Goal: Information Seeking & Learning: Compare options

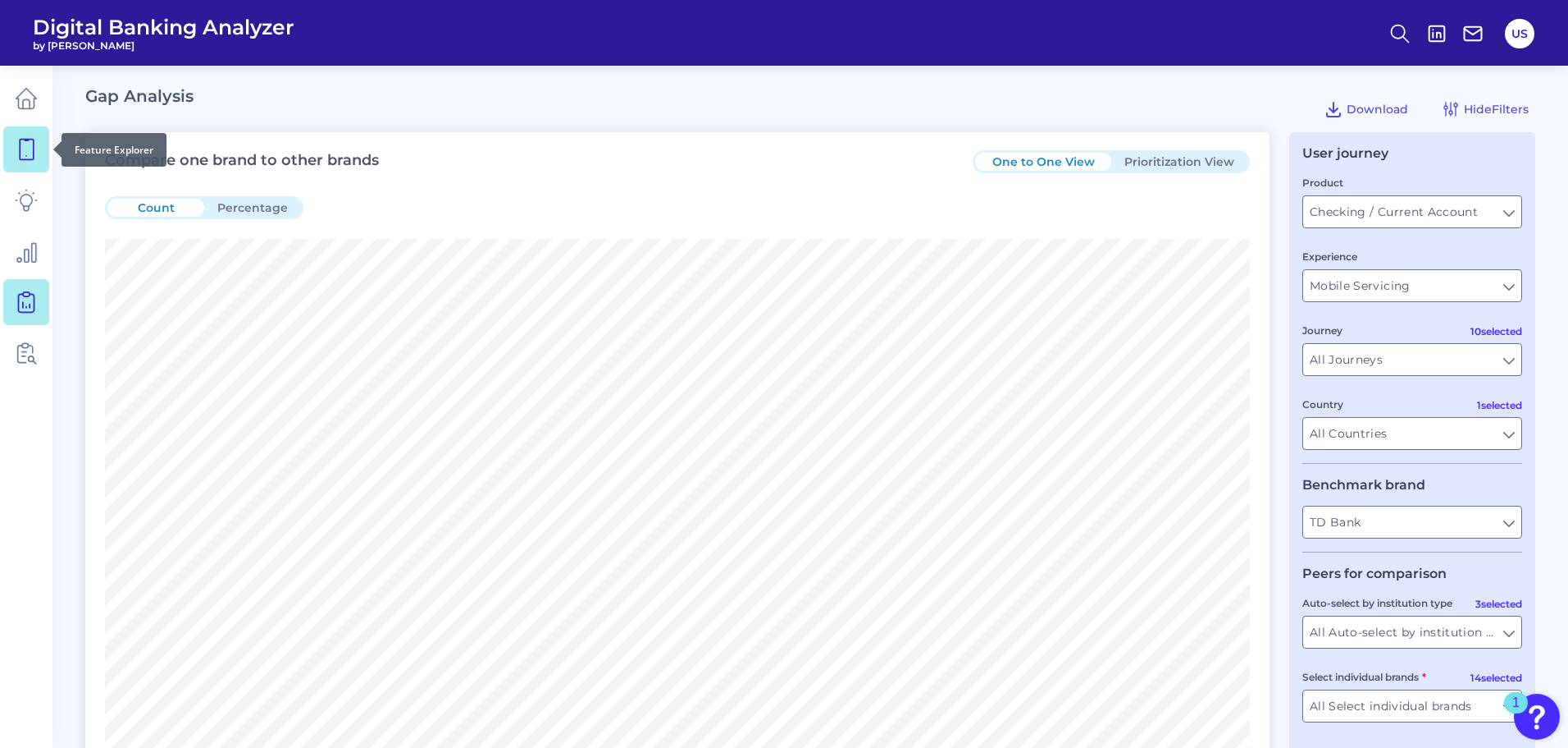
click at [26, 164] on link at bounding box center [26, 149] width 46 height 46
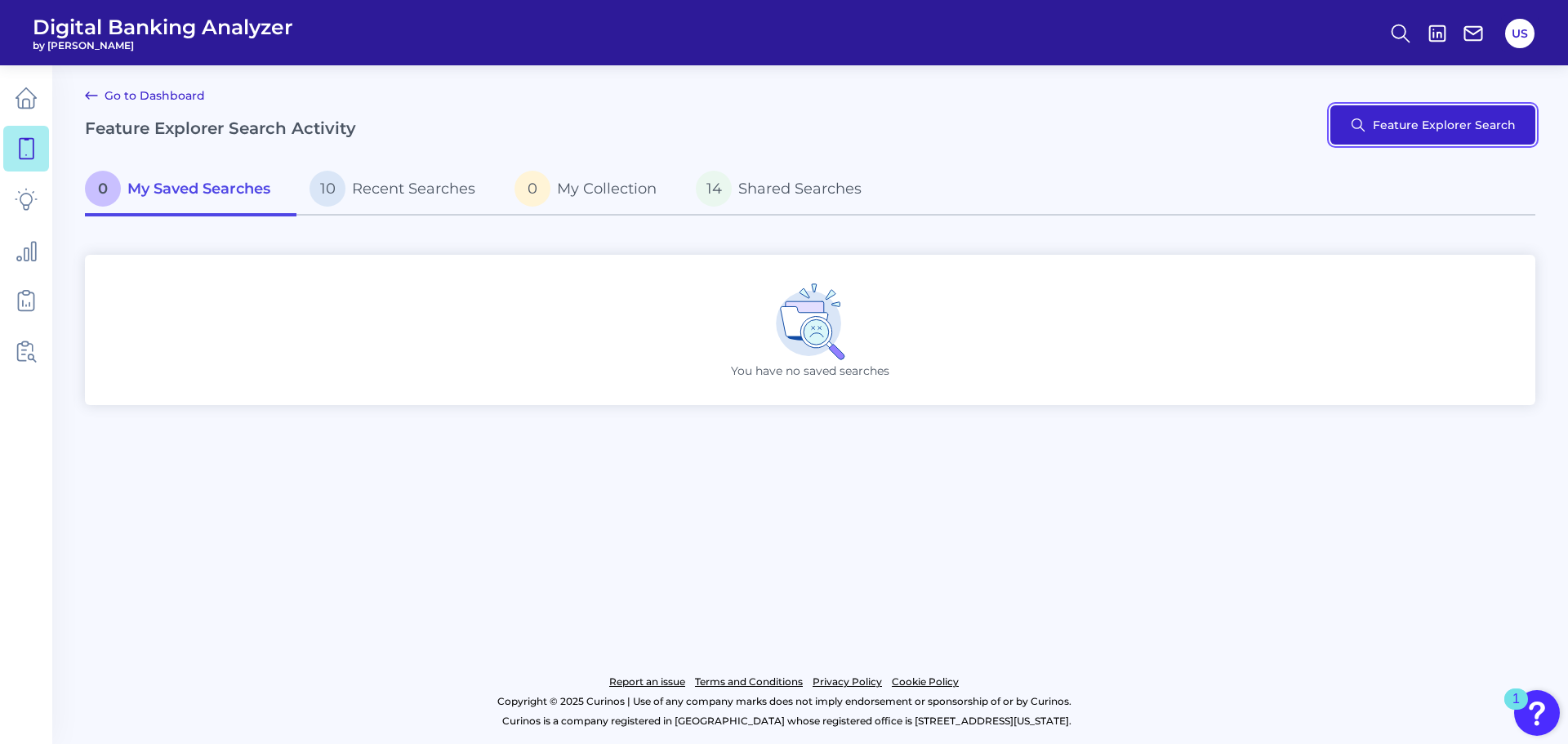
click at [1360, 112] on button "Feature Explorer Search" at bounding box center [1432, 125] width 205 height 39
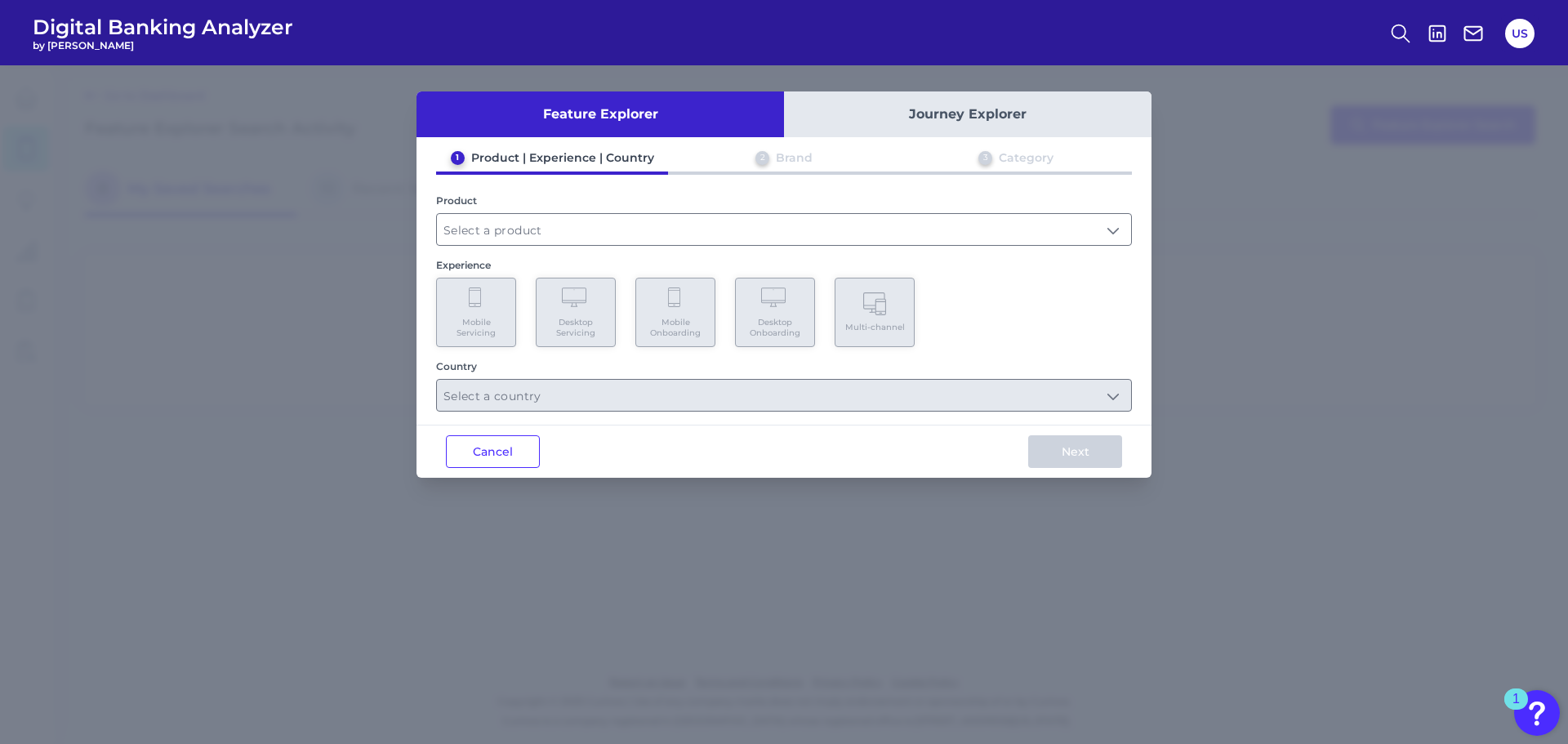
click at [828, 127] on button "Journey Explorer" at bounding box center [968, 114] width 367 height 46
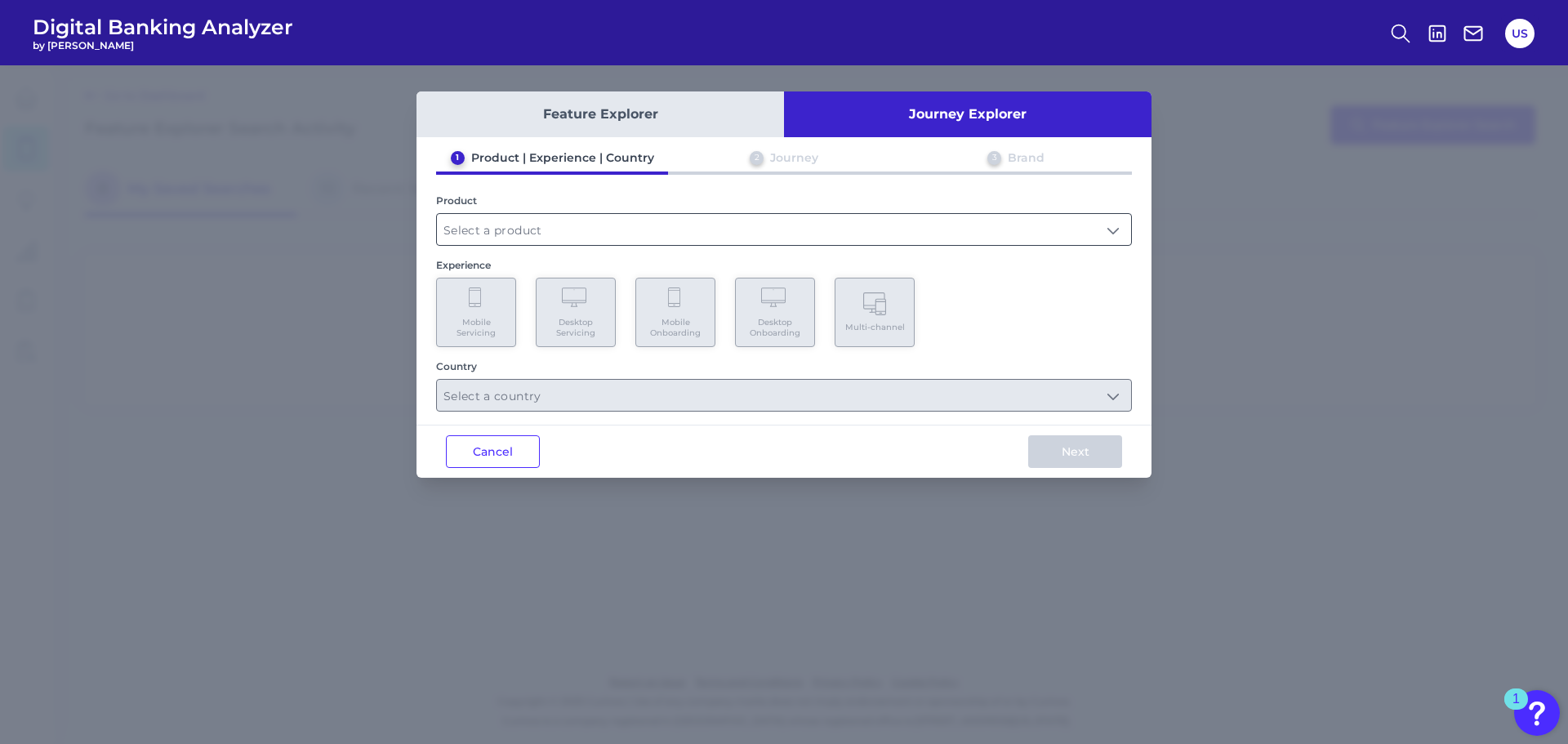
click at [726, 219] on input "text" at bounding box center [784, 229] width 694 height 31
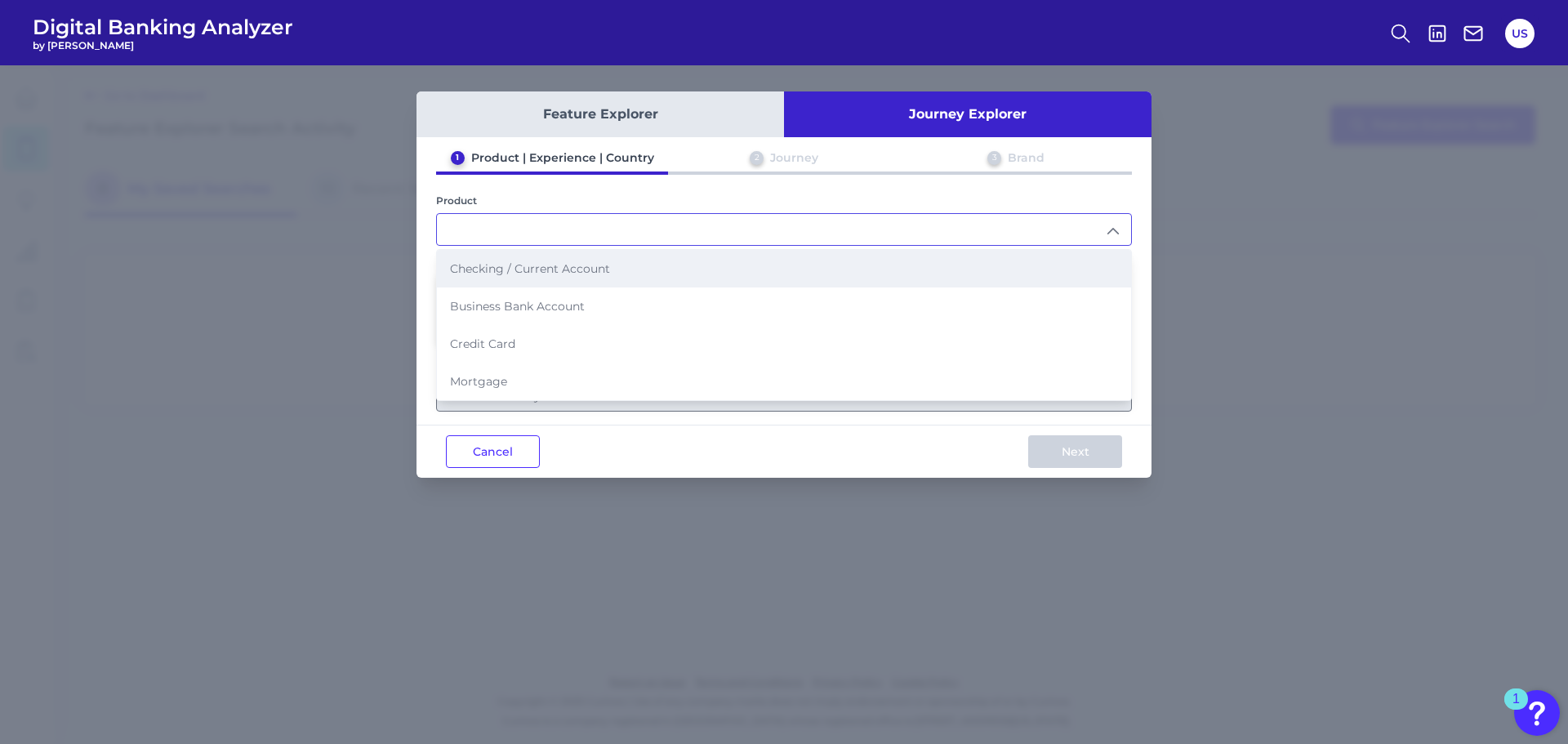
click at [700, 261] on li "Checking / Current Account" at bounding box center [784, 268] width 694 height 37
type input "Checking / Current Account"
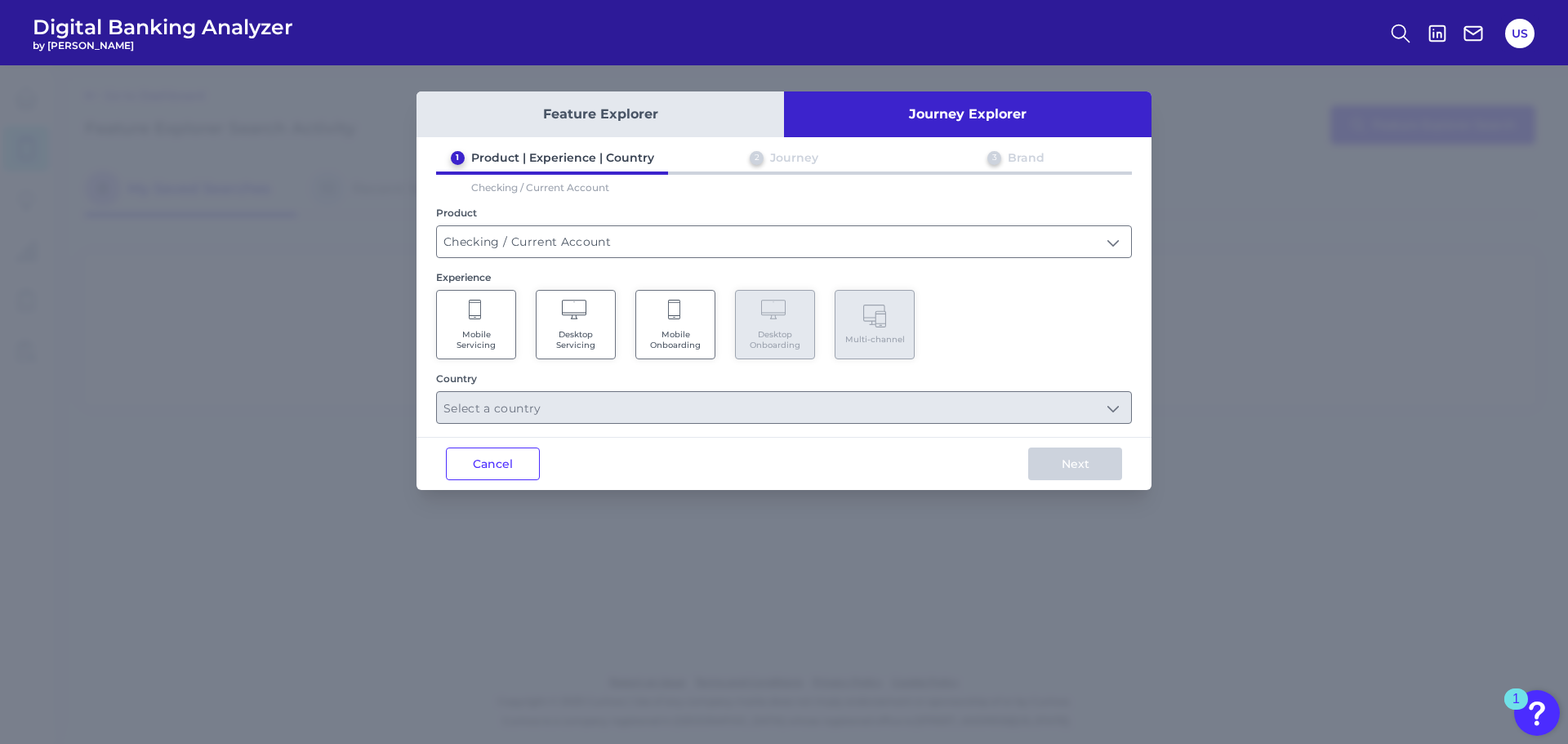
click at [491, 319] on Servicing "Mobile Servicing" at bounding box center [476, 324] width 80 height 69
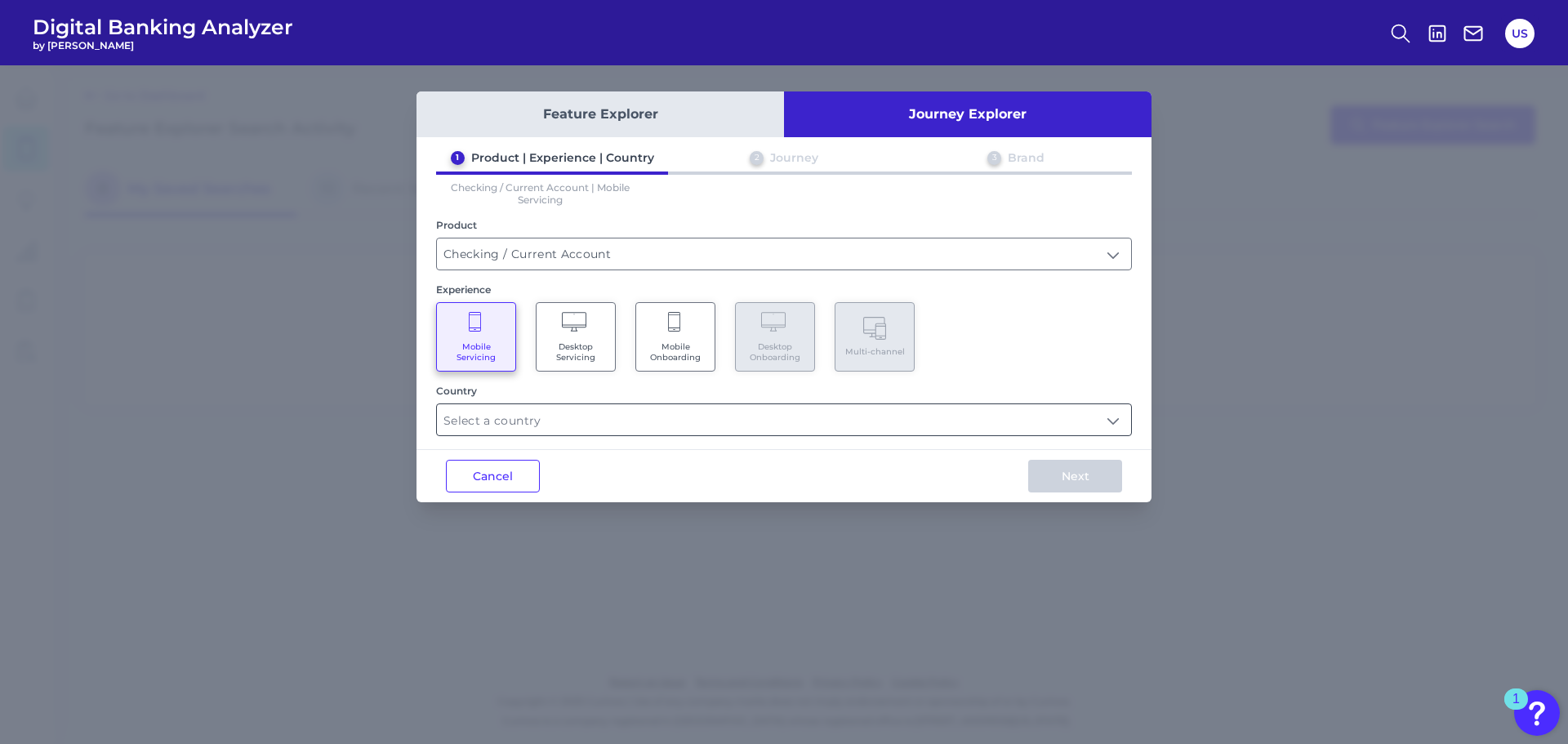
click at [618, 423] on input "text" at bounding box center [784, 420] width 694 height 31
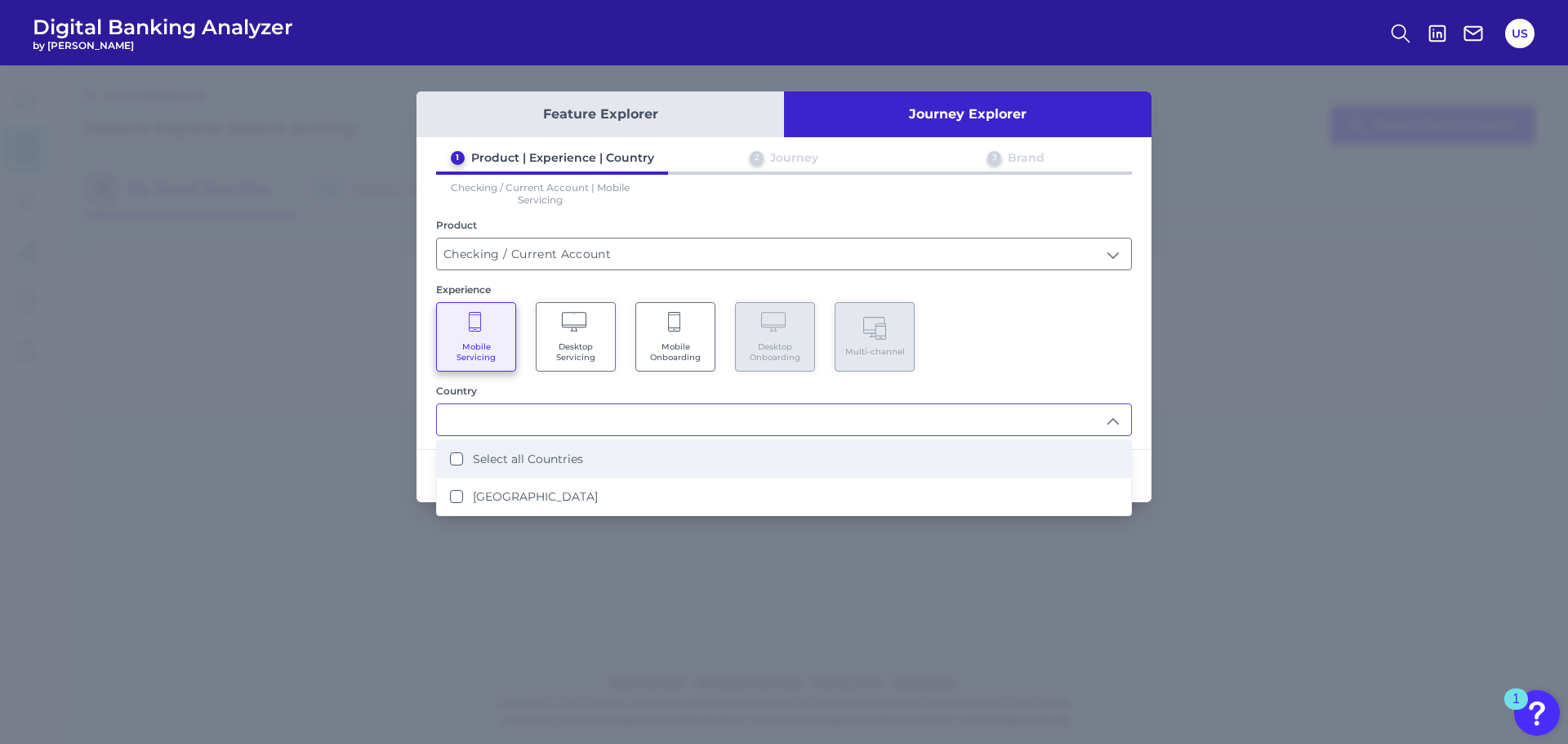
click at [618, 451] on li "Select all Countries" at bounding box center [784, 458] width 694 height 37
type input "Select all Countries"
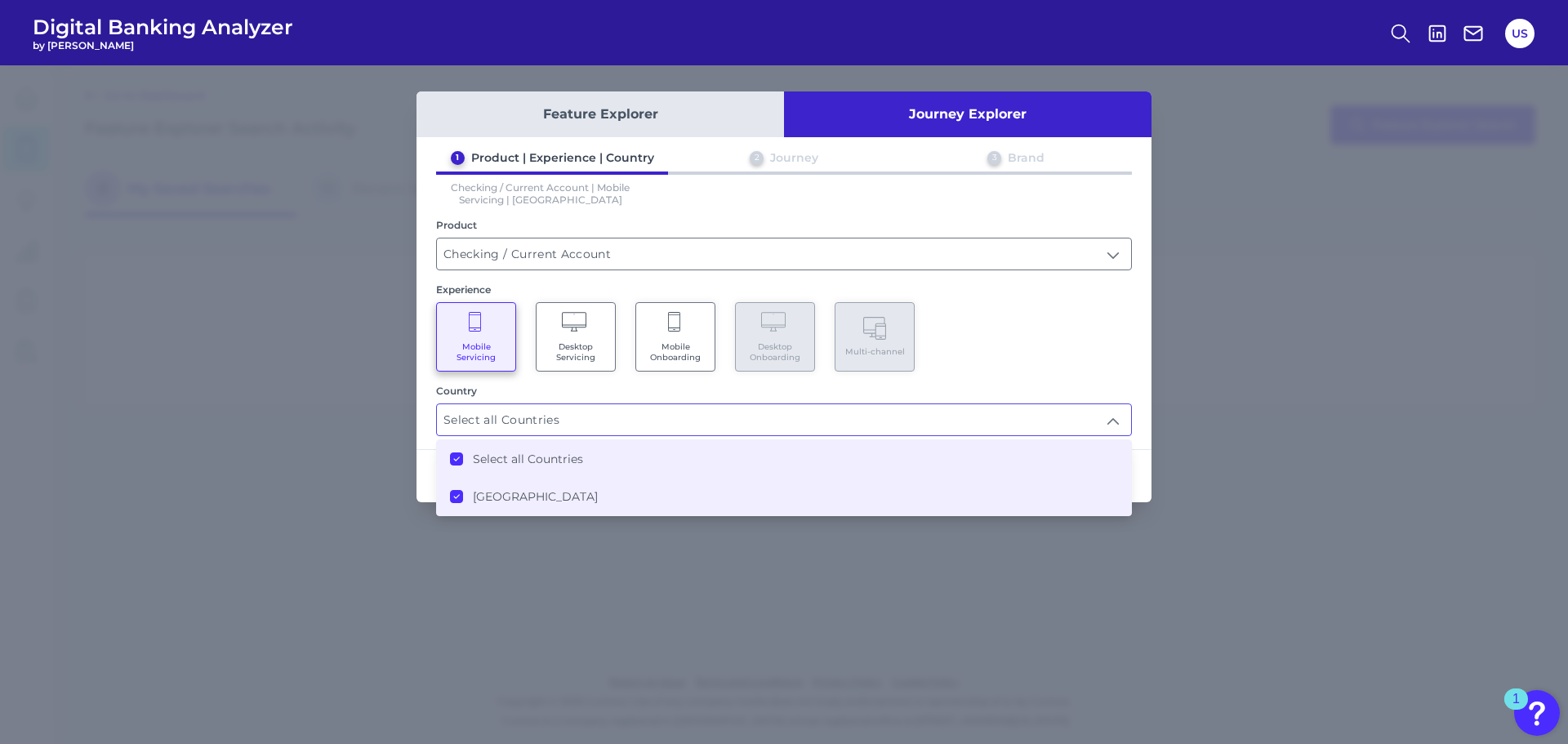
click at [1095, 339] on div "Mobile Servicing Desktop Servicing Mobile Onboarding Desktop Onboarding Multi-c…" at bounding box center [784, 336] width 696 height 69
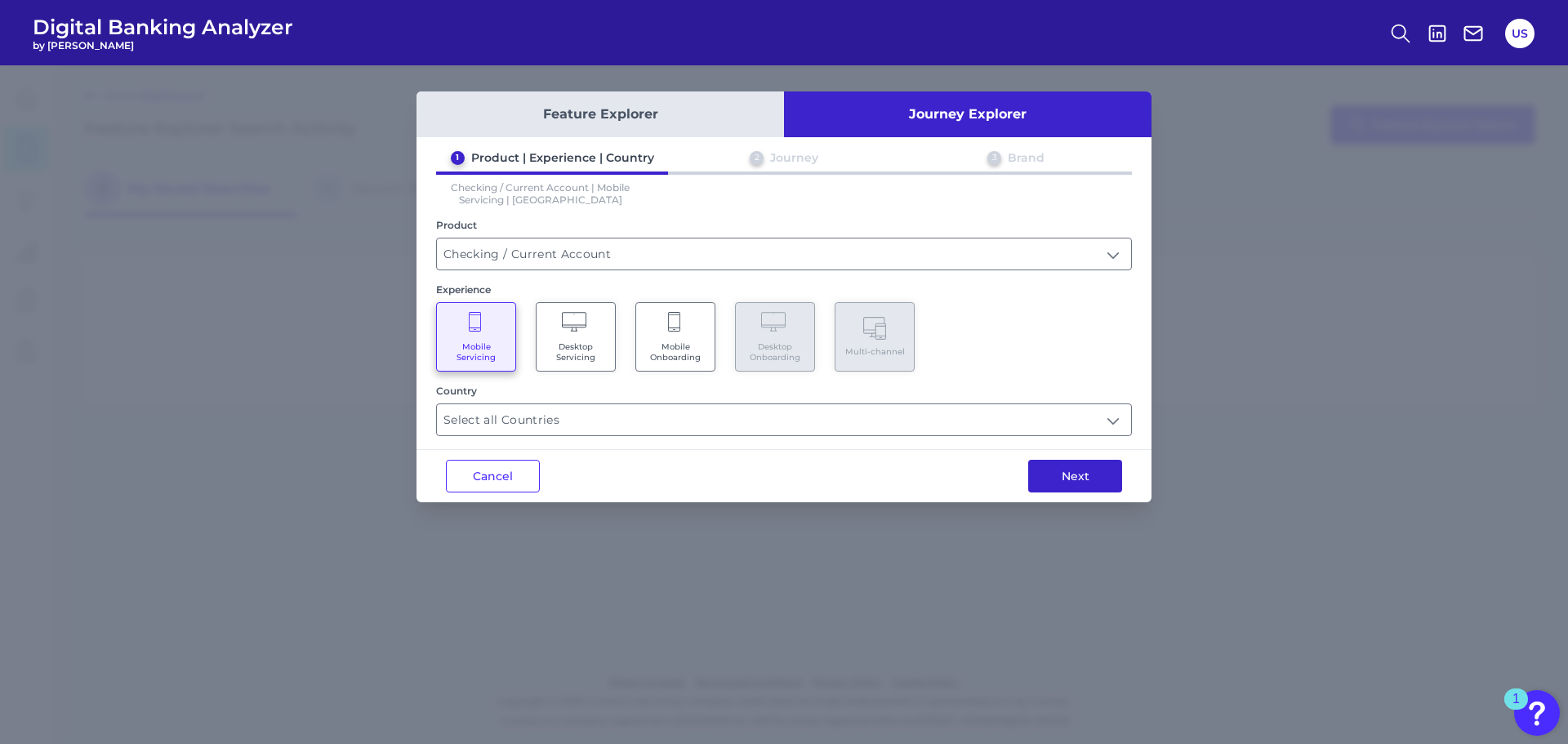
click at [1083, 480] on button "Next" at bounding box center [1075, 476] width 94 height 32
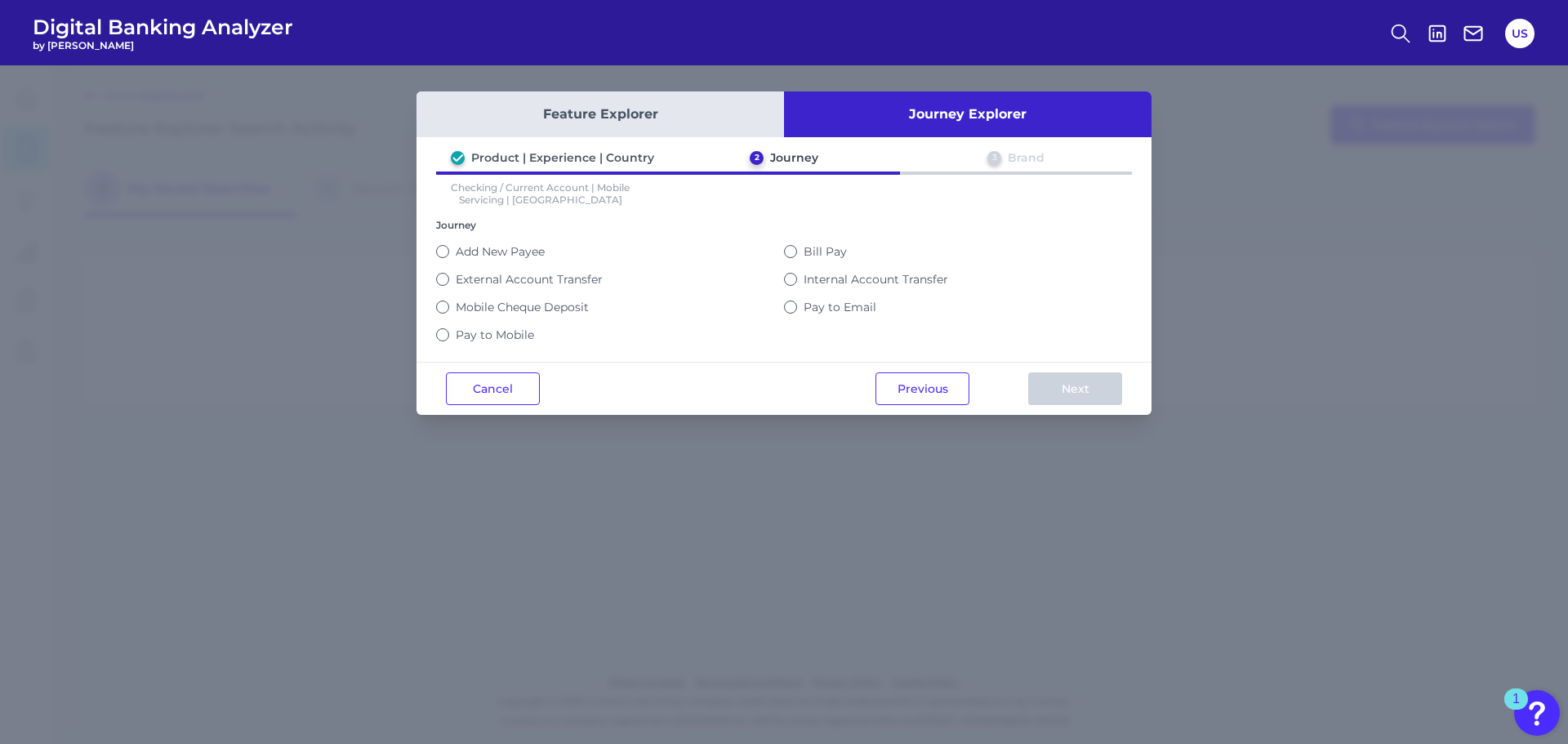
click at [903, 382] on button "Previous" at bounding box center [923, 388] width 94 height 32
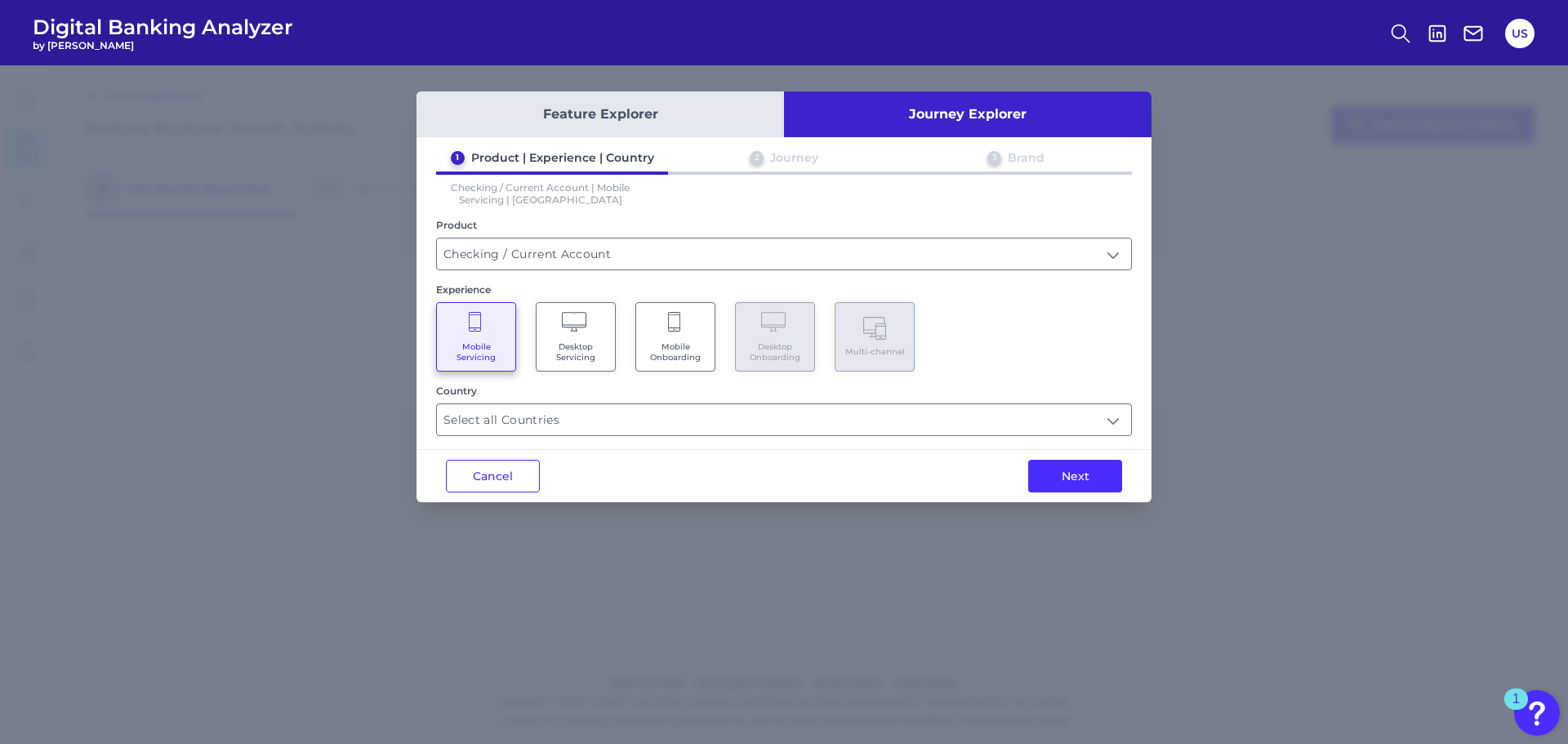
click at [673, 333] on icon at bounding box center [675, 323] width 14 height 23
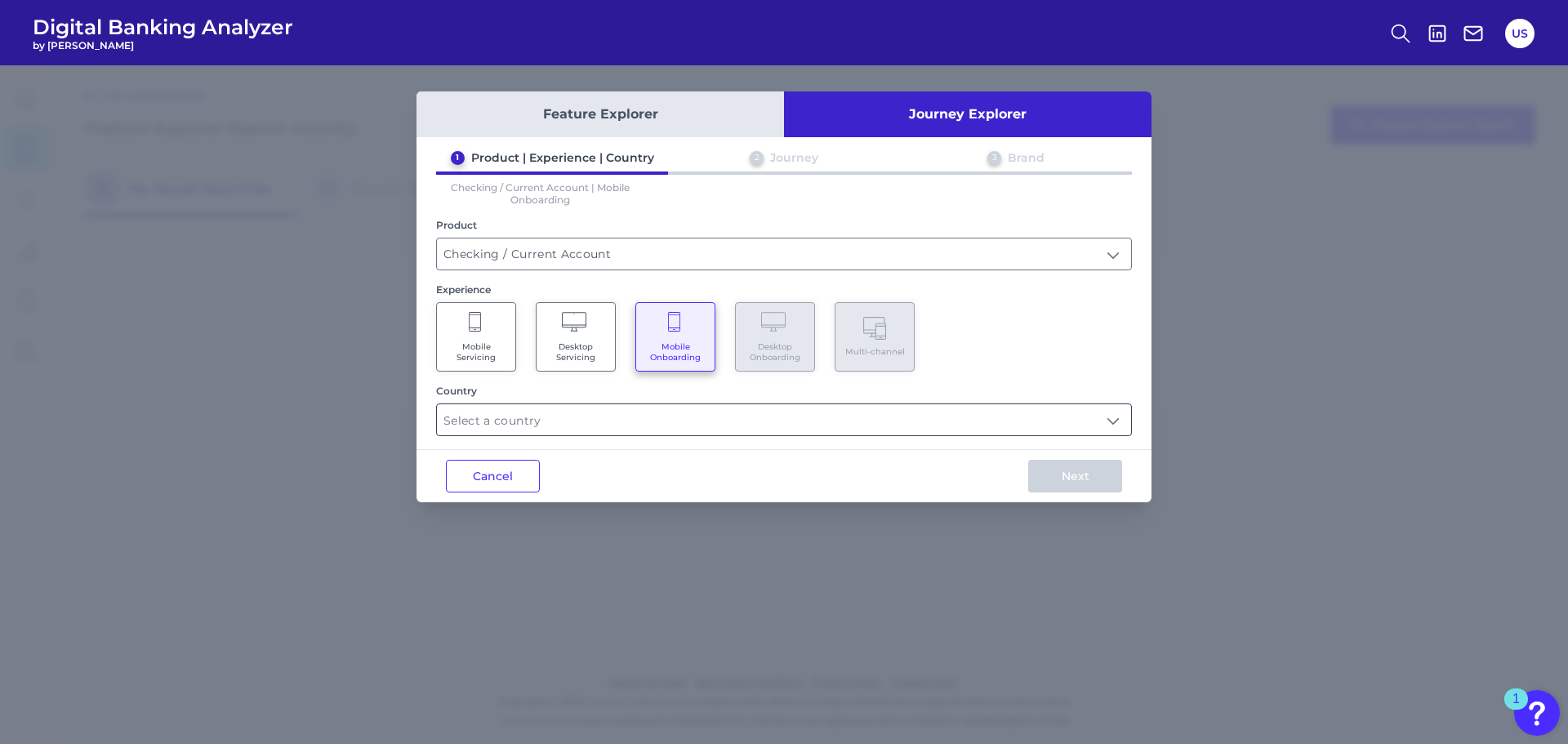
click at [608, 421] on input "text" at bounding box center [784, 420] width 694 height 31
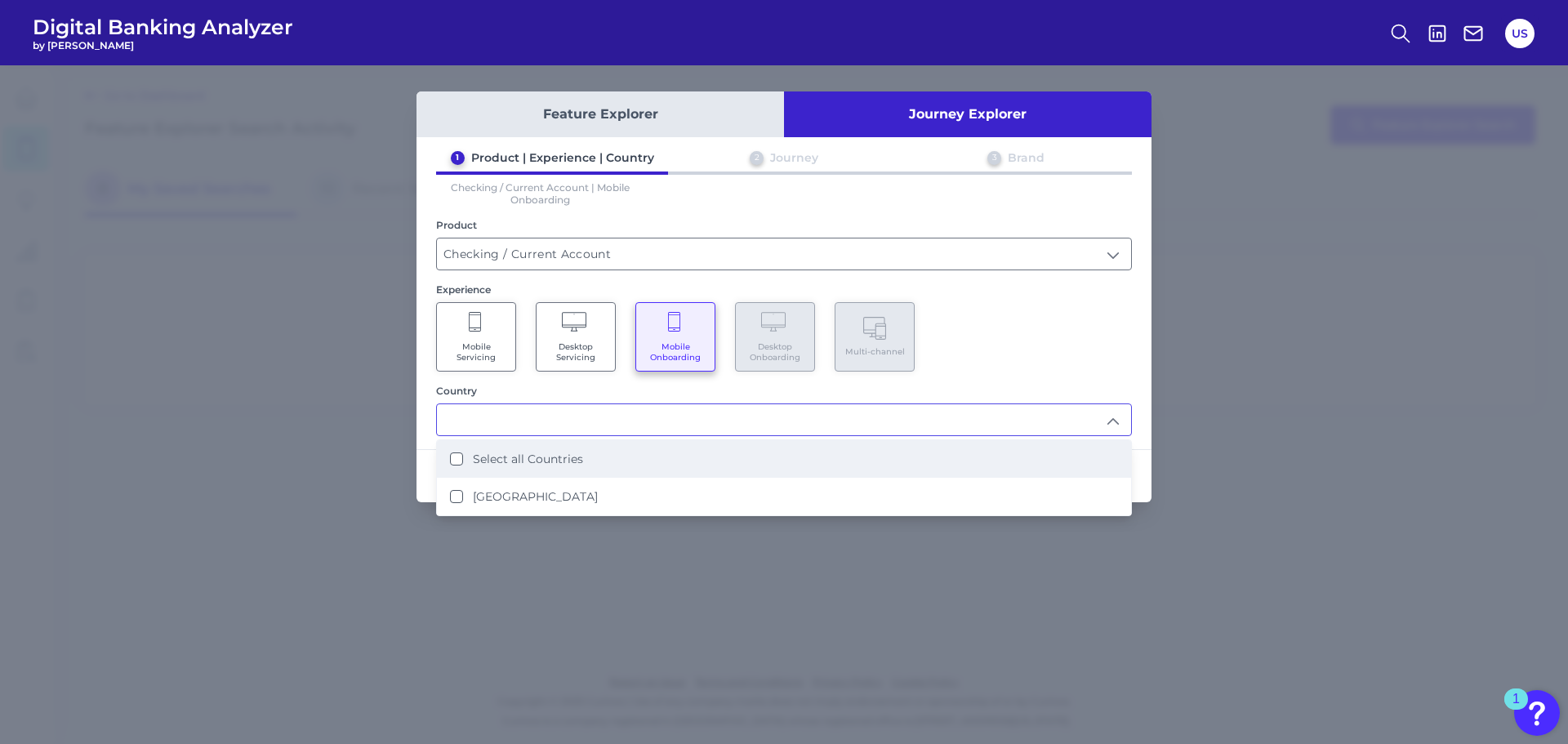
click at [601, 457] on li "Select all Countries" at bounding box center [784, 458] width 694 height 37
type input "Select all Countries"
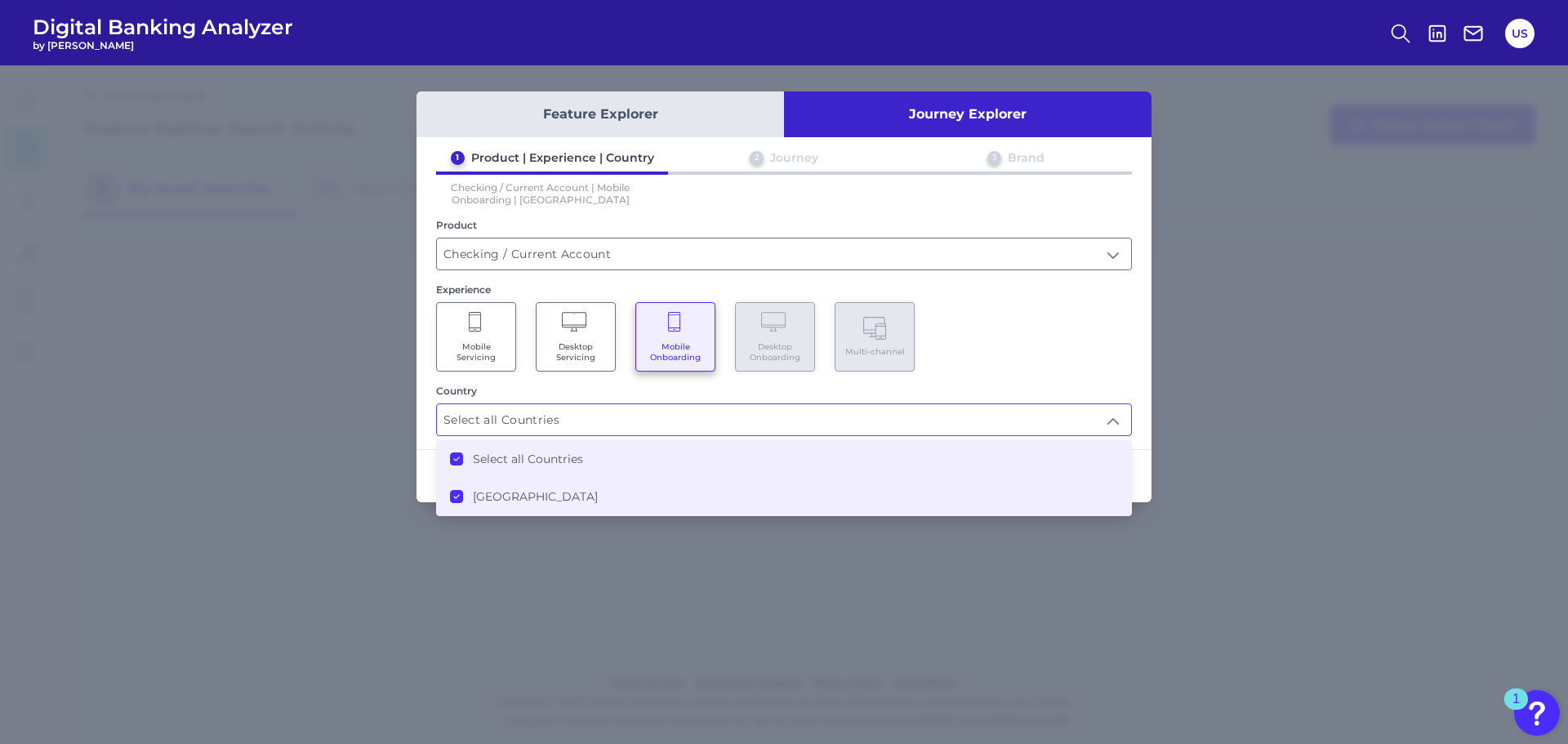
click at [974, 365] on div "Mobile Servicing Desktop Servicing Mobile Onboarding Desktop Onboarding Multi-c…" at bounding box center [784, 336] width 696 height 69
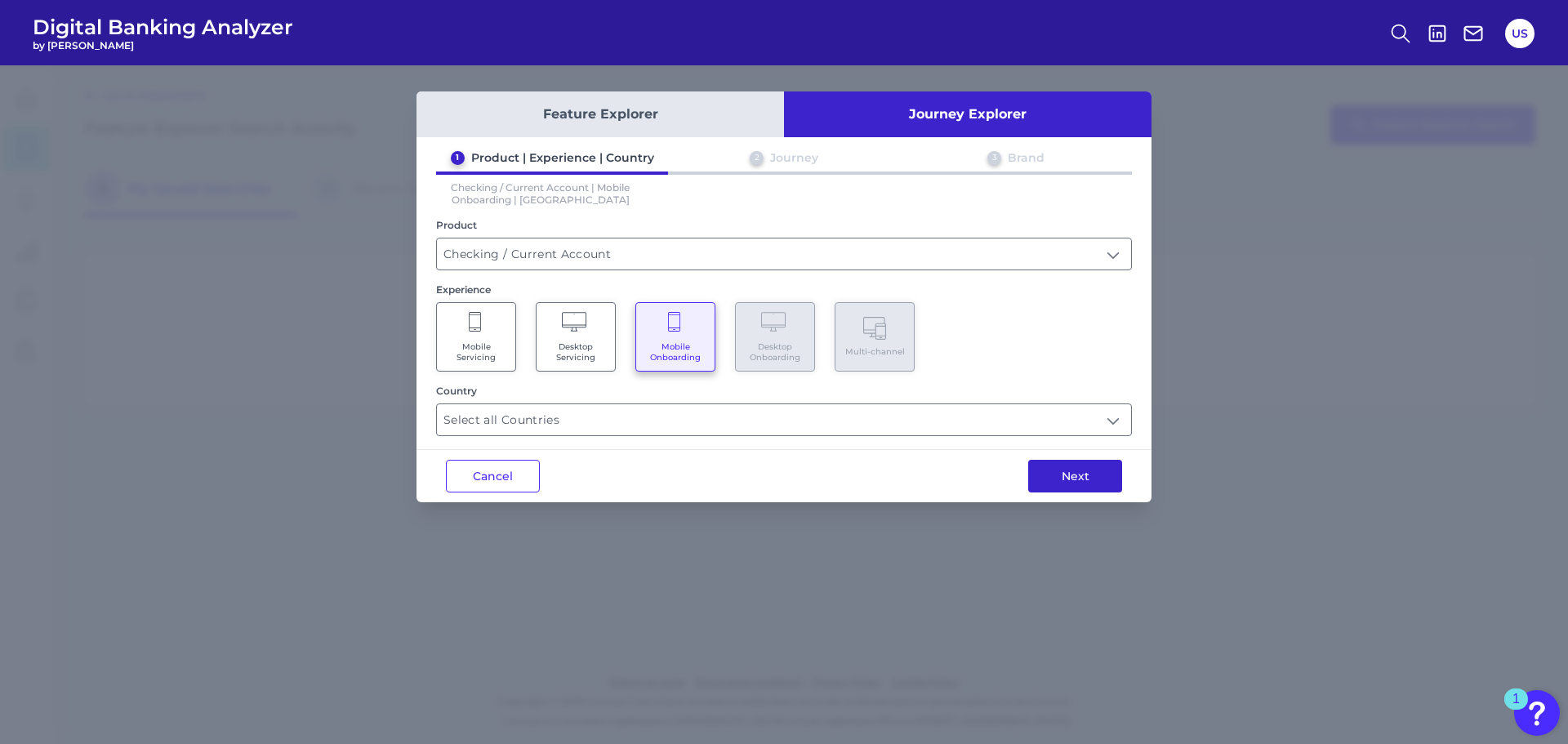
click at [1084, 481] on button "Next" at bounding box center [1075, 476] width 94 height 32
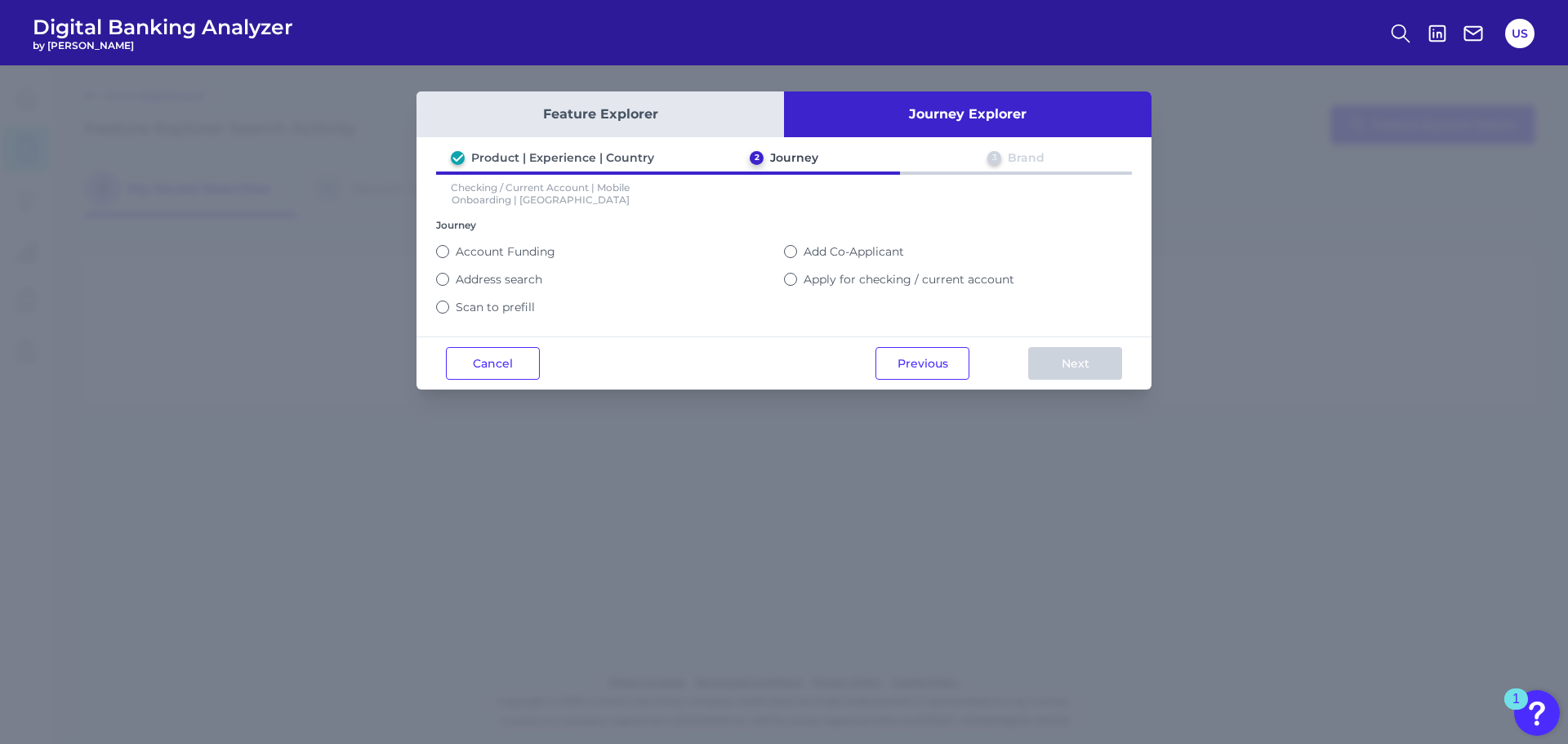
click at [951, 111] on button "Journey Explorer" at bounding box center [968, 114] width 367 height 46
click at [496, 370] on button "Cancel" at bounding box center [492, 363] width 94 height 32
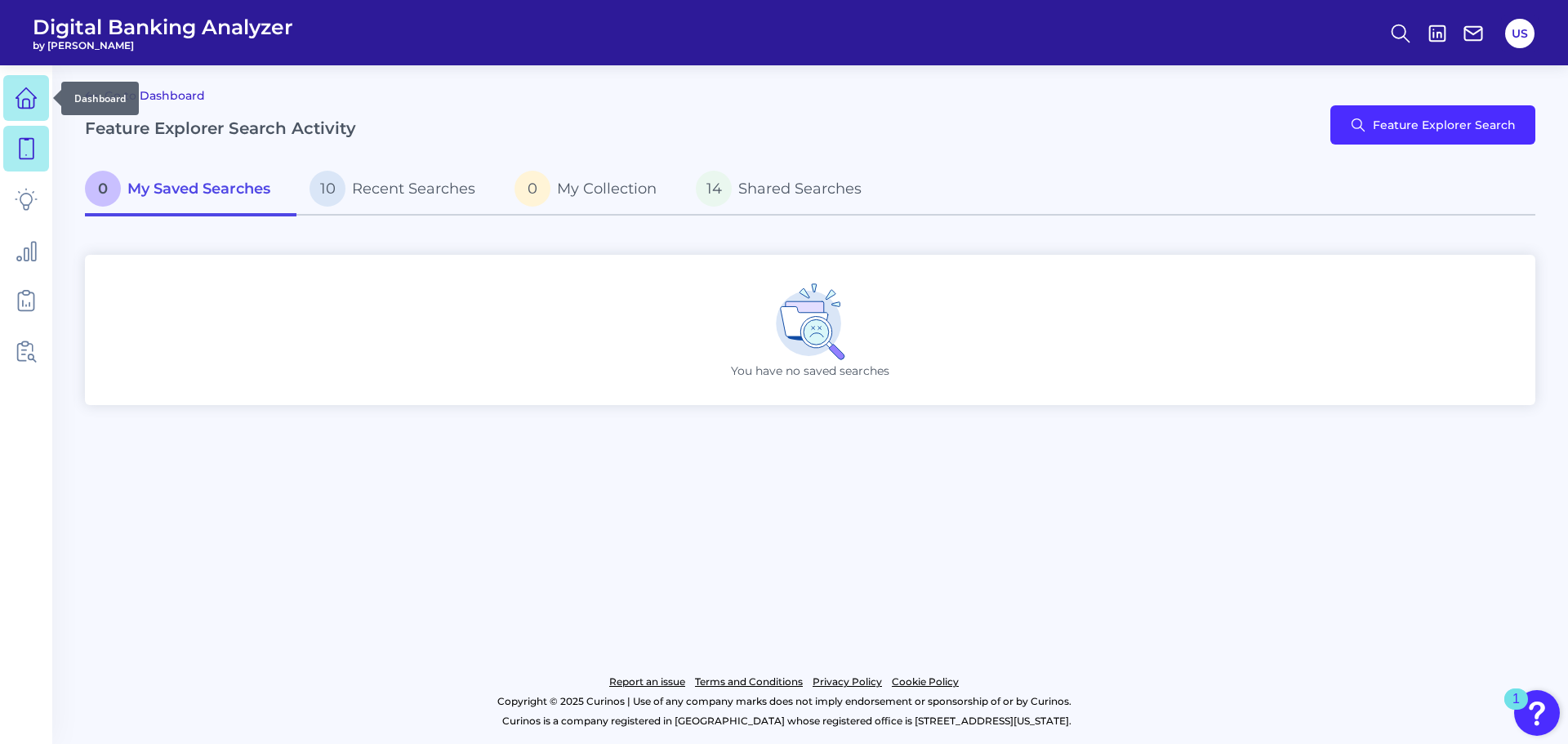
click at [38, 111] on link at bounding box center [26, 98] width 46 height 46
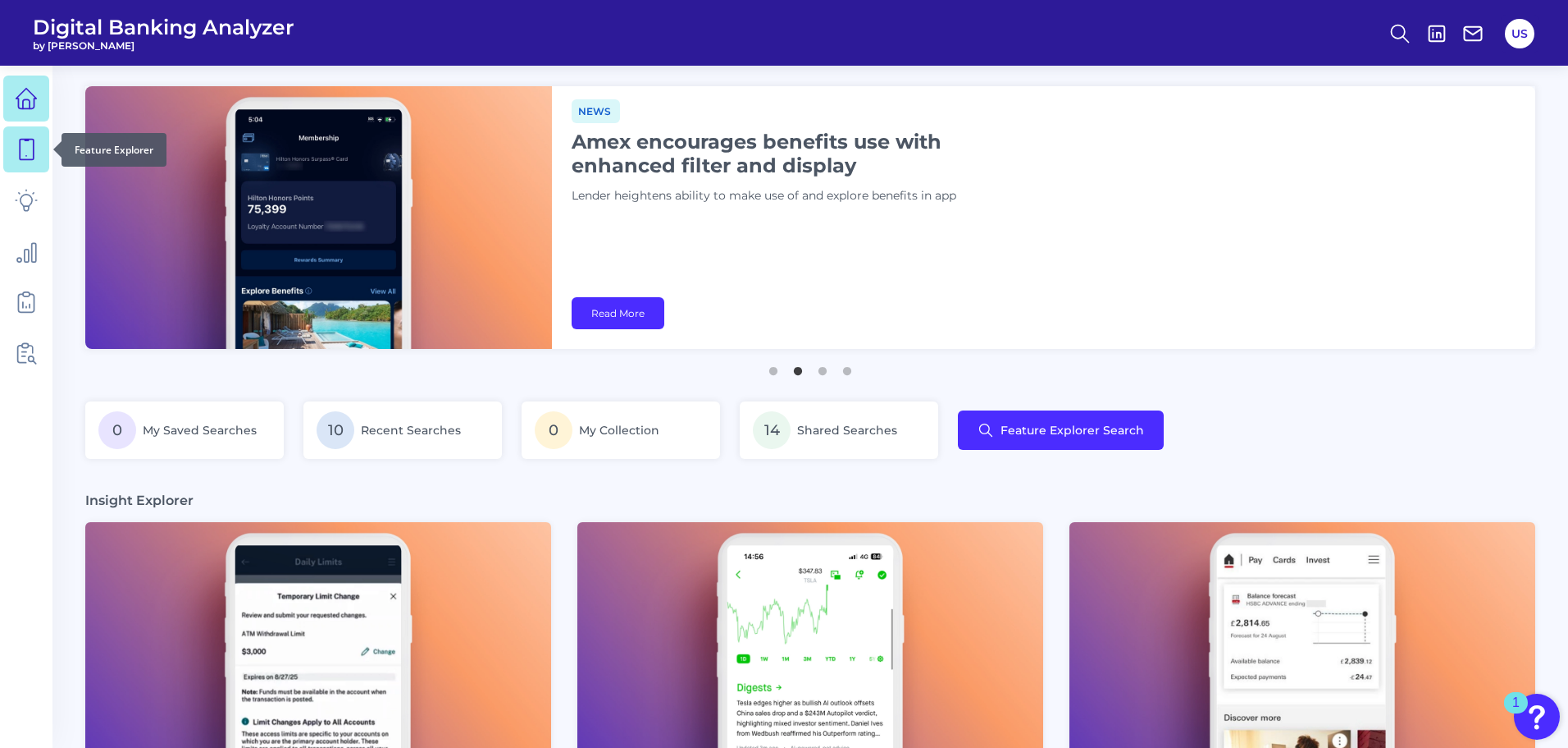
click at [15, 134] on link at bounding box center [26, 149] width 46 height 46
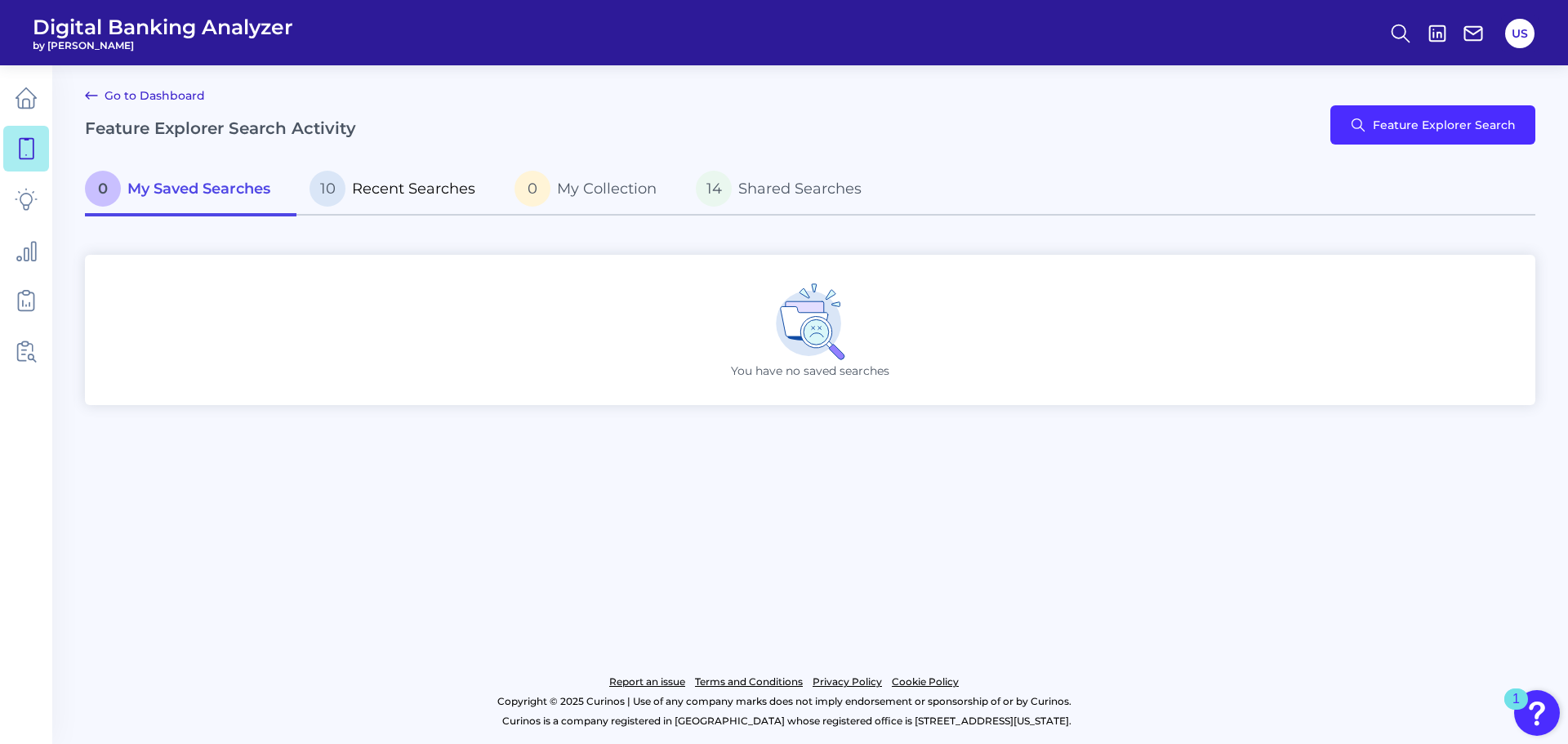
click at [425, 187] on span "Recent Searches" at bounding box center [414, 188] width 124 height 18
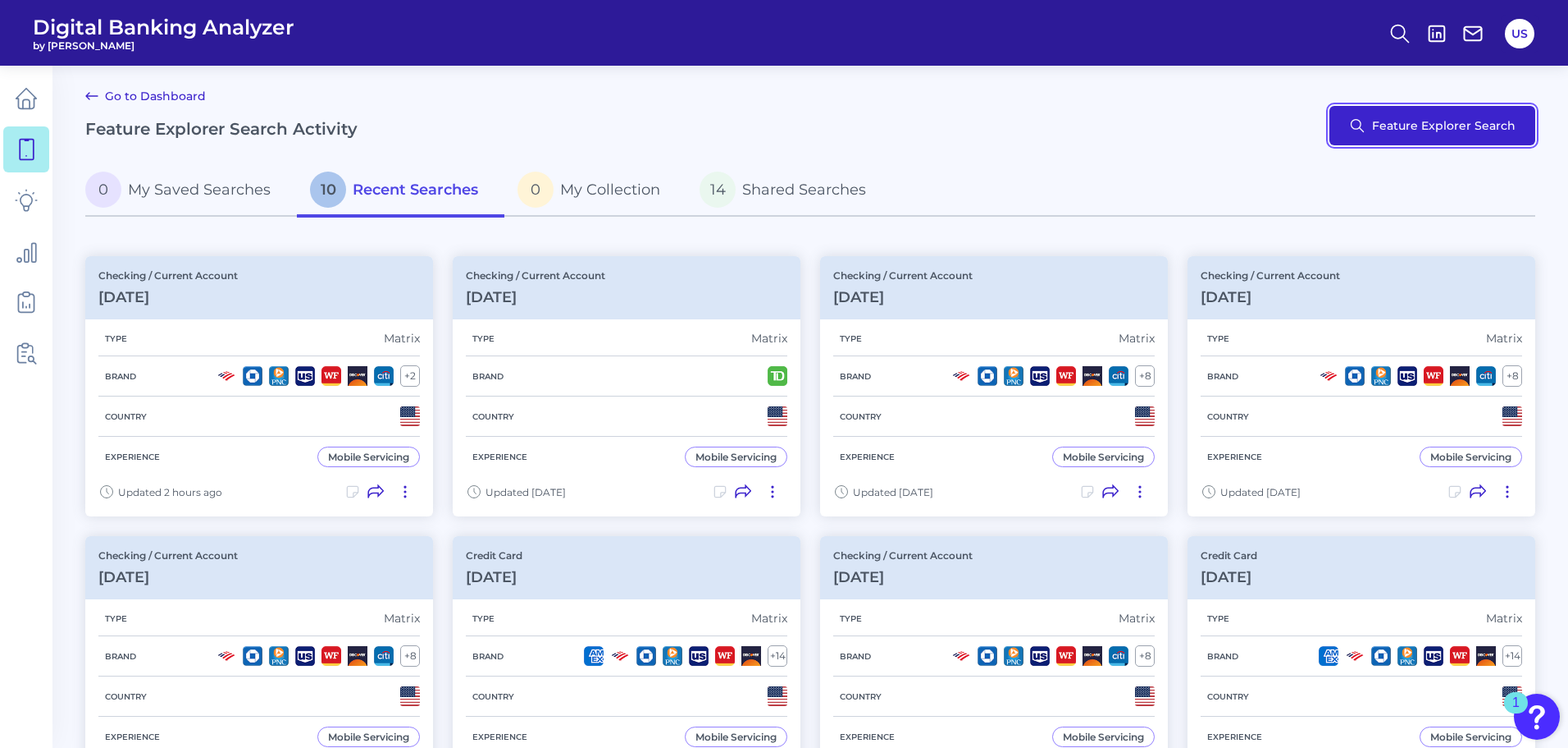
click at [1344, 130] on button "Feature Explorer Search" at bounding box center [1432, 125] width 206 height 39
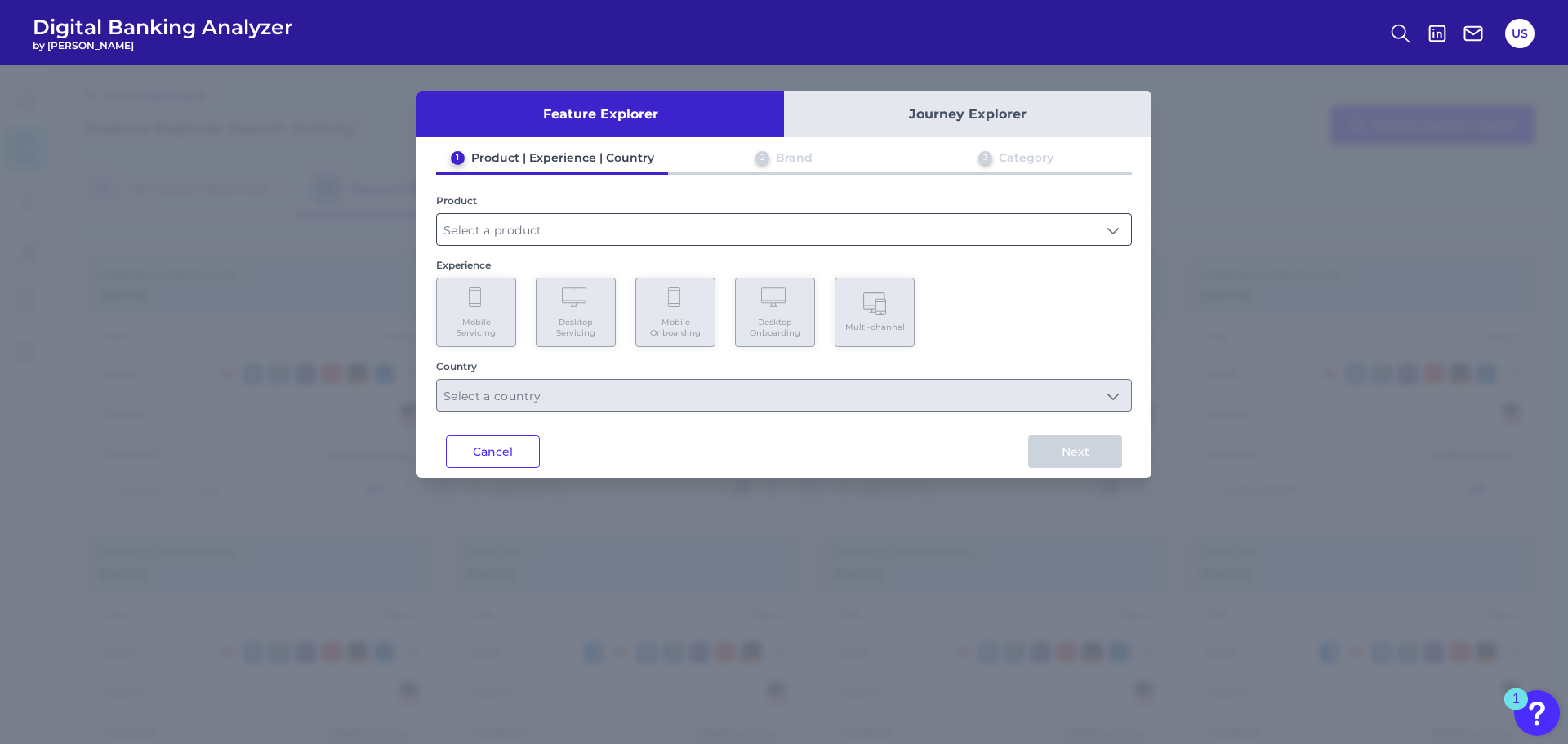
click at [559, 244] on input "text" at bounding box center [784, 229] width 694 height 31
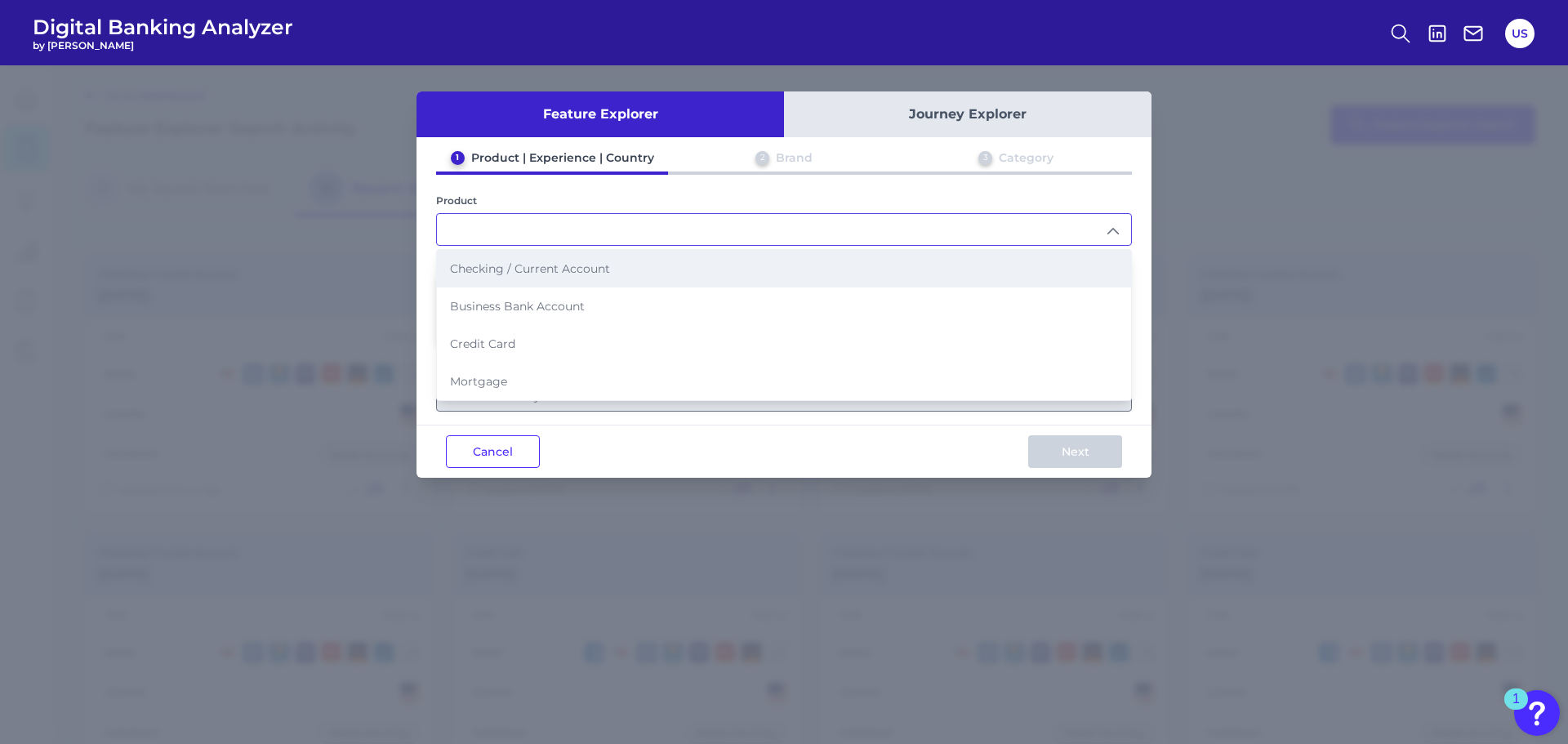
click at [562, 262] on span "Checking / Current Account" at bounding box center [530, 268] width 160 height 14
type input "Checking / Current Account"
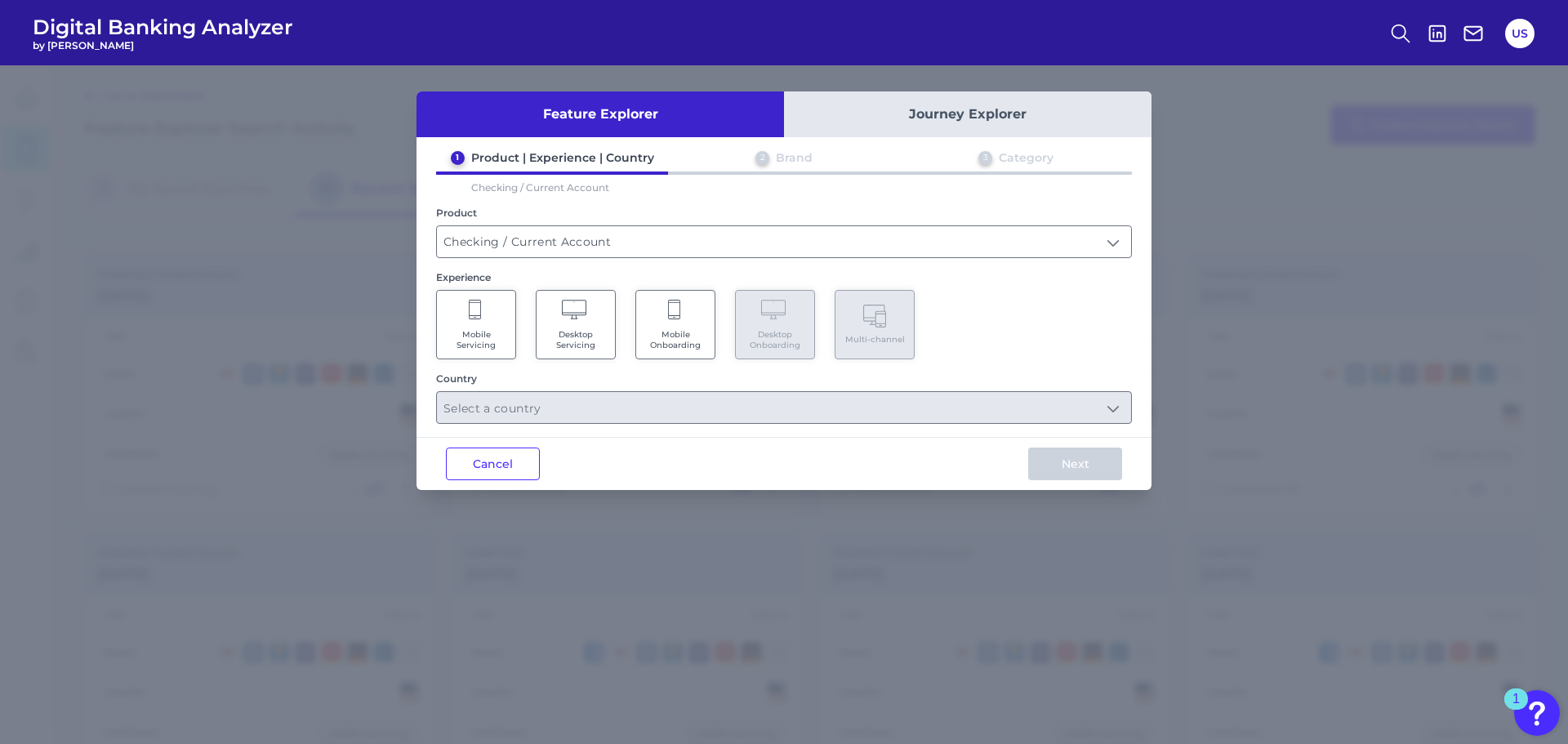
click at [502, 305] on Servicing "Mobile Servicing" at bounding box center [476, 324] width 80 height 69
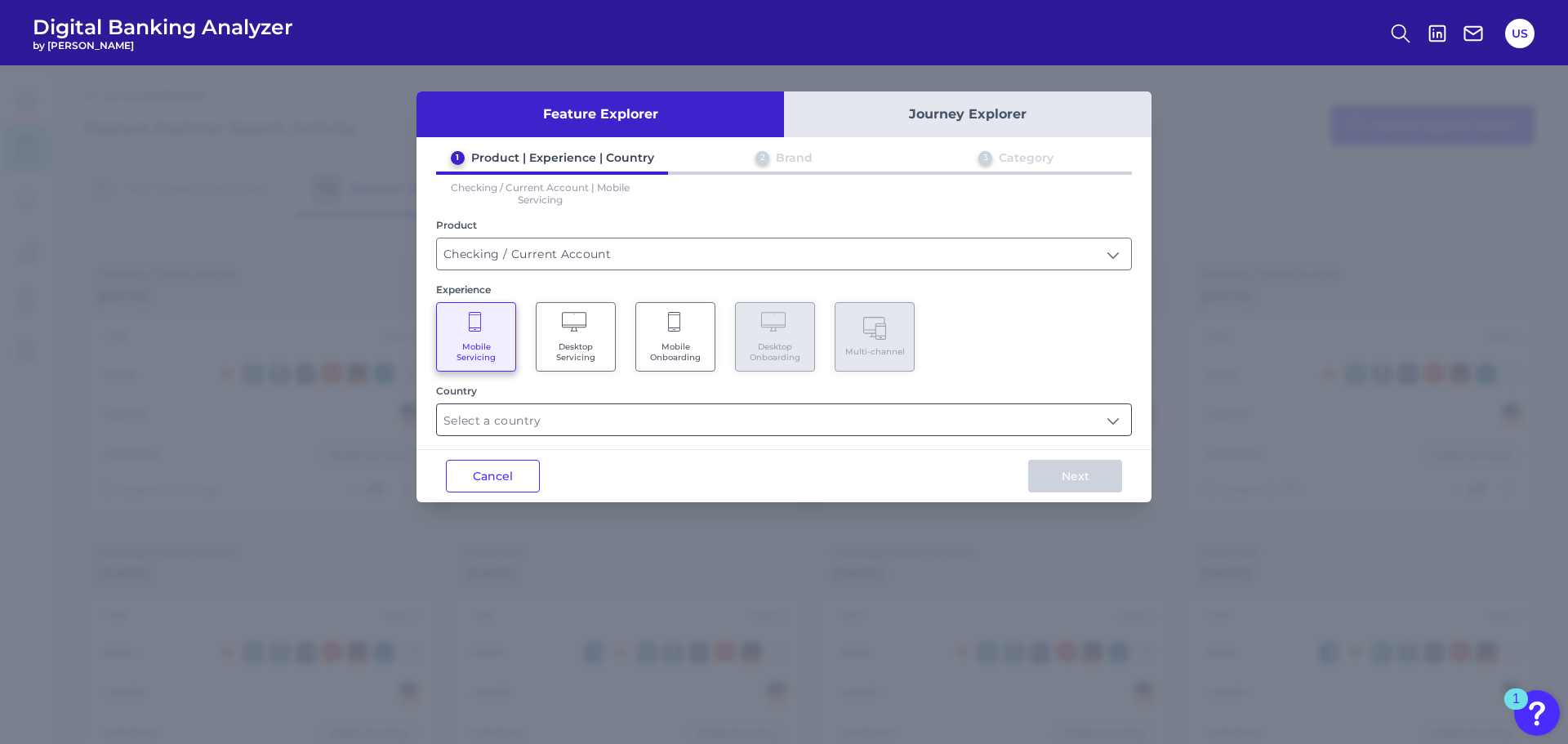
click at [659, 415] on input "text" at bounding box center [784, 420] width 694 height 31
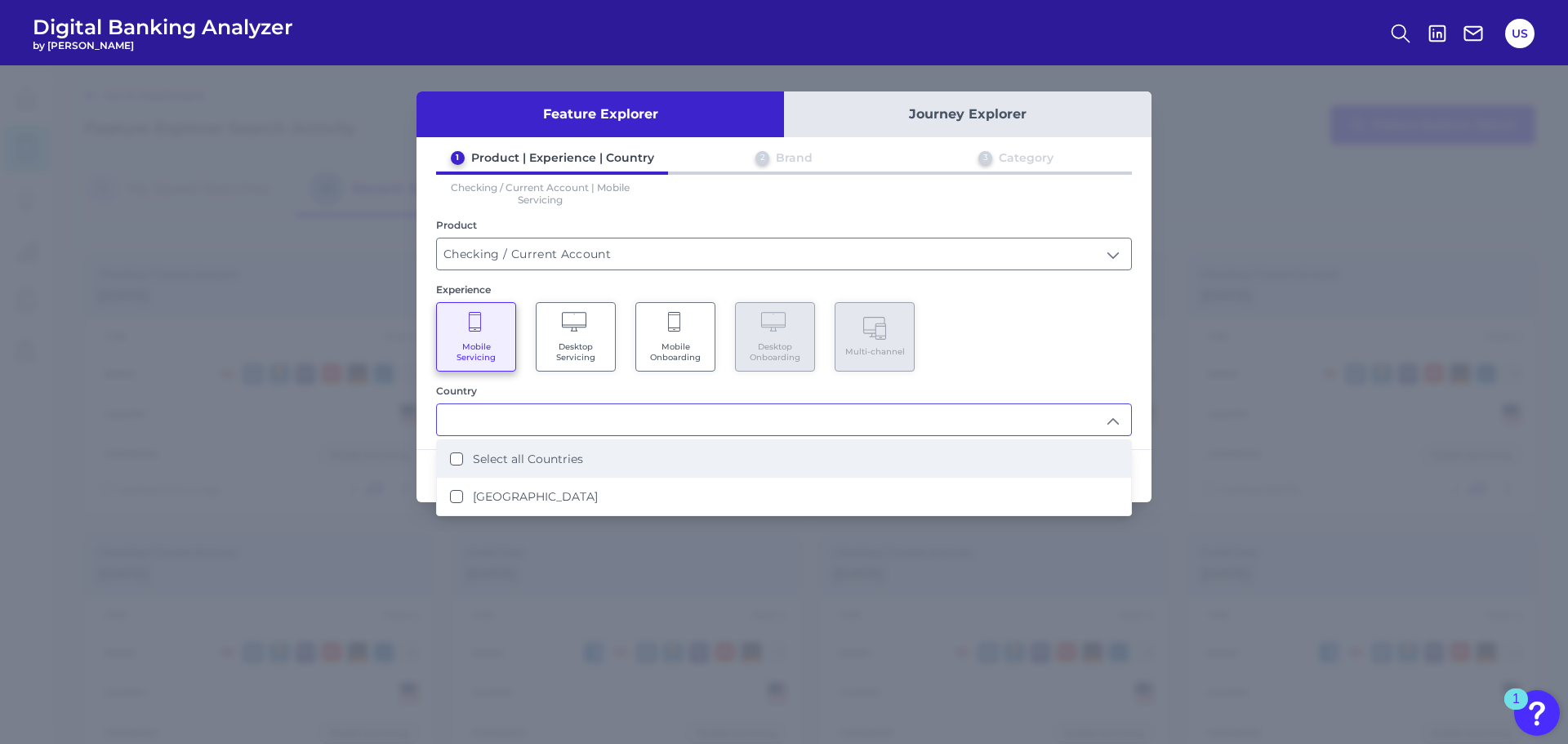
click at [624, 465] on li "Select all Countries" at bounding box center [784, 458] width 694 height 37
type input "Select all Countries"
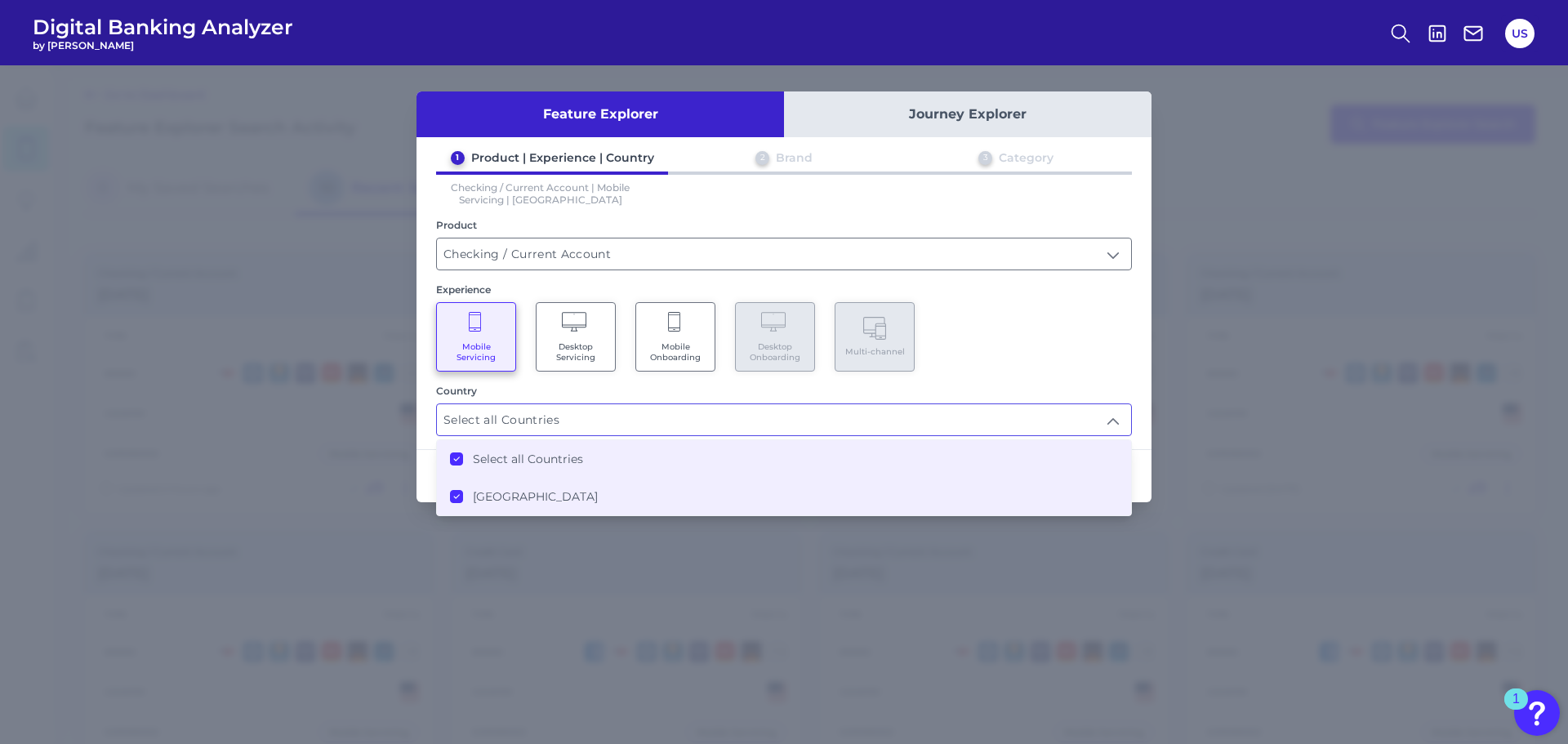
click at [1012, 369] on div "Mobile Servicing Desktop Servicing Mobile Onboarding Desktop Onboarding Multi-c…" at bounding box center [784, 336] width 696 height 69
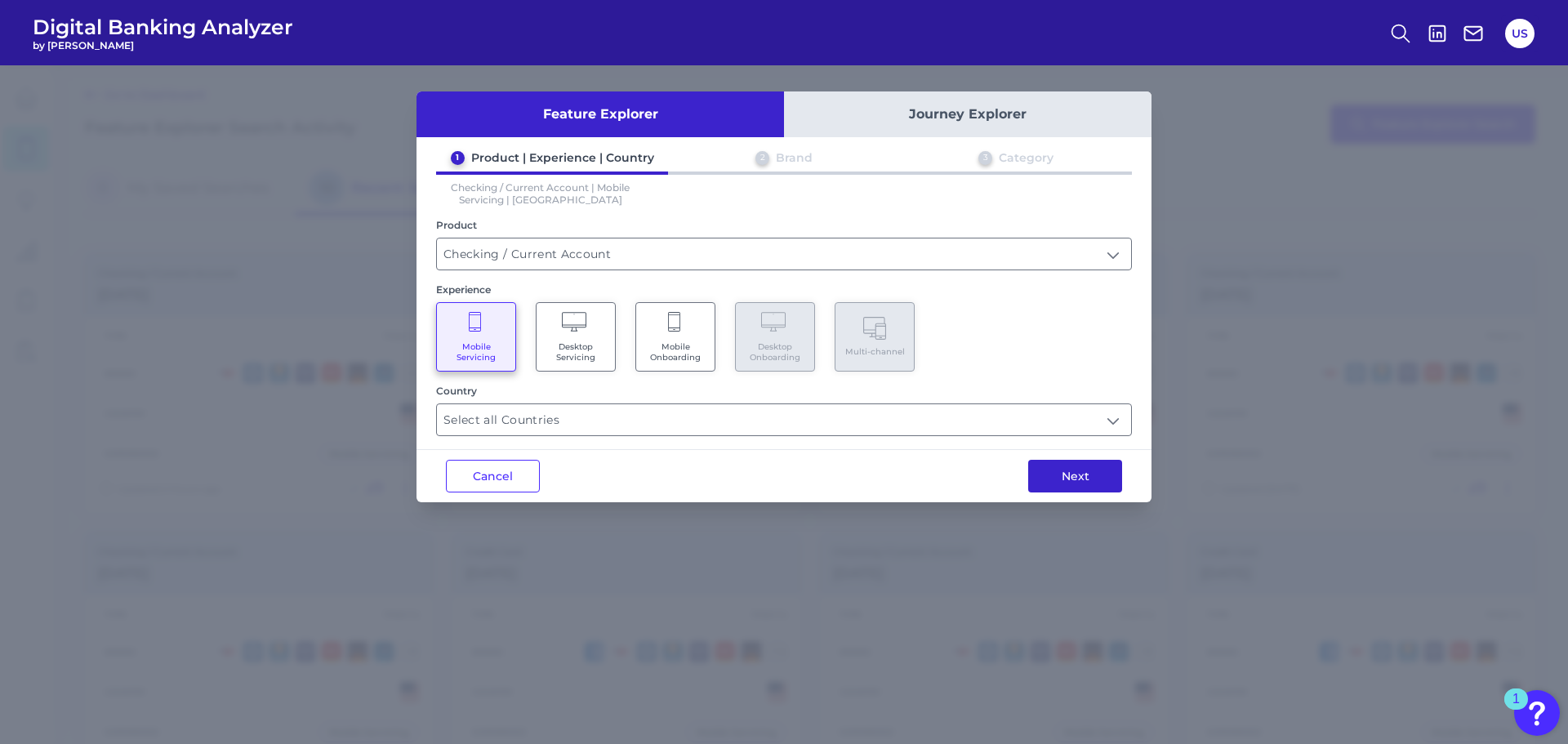
click at [1083, 482] on button "Next" at bounding box center [1075, 476] width 94 height 32
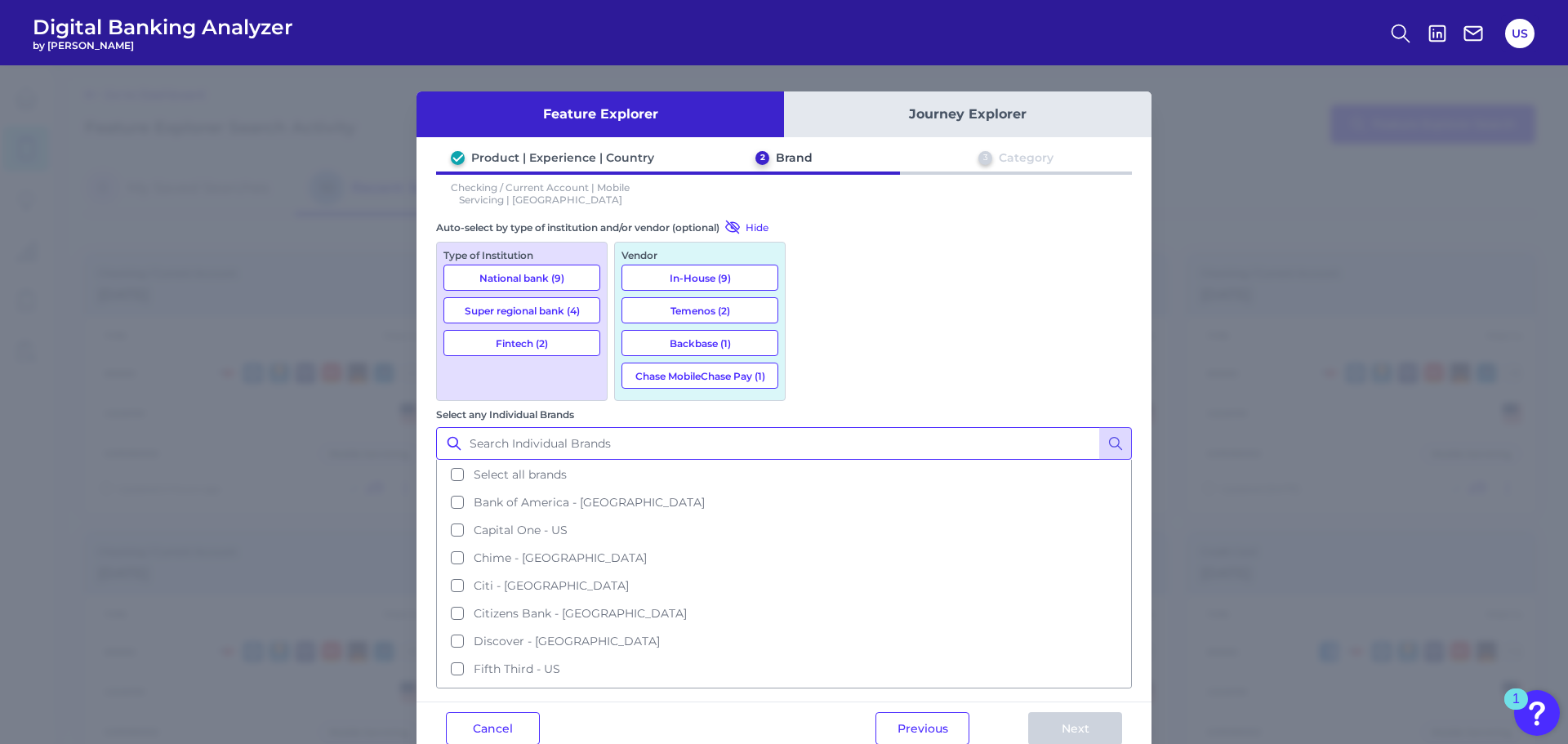
click at [877, 427] on input "Select any Individual Brands" at bounding box center [784, 443] width 696 height 32
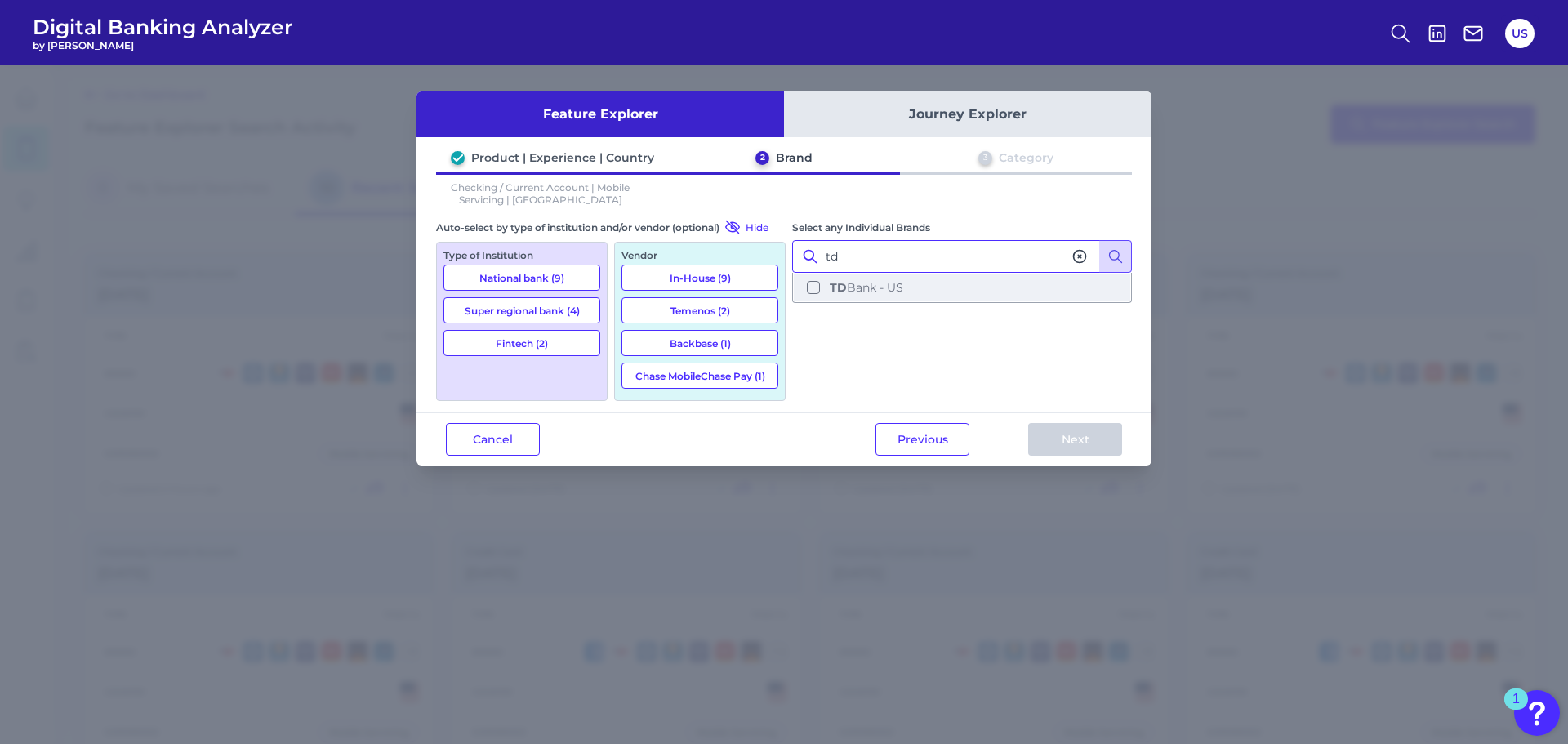
click at [992, 286] on button "TD Bank - US" at bounding box center [962, 286] width 336 height 28
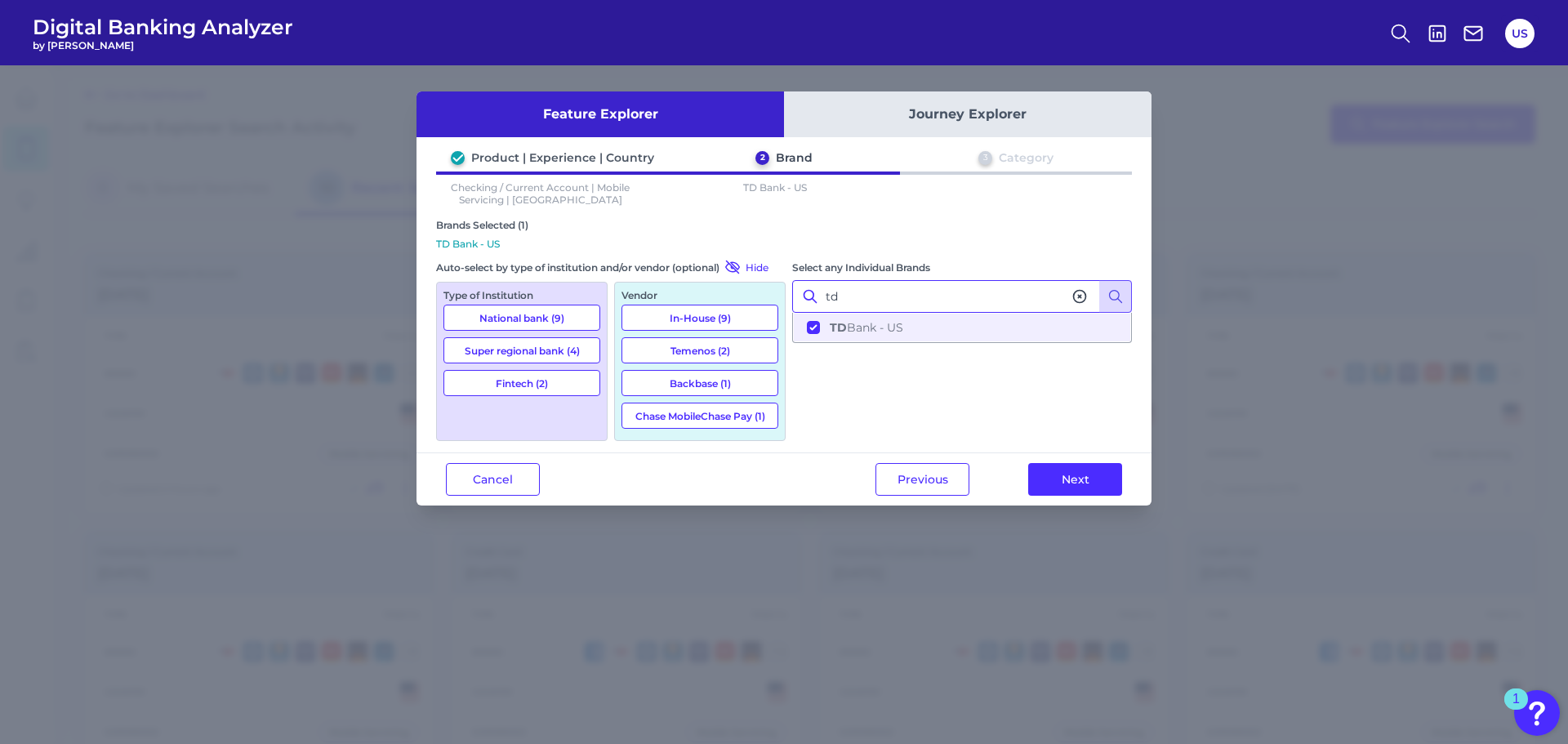
type input "td"
click at [1083, 461] on div "Previous Next" at bounding box center [999, 479] width 306 height 52
click at [1089, 468] on button "Next" at bounding box center [1075, 479] width 94 height 32
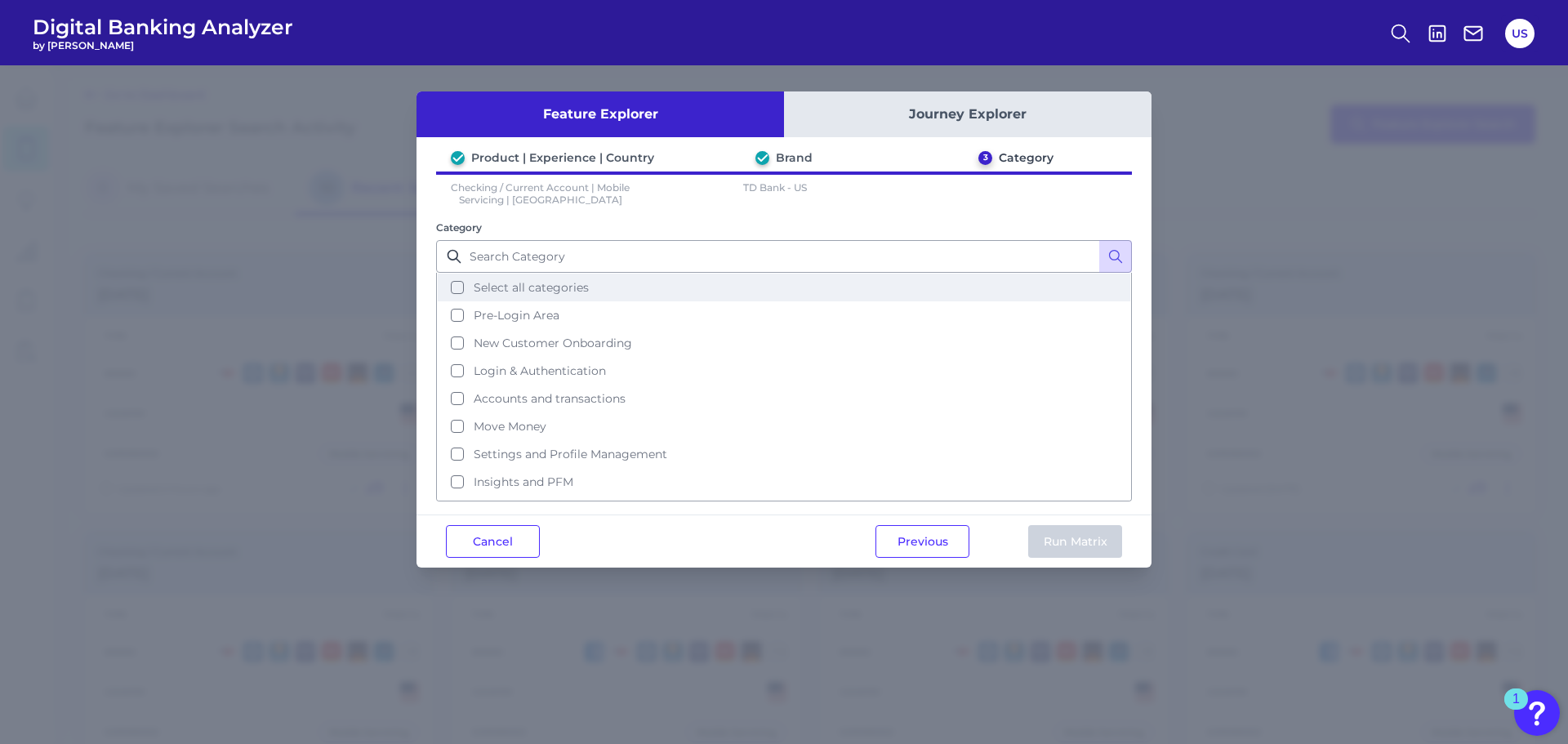
click at [674, 284] on button "Select all categories" at bounding box center [784, 286] width 692 height 28
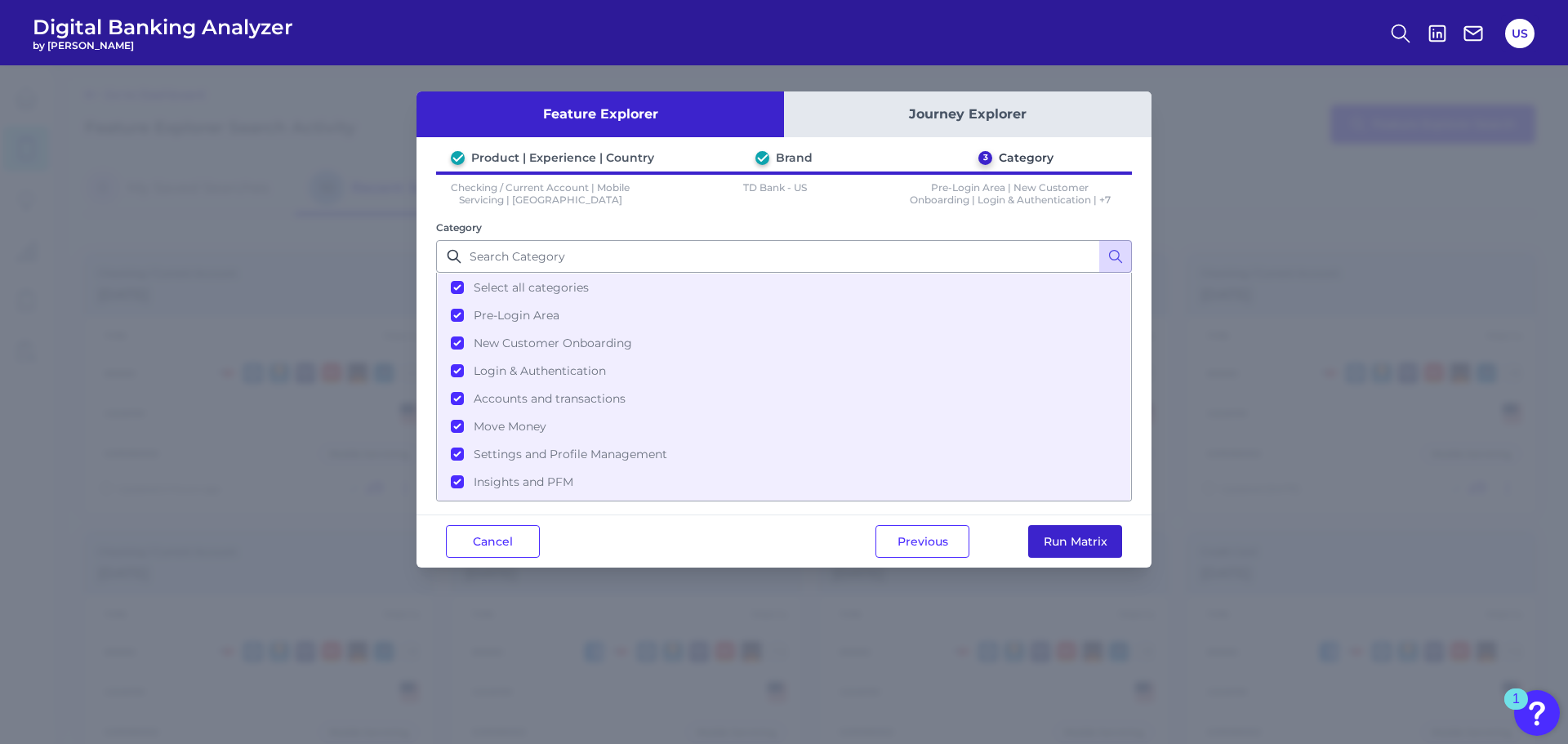
click at [1062, 548] on button "Run Matrix" at bounding box center [1075, 541] width 94 height 32
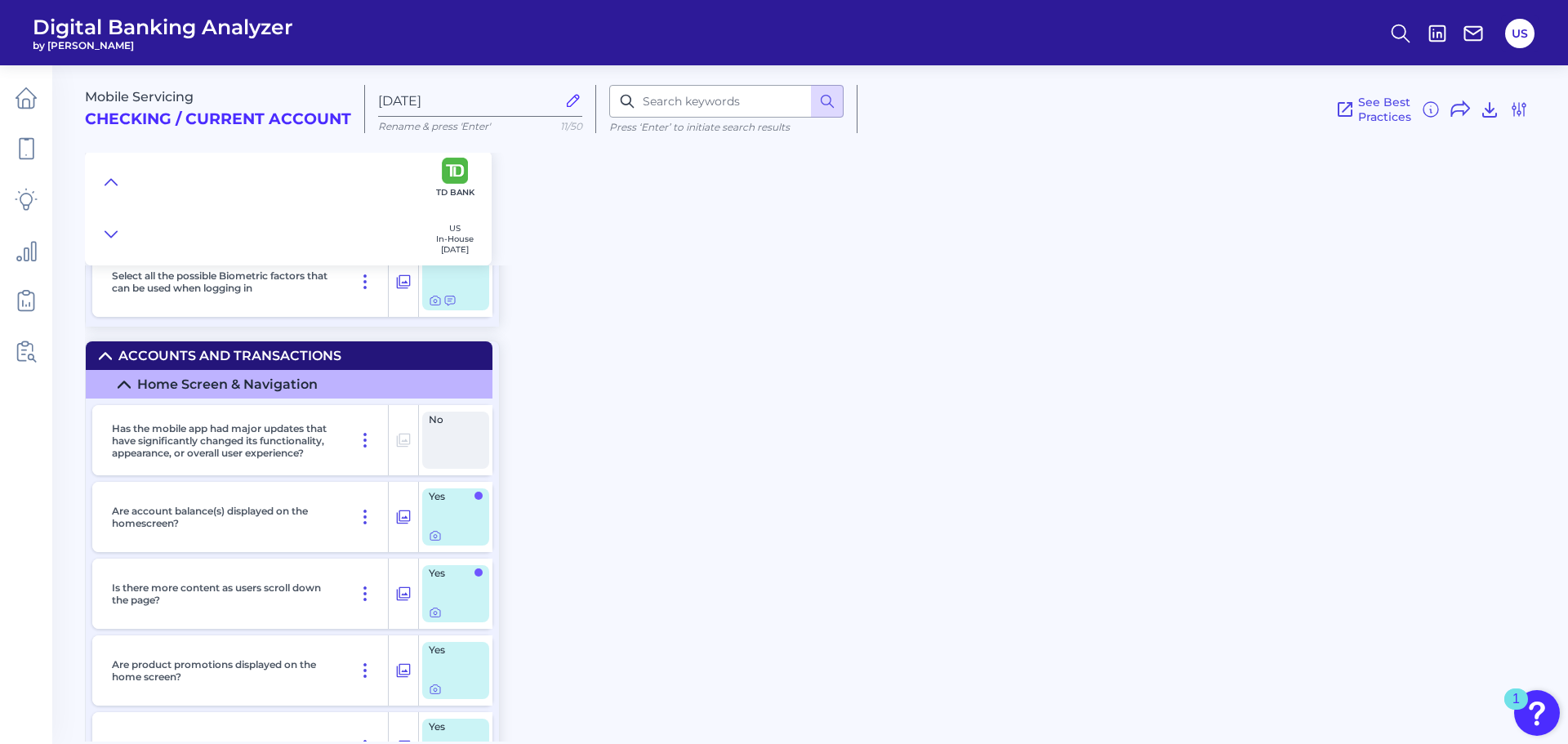
scroll to position [2938, 0]
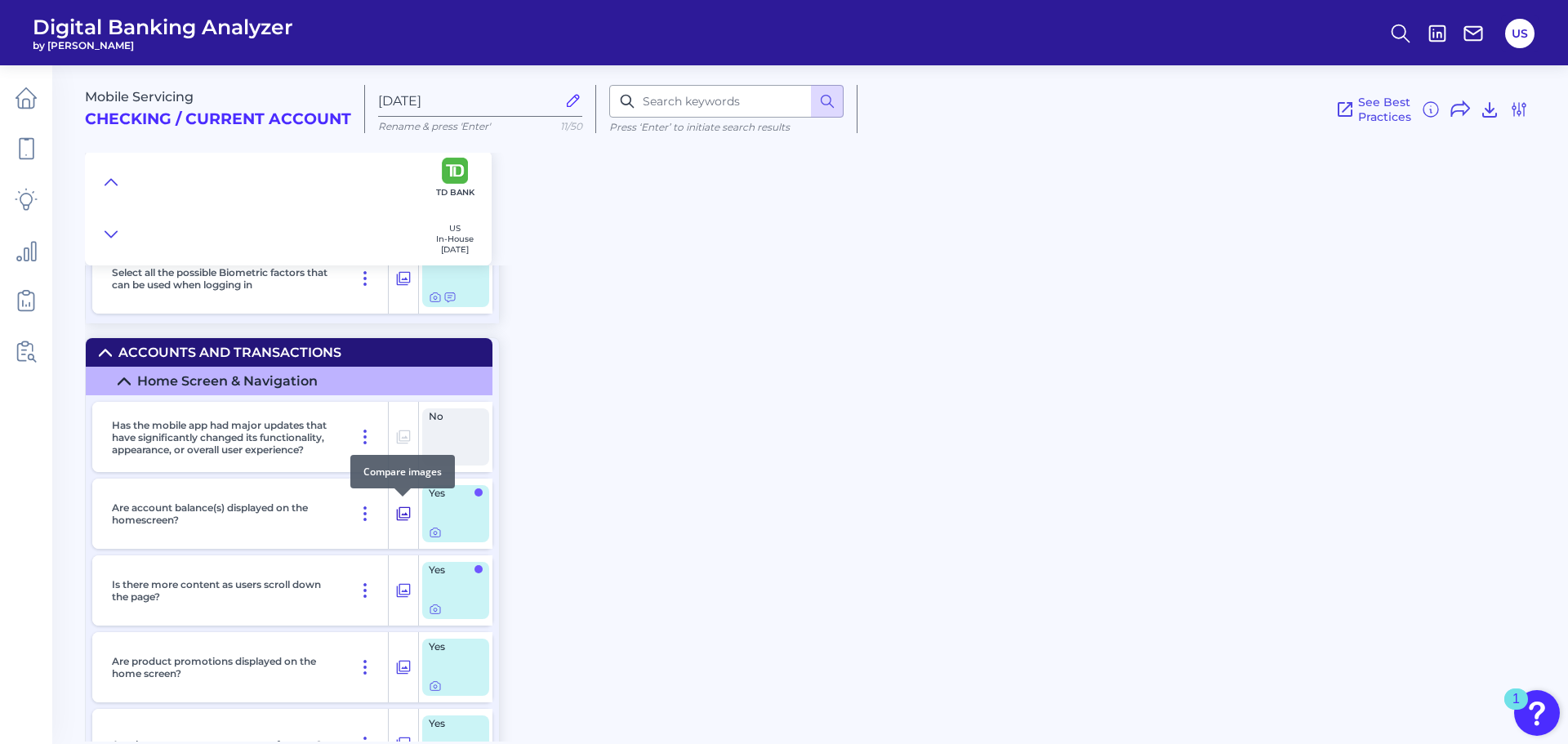
click at [401, 504] on body "Digital Banking Analyzer by Curinos US Mobile Servicing Checking / Current Acco…" at bounding box center [784, 372] width 1568 height 744
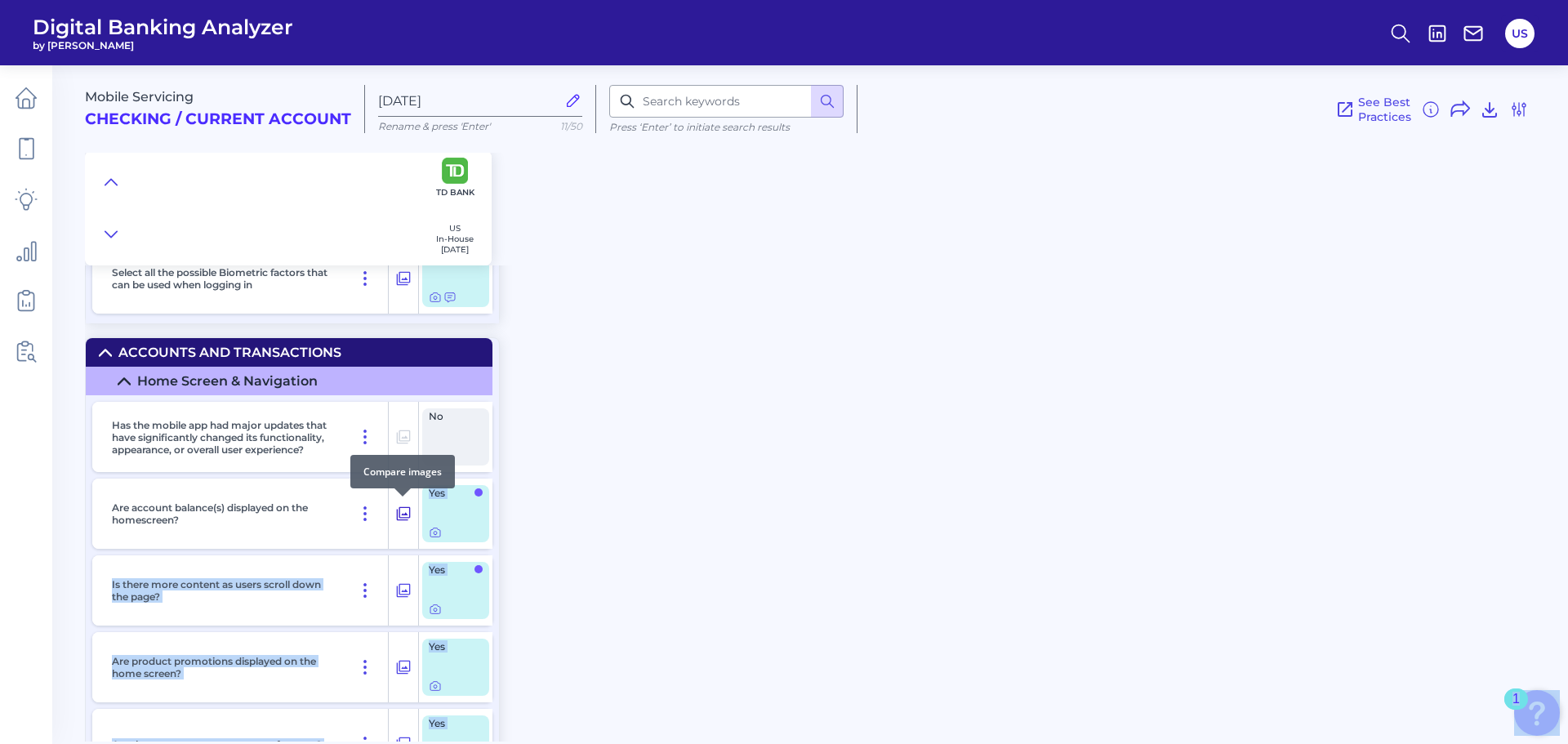
click at [401, 516] on icon at bounding box center [403, 513] width 16 height 20
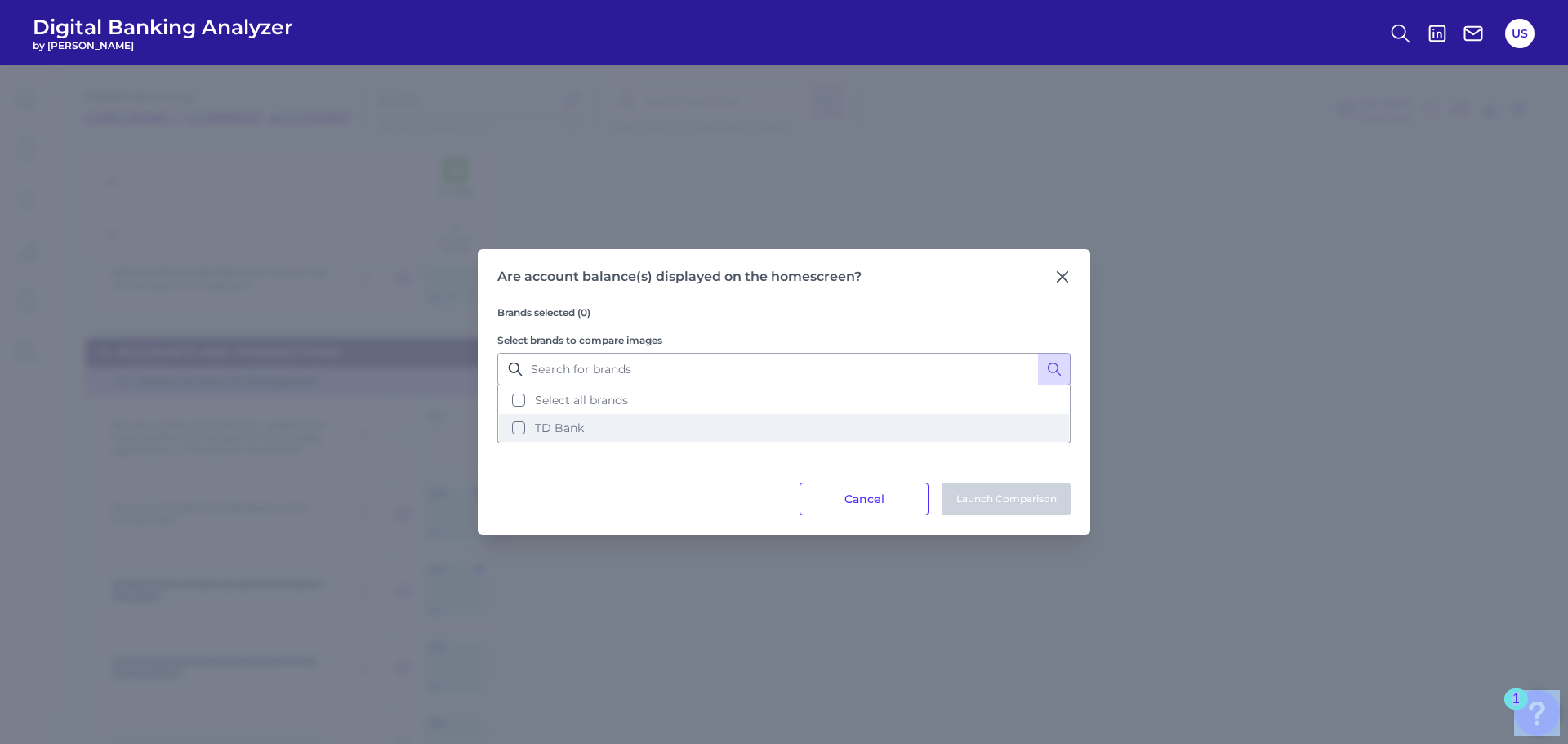
click at [553, 430] on span "TD Bank" at bounding box center [559, 427] width 49 height 14
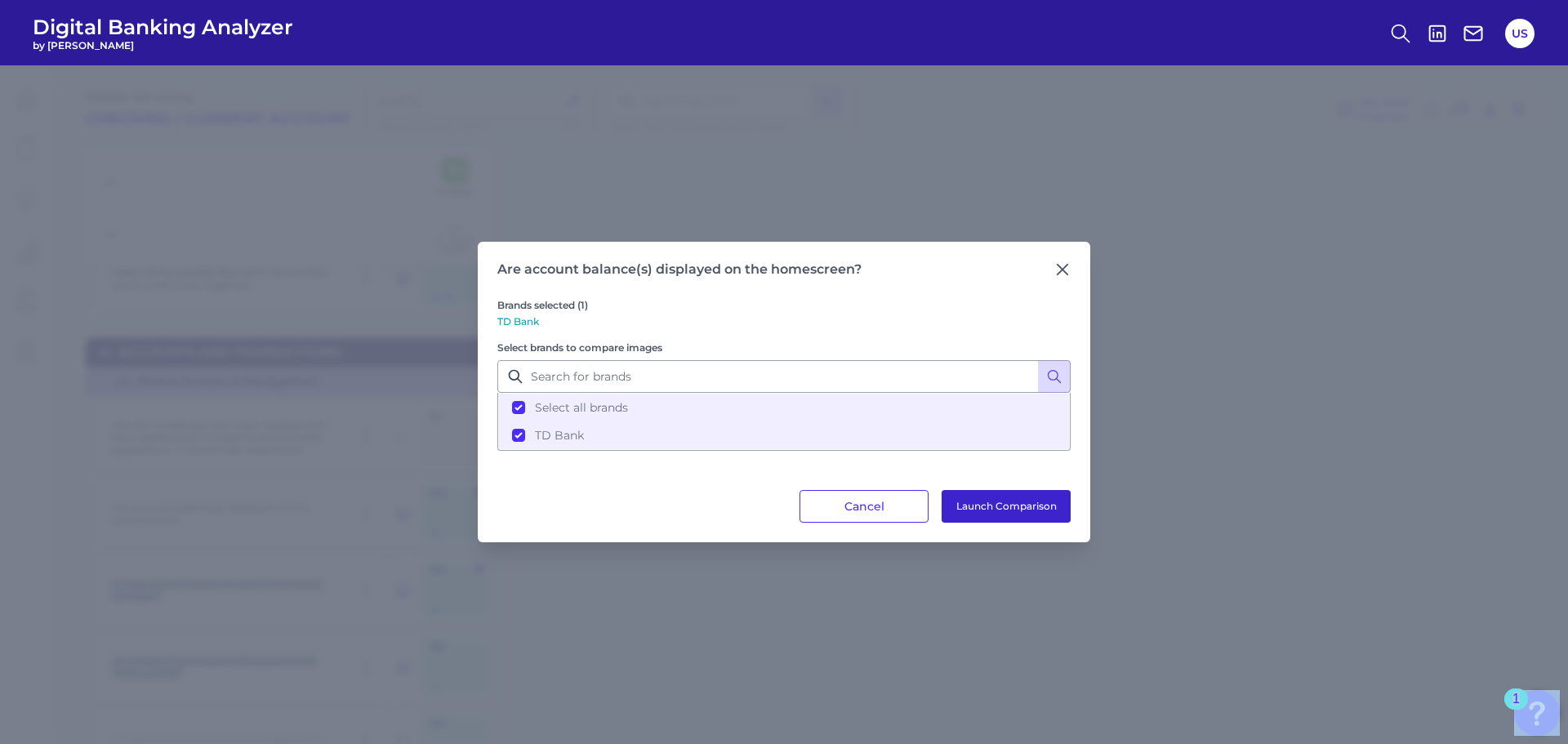
click at [998, 501] on button "Launch Comparison" at bounding box center [1006, 506] width 129 height 32
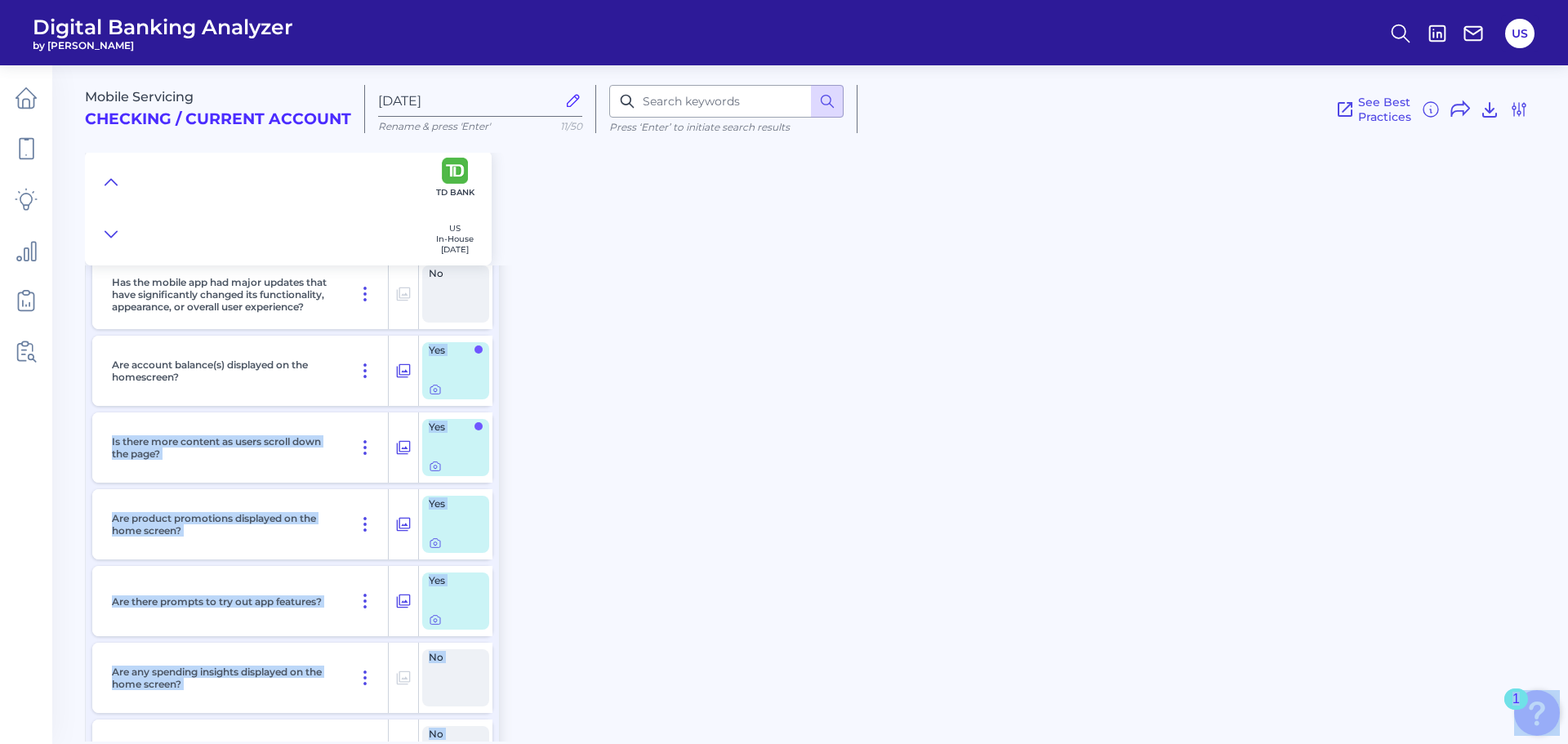
scroll to position [3081, 0]
click at [581, 445] on div "Mobile Servicing Checking / Current Account Sep 19 2025 Rename & press 'Enter' …" at bounding box center [826, 397] width 1483 height 688
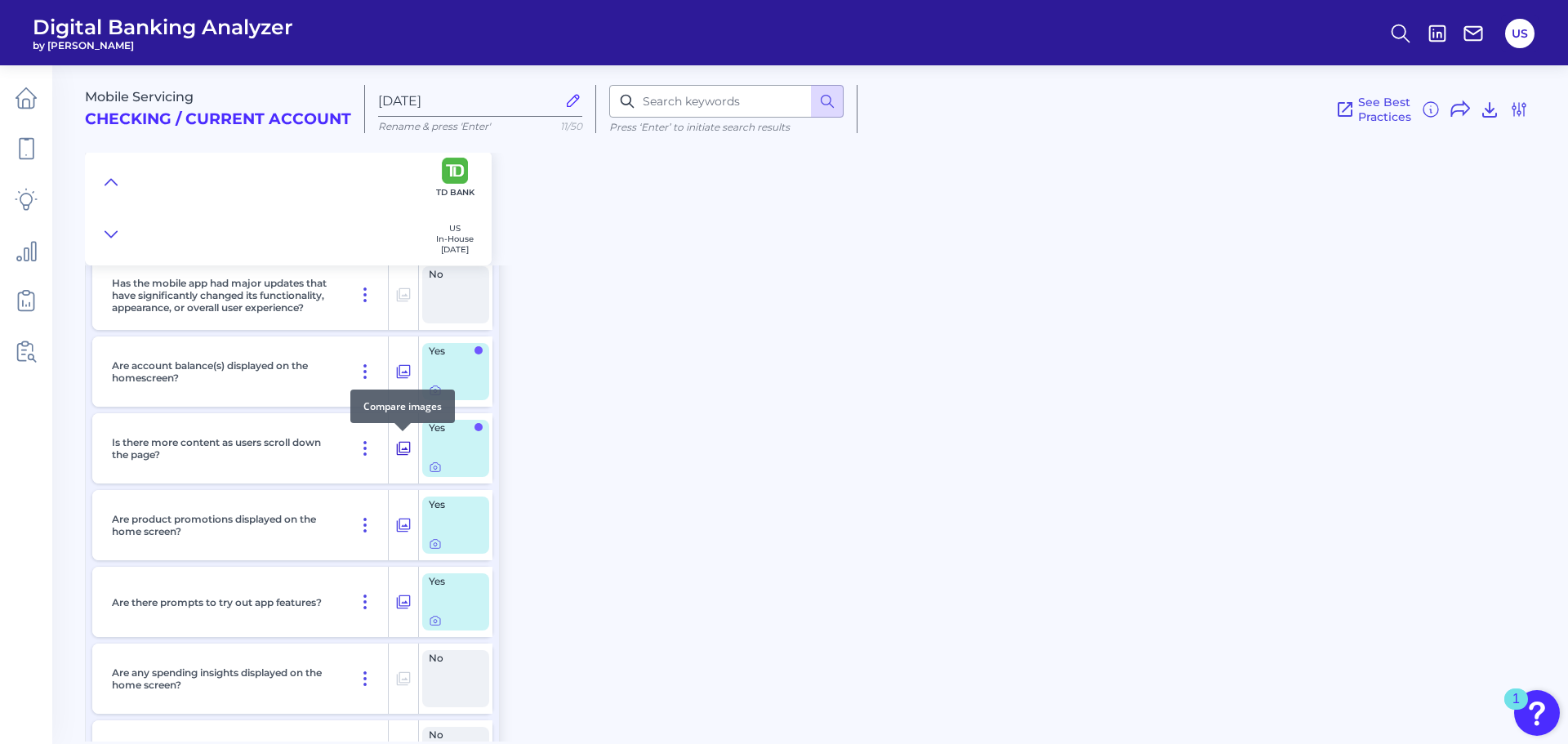
click at [405, 445] on icon at bounding box center [403, 448] width 16 height 20
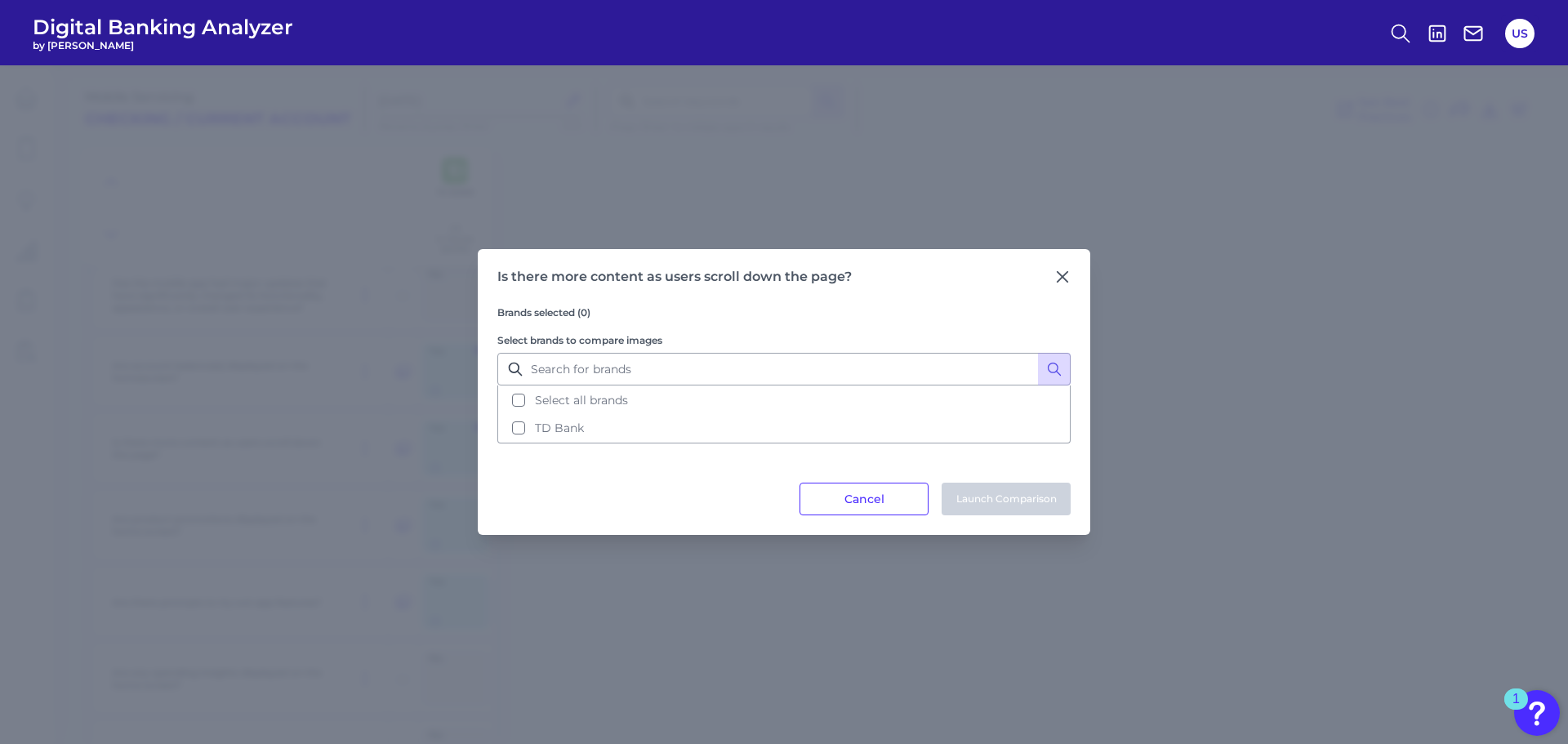
click at [584, 443] on div "Brands selected (0) Select brands to compare images Select all brands TD Bank" at bounding box center [784, 383] width 573 height 198
click at [577, 435] on button "TD Bank" at bounding box center [784, 427] width 570 height 28
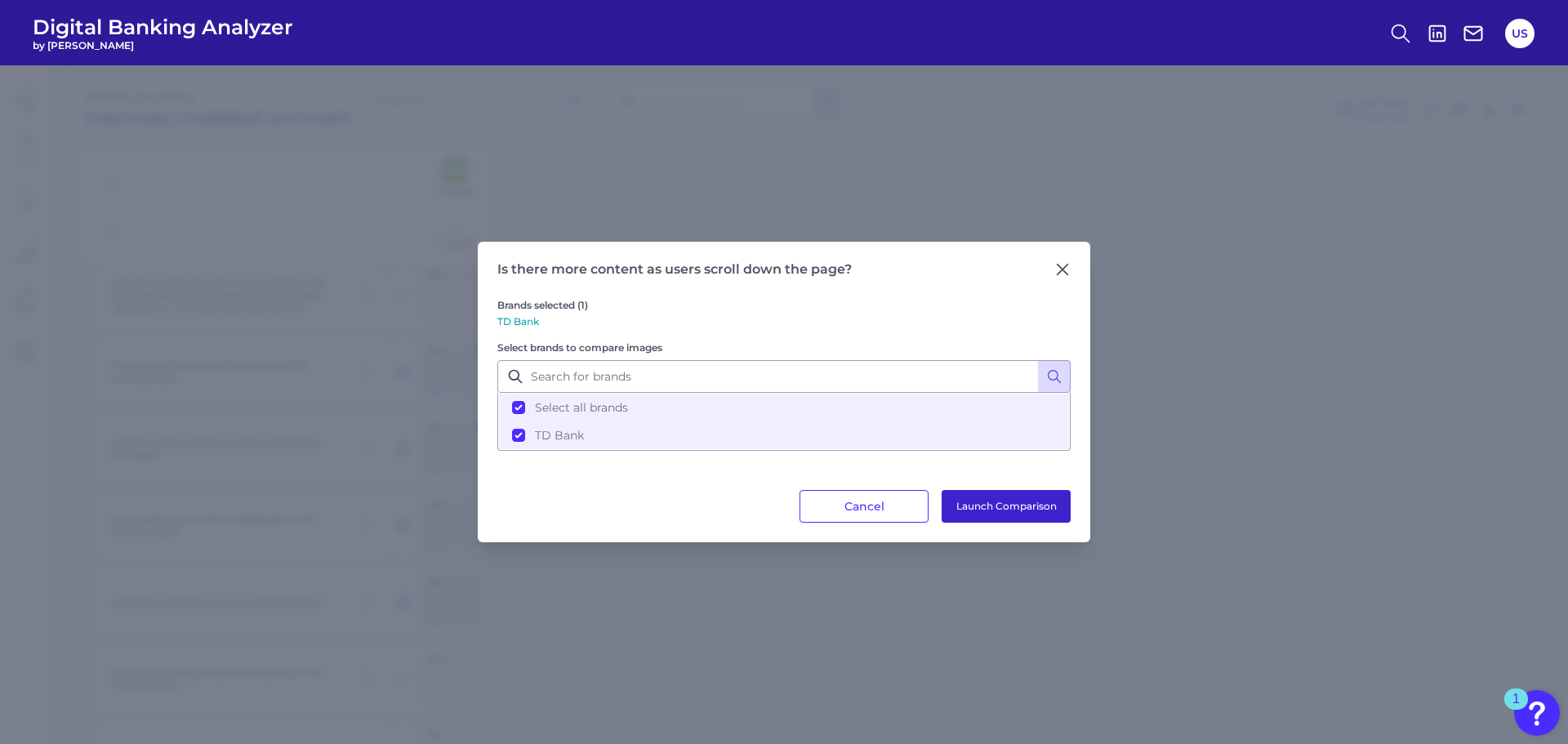
click at [998, 505] on button "Launch Comparison" at bounding box center [1006, 506] width 129 height 32
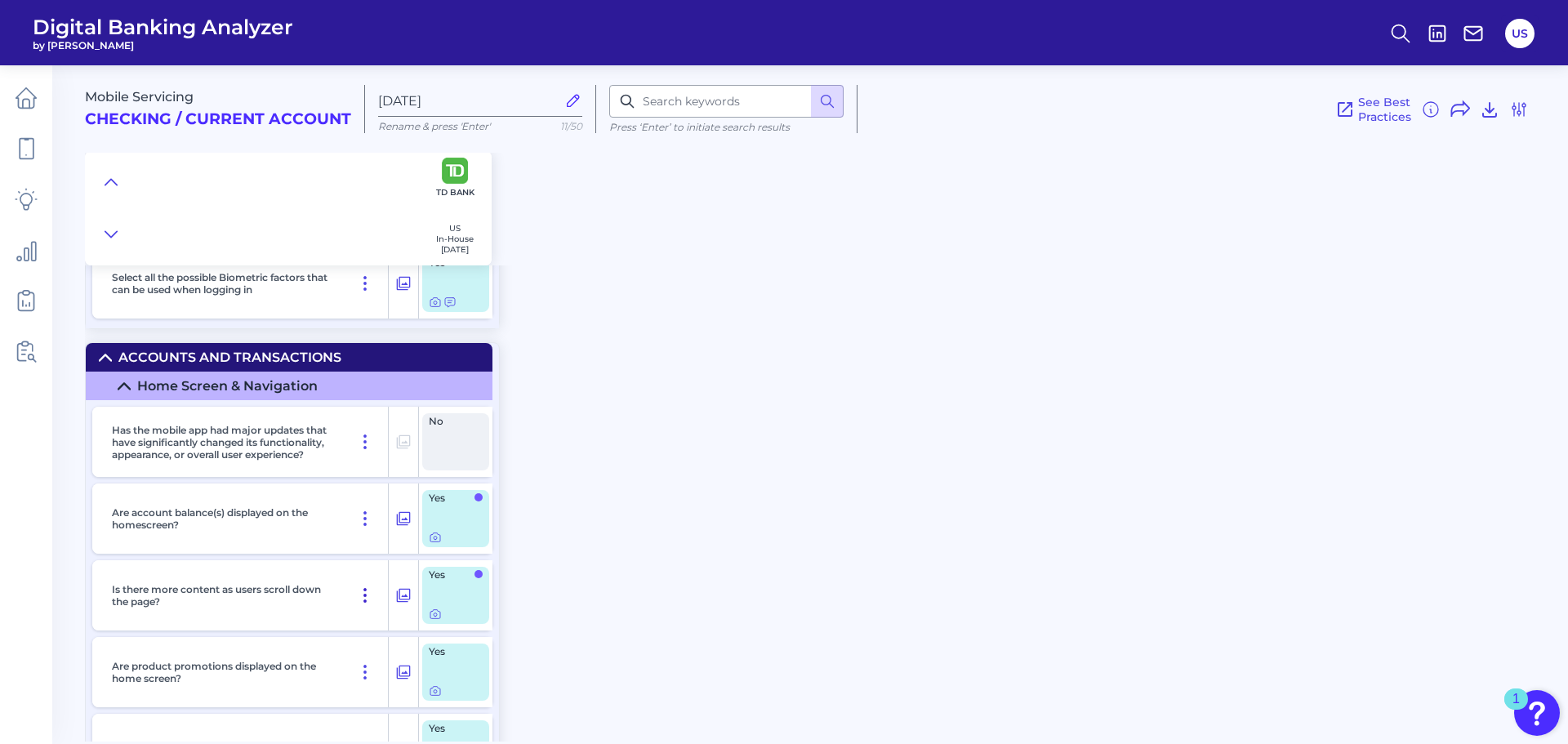
scroll to position [2591, 0]
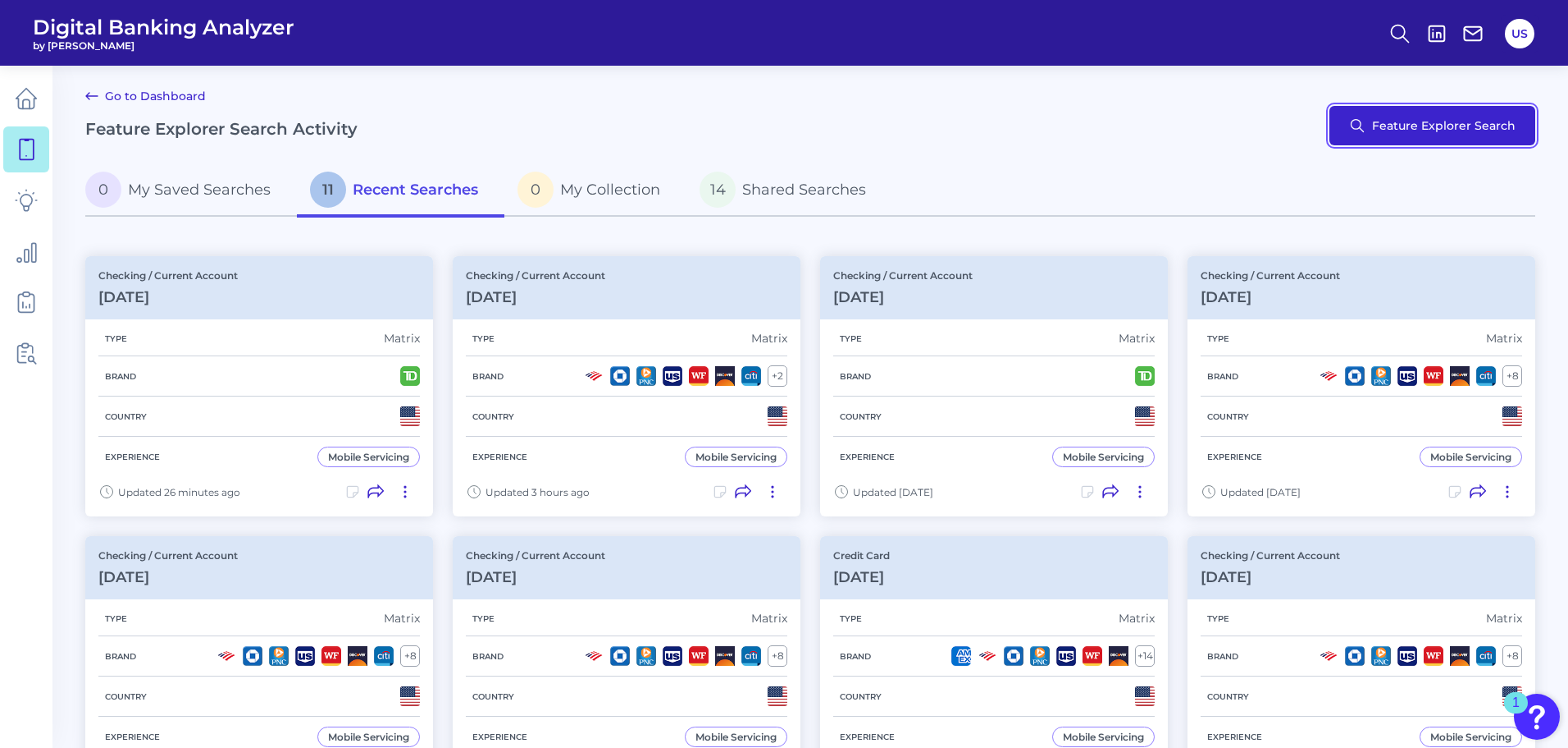
click at [1449, 132] on button "Feature Explorer Search" at bounding box center [1432, 125] width 206 height 39
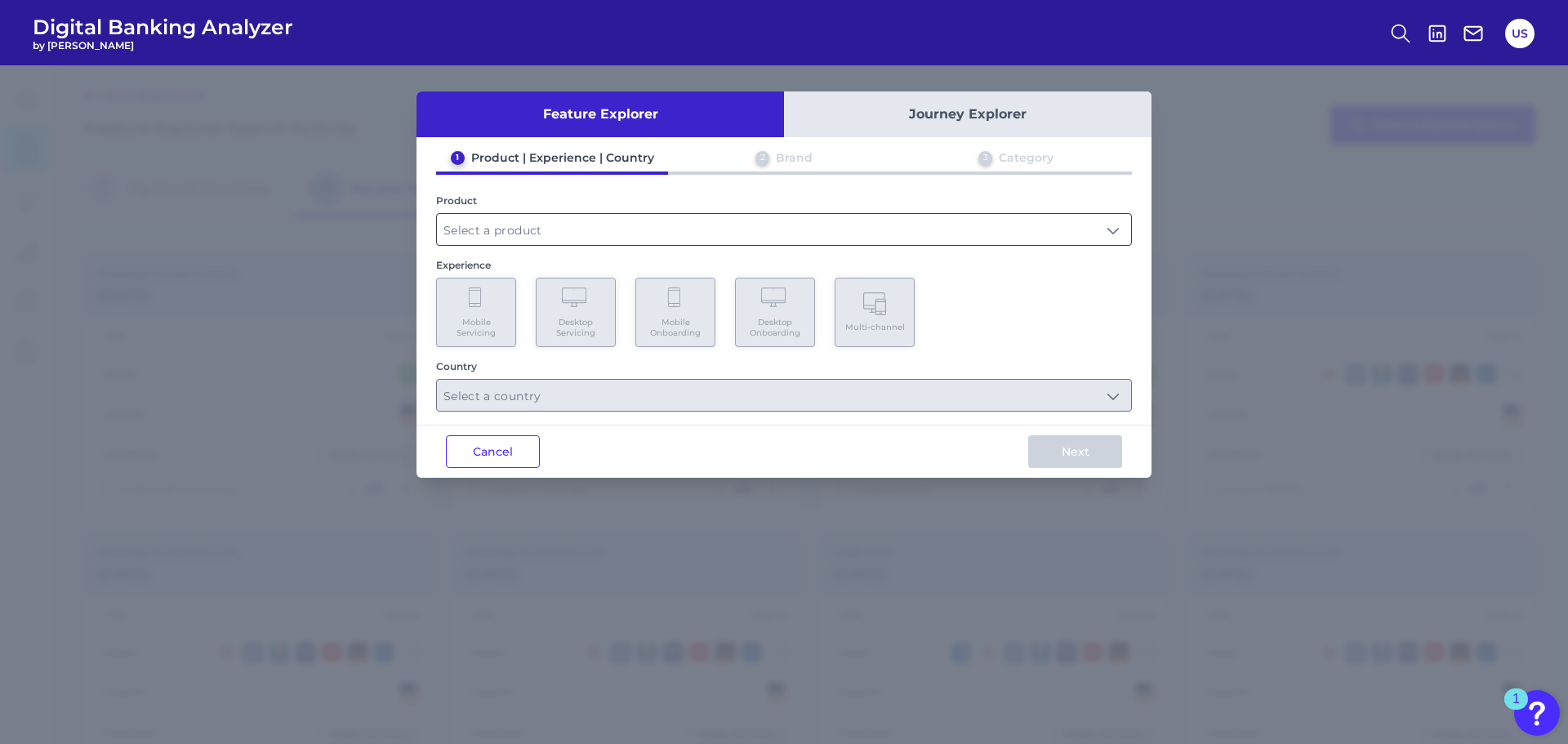
click at [601, 242] on input "text" at bounding box center [784, 229] width 694 height 31
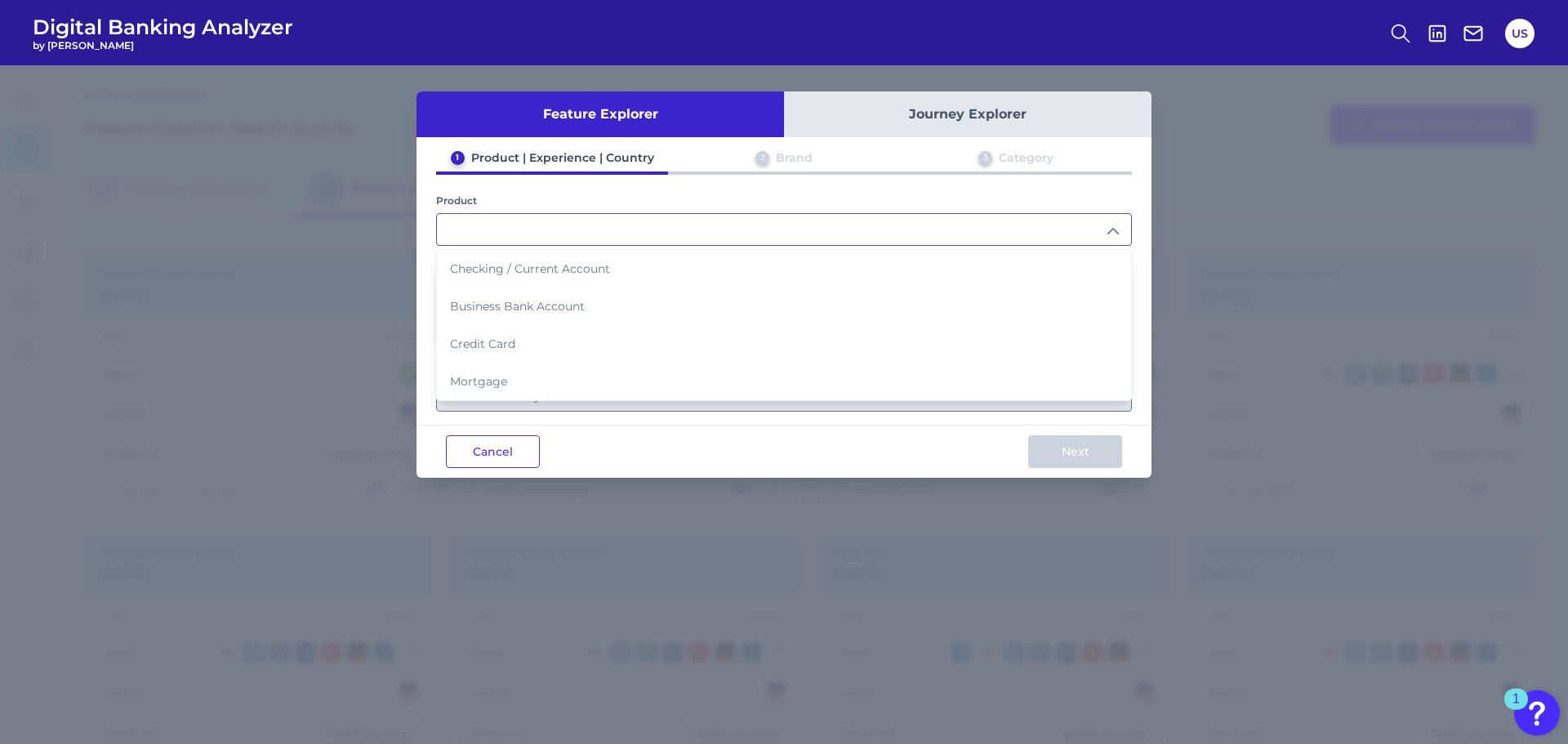
click at [594, 266] on span "Checking / Current Account" at bounding box center [530, 268] width 160 height 14
type input "Checking / Current Account"
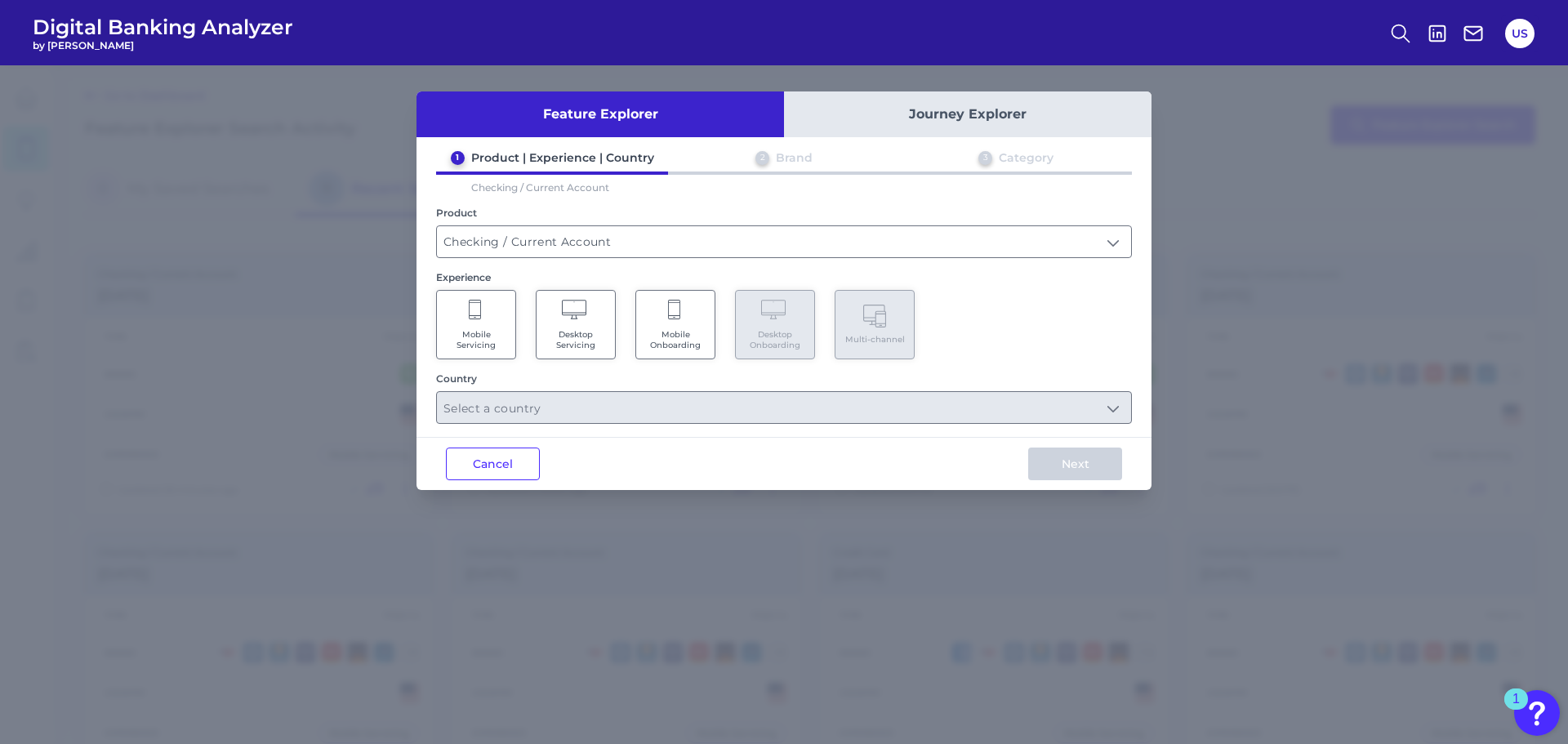
click at [692, 318] on Onboarding "Mobile Onboarding" at bounding box center [675, 324] width 80 height 69
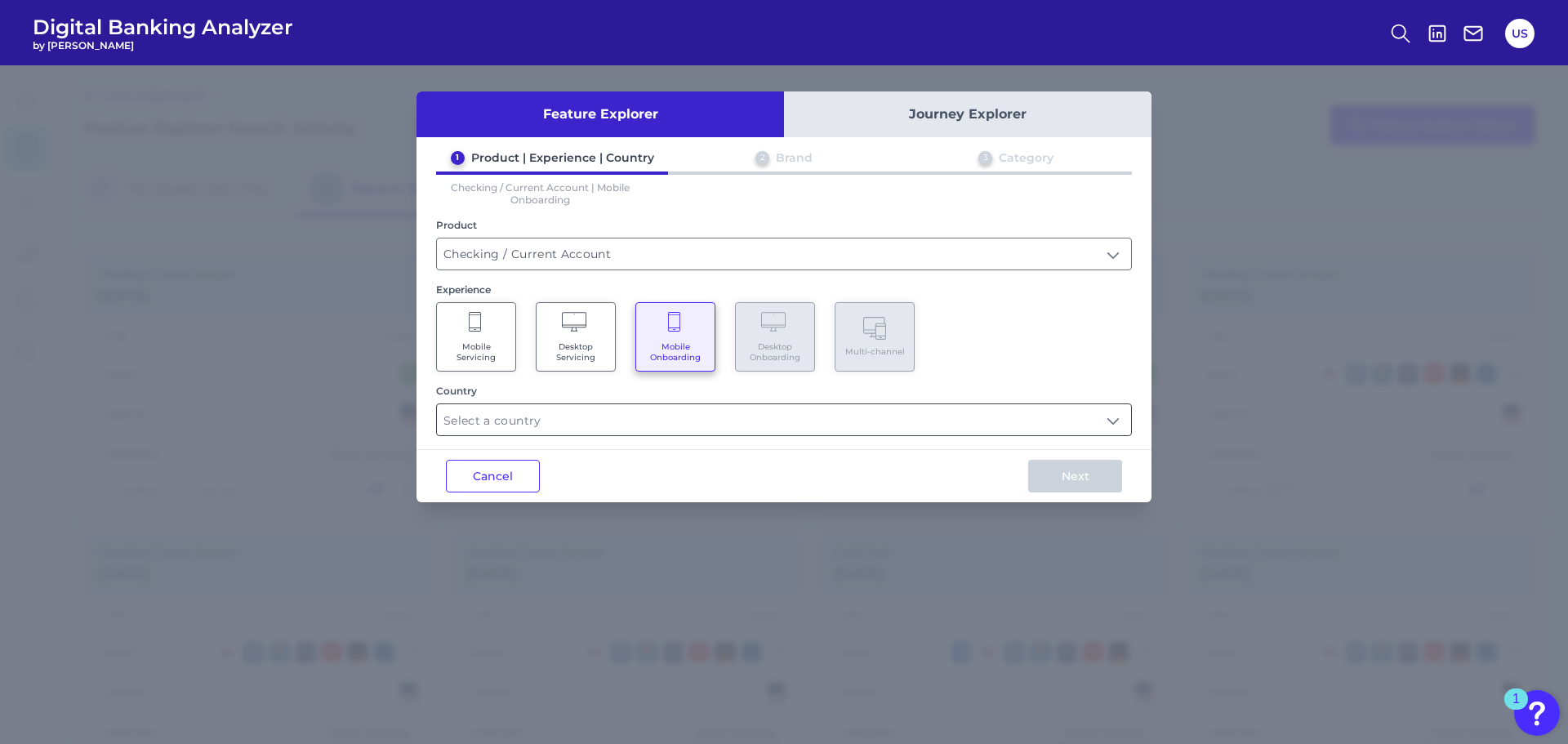
click at [652, 427] on input "text" at bounding box center [784, 420] width 694 height 31
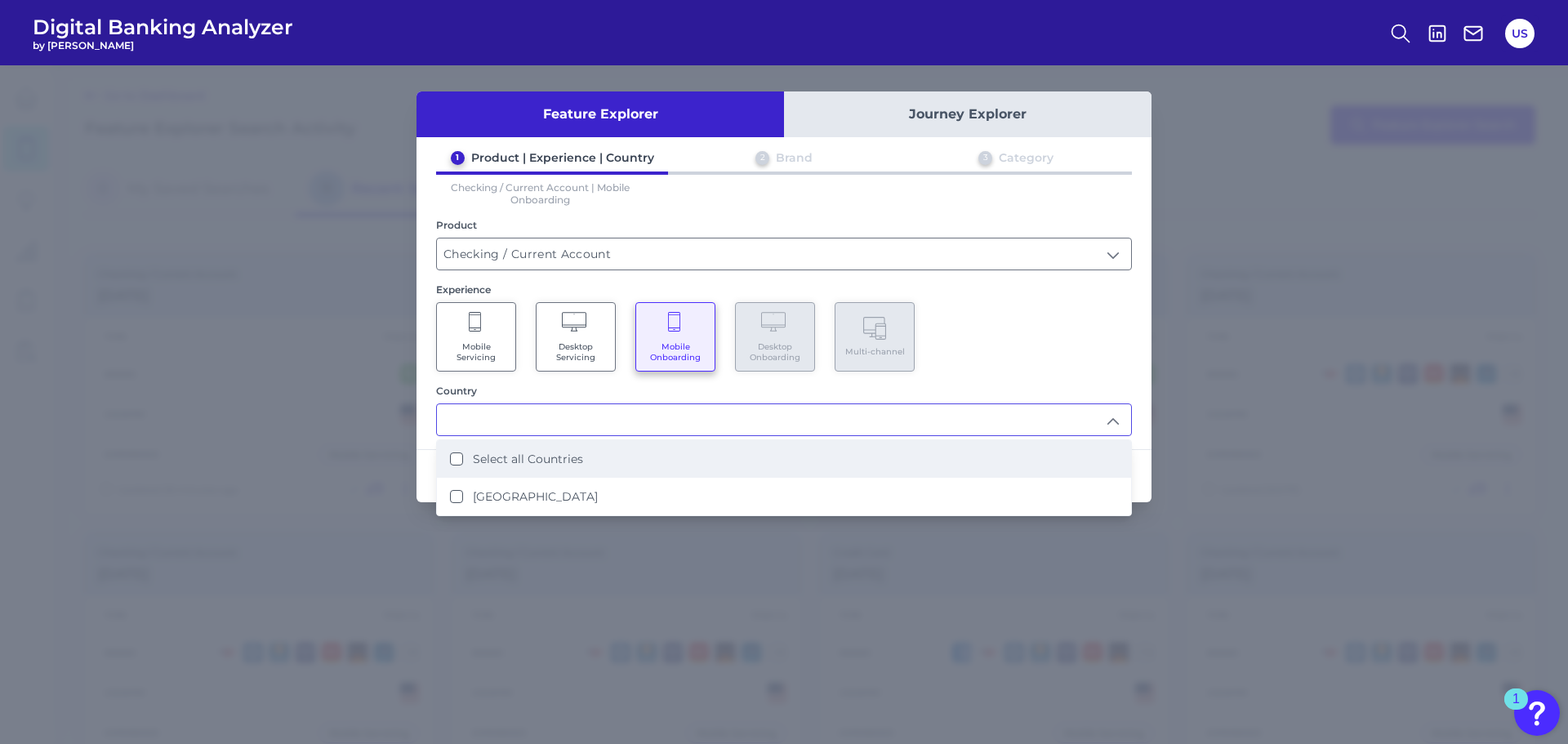
click at [648, 461] on li "Select all Countries" at bounding box center [784, 458] width 694 height 37
type input "Select all Countries"
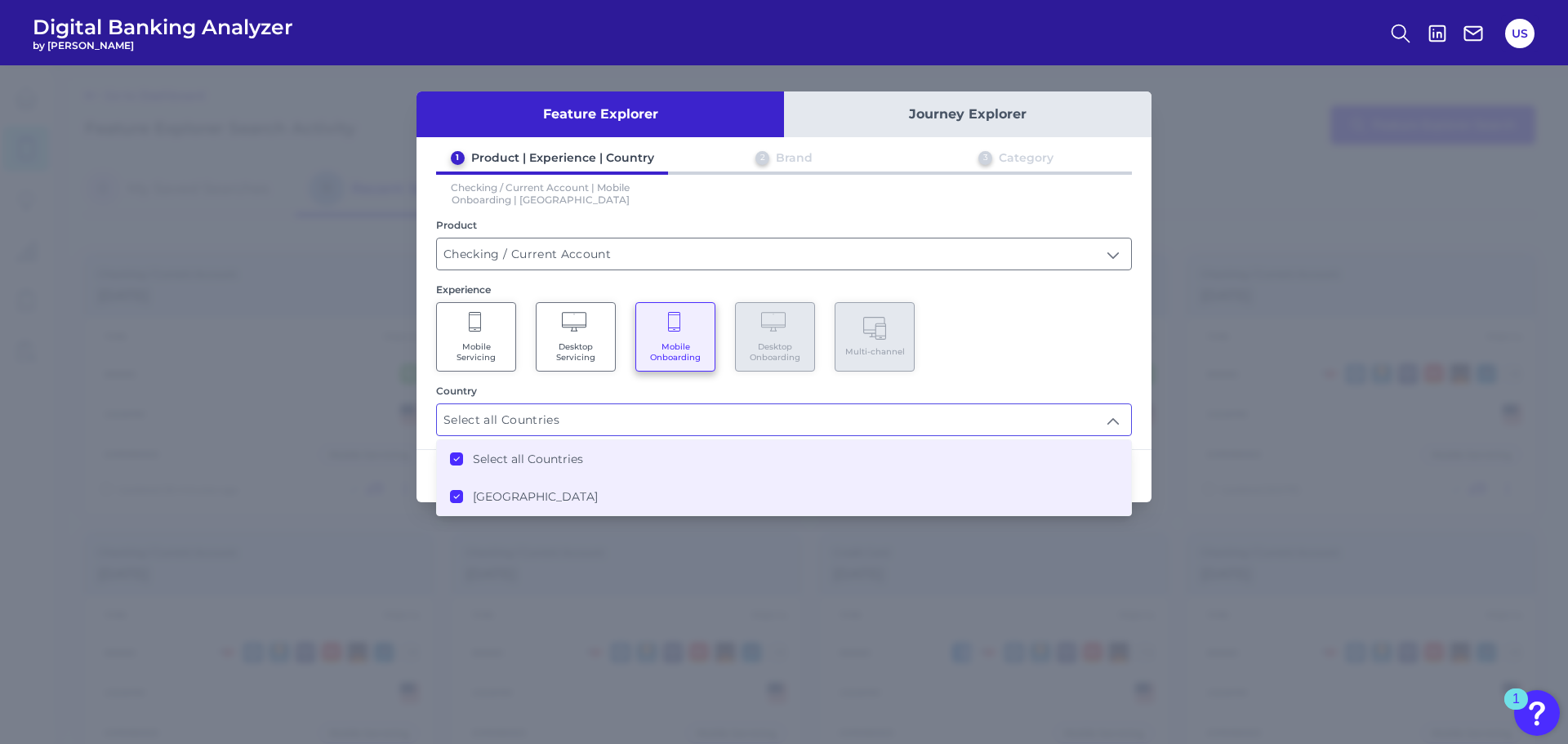
scroll to position [1, 0]
click at [1069, 365] on div "Mobile Servicing Desktop Servicing Mobile Onboarding Desktop Onboarding Multi-c…" at bounding box center [784, 336] width 696 height 69
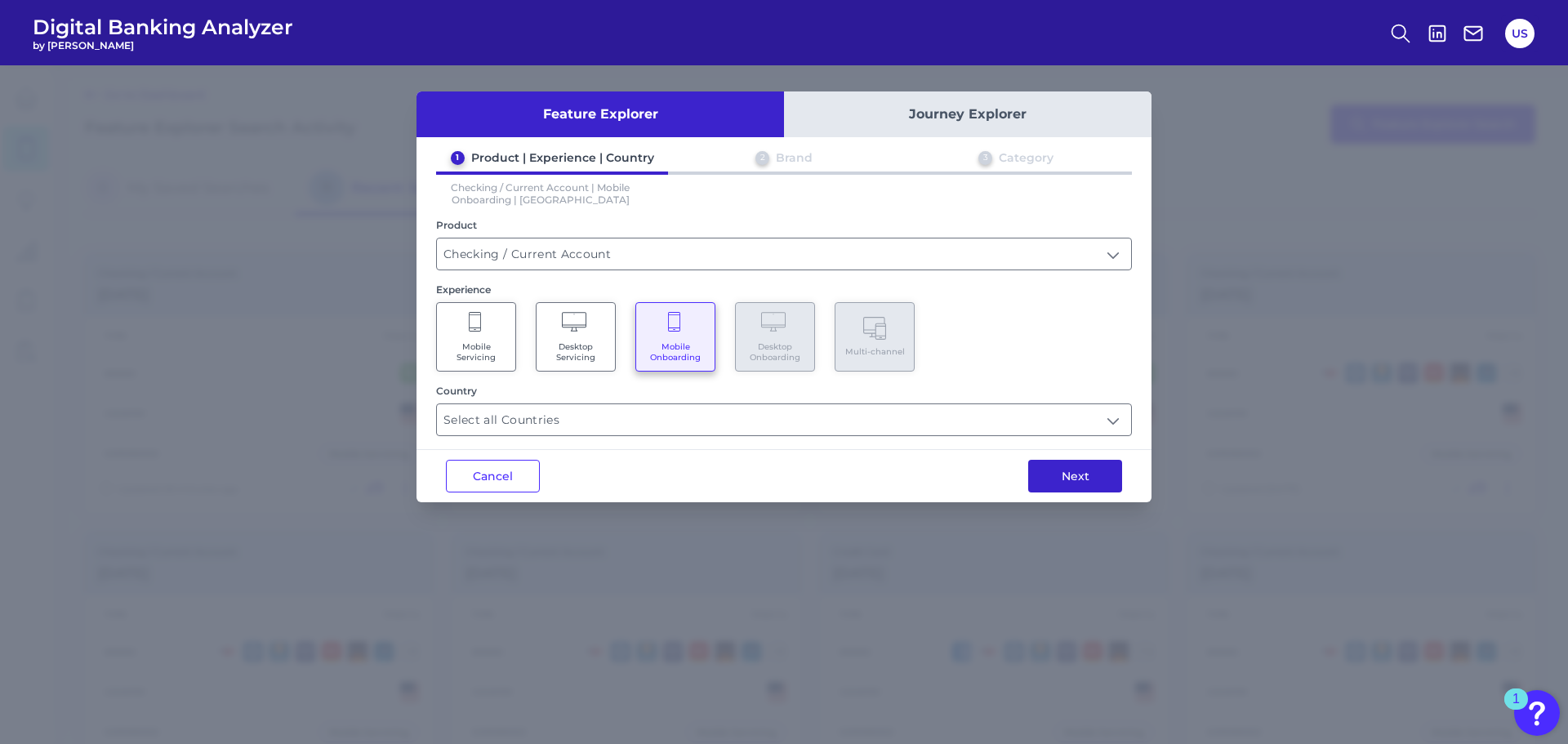
click at [1083, 474] on button "Next" at bounding box center [1075, 476] width 94 height 32
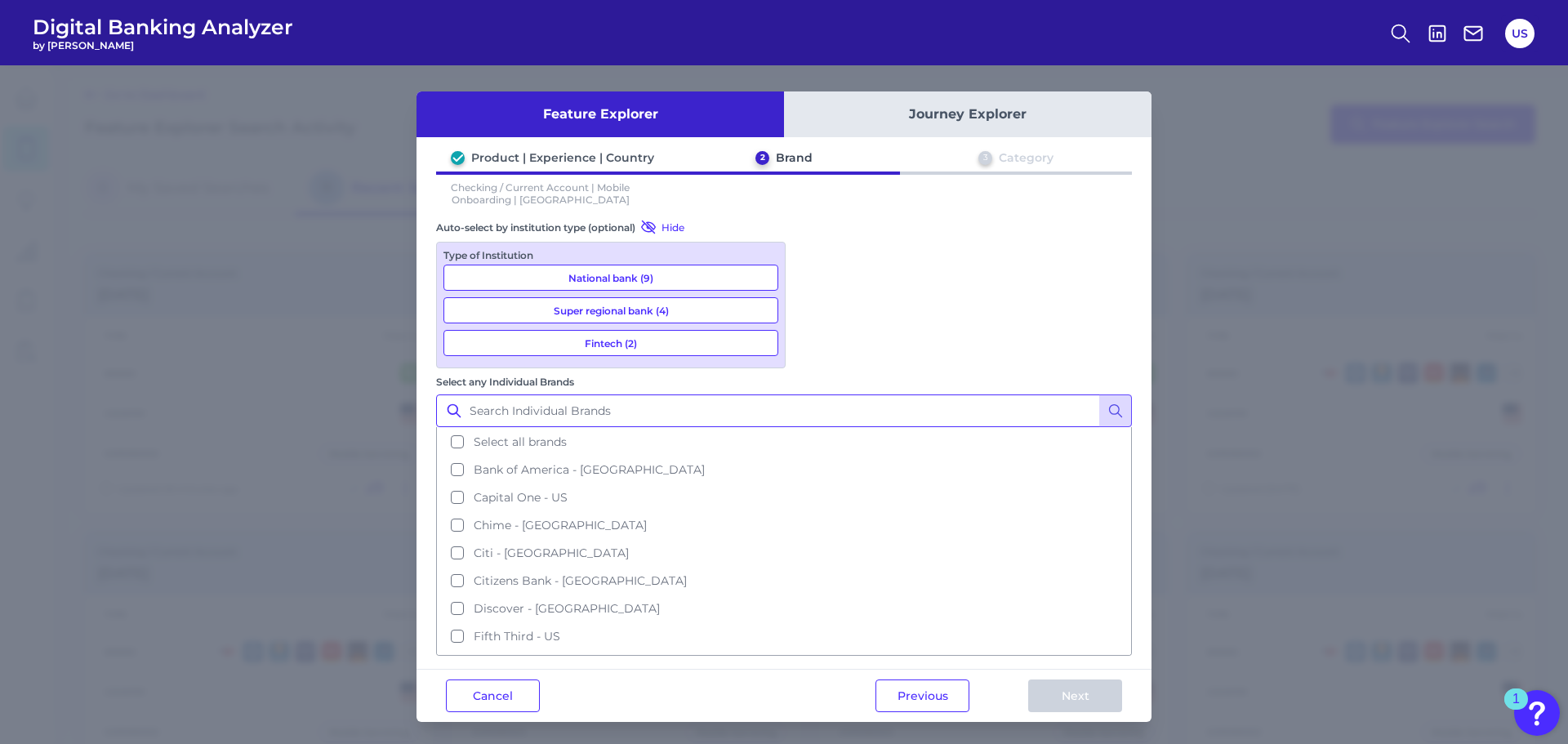
click at [917, 394] on input "Select any Individual Brands" at bounding box center [784, 410] width 696 height 32
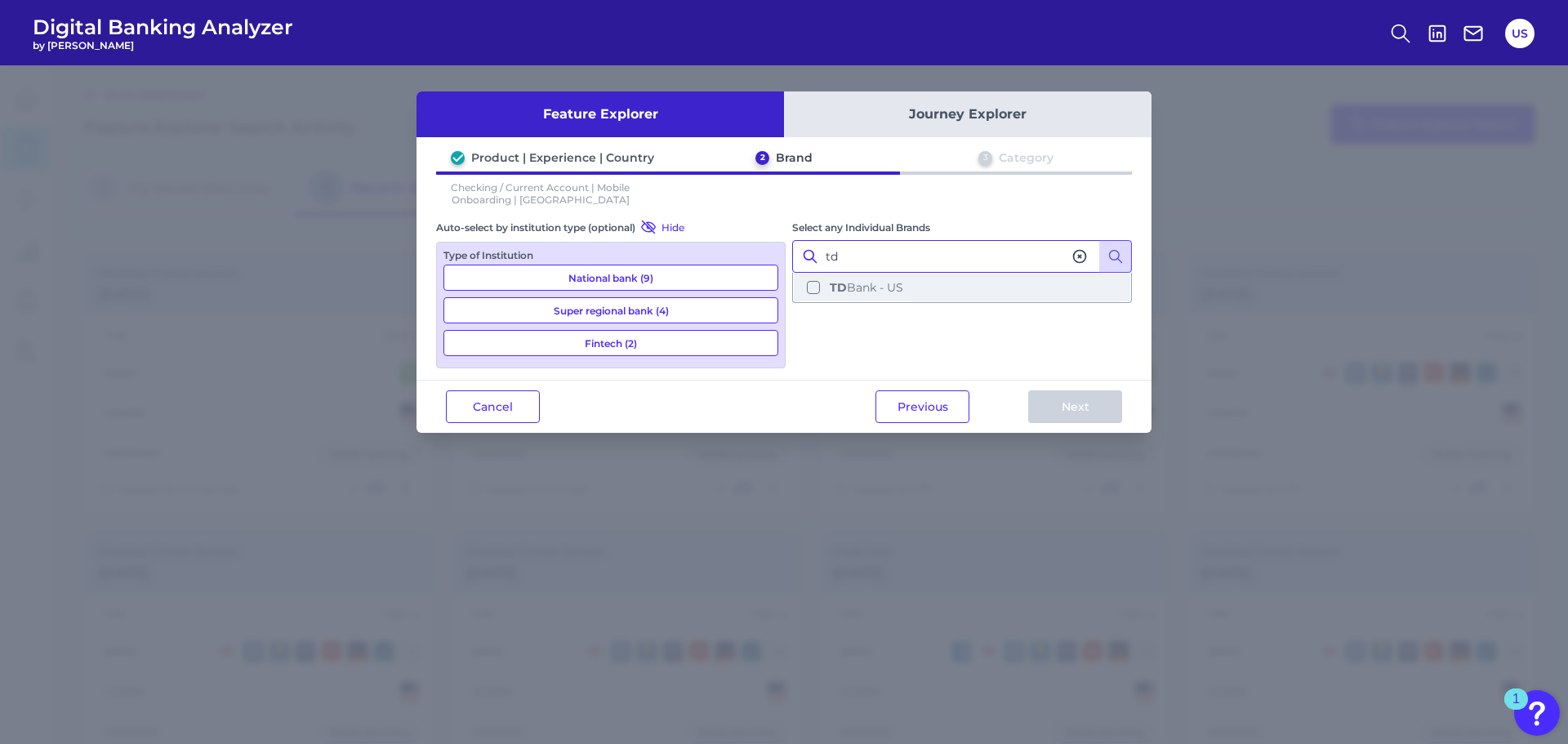
click at [900, 294] on span "TD Bank - US" at bounding box center [866, 286] width 73 height 14
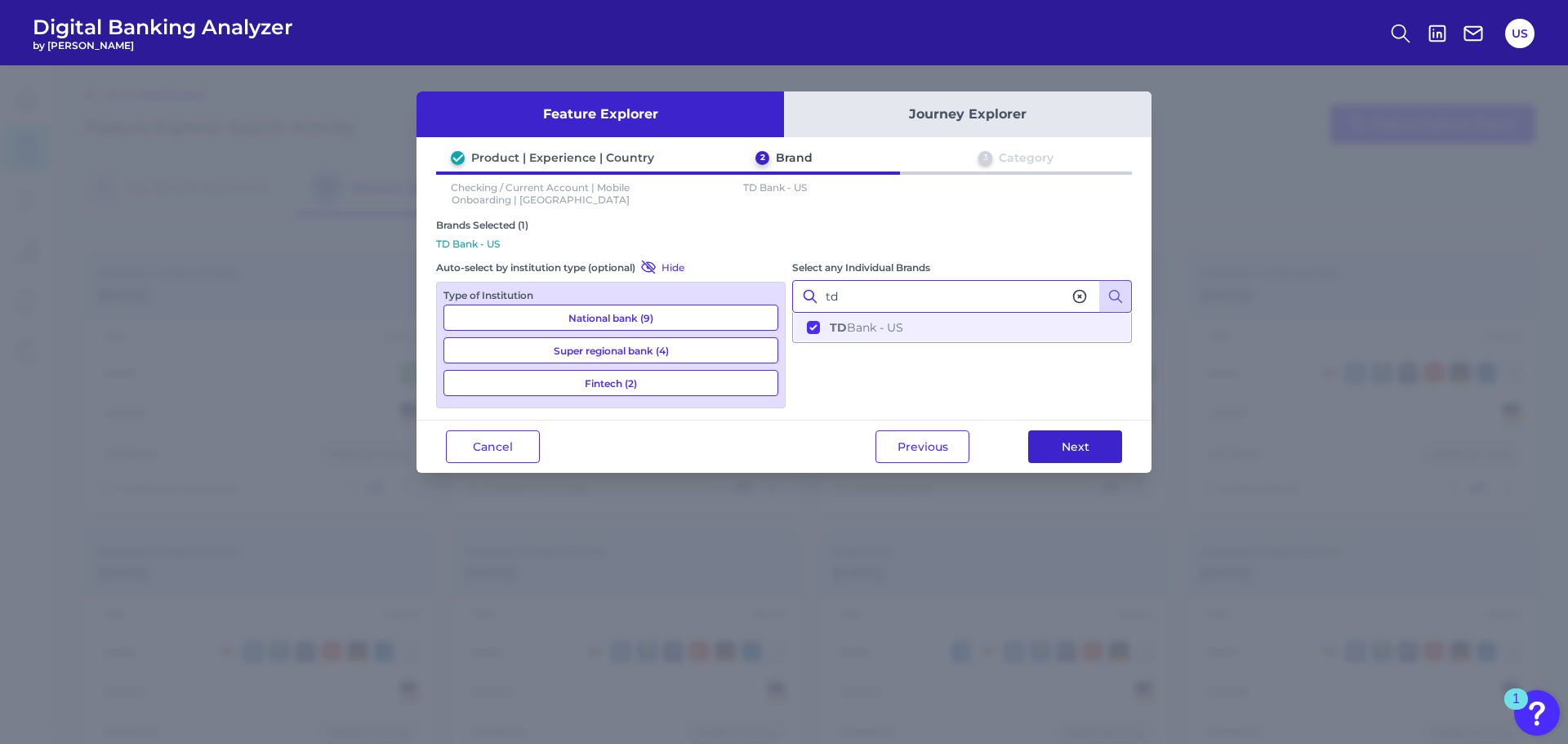
type input "td"
click at [1065, 451] on button "Next" at bounding box center [1075, 446] width 94 height 32
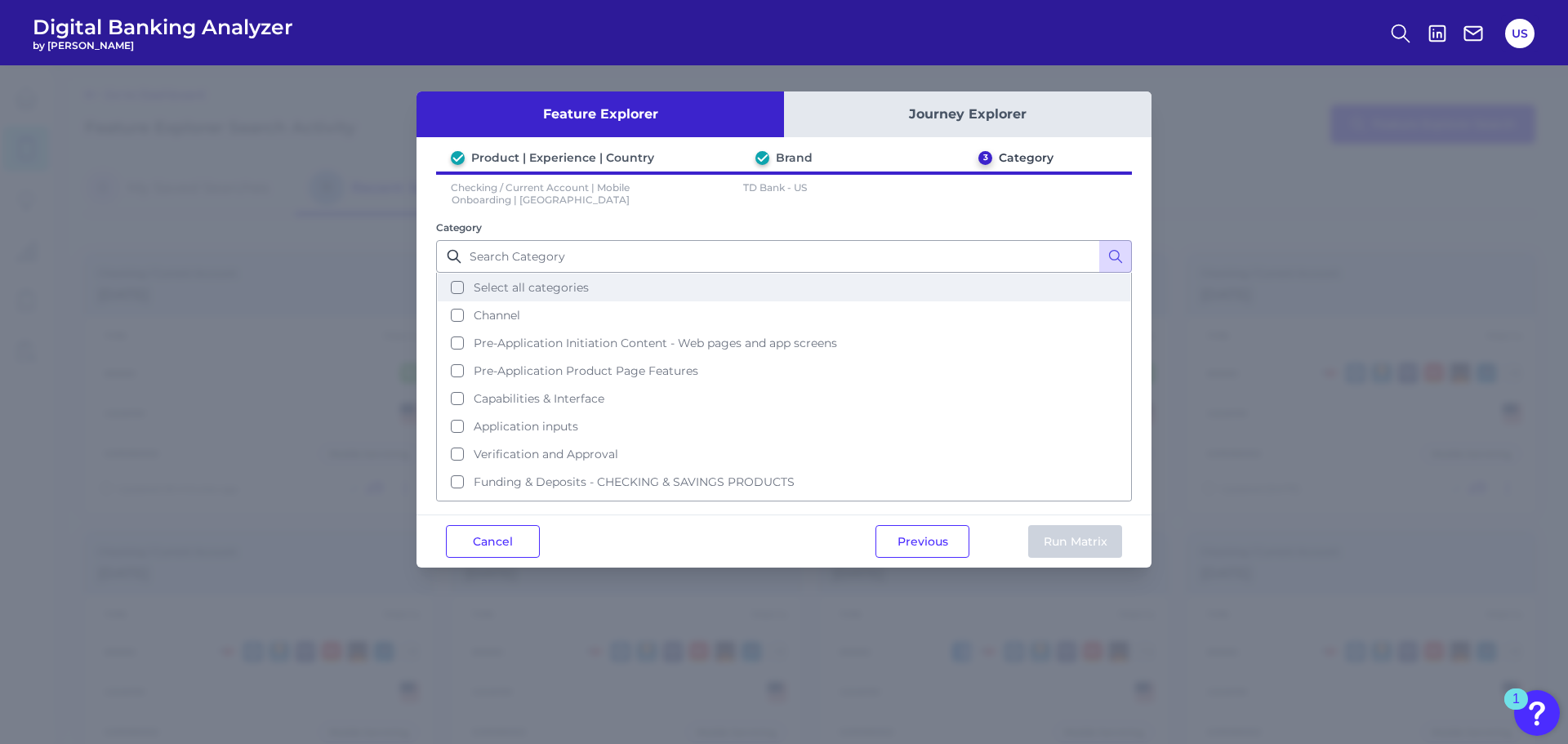
click at [677, 295] on button "Select all categories" at bounding box center [784, 286] width 692 height 28
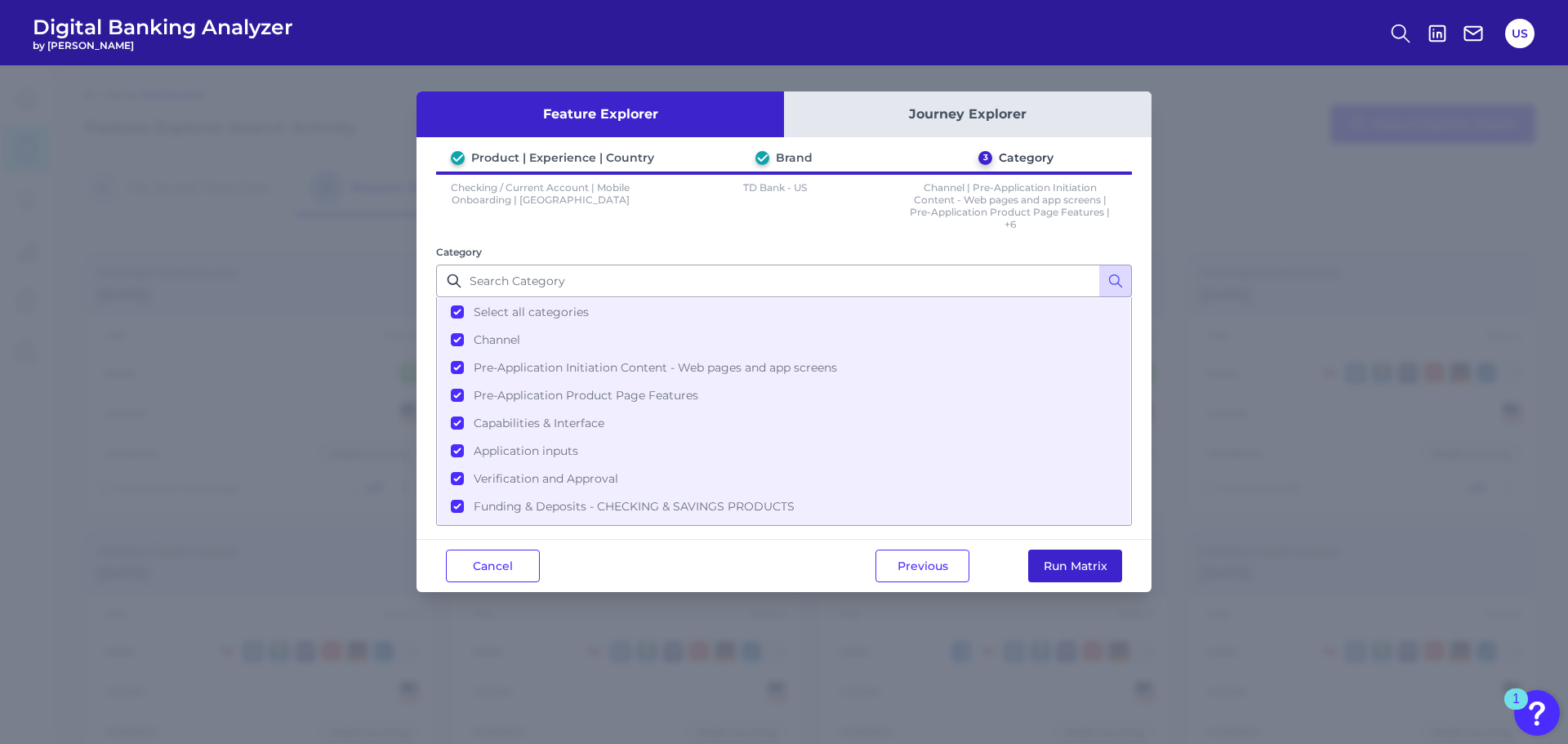
click at [1085, 568] on button "Run Matrix" at bounding box center [1075, 565] width 94 height 32
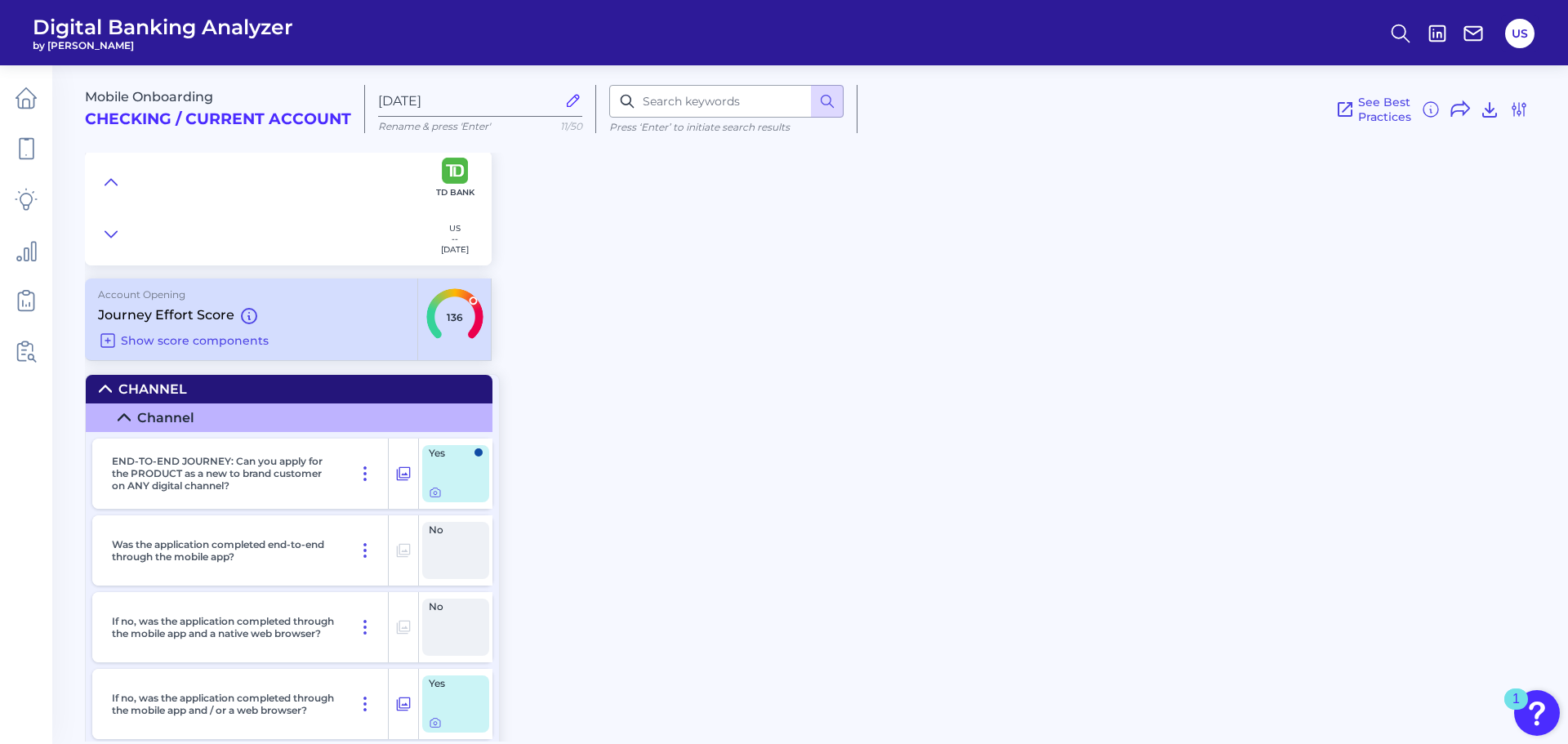
scroll to position [82, 0]
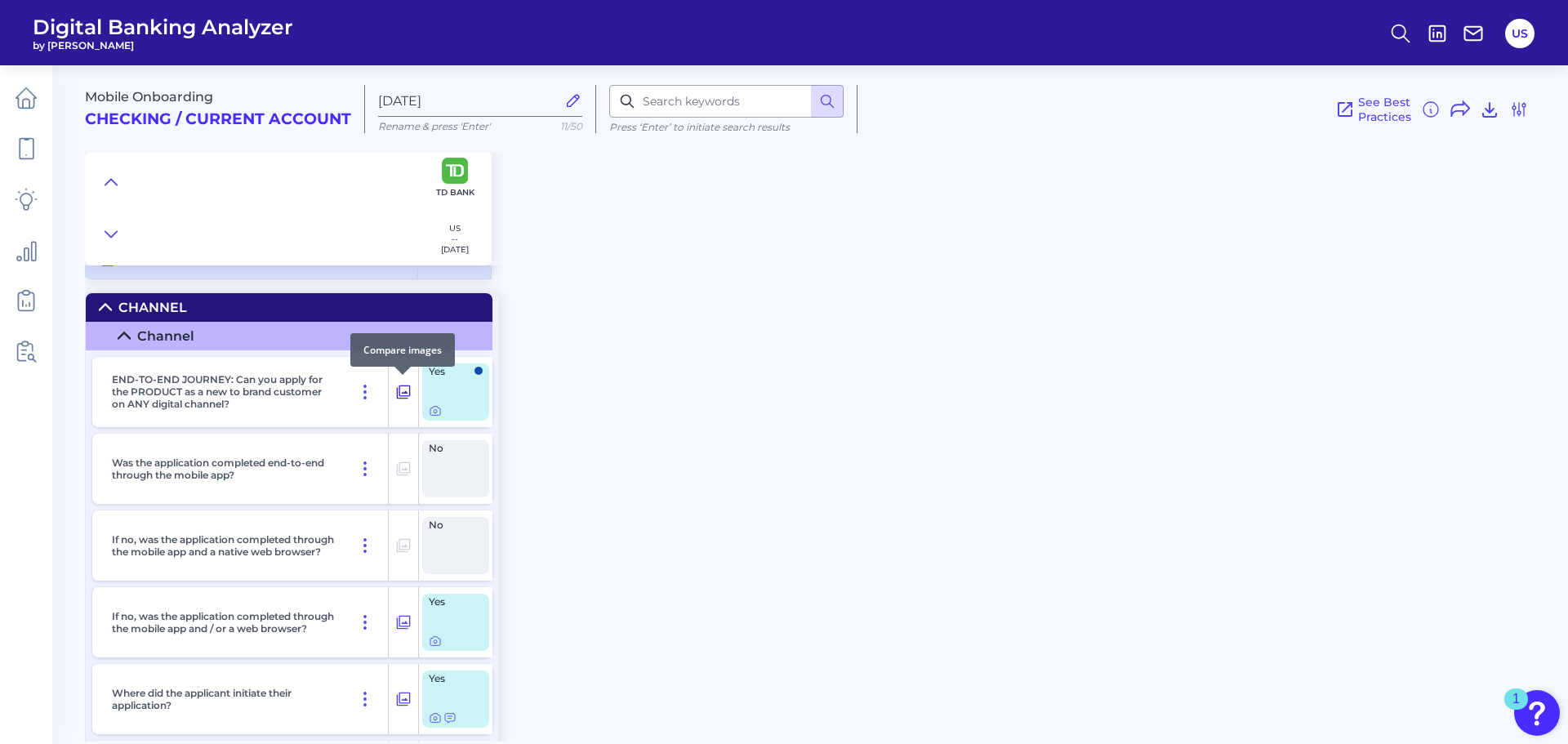
click at [401, 393] on icon at bounding box center [403, 391] width 16 height 20
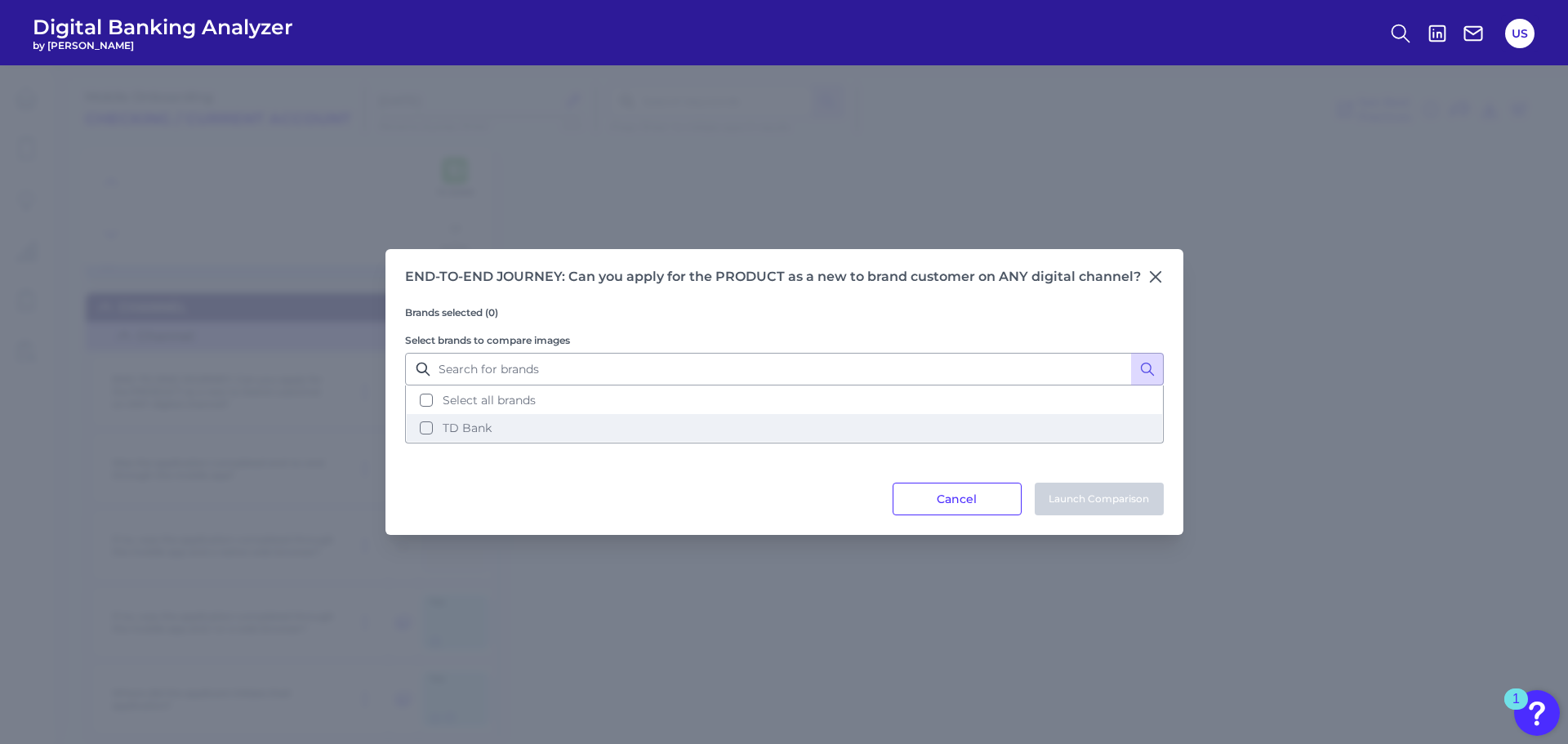
click at [471, 424] on span "TD Bank" at bounding box center [466, 427] width 49 height 14
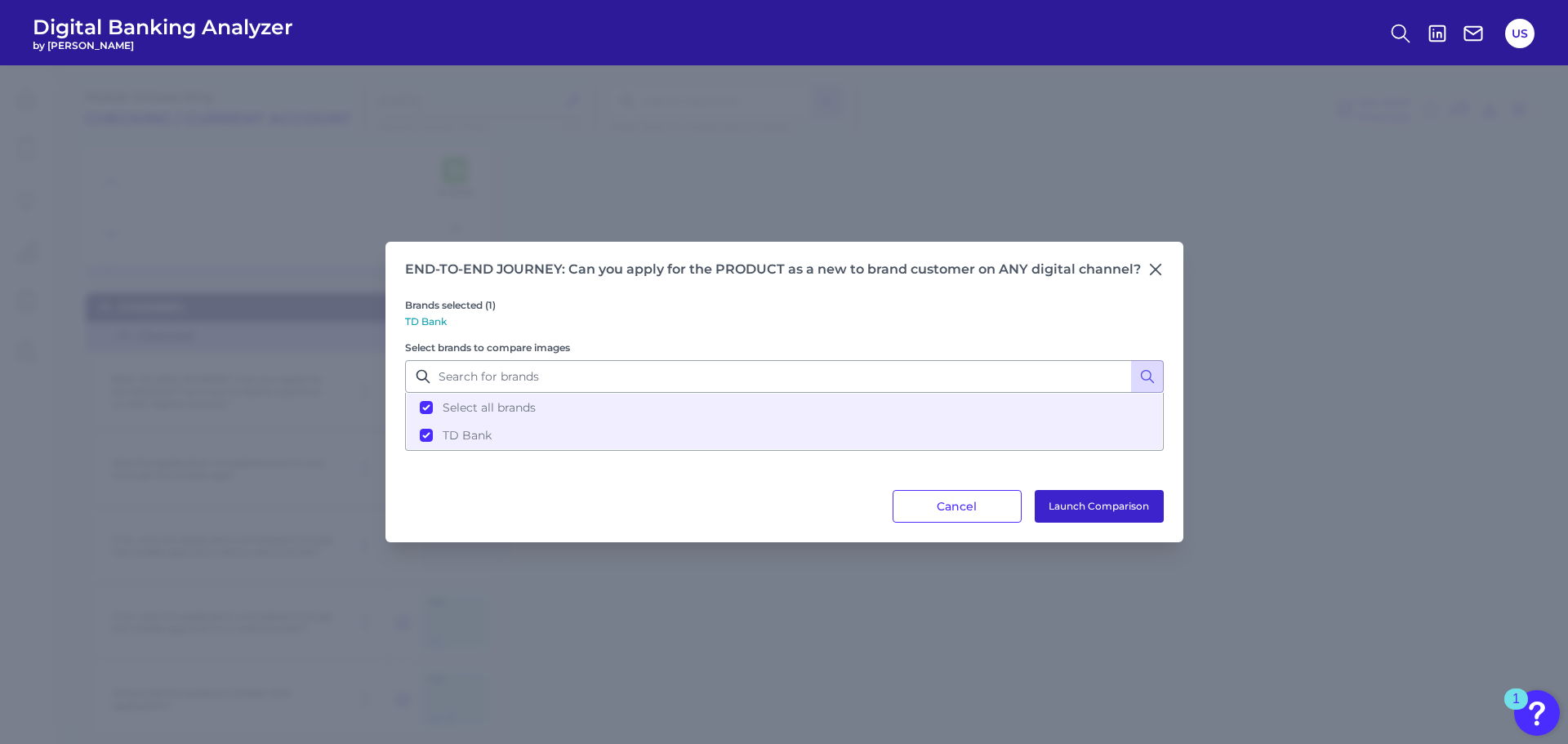
click at [1101, 514] on button "Launch Comparison" at bounding box center [1100, 506] width 129 height 32
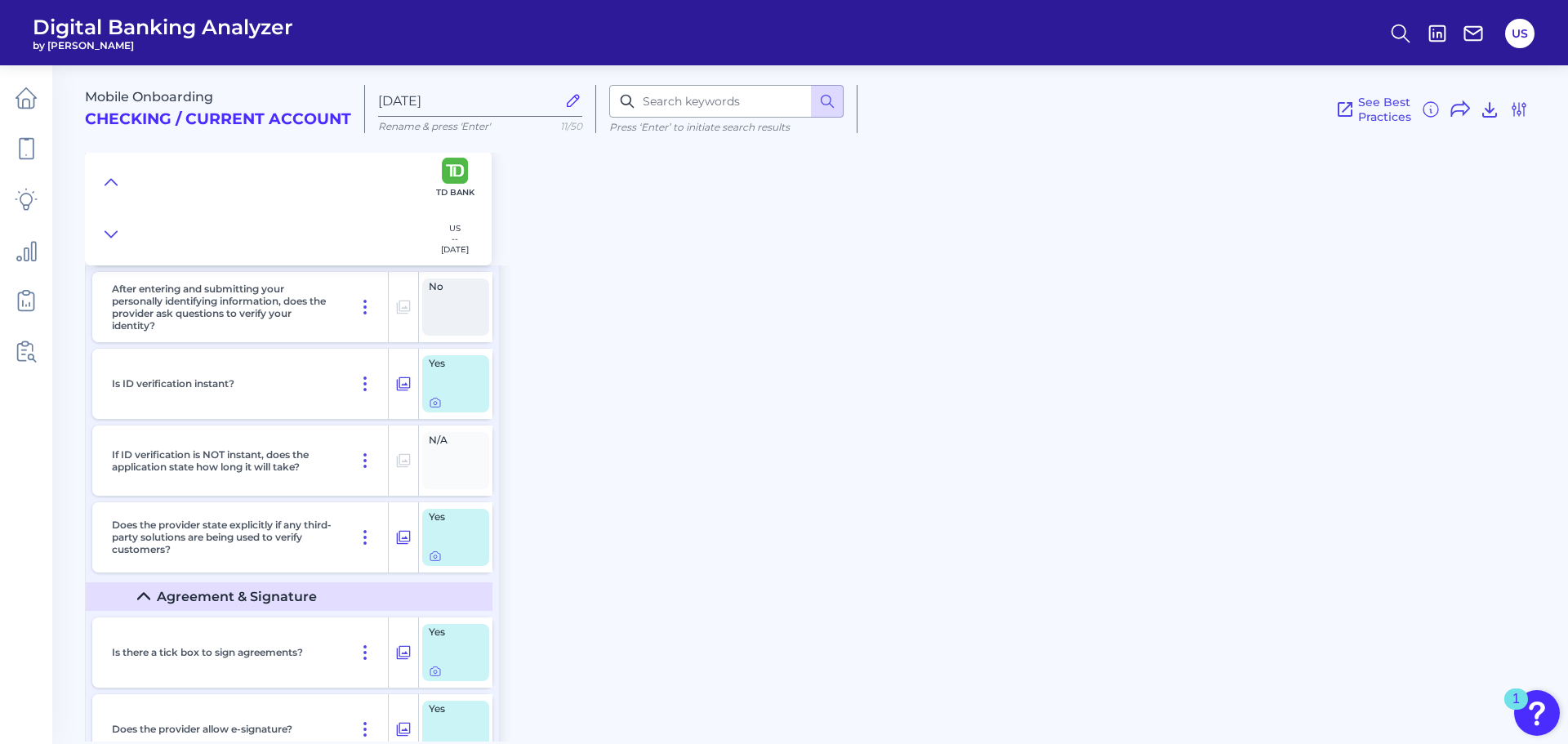
scroll to position [7590, 0]
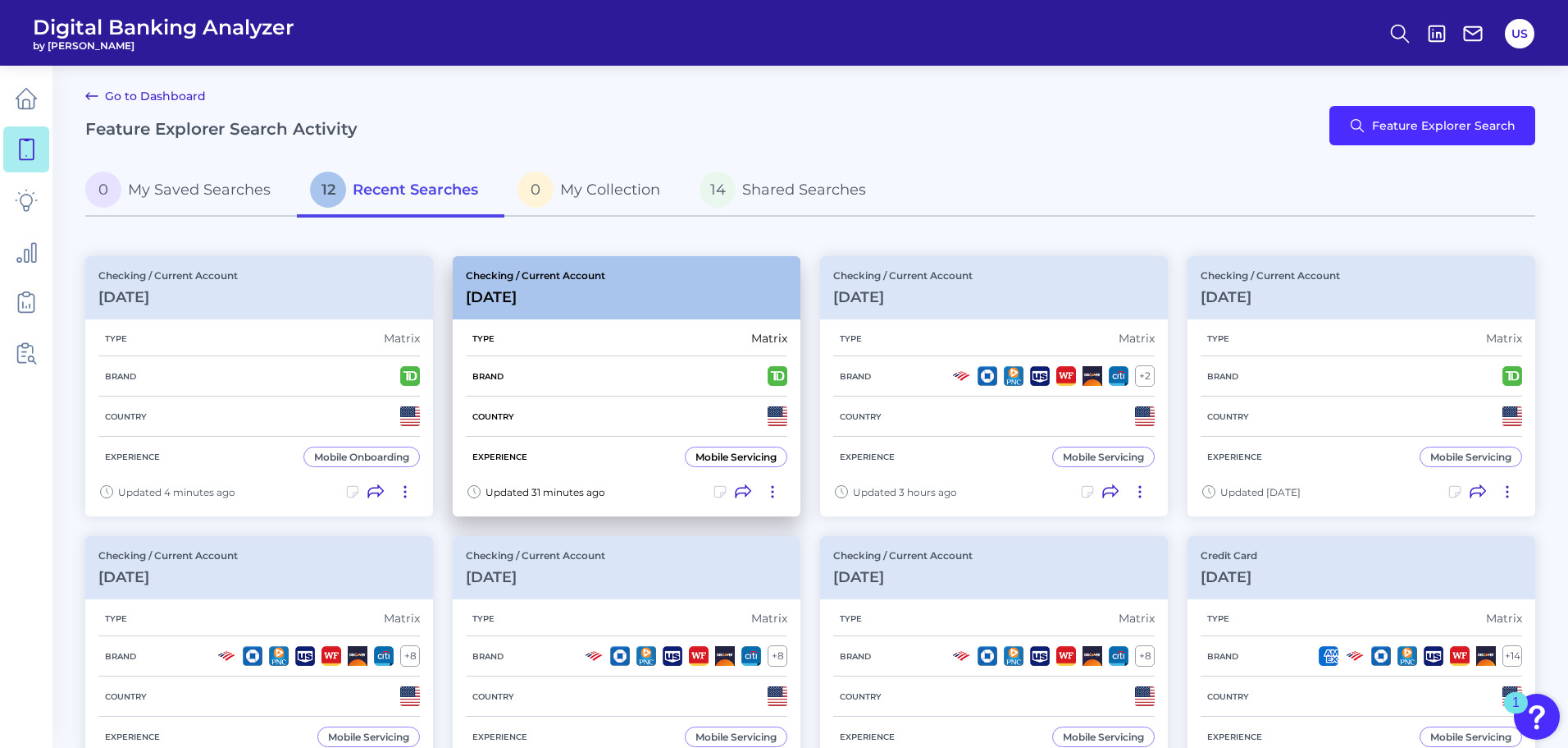
click at [514, 425] on div "Country" at bounding box center [626, 416] width 321 height 40
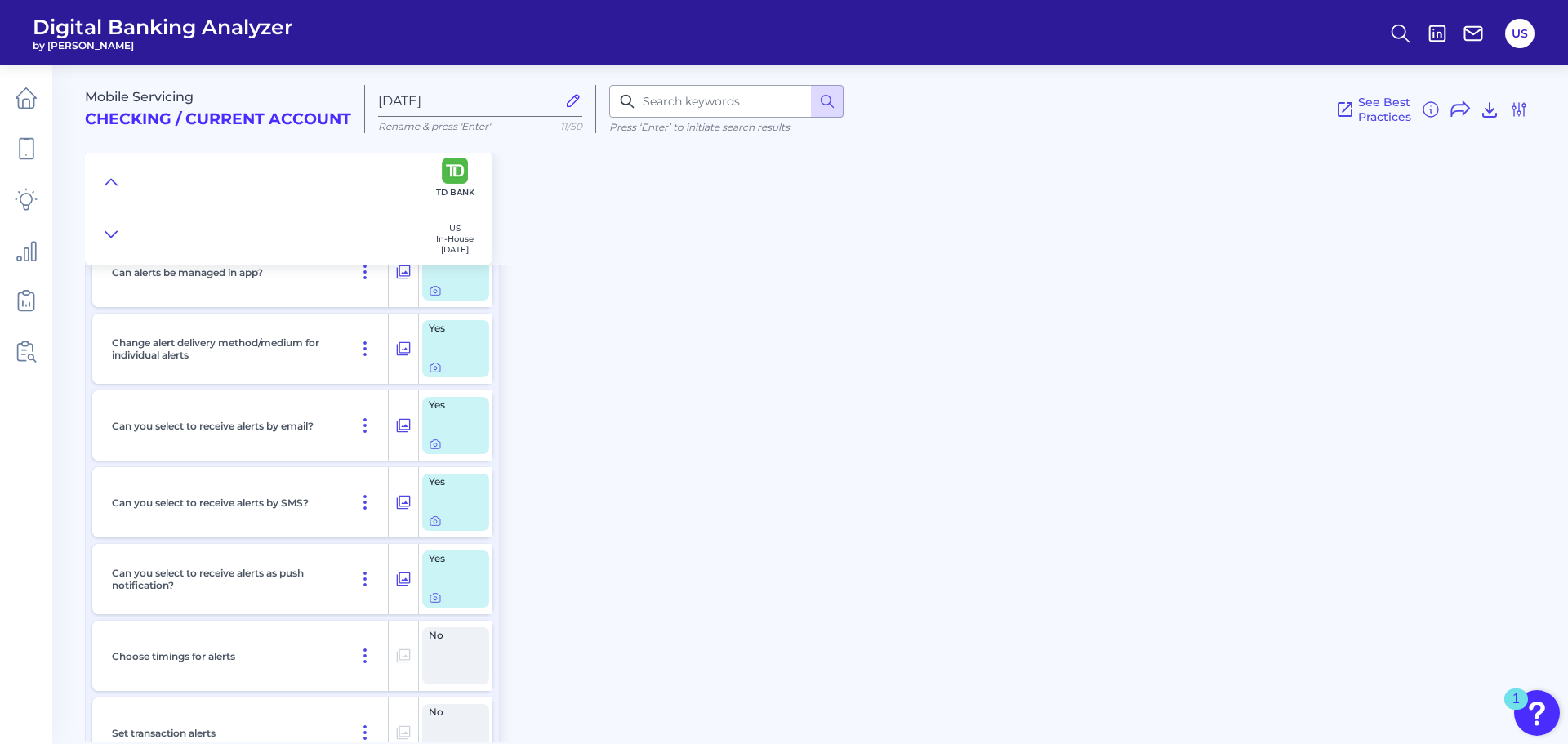
scroll to position [22690, 0]
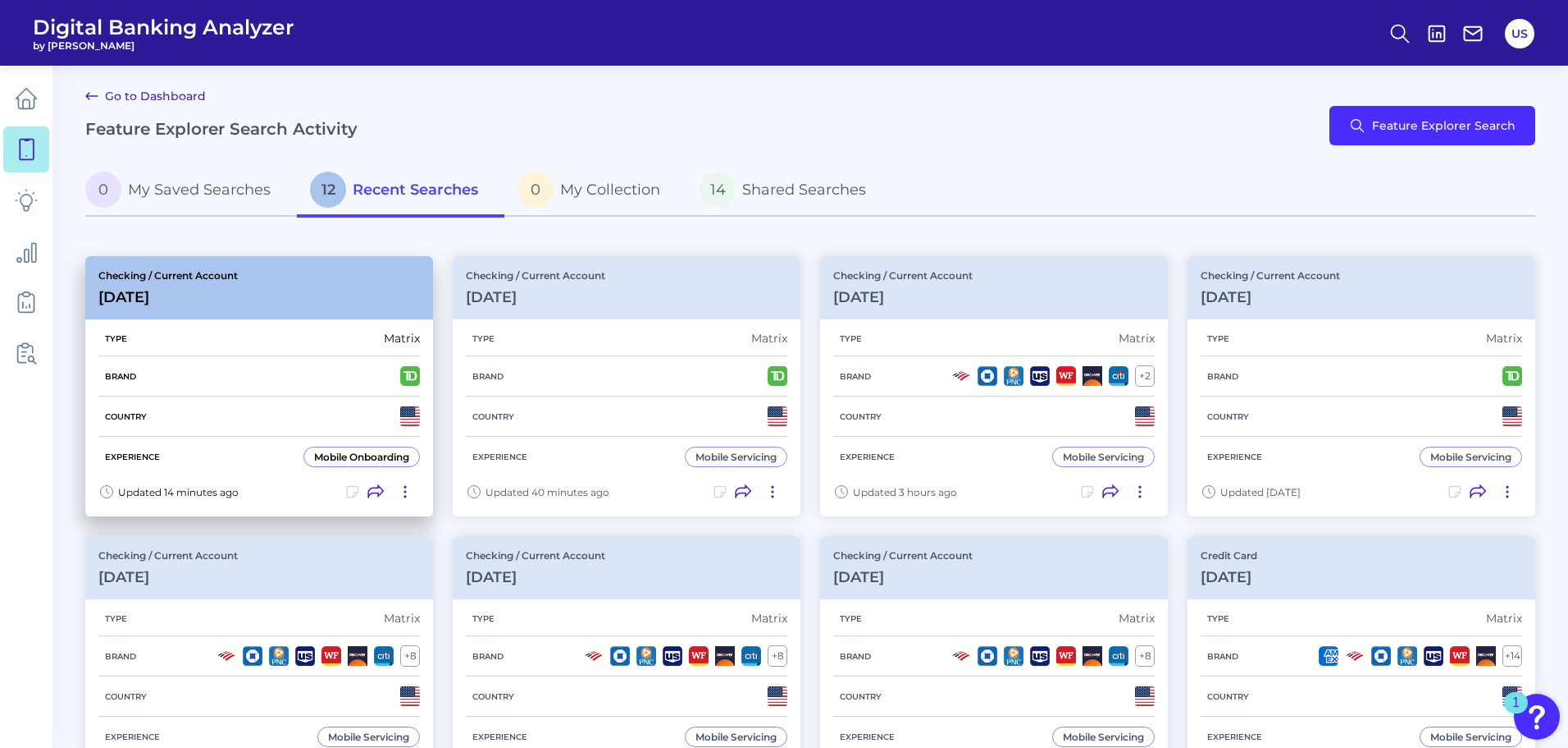
click at [207, 276] on p "Checking / Current Account" at bounding box center [168, 275] width 140 height 12
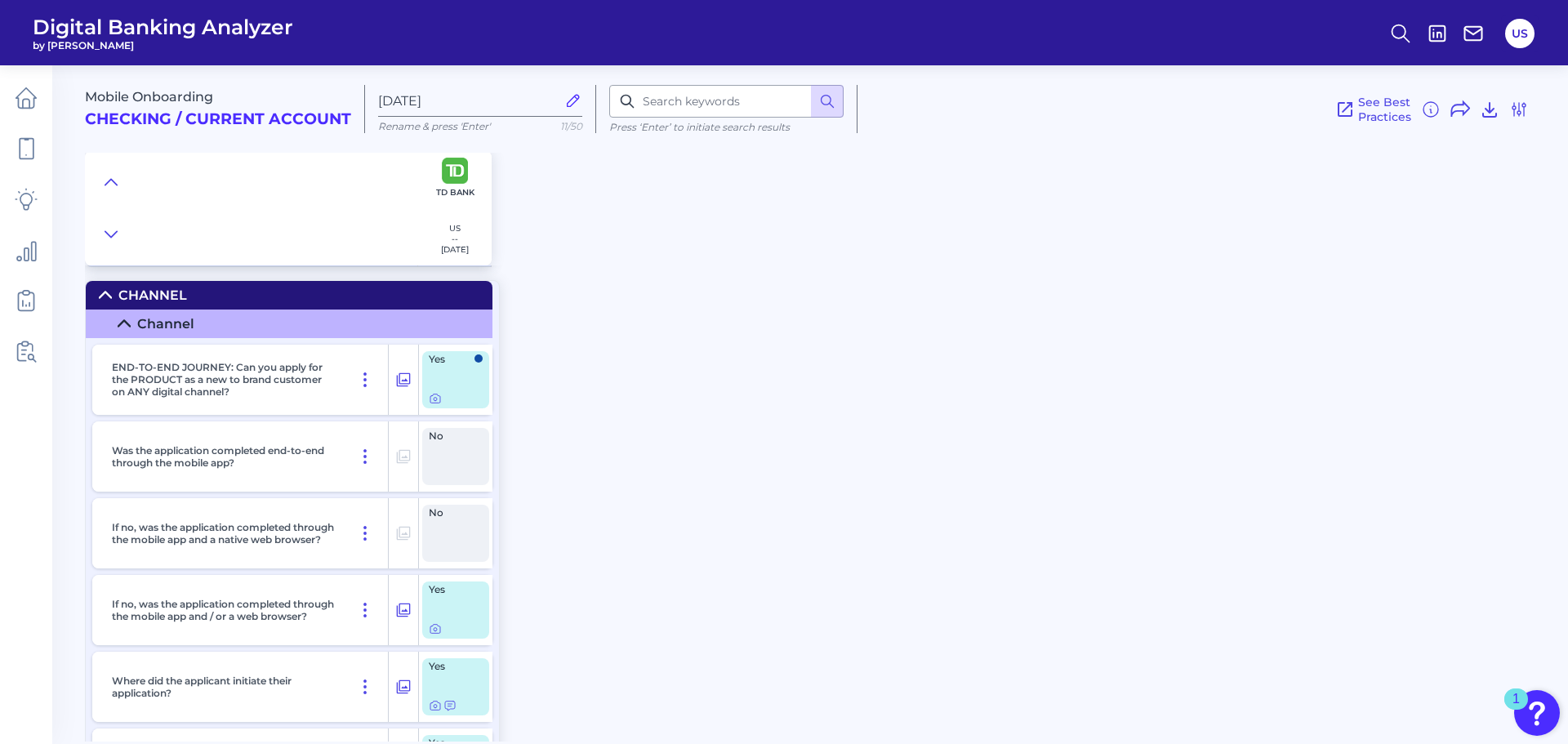
scroll to position [95, 0]
click at [404, 376] on icon at bounding box center [403, 379] width 16 height 20
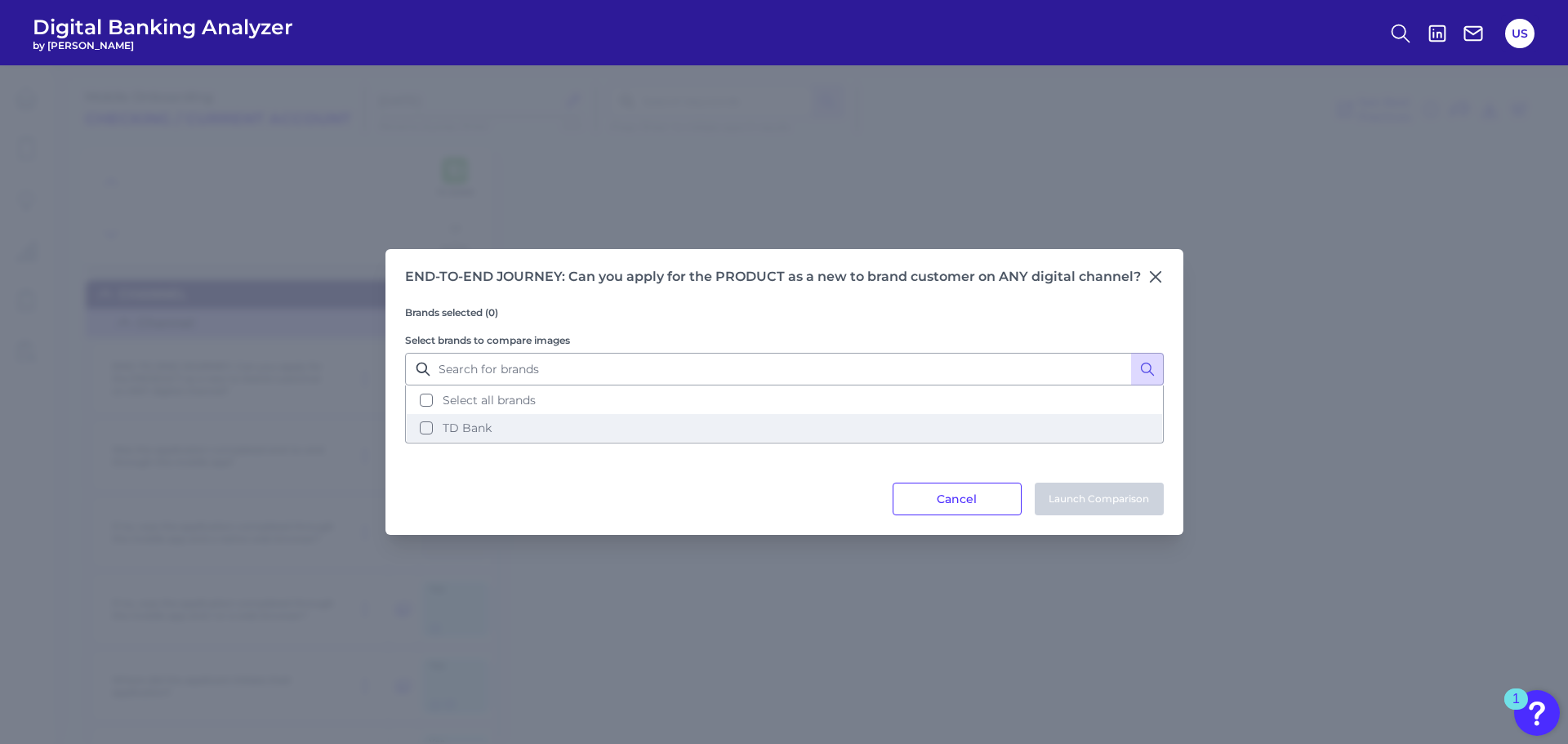
click at [525, 418] on button "TD Bank" at bounding box center [784, 427] width 756 height 28
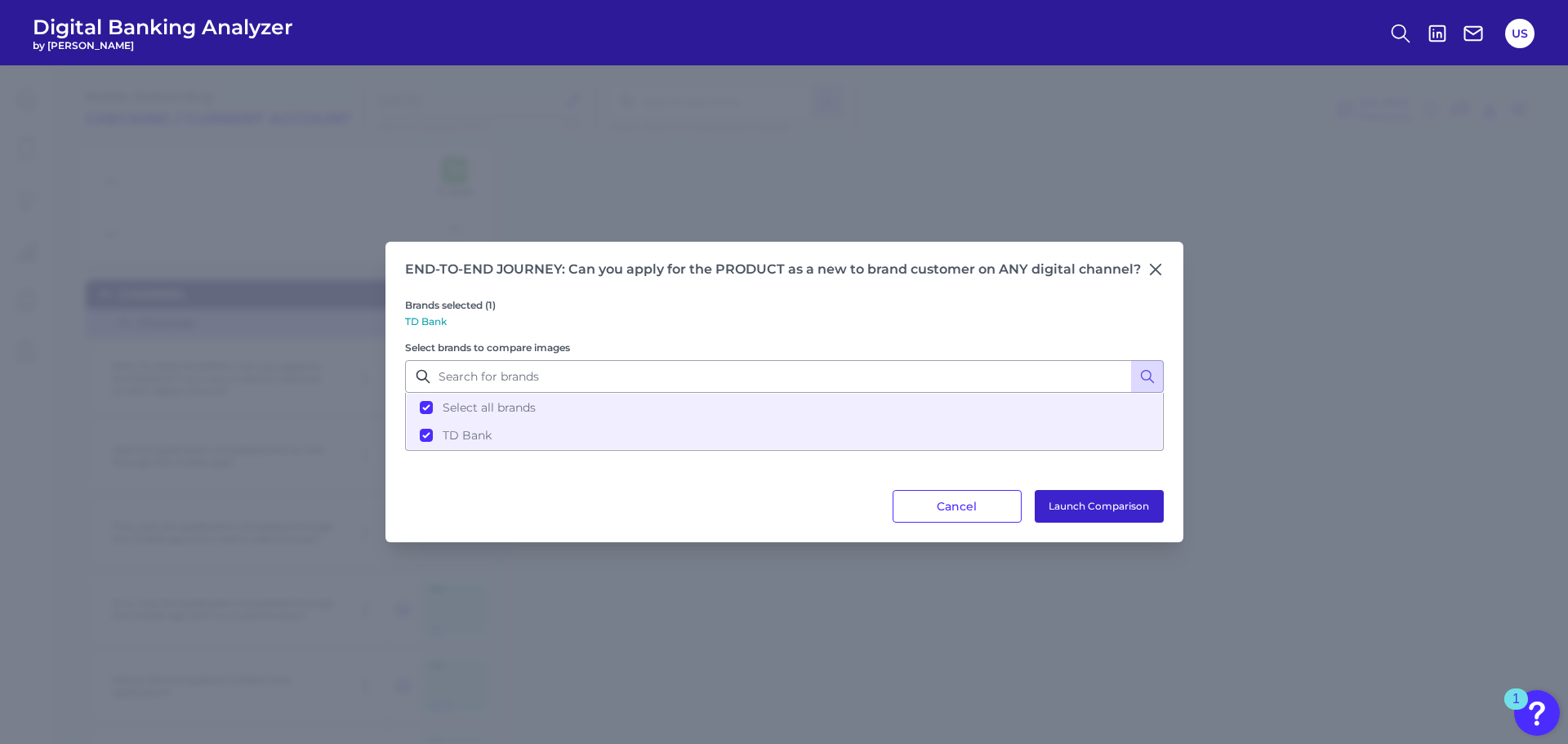
click at [1105, 520] on button "Launch Comparison" at bounding box center [1100, 506] width 129 height 32
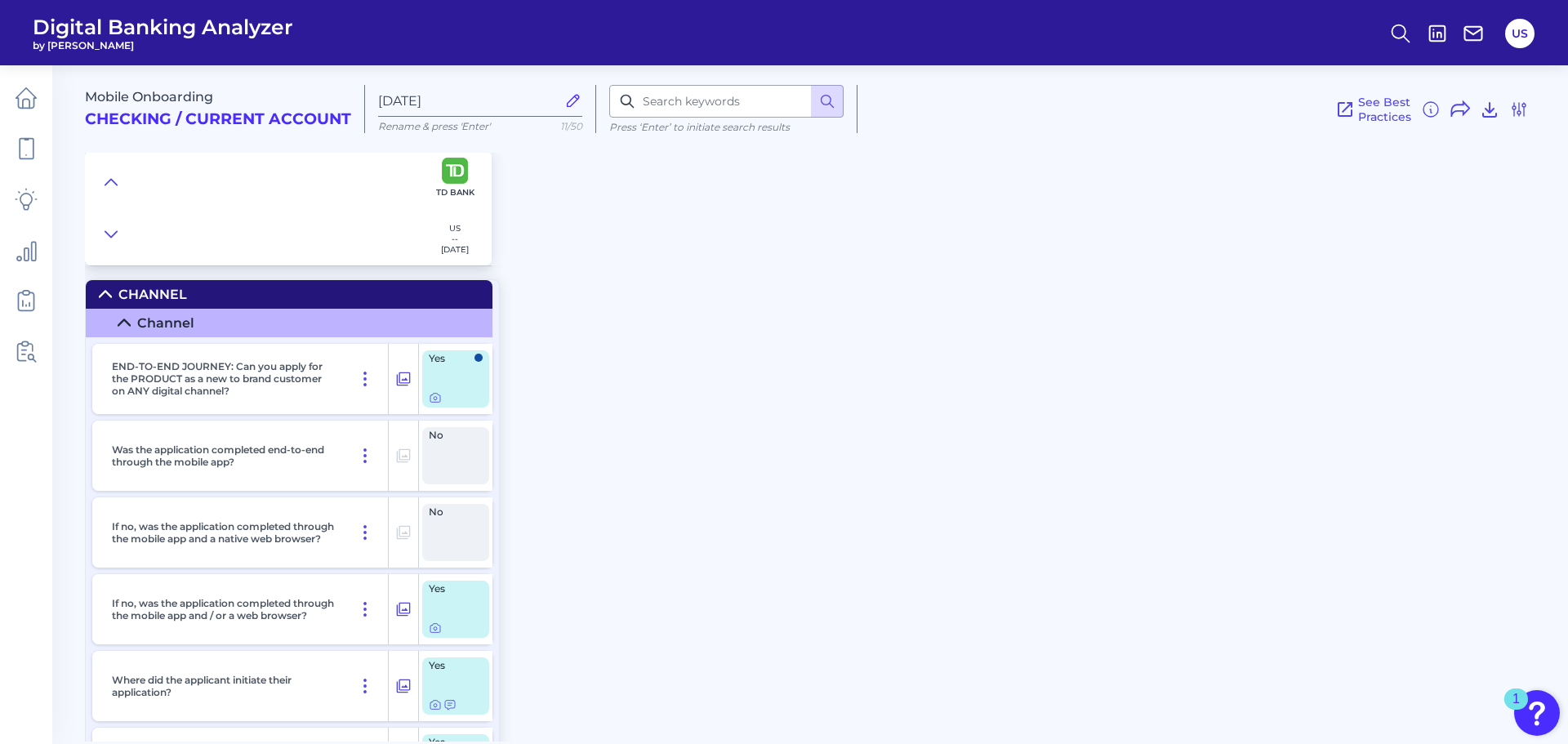
click at [434, 438] on span "No" at bounding box center [450, 435] width 44 height 10
click at [636, 462] on div "Mobile Onboarding Checking / Current Account Sep 19 2025 Rename & press 'Enter'…" at bounding box center [826, 397] width 1483 height 688
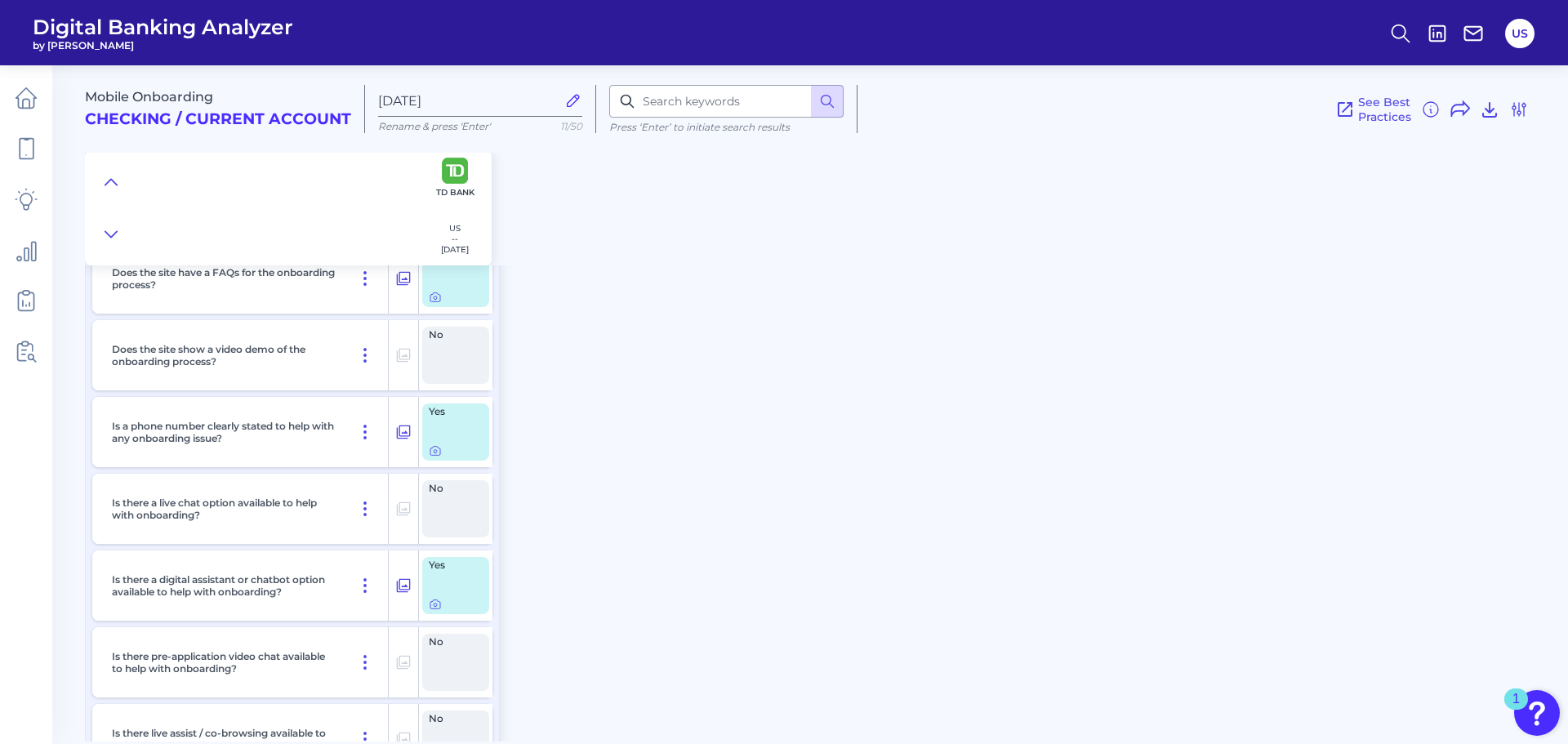
scroll to position [748, 0]
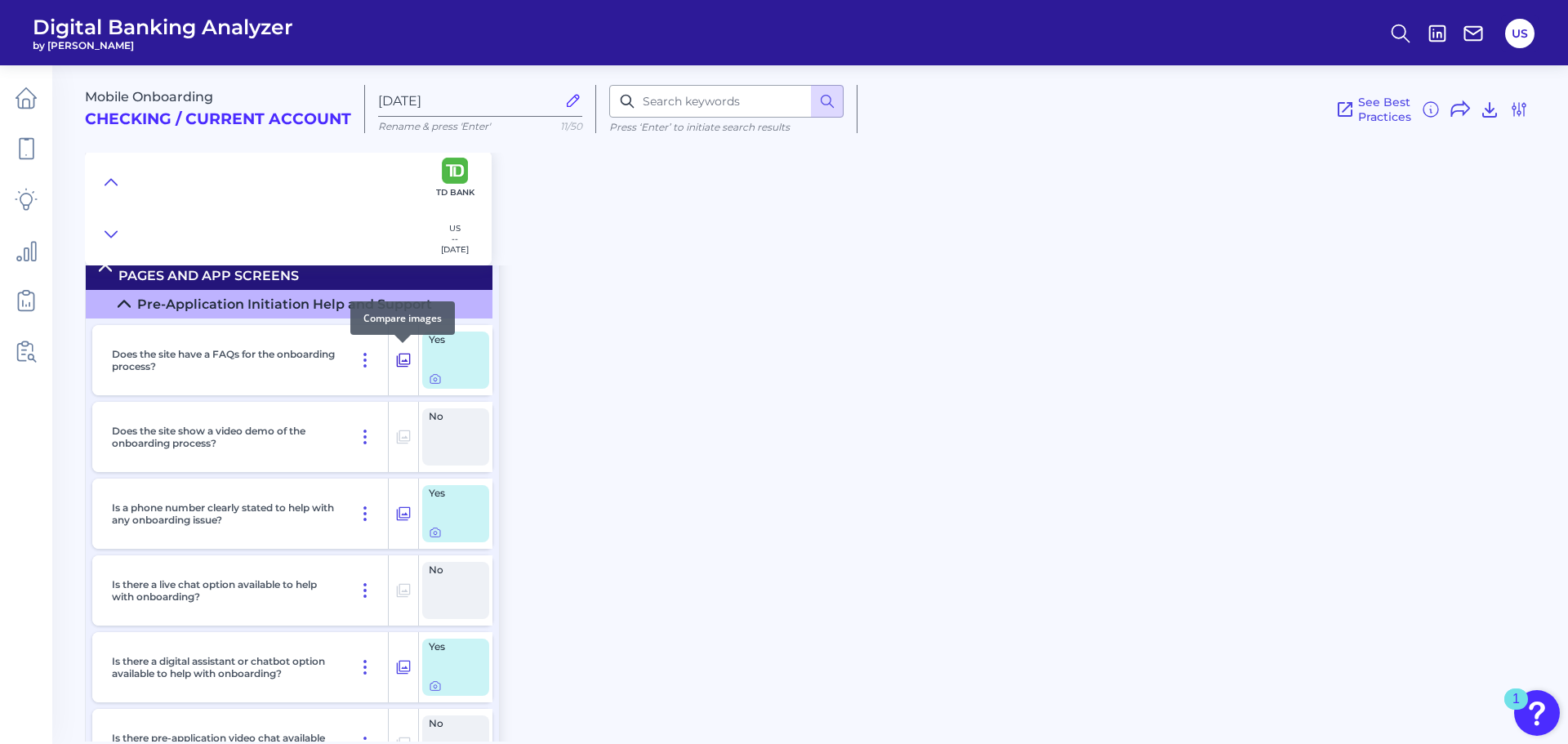
click at [407, 354] on icon at bounding box center [403, 360] width 16 height 20
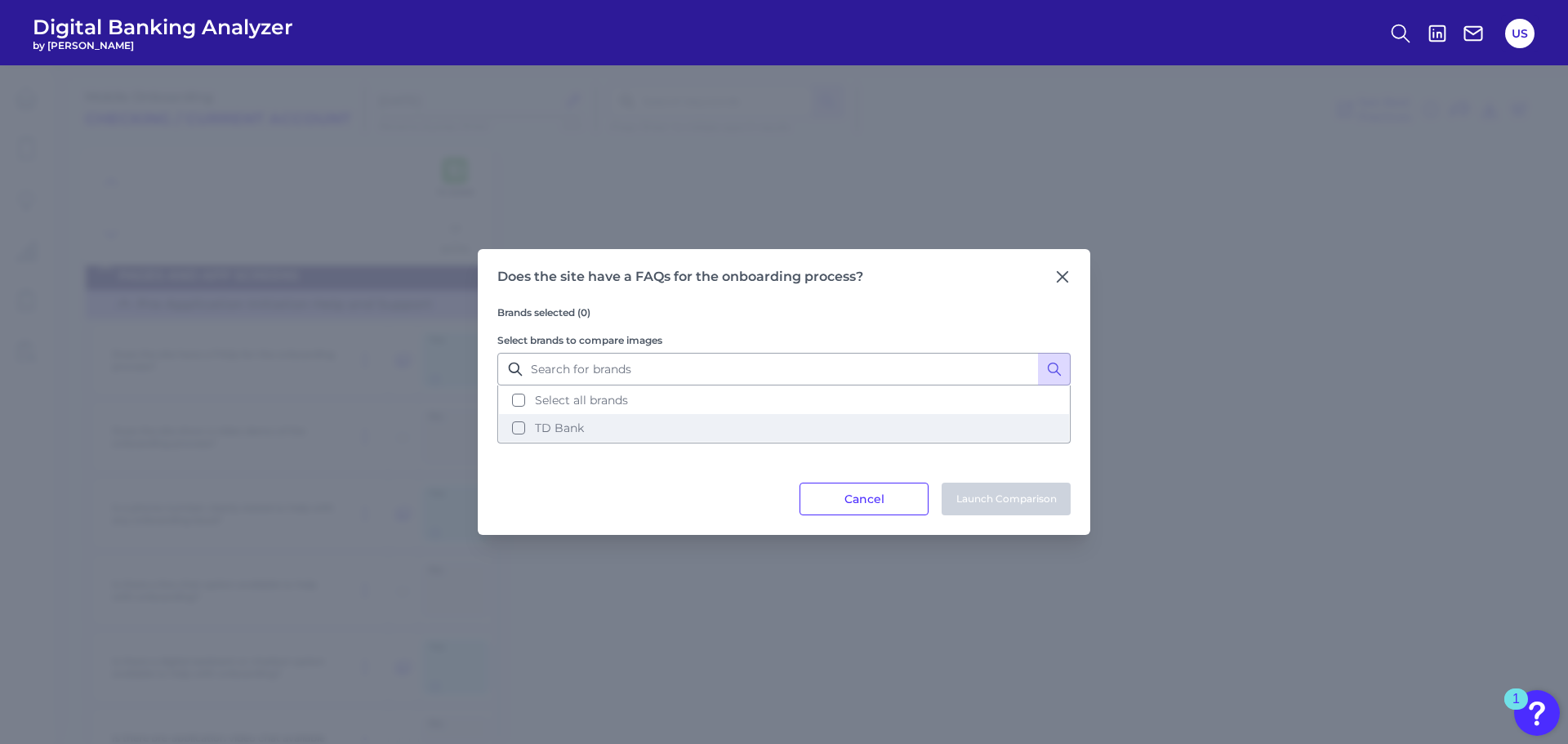
click at [675, 426] on button "TD Bank" at bounding box center [784, 427] width 570 height 28
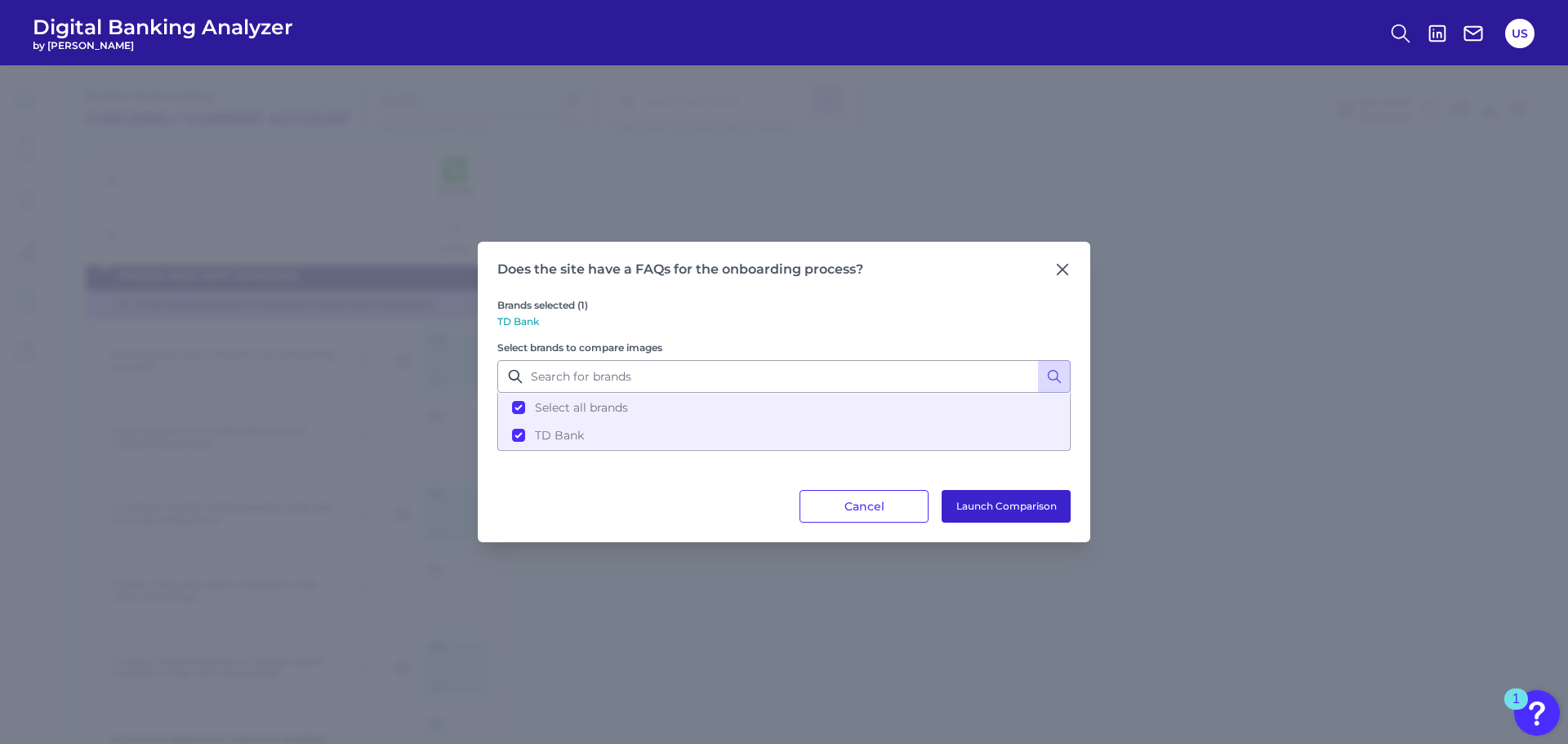
click at [983, 503] on button "Launch Comparison" at bounding box center [1006, 506] width 129 height 32
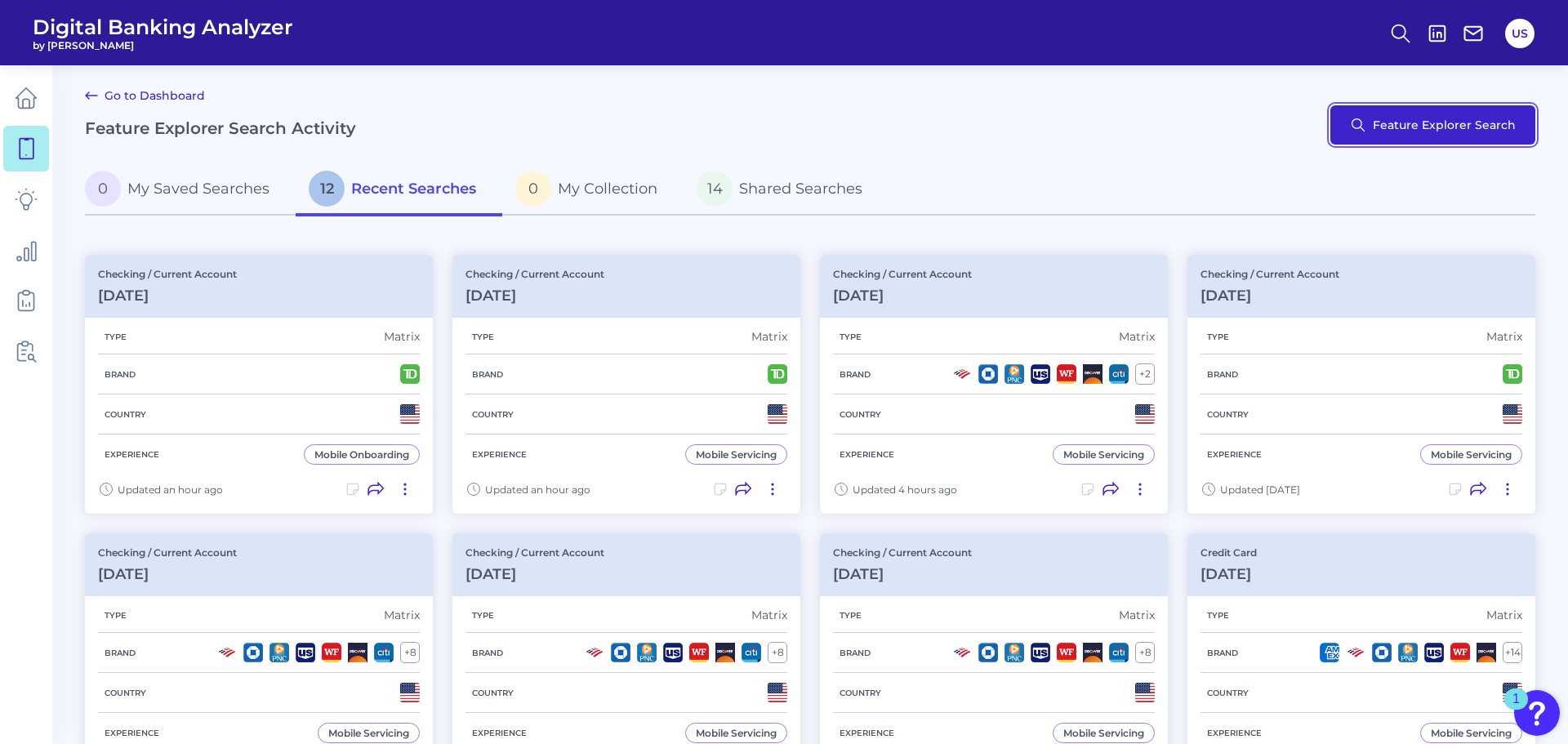
click at [1420, 119] on button "Feature Explorer Search" at bounding box center [1432, 125] width 205 height 39
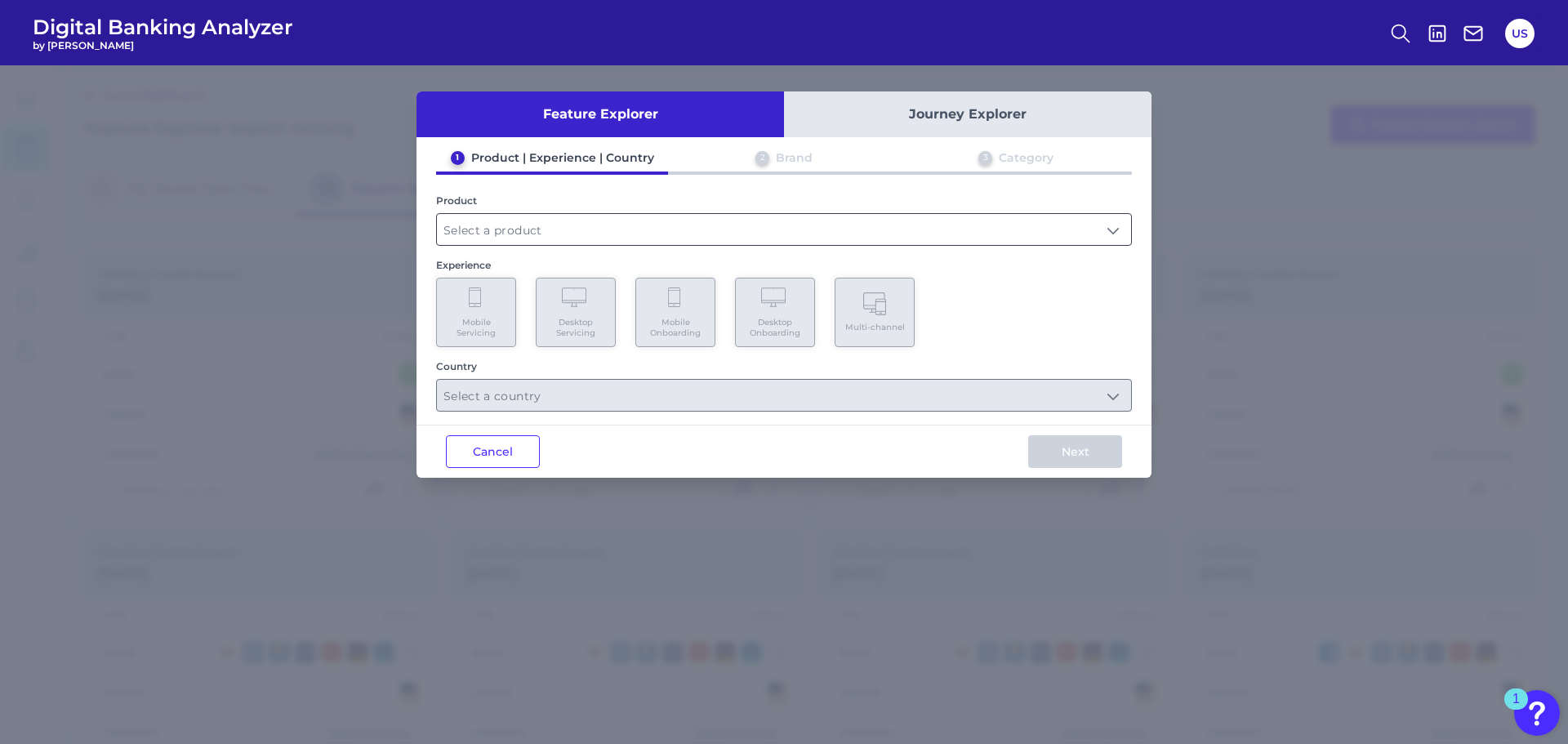
click at [535, 238] on input "text" at bounding box center [784, 229] width 694 height 31
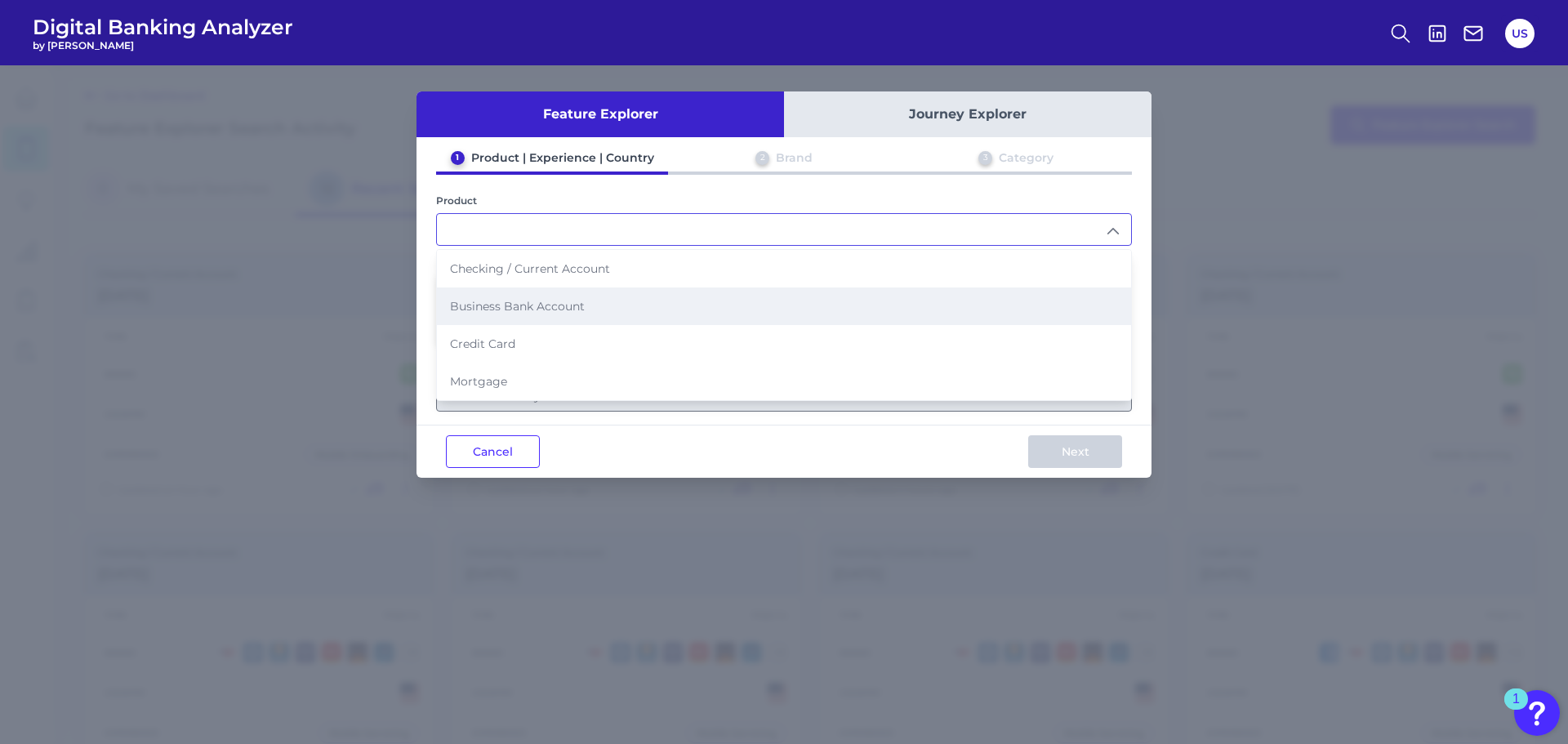
click at [530, 304] on span "Business Bank Account" at bounding box center [518, 305] width 135 height 14
type input "Business Bank Account"
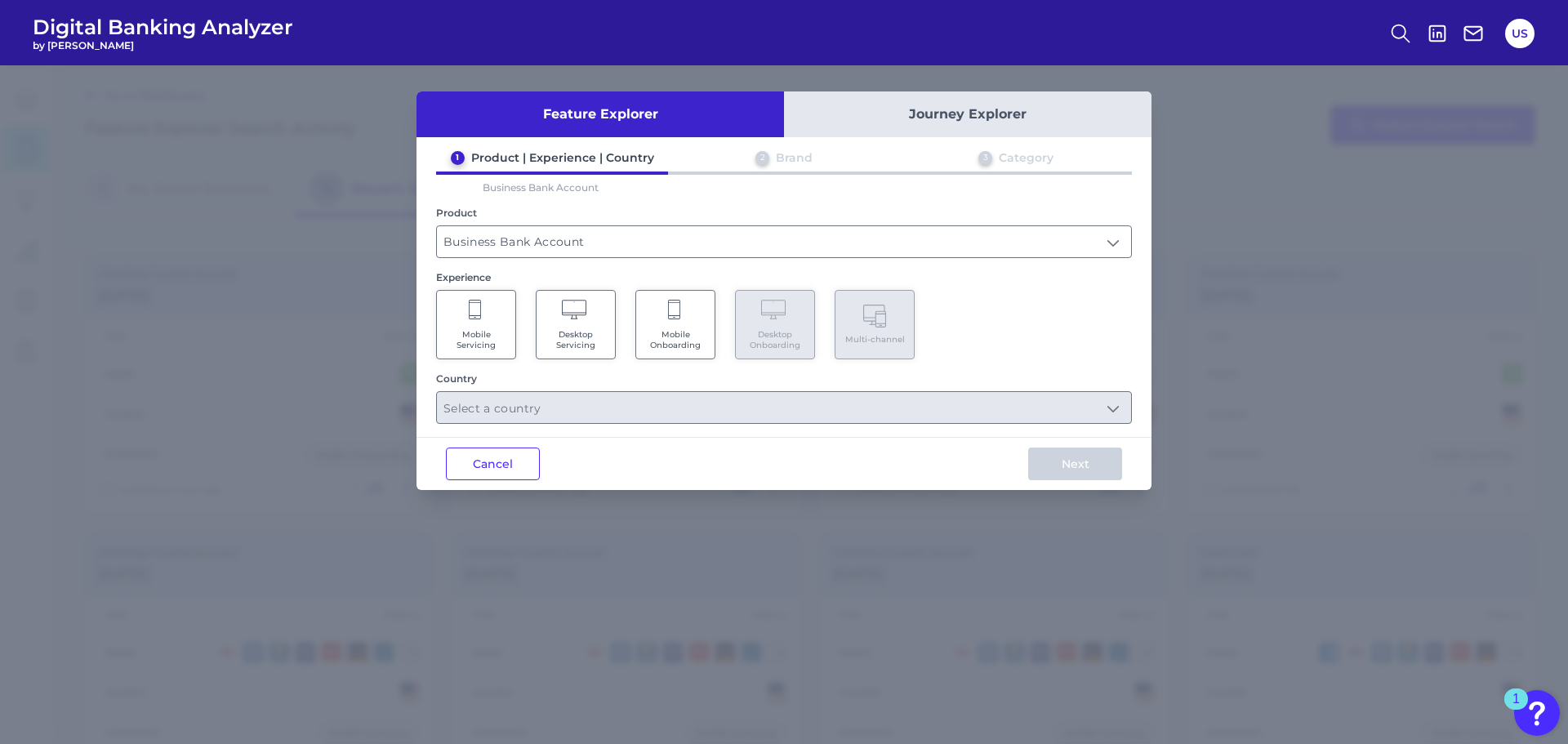
click at [472, 319] on icon at bounding box center [475, 311] width 14 height 23
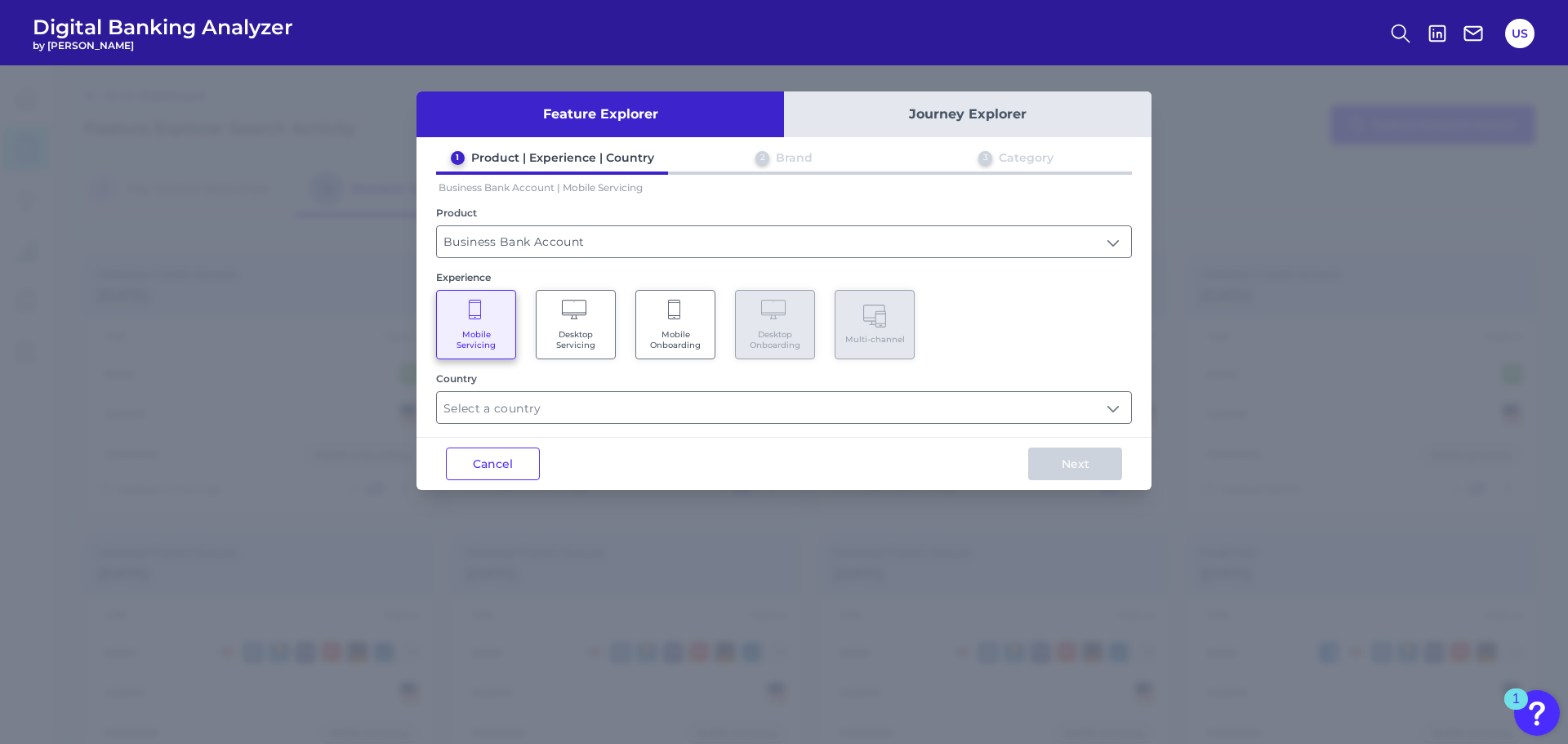
click at [655, 323] on Onboarding "Mobile Onboarding" at bounding box center [675, 324] width 80 height 69
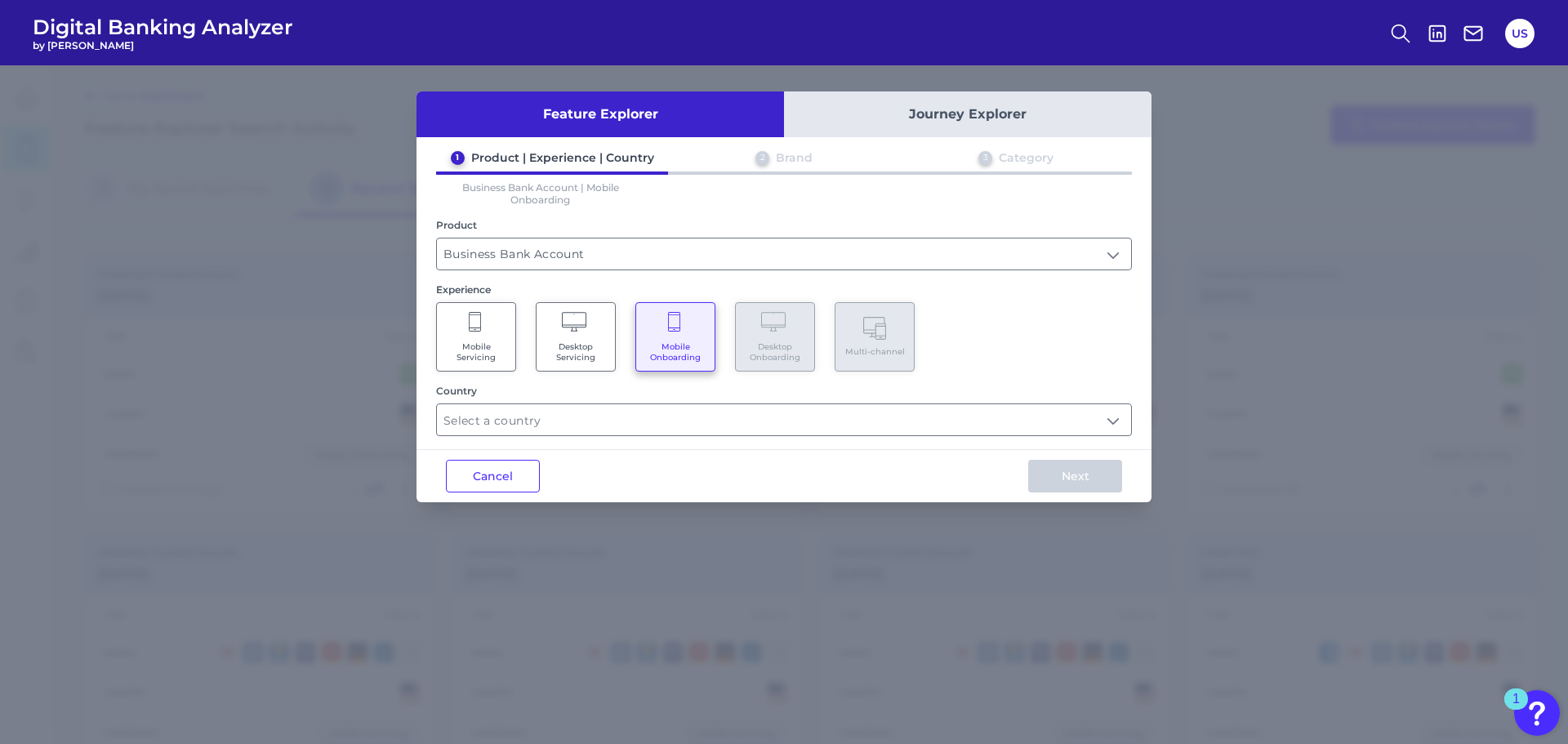
click at [500, 340] on Servicing "Mobile Servicing" at bounding box center [476, 336] width 80 height 69
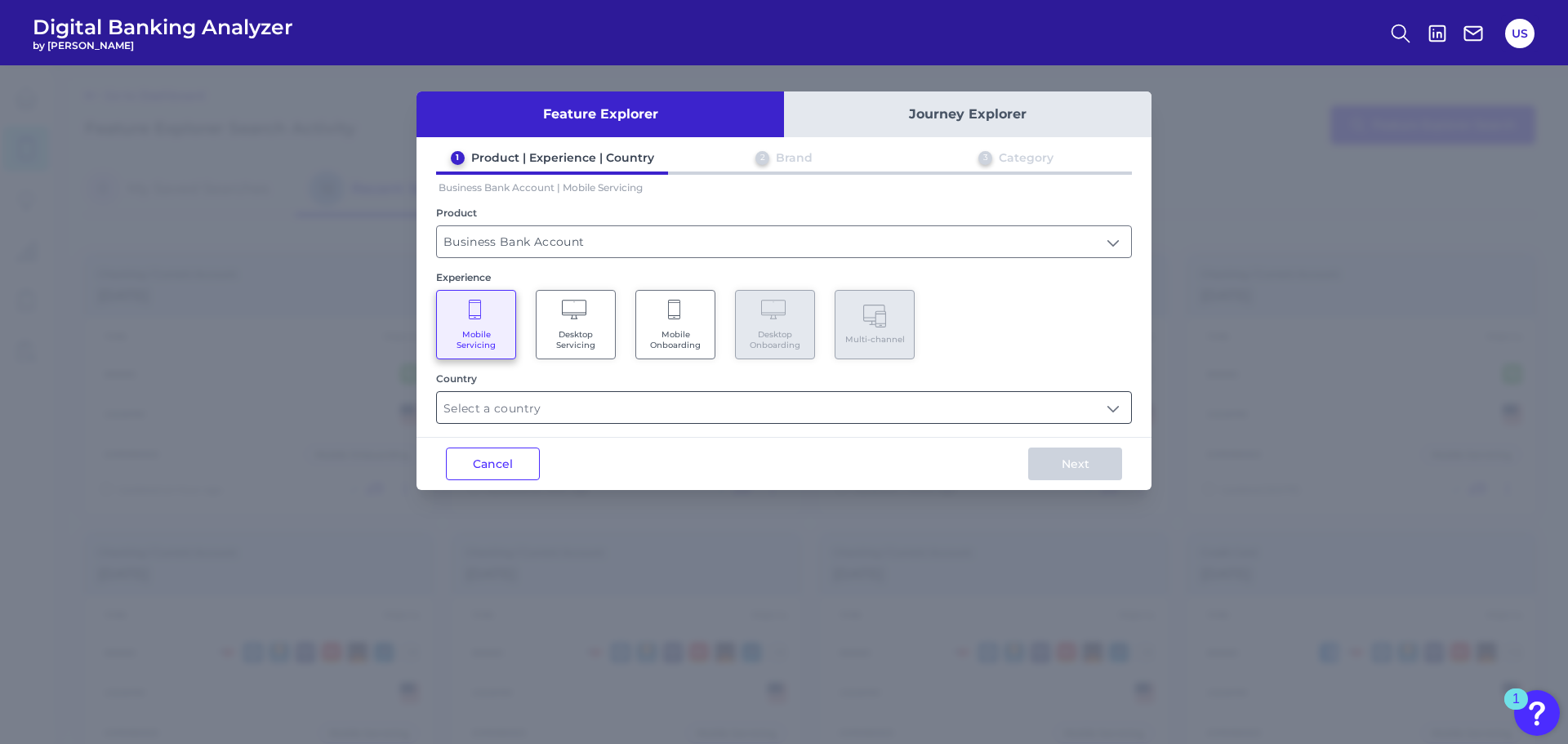
click at [653, 421] on input "text" at bounding box center [784, 407] width 694 height 31
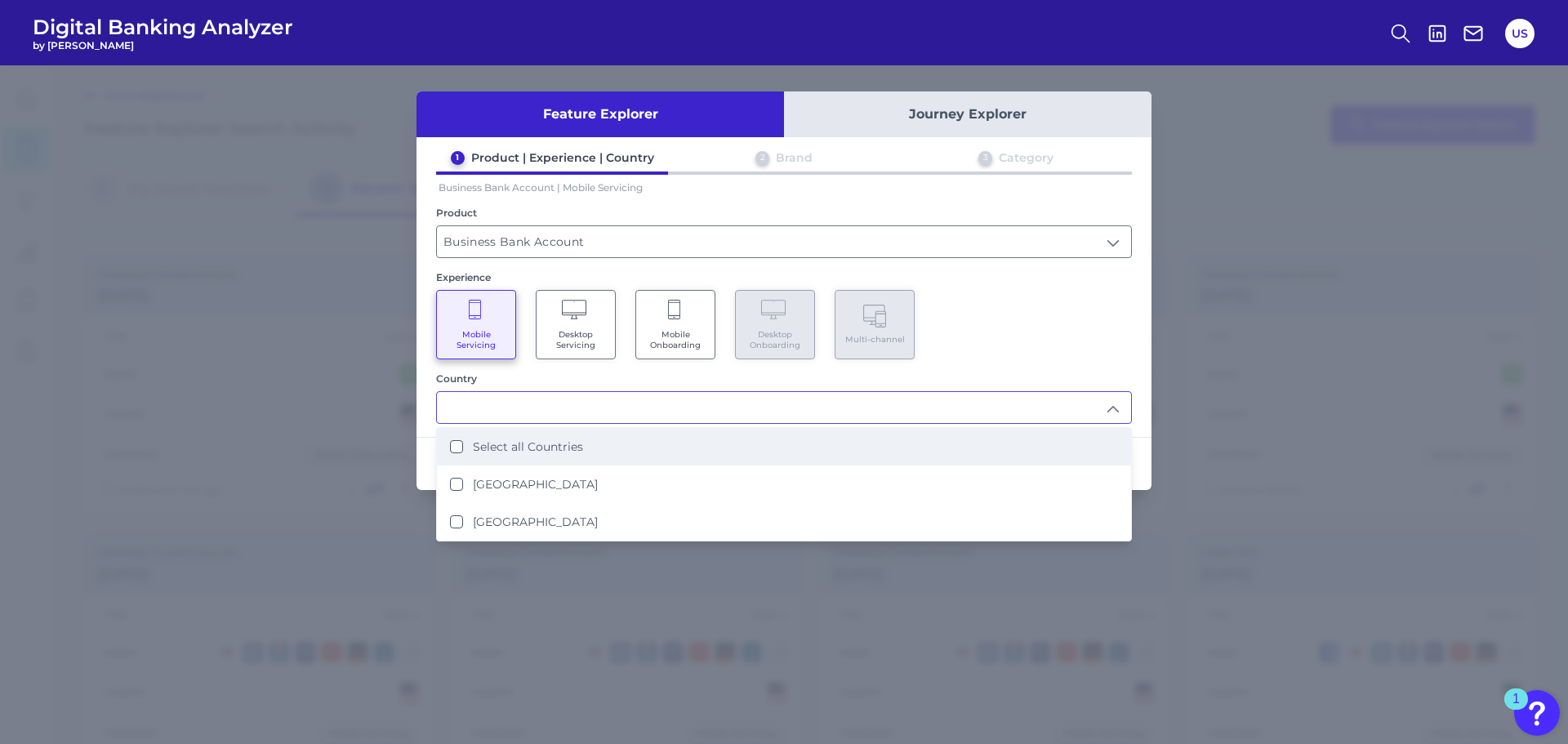
click at [649, 445] on li "Select all Countries" at bounding box center [784, 446] width 694 height 37
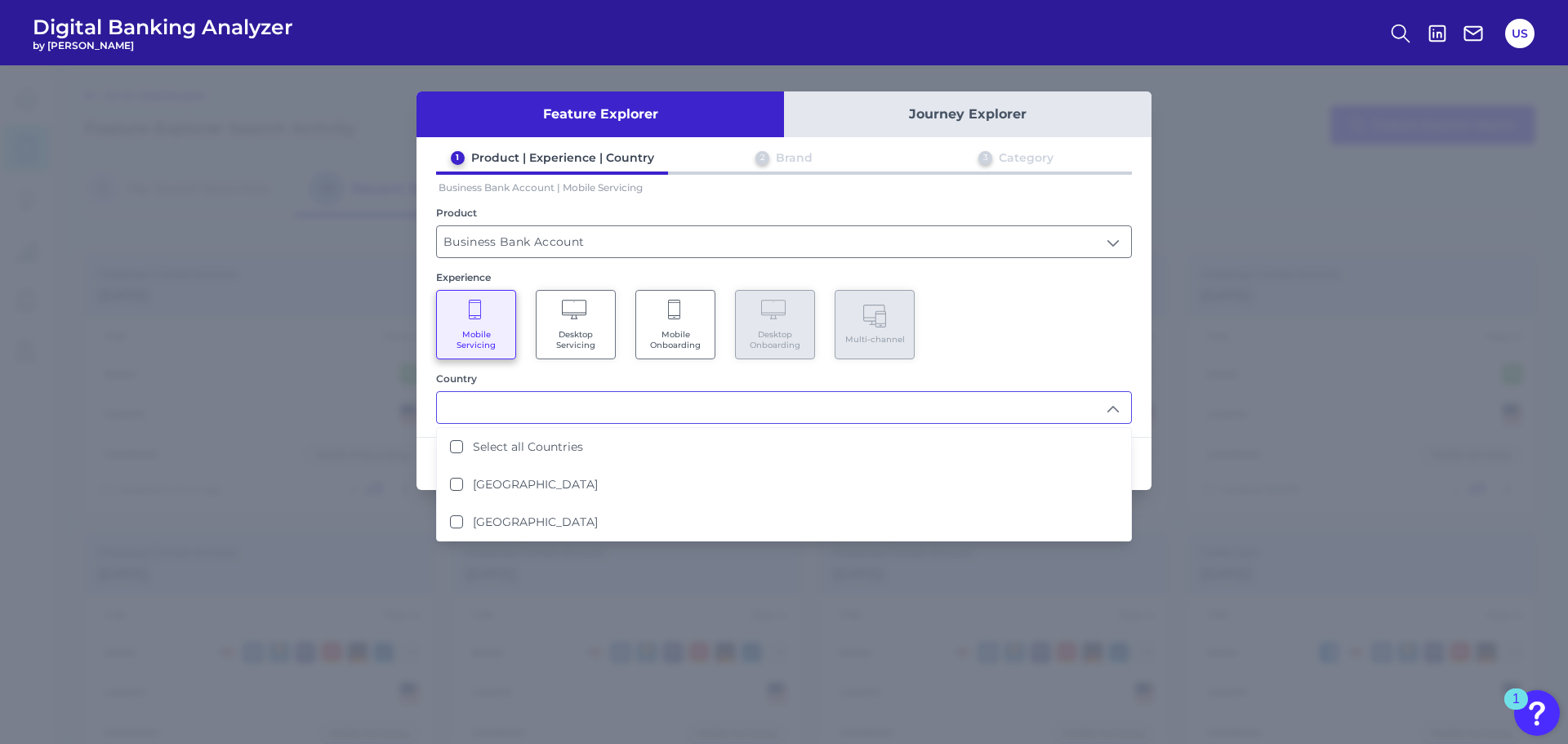
scroll to position [1, 0]
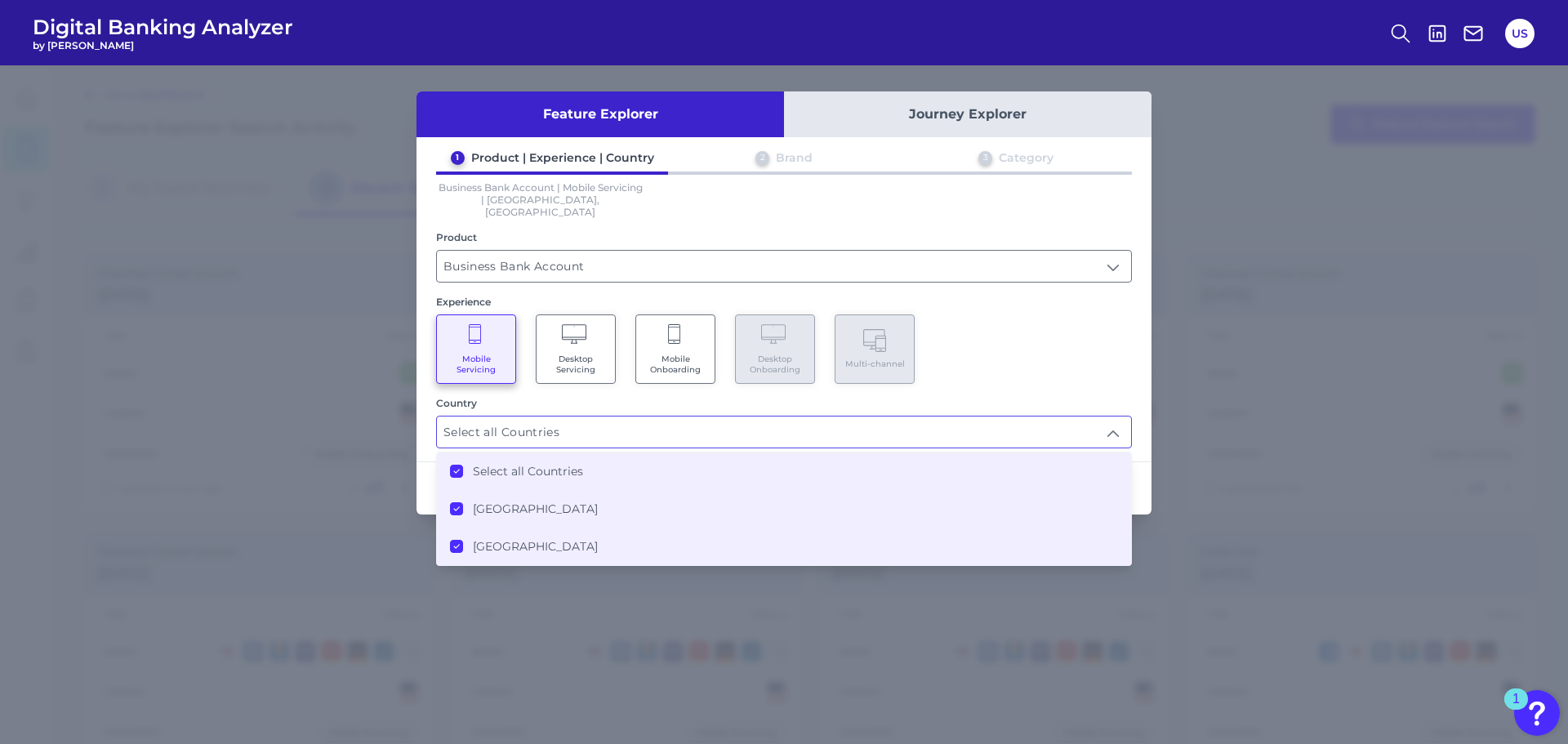
click at [637, 527] on li "United States" at bounding box center [784, 545] width 694 height 37
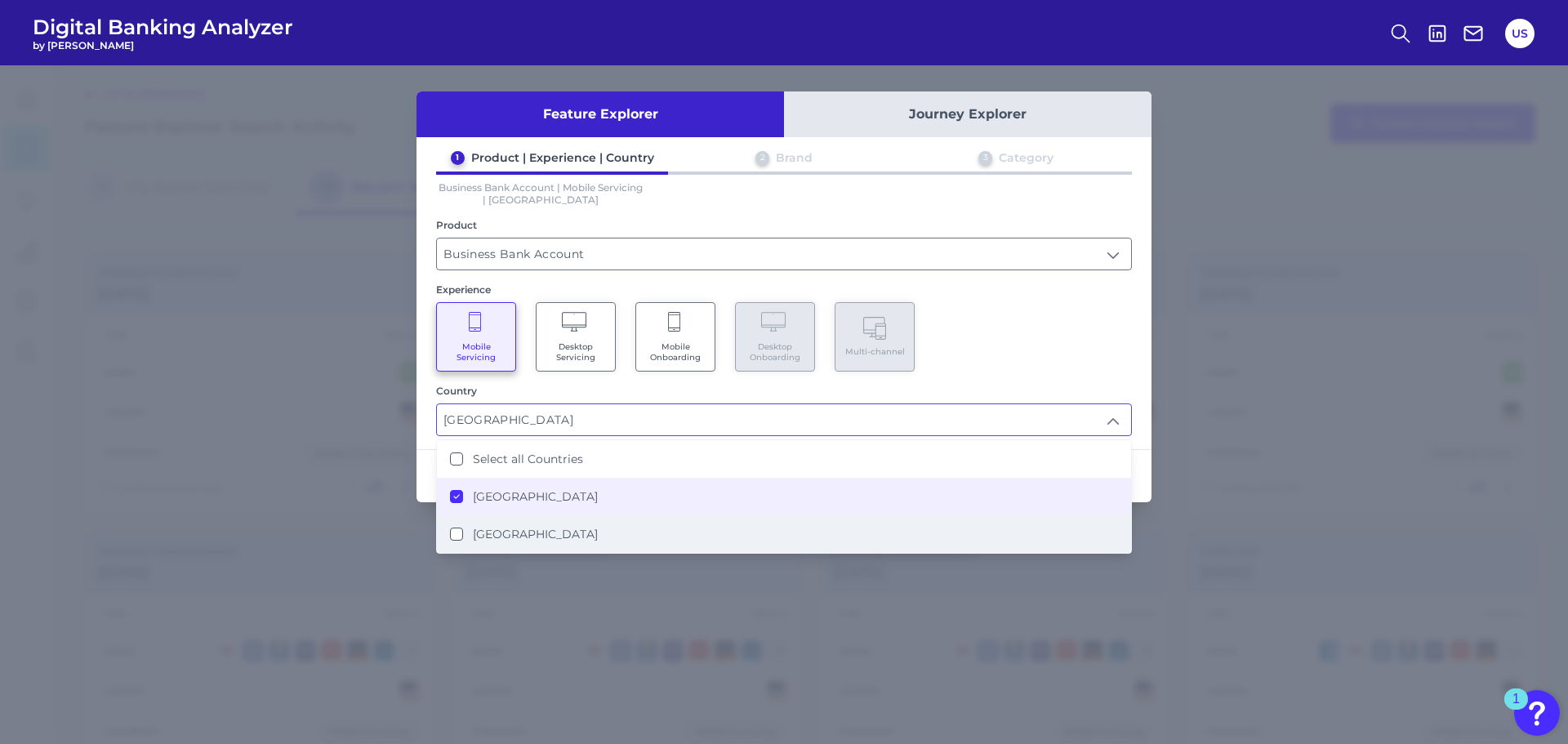
click at [627, 523] on li "United States" at bounding box center [784, 533] width 694 height 37
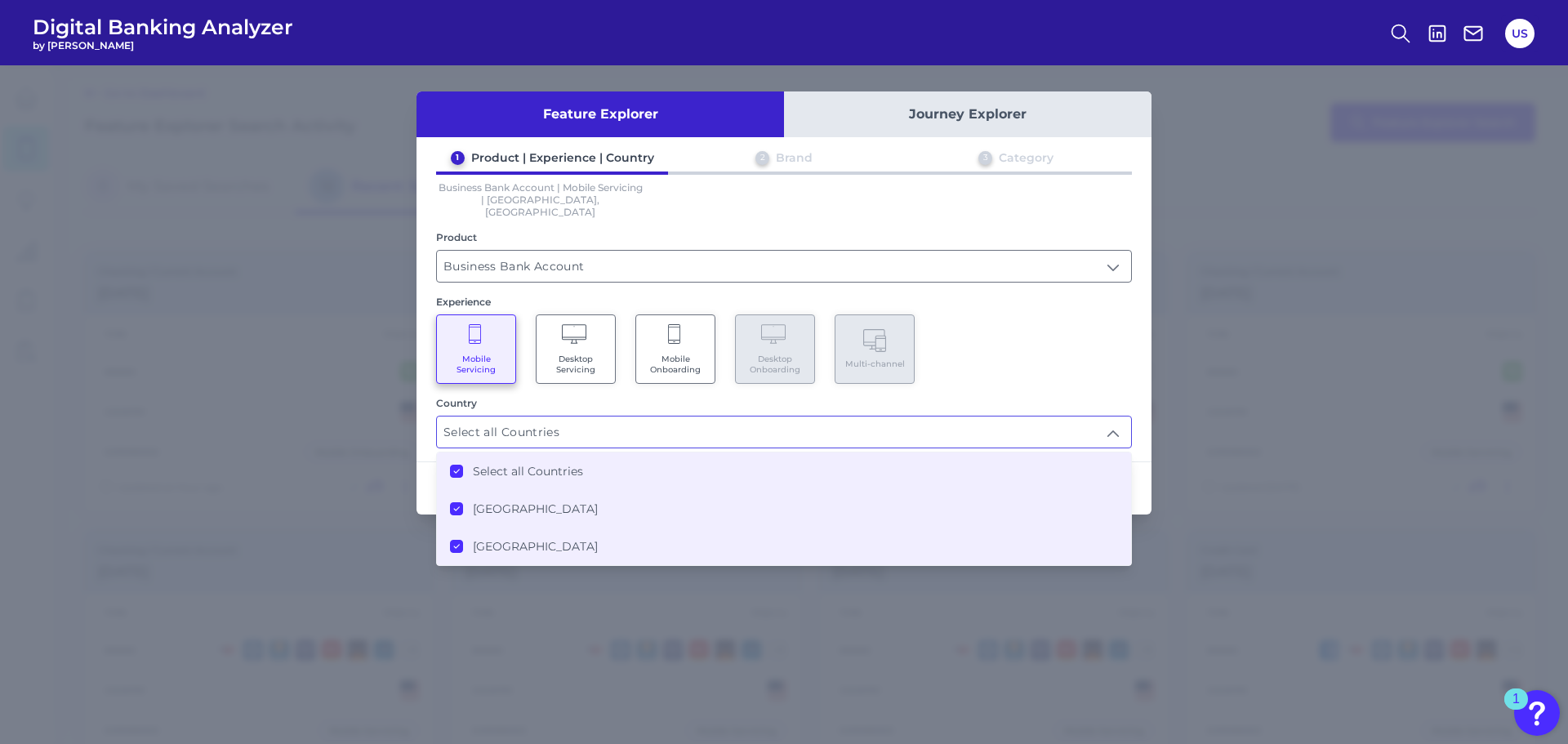
click at [624, 502] on li "United Kingdom" at bounding box center [784, 508] width 694 height 37
type input "United States"
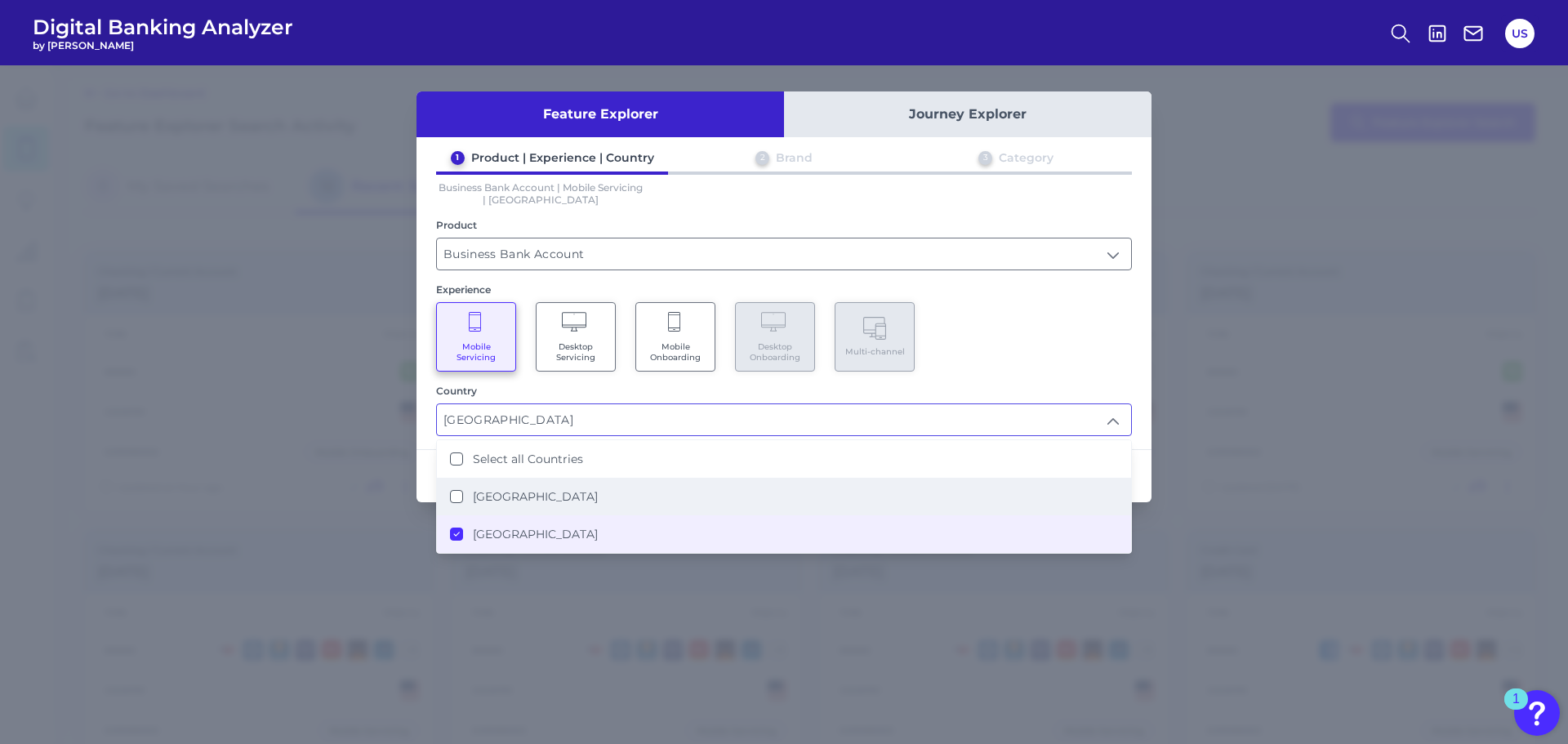
scroll to position [3, 0]
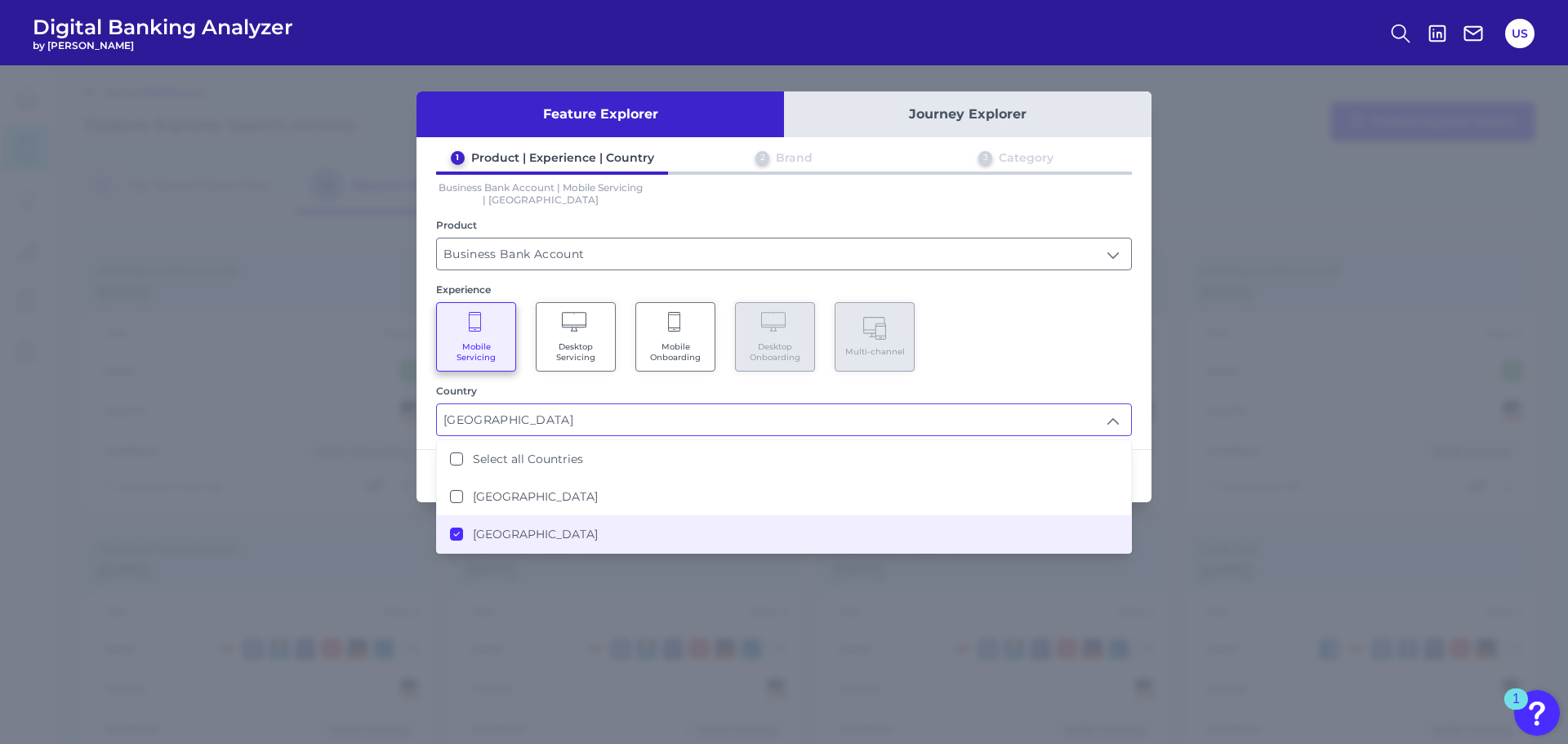
click at [1041, 365] on div "Mobile Servicing Desktop Servicing Mobile Onboarding Desktop Onboarding Multi-c…" at bounding box center [784, 336] width 696 height 69
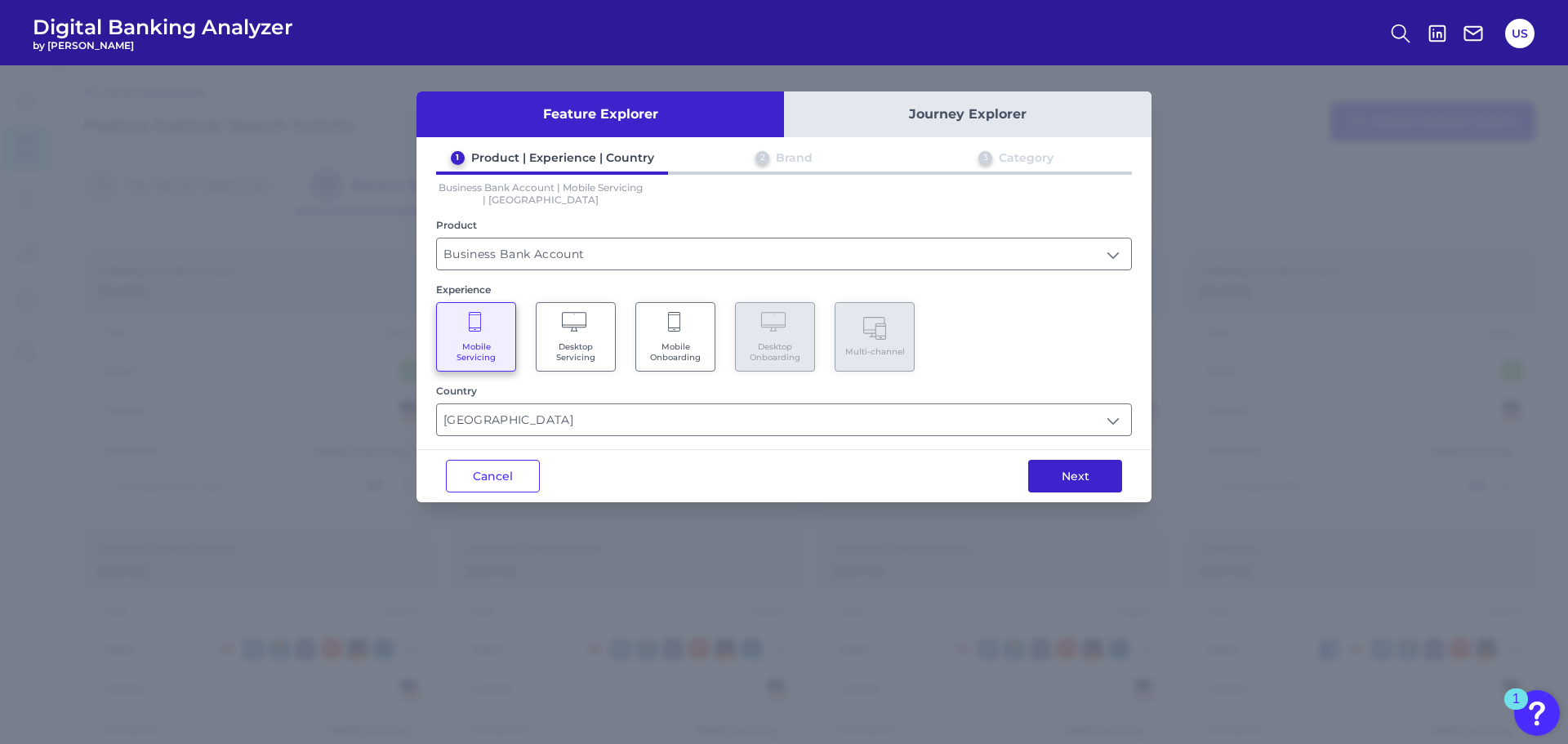
click at [1074, 485] on button "Next" at bounding box center [1075, 476] width 94 height 32
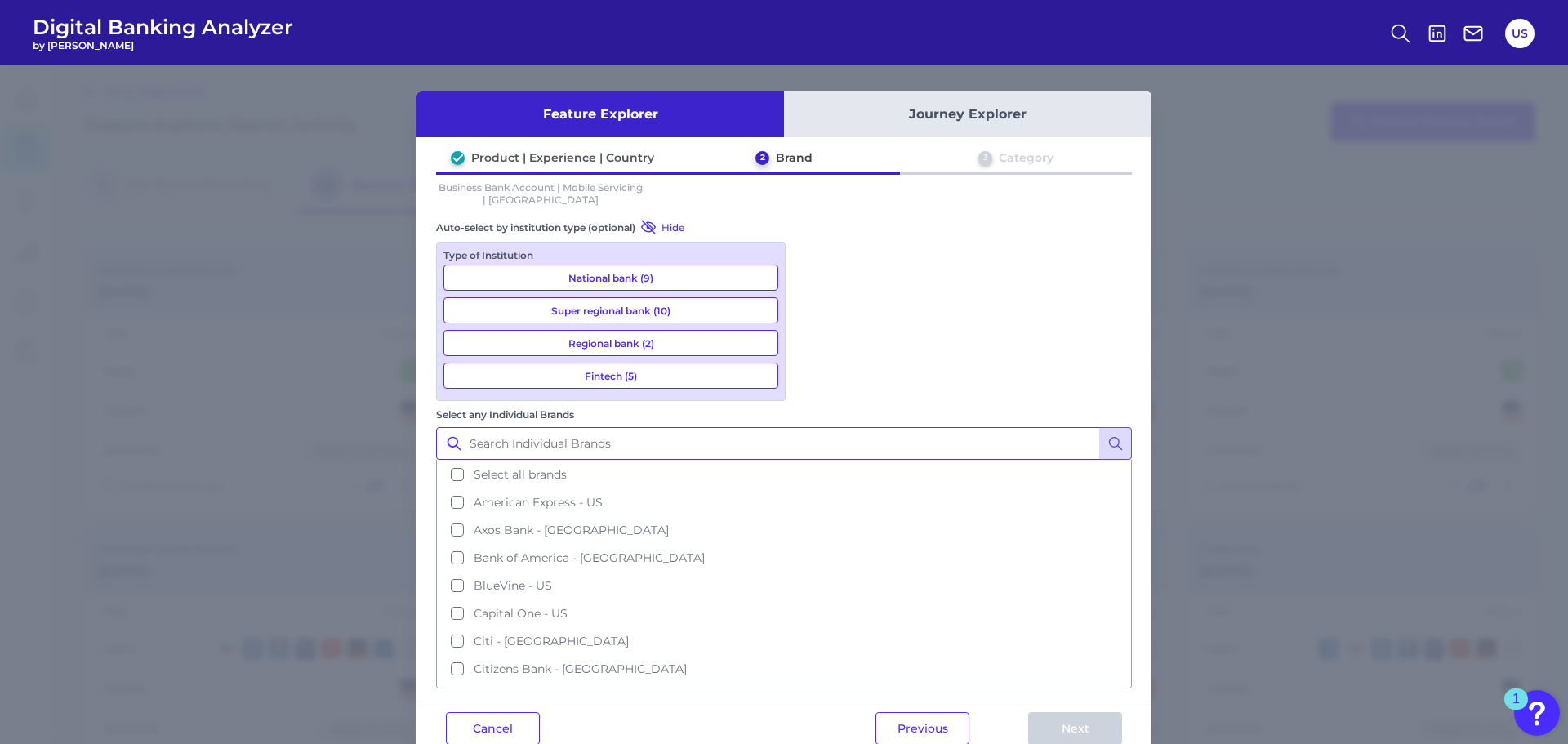
click at [890, 427] on input "Select any Individual Brands" at bounding box center [784, 443] width 696 height 32
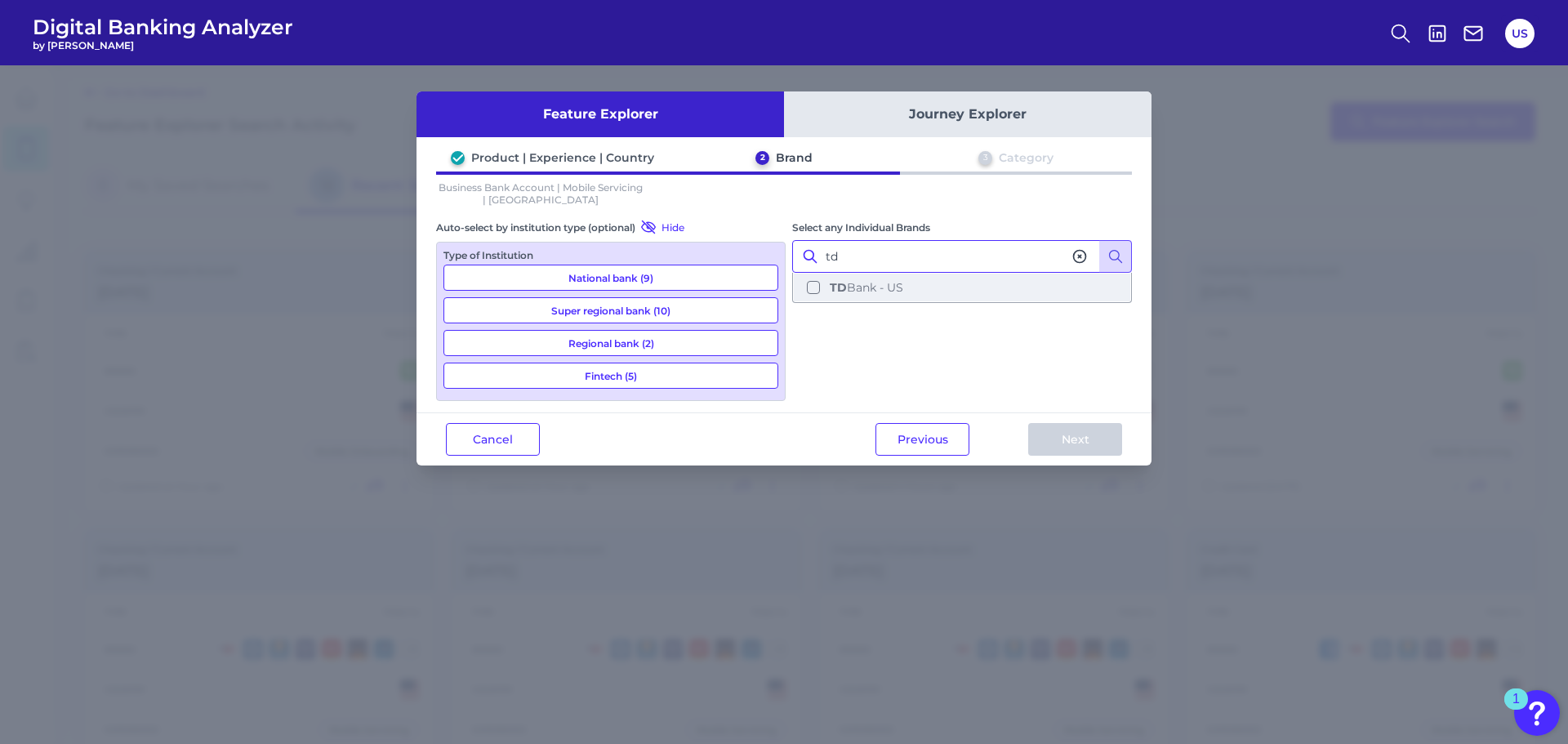
click at [896, 294] on span "TD Bank - US" at bounding box center [866, 286] width 73 height 14
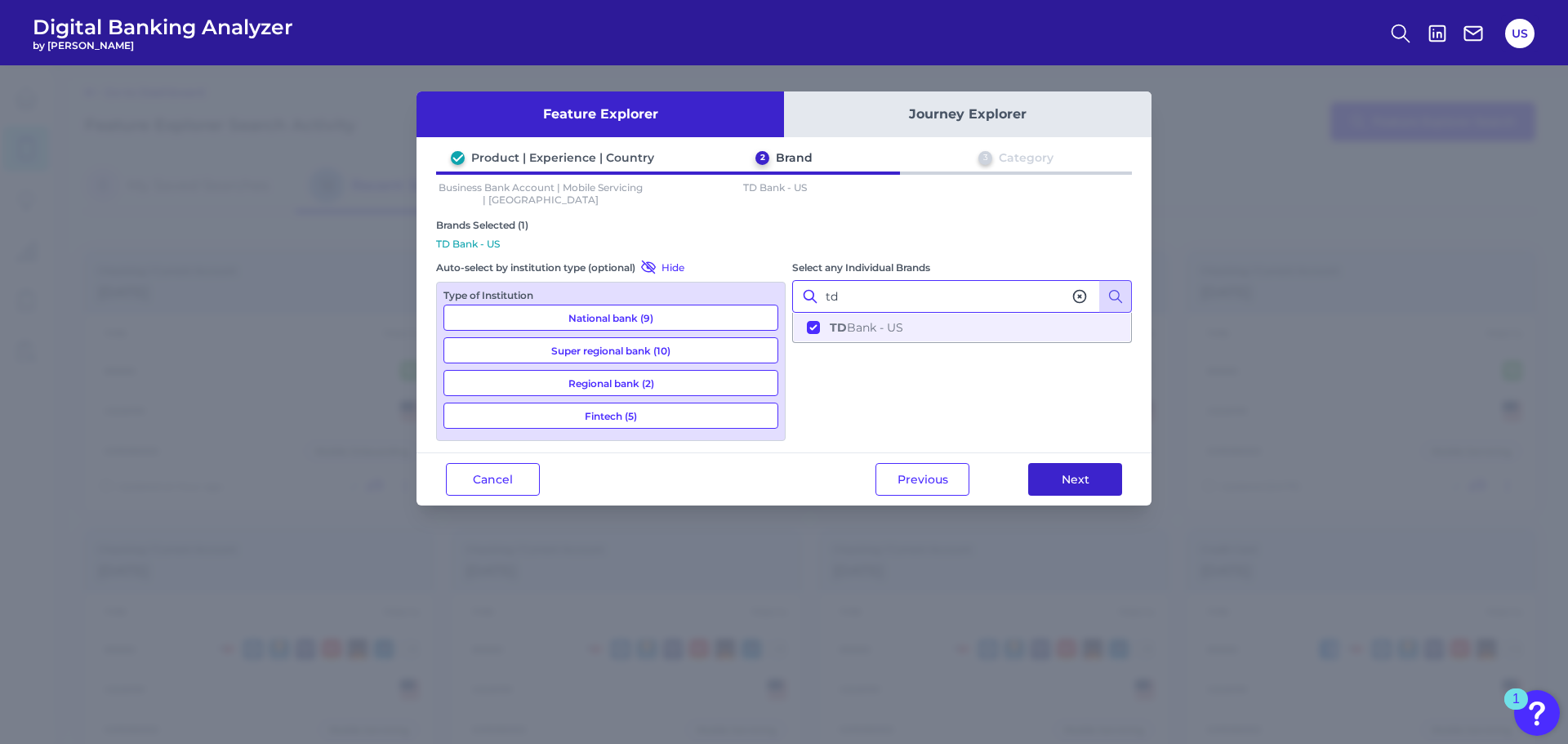
type input "td"
click at [1066, 463] on button "Next" at bounding box center [1075, 479] width 94 height 32
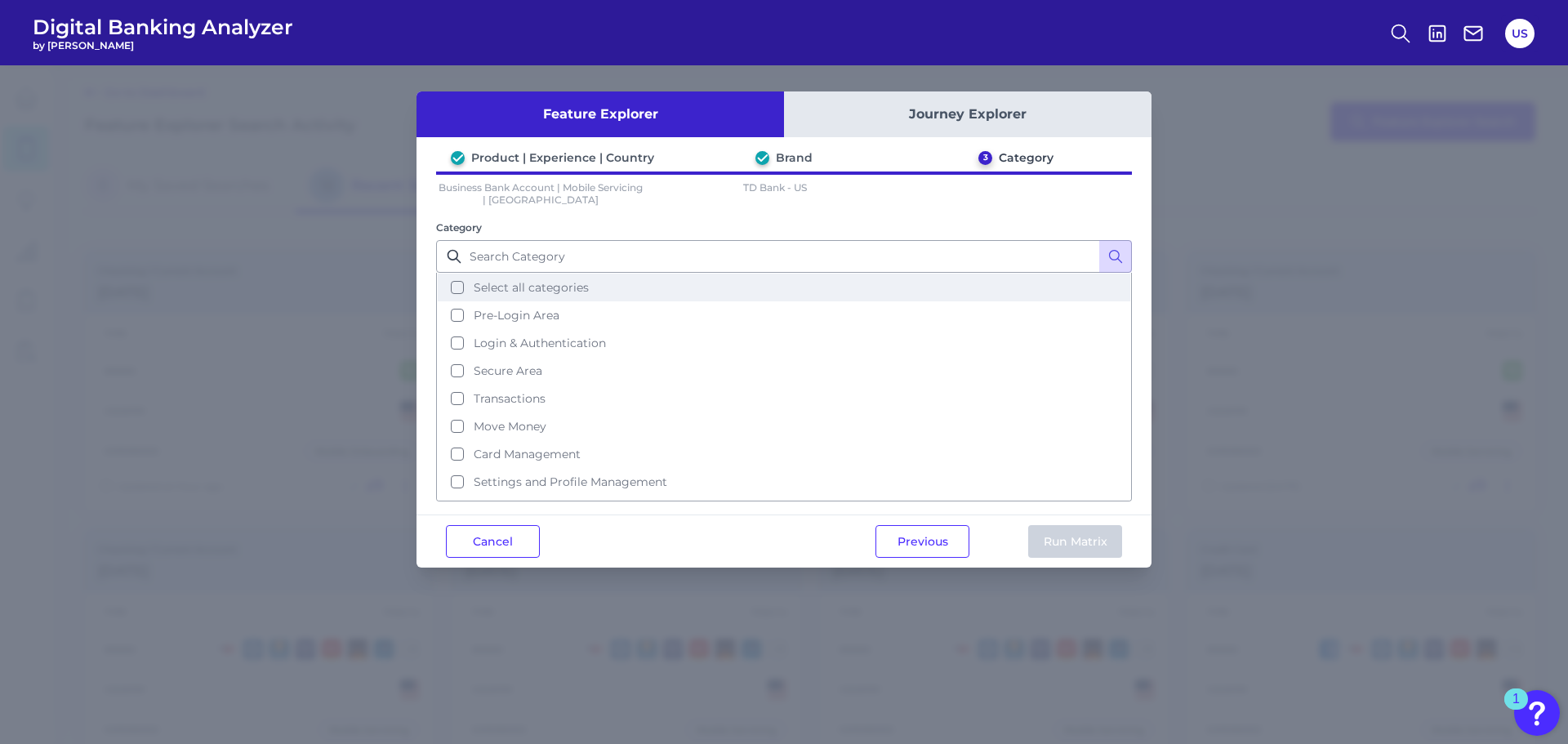
click at [564, 293] on span "Select all categories" at bounding box center [531, 286] width 115 height 14
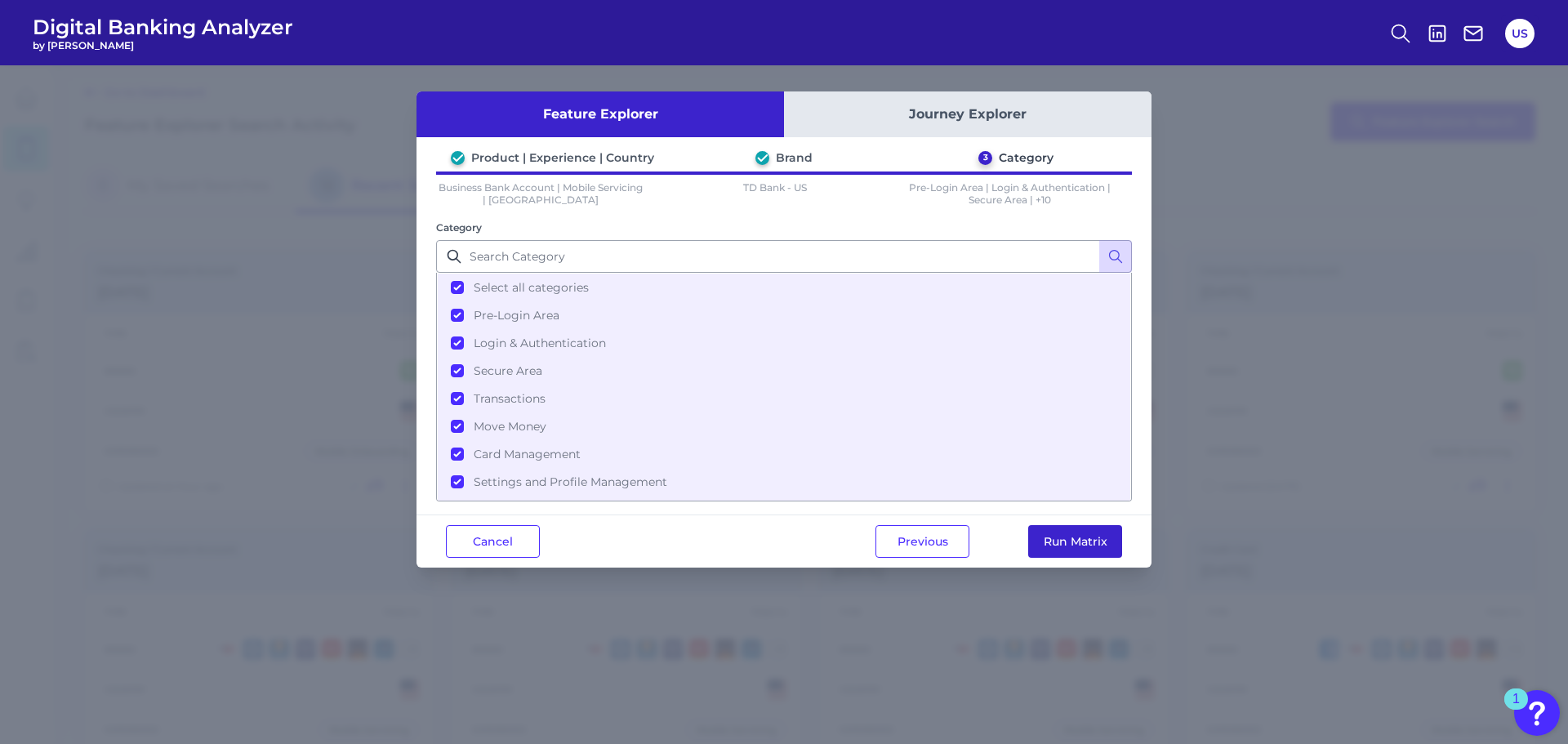
click at [1095, 536] on button "Run Matrix" at bounding box center [1075, 541] width 94 height 32
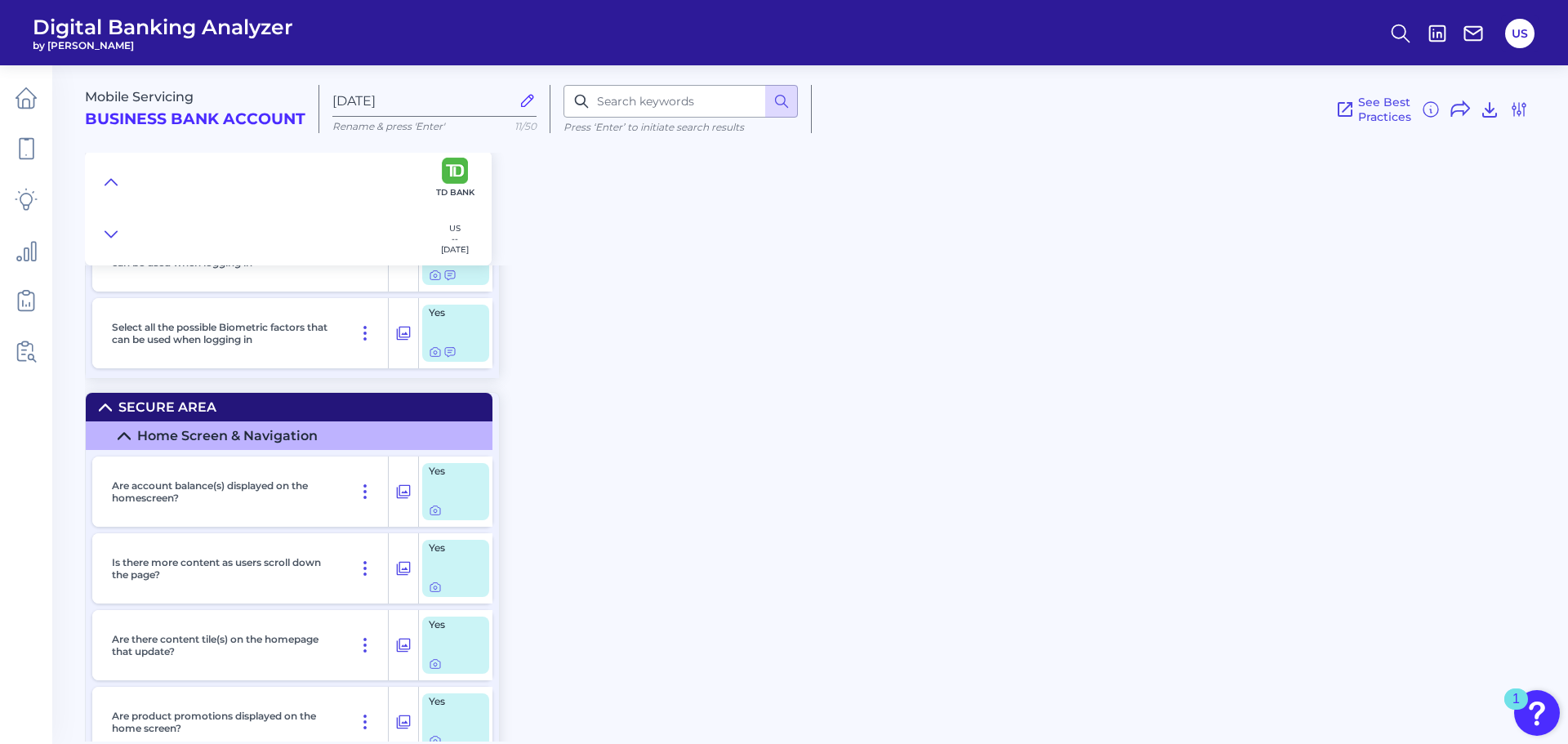
scroll to position [1959, 0]
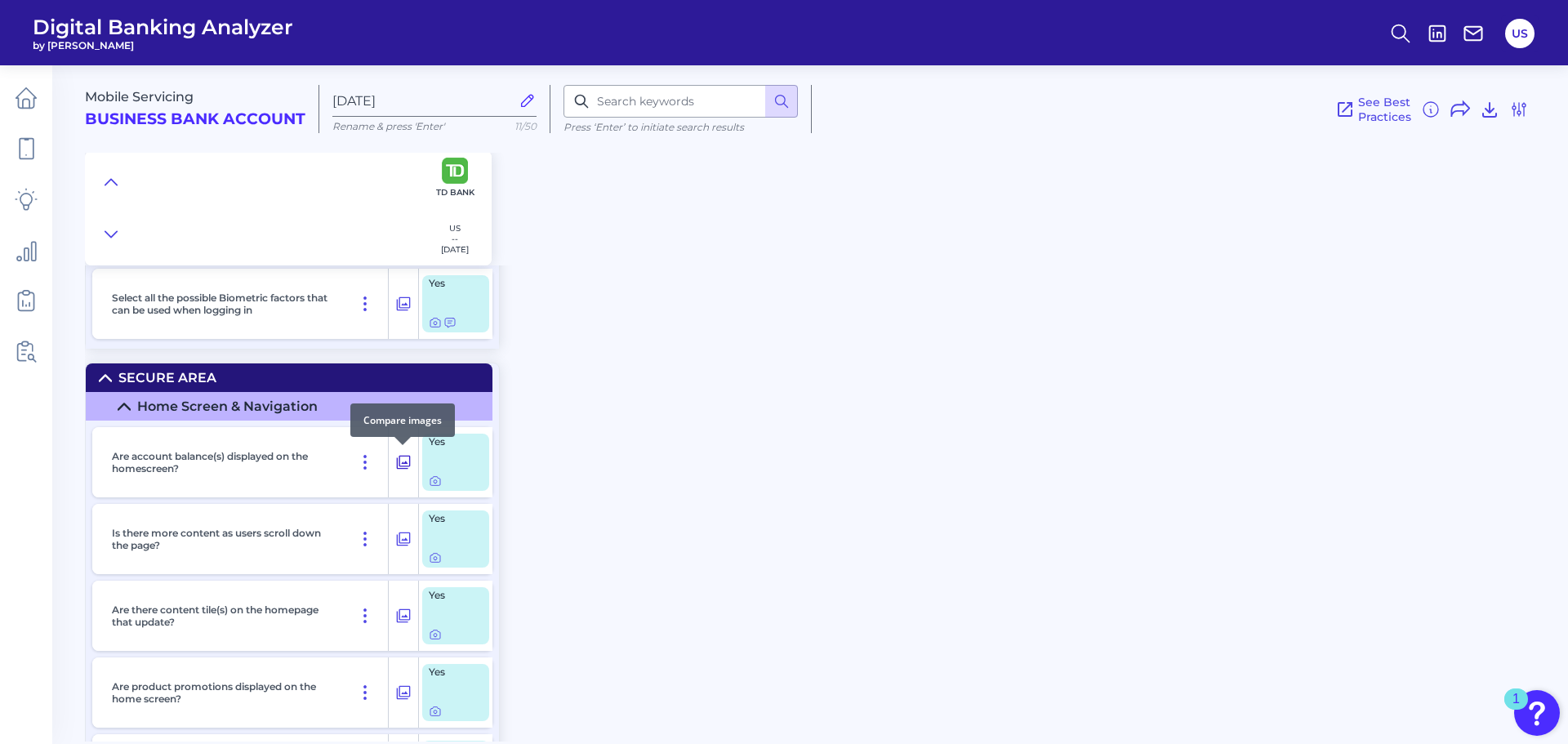
click at [409, 462] on icon at bounding box center [404, 462] width 14 height 14
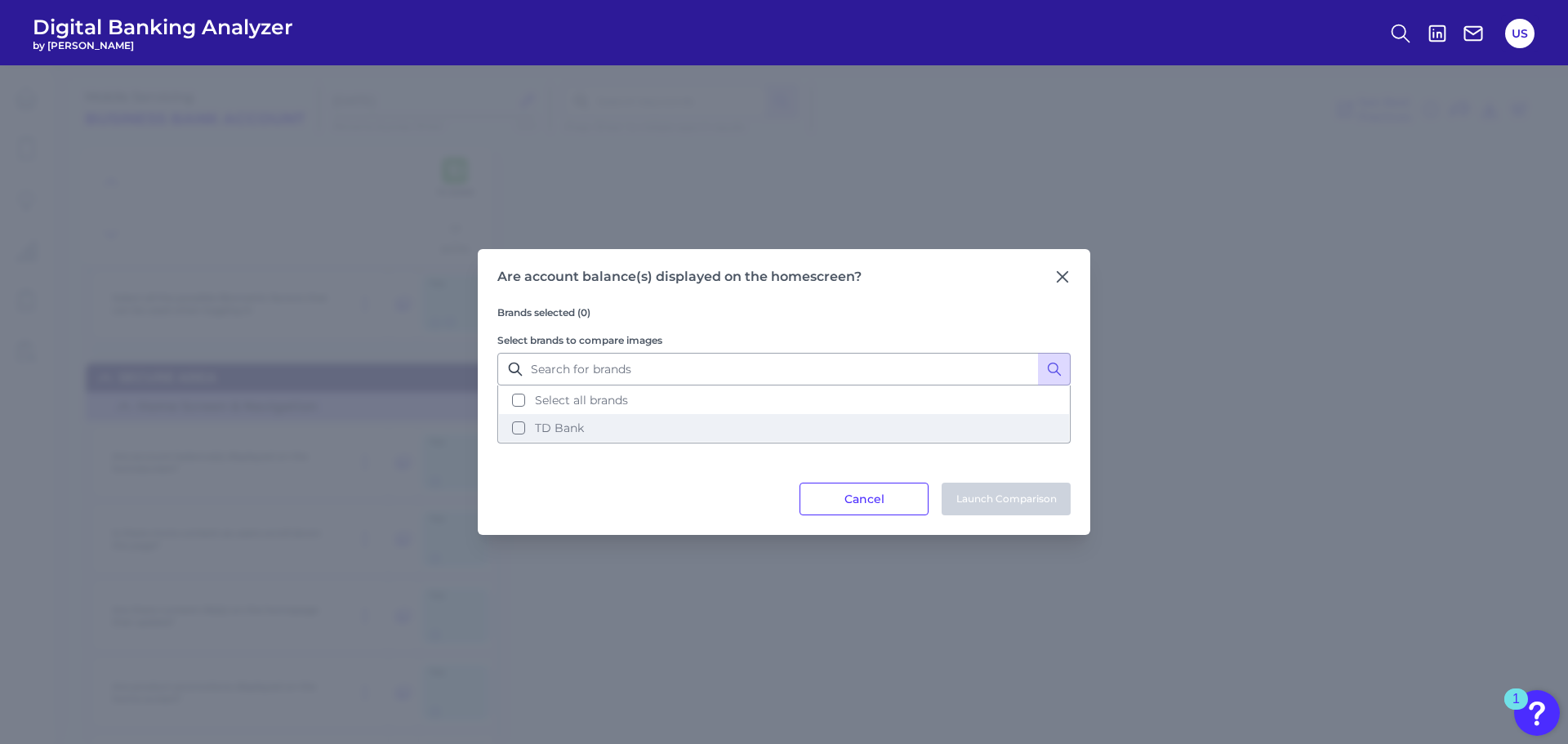
click at [529, 430] on button "TD Bank" at bounding box center [784, 427] width 570 height 28
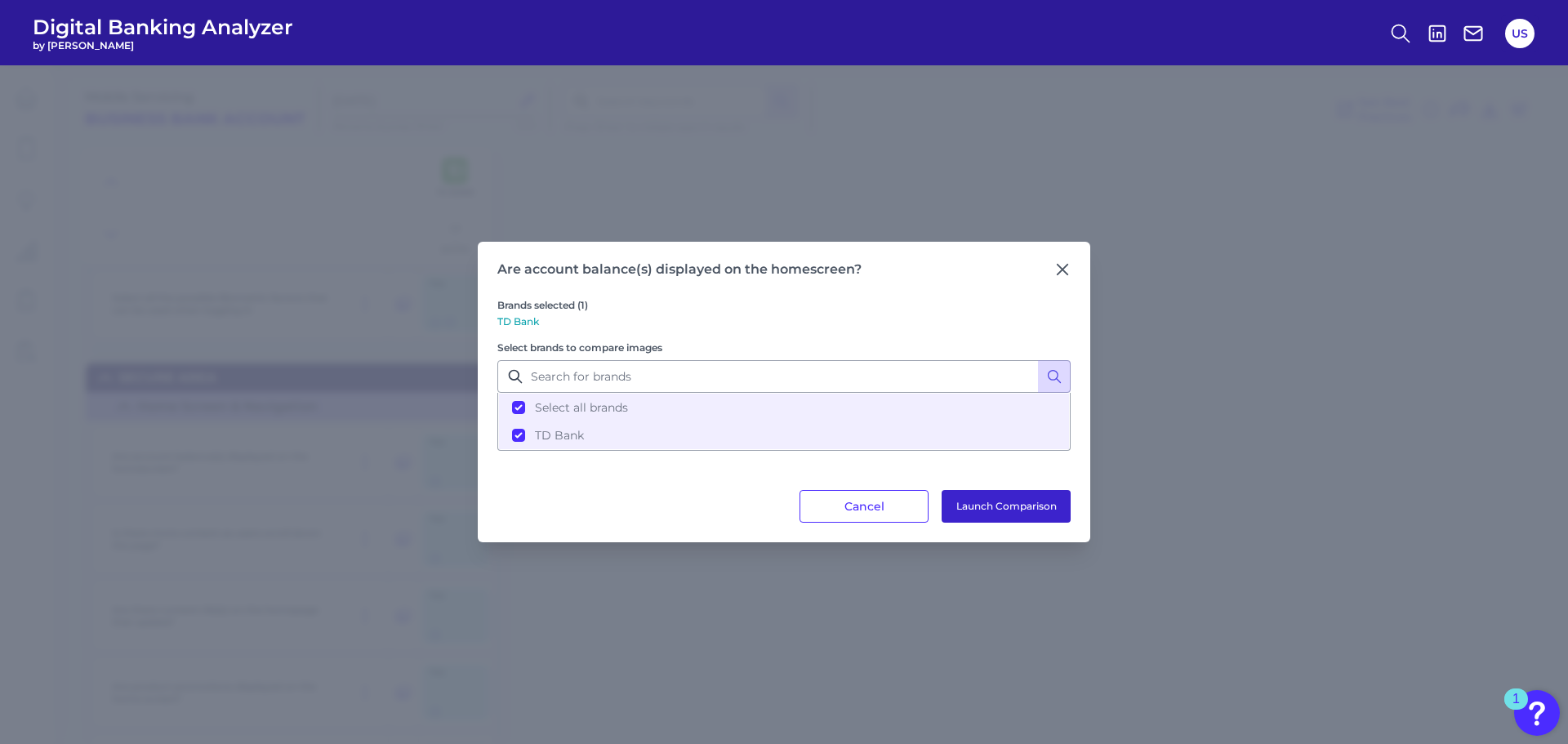
click at [1019, 515] on button "Launch Comparison" at bounding box center [1006, 506] width 129 height 32
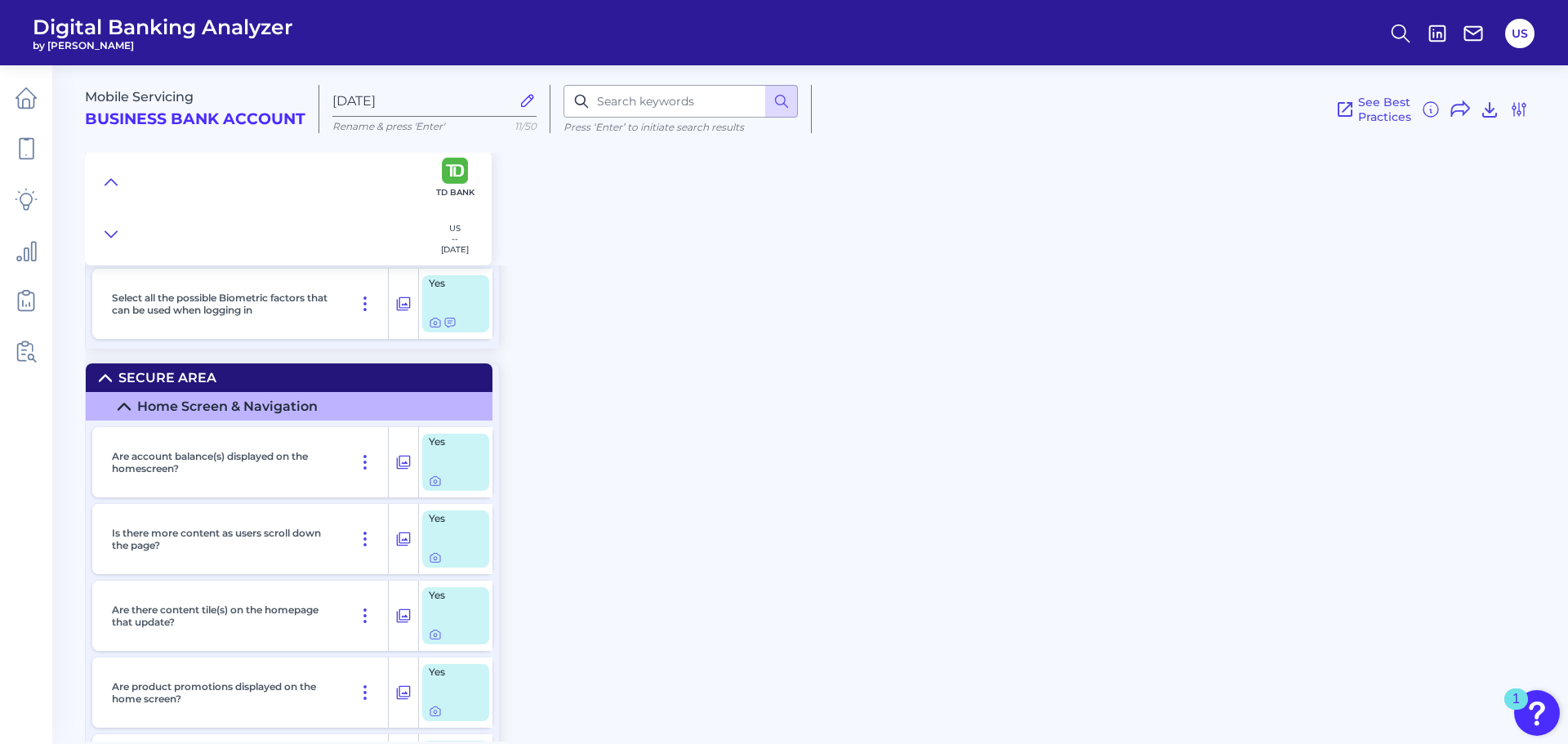
scroll to position [2041, 0]
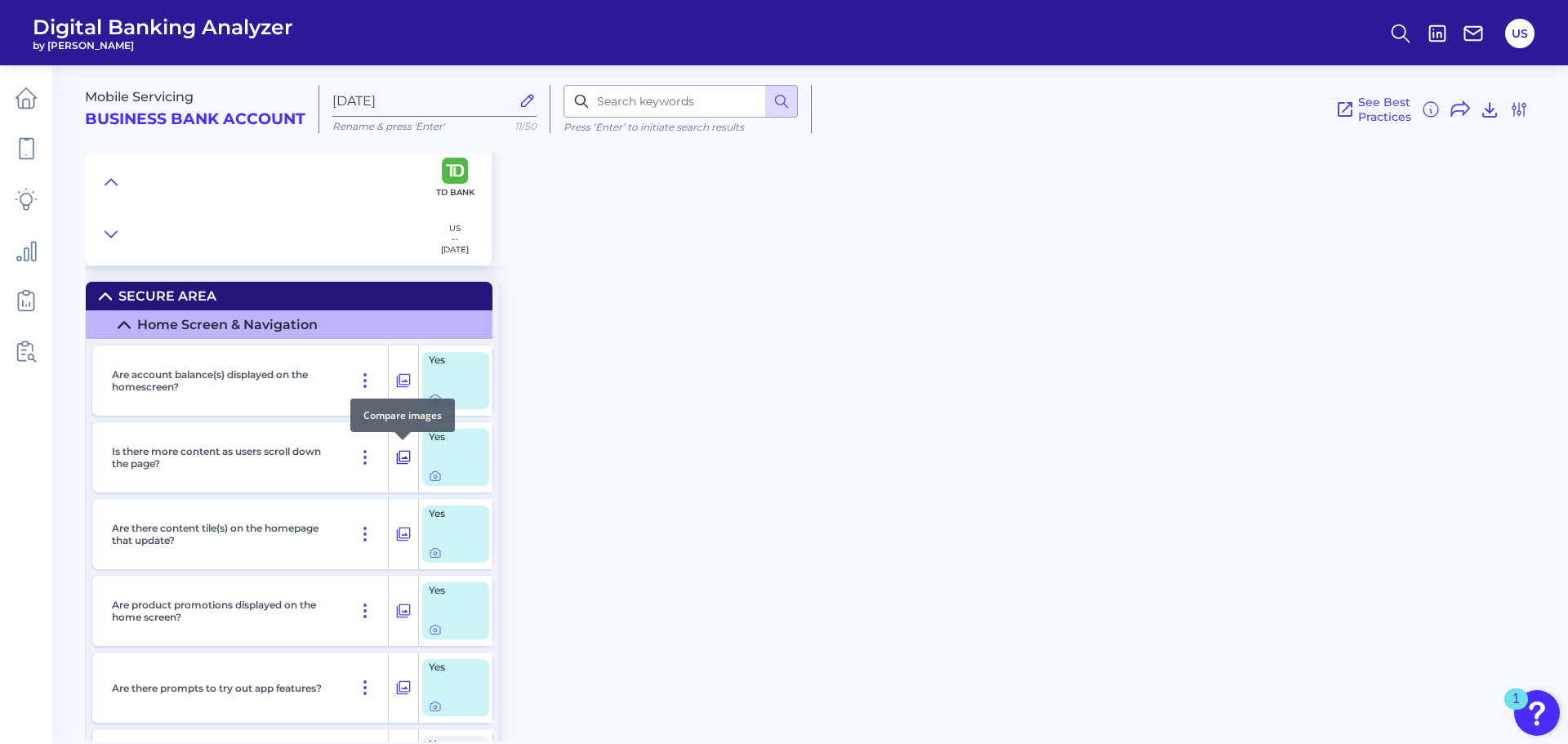
click at [400, 462] on icon at bounding box center [404, 458] width 14 height 14
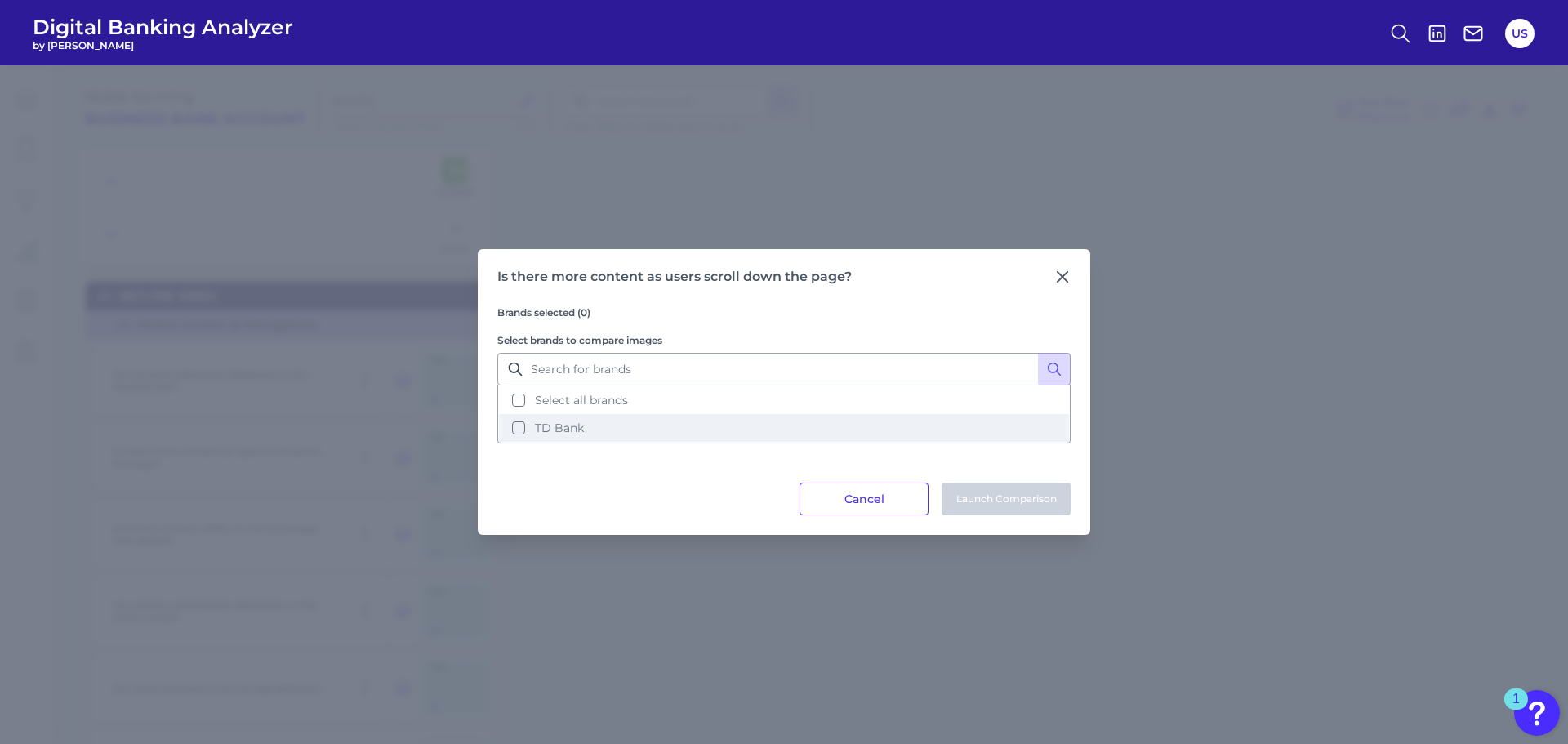
click at [575, 432] on span "TD Bank" at bounding box center [559, 427] width 49 height 14
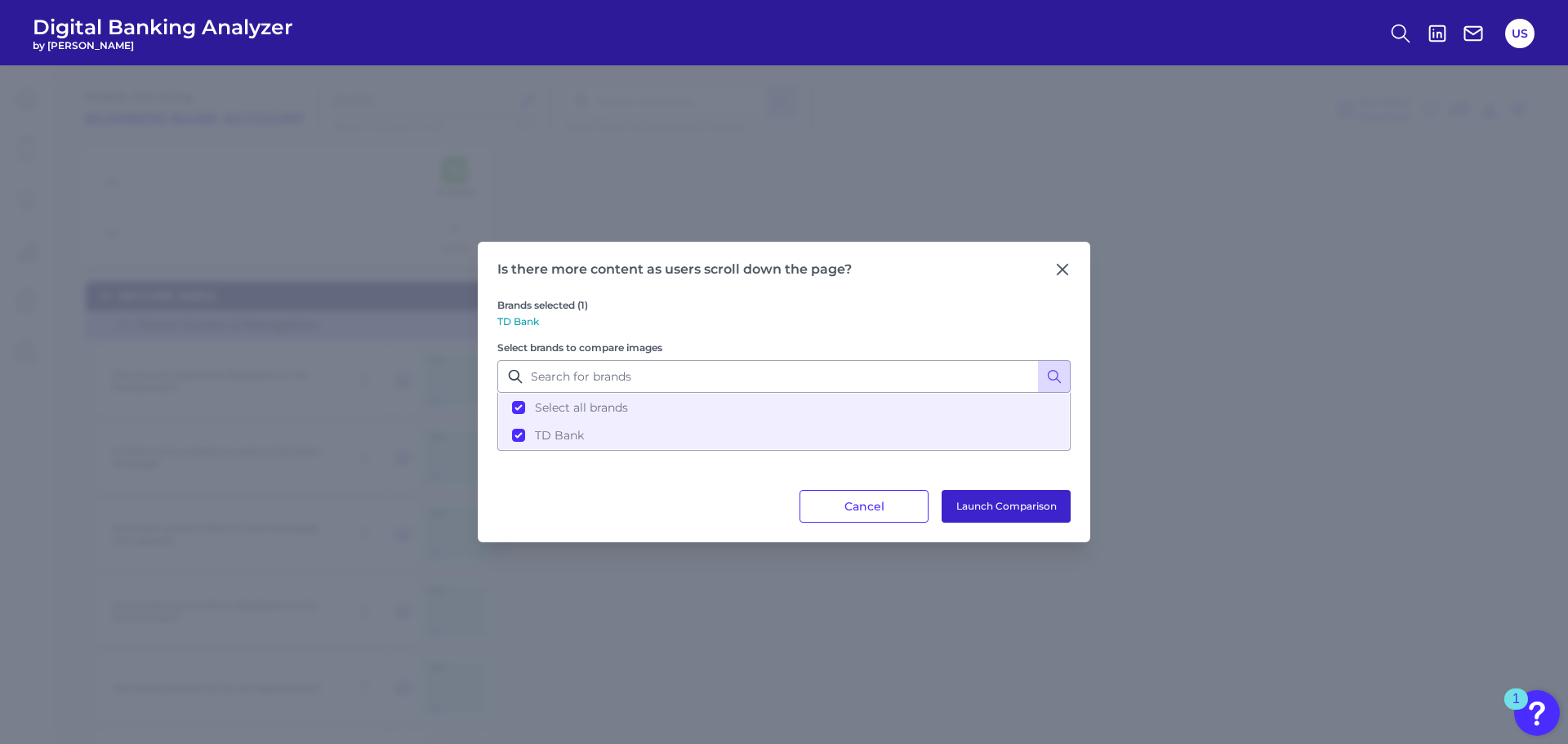
click at [1021, 504] on button "Launch Comparison" at bounding box center [1006, 506] width 129 height 32
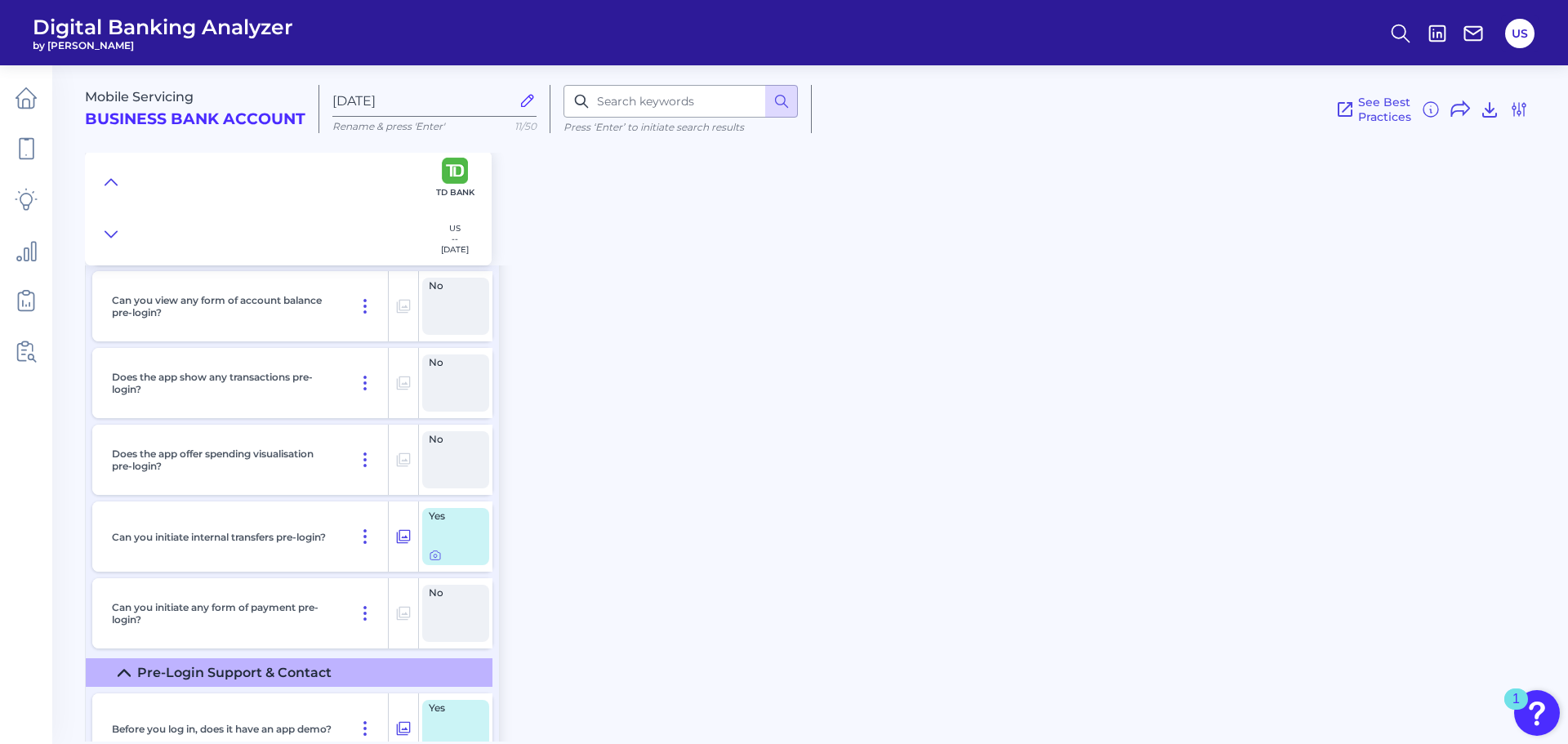
scroll to position [0, 0]
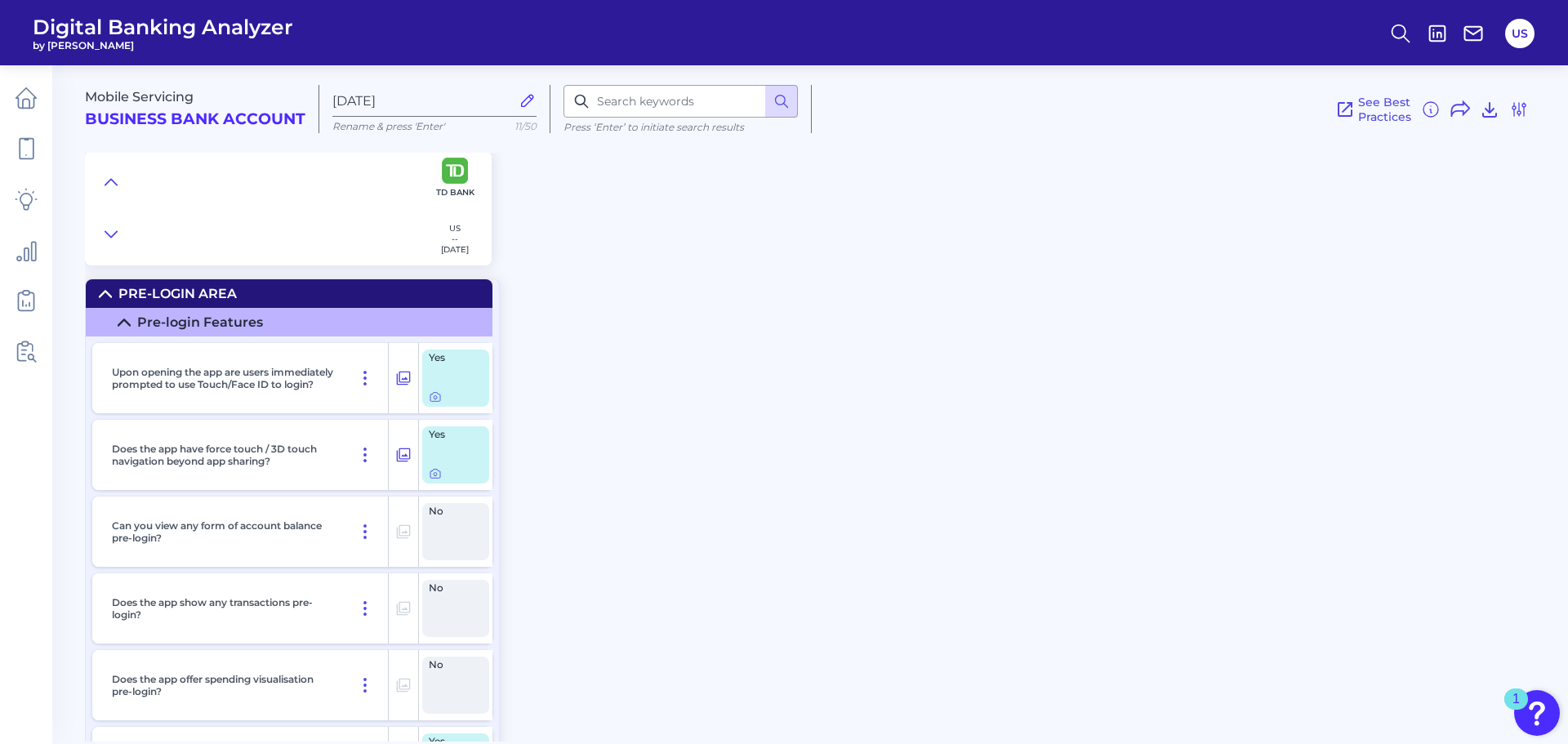
click at [1072, 662] on div "Mobile Servicing Business Bank Account Sep 19 2025 Rename & press 'Enter' 11/50…" at bounding box center [826, 397] width 1483 height 688
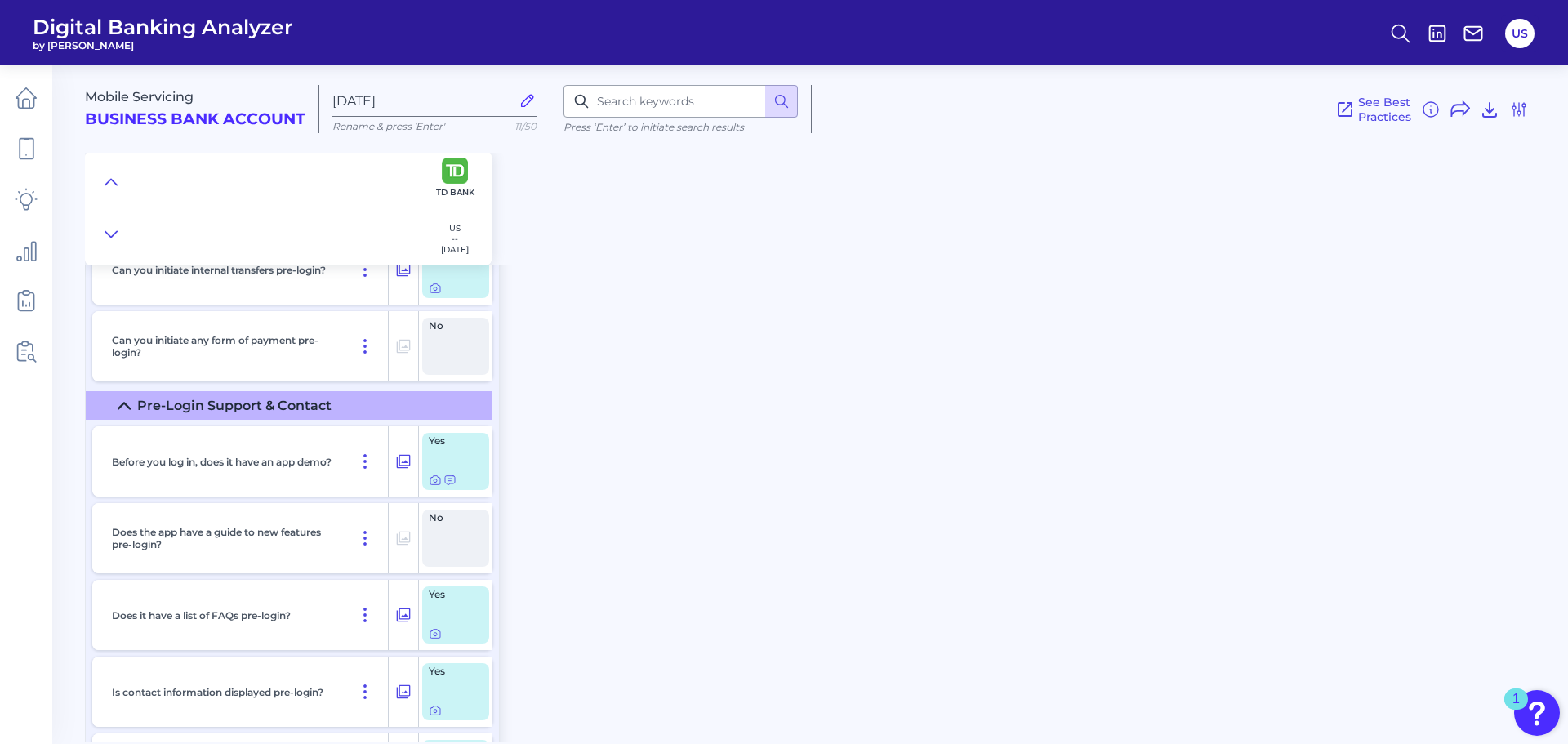
scroll to position [490, 0]
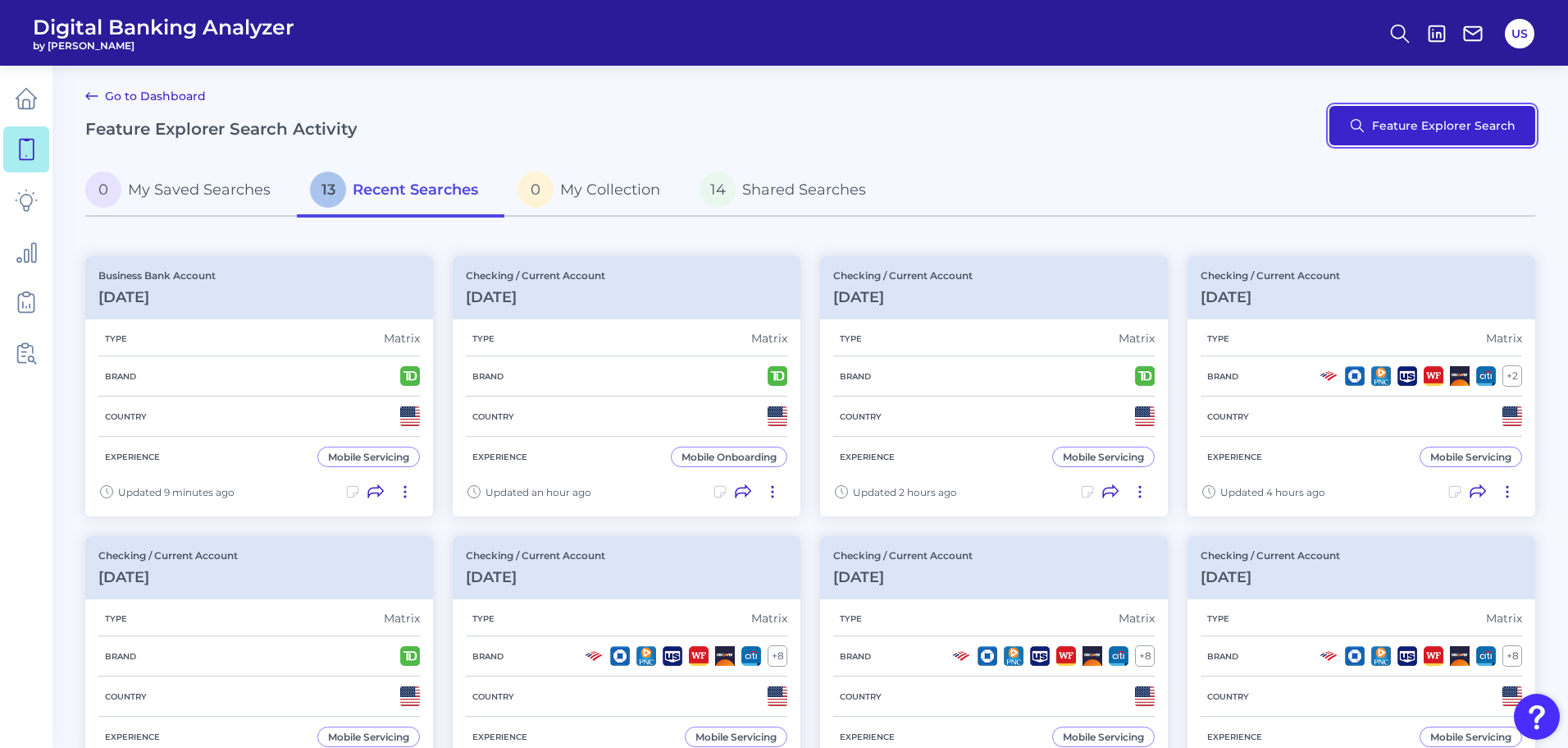
click at [1371, 121] on button "Feature Explorer Search" at bounding box center [1432, 125] width 206 height 39
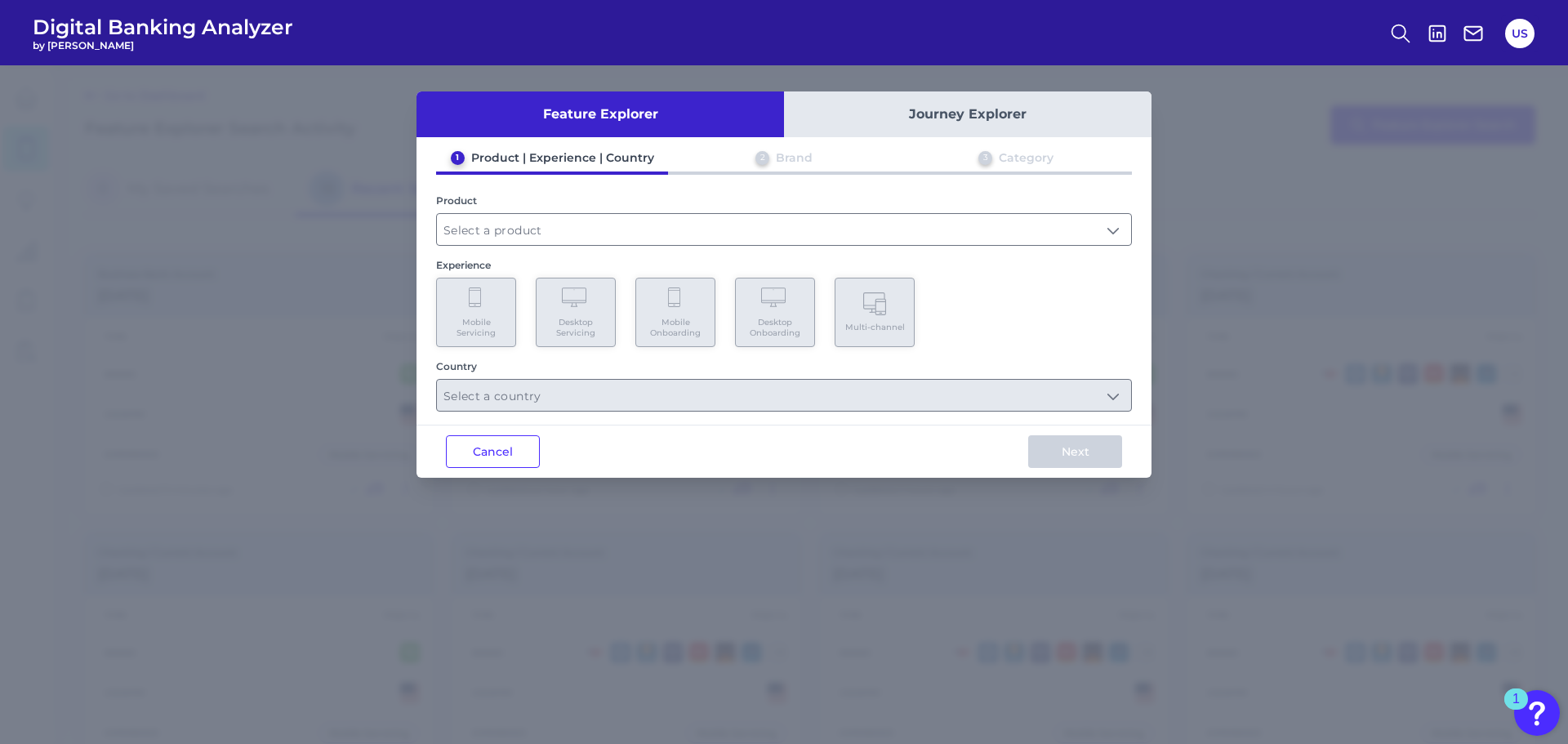
click at [543, 248] on div "1 Product | Experience | Country 2 Brand 3 Category Product Experience Mobile S…" at bounding box center [784, 281] width 735 height 262
click at [547, 232] on input "text" at bounding box center [784, 229] width 694 height 31
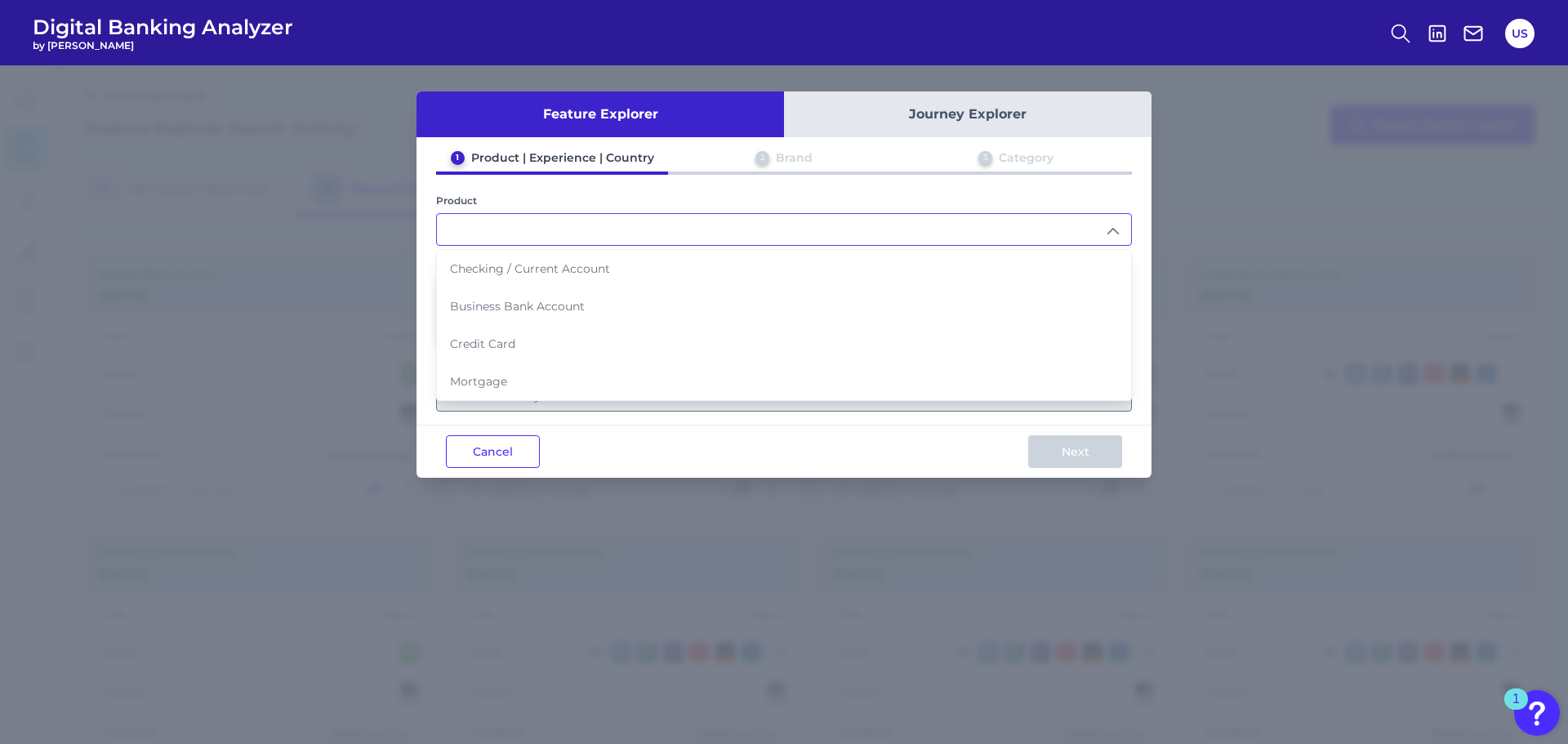
click at [533, 306] on span "Business Bank Account" at bounding box center [518, 305] width 135 height 14
type input "Business Bank Account"
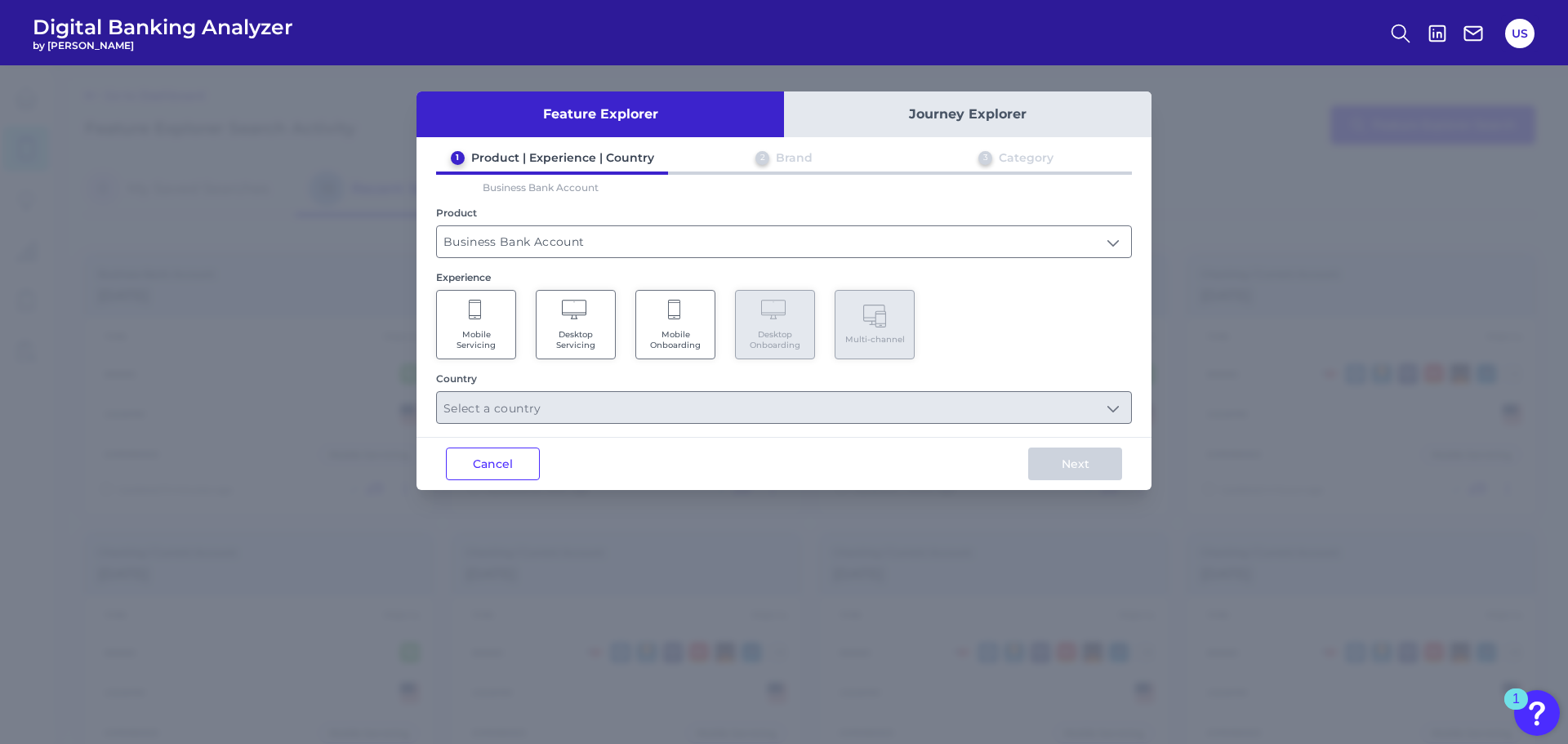
click at [477, 331] on span "Mobile Servicing" at bounding box center [476, 340] width 62 height 21
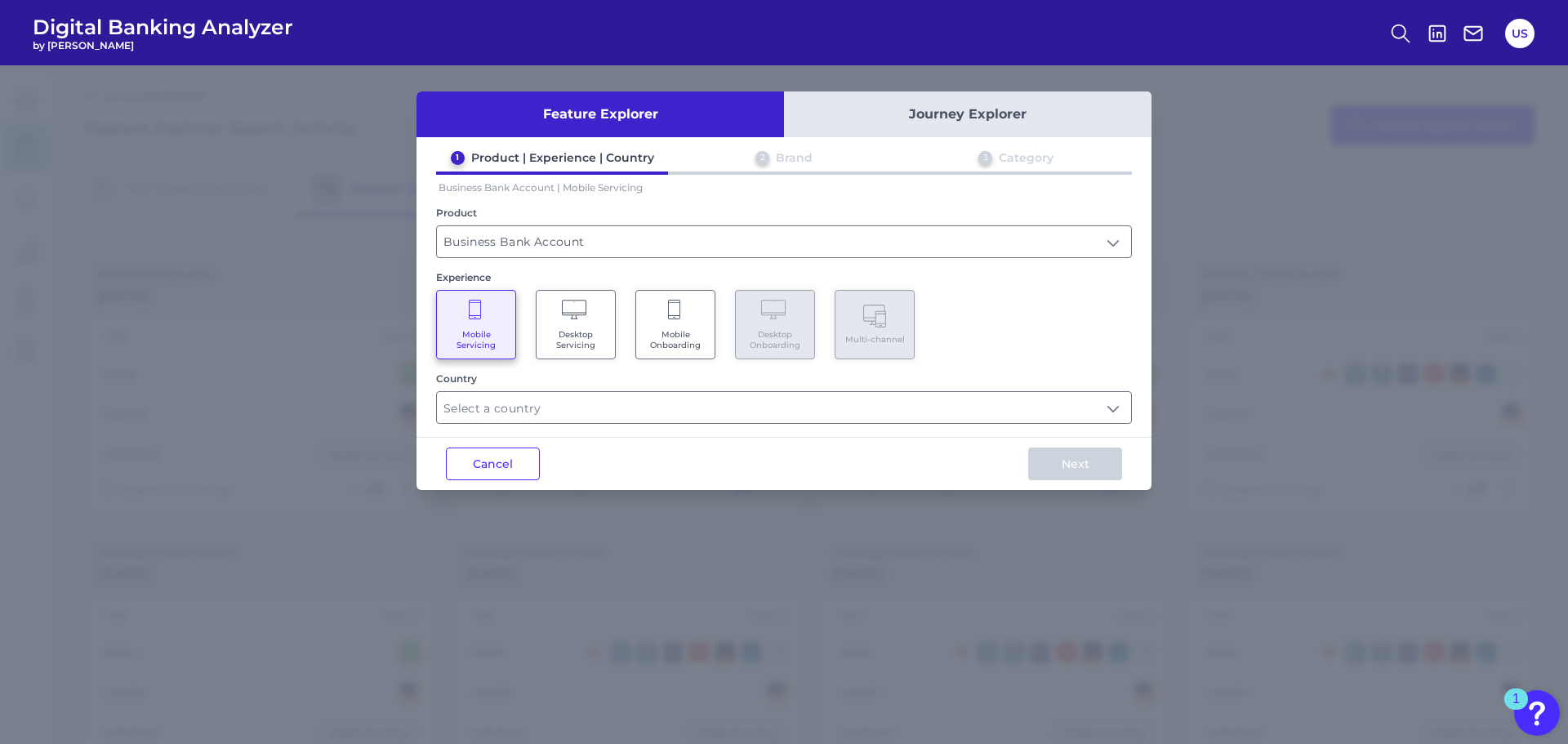
click at [682, 327] on Onboarding "Mobile Onboarding" at bounding box center [675, 324] width 80 height 69
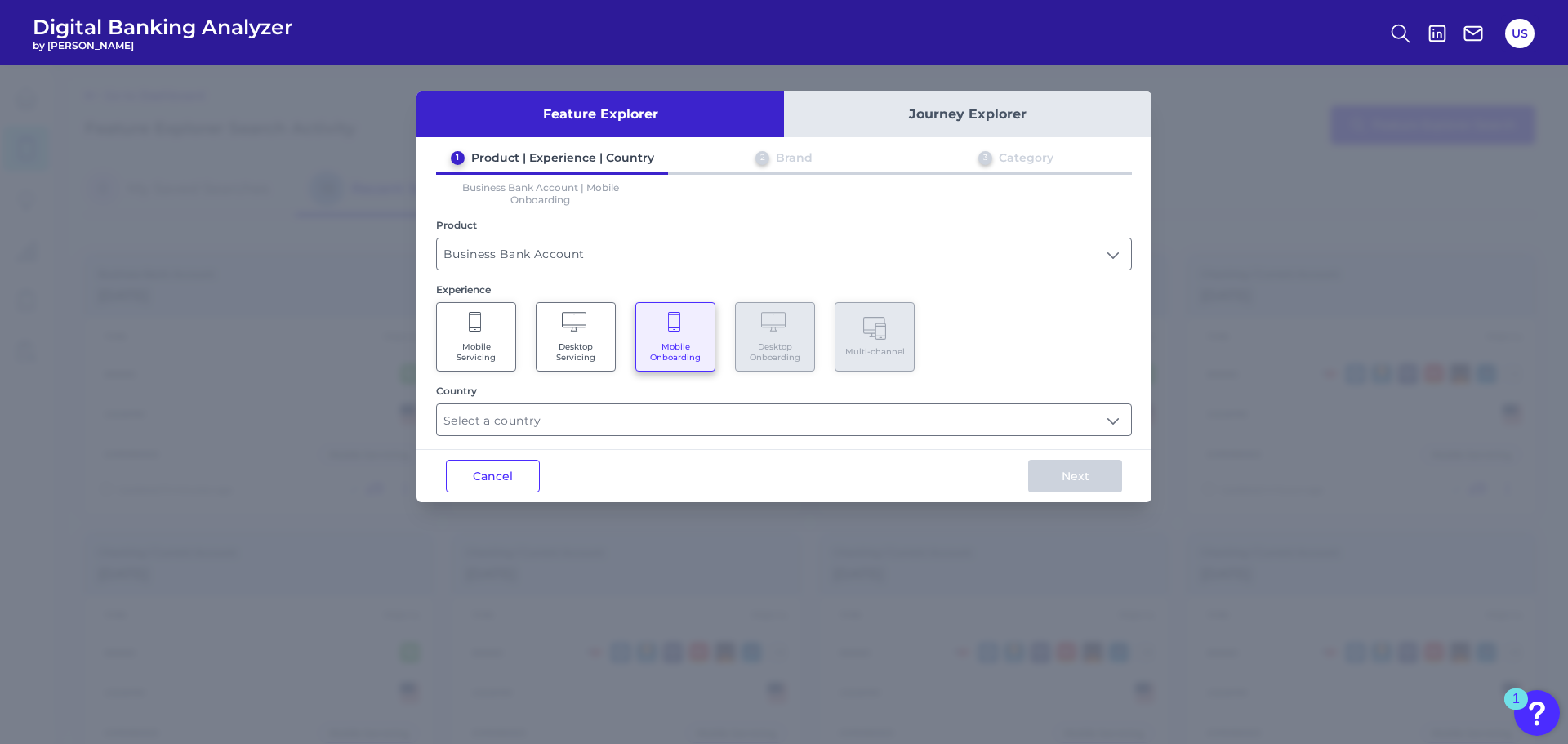
click at [603, 440] on div "Feature Explorer Journey Explorer 1 Product | Experience | Country 2 Brand 3 Ca…" at bounding box center [784, 297] width 735 height 411
click at [599, 425] on input "text" at bounding box center [784, 420] width 694 height 31
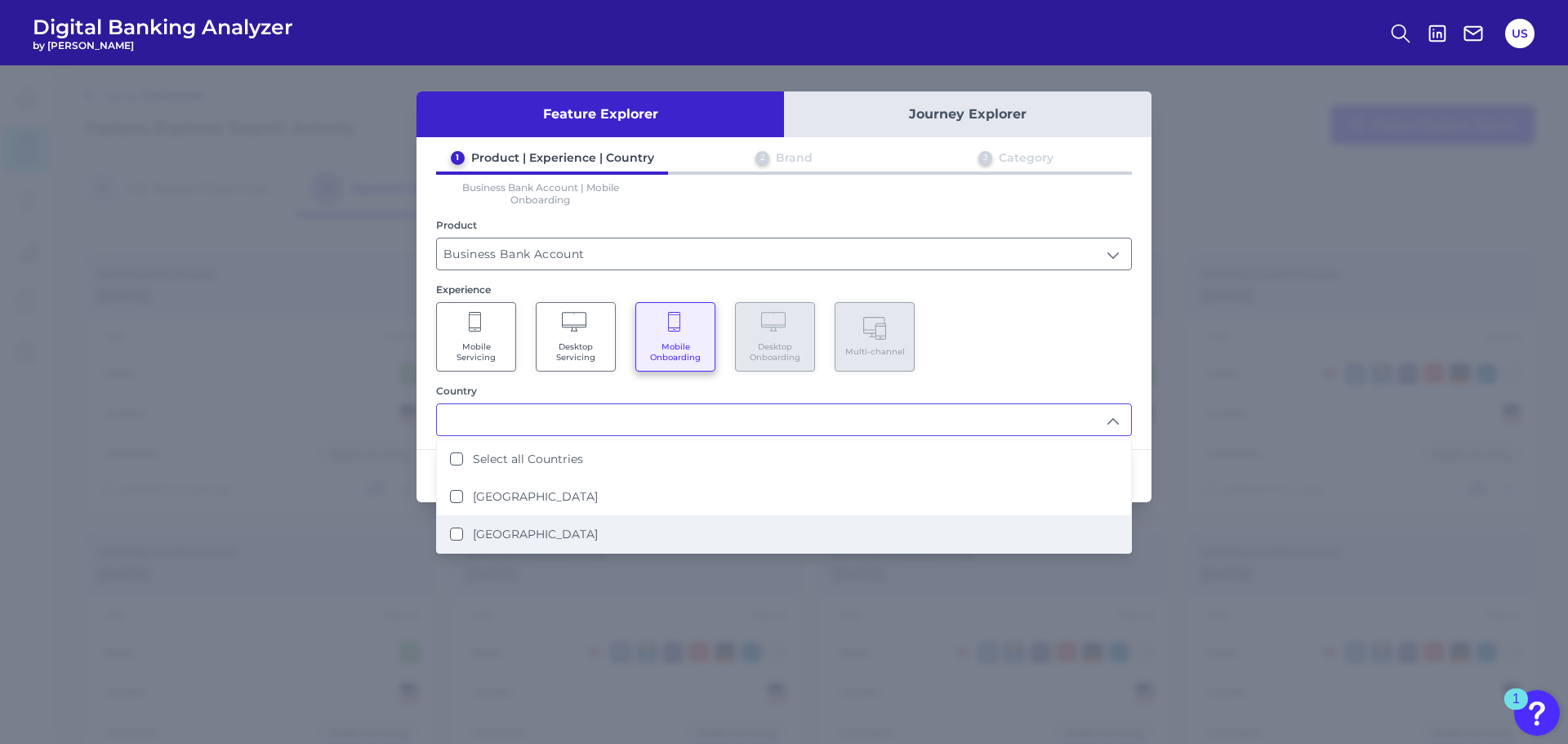
click at [611, 530] on li "United States" at bounding box center [784, 533] width 694 height 37
type input "United States"
click at [1020, 359] on div "Mobile Servicing Desktop Servicing Mobile Onboarding Desktop Onboarding Multi-c…" at bounding box center [784, 336] width 696 height 69
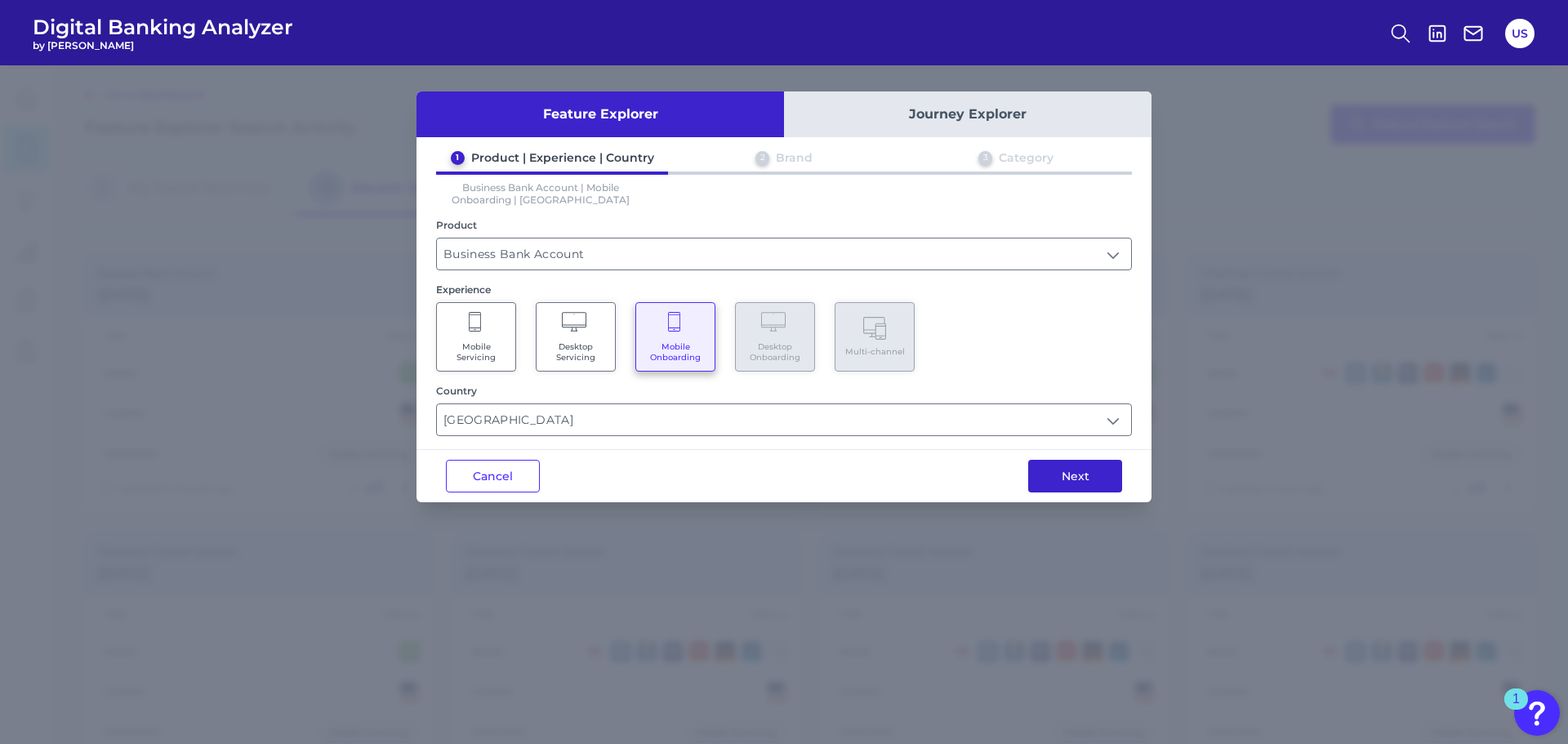
click at [1092, 485] on button "Next" at bounding box center [1075, 476] width 94 height 32
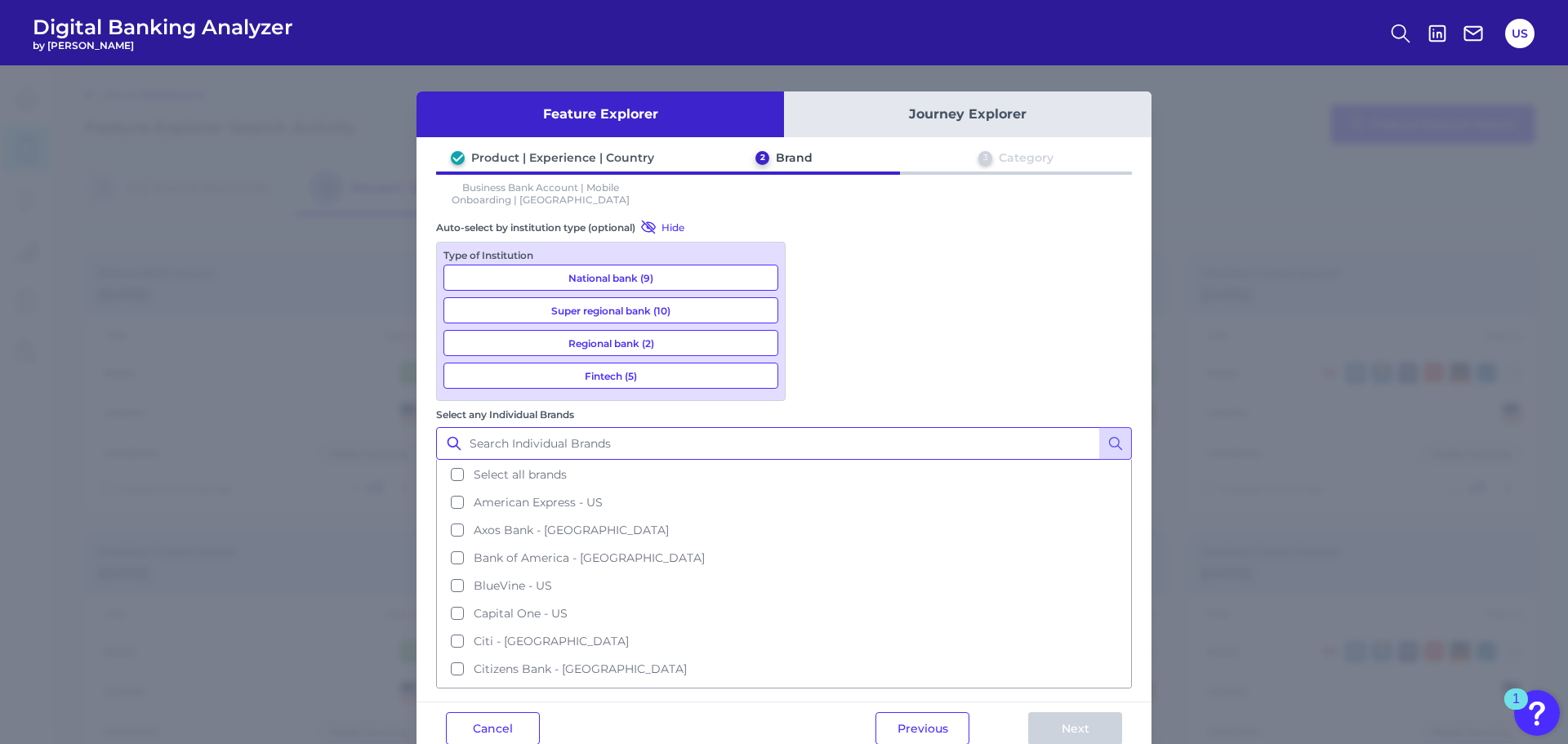
click at [854, 427] on input "Select any Individual Brands" at bounding box center [784, 443] width 696 height 32
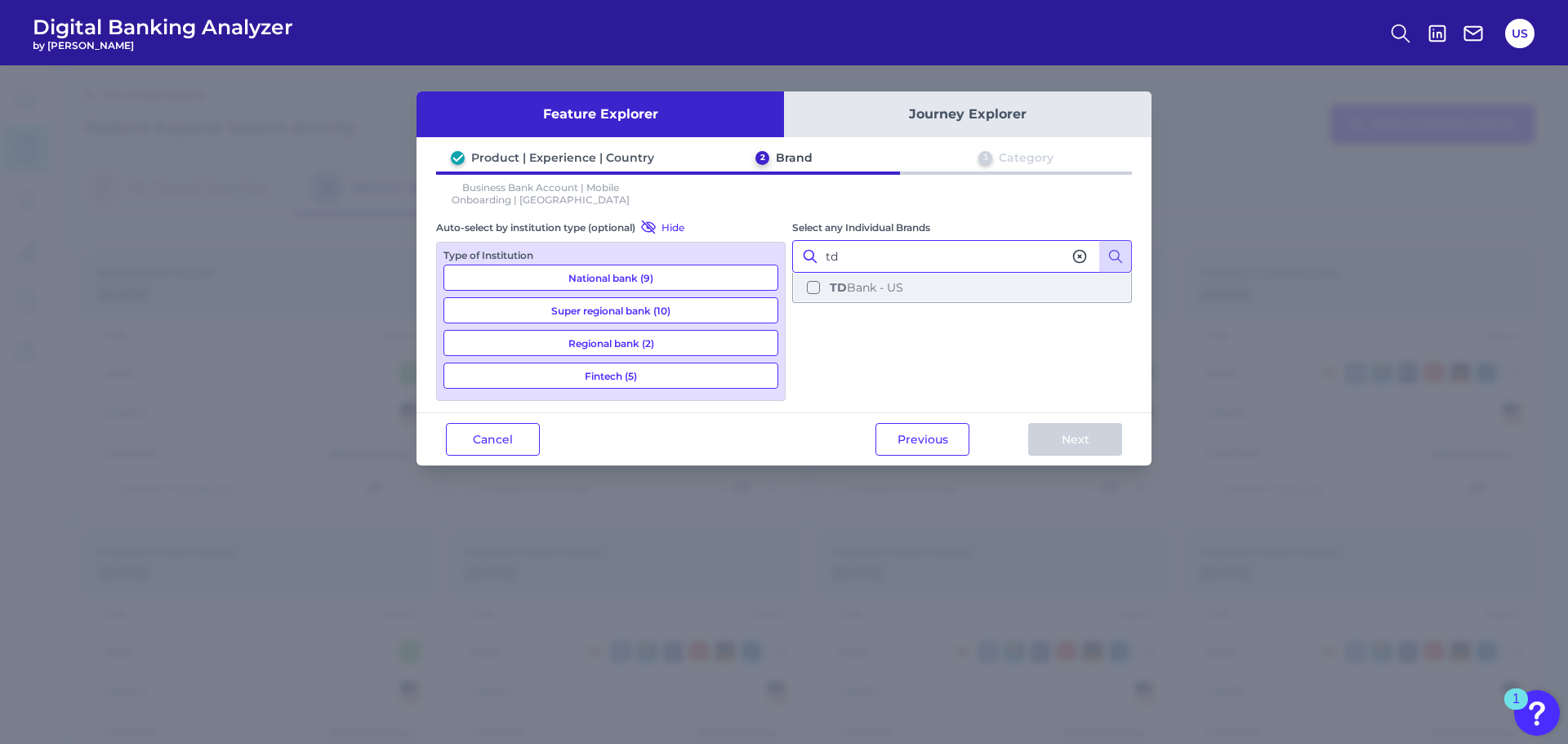
click at [873, 288] on span "TD Bank - US" at bounding box center [866, 286] width 73 height 14
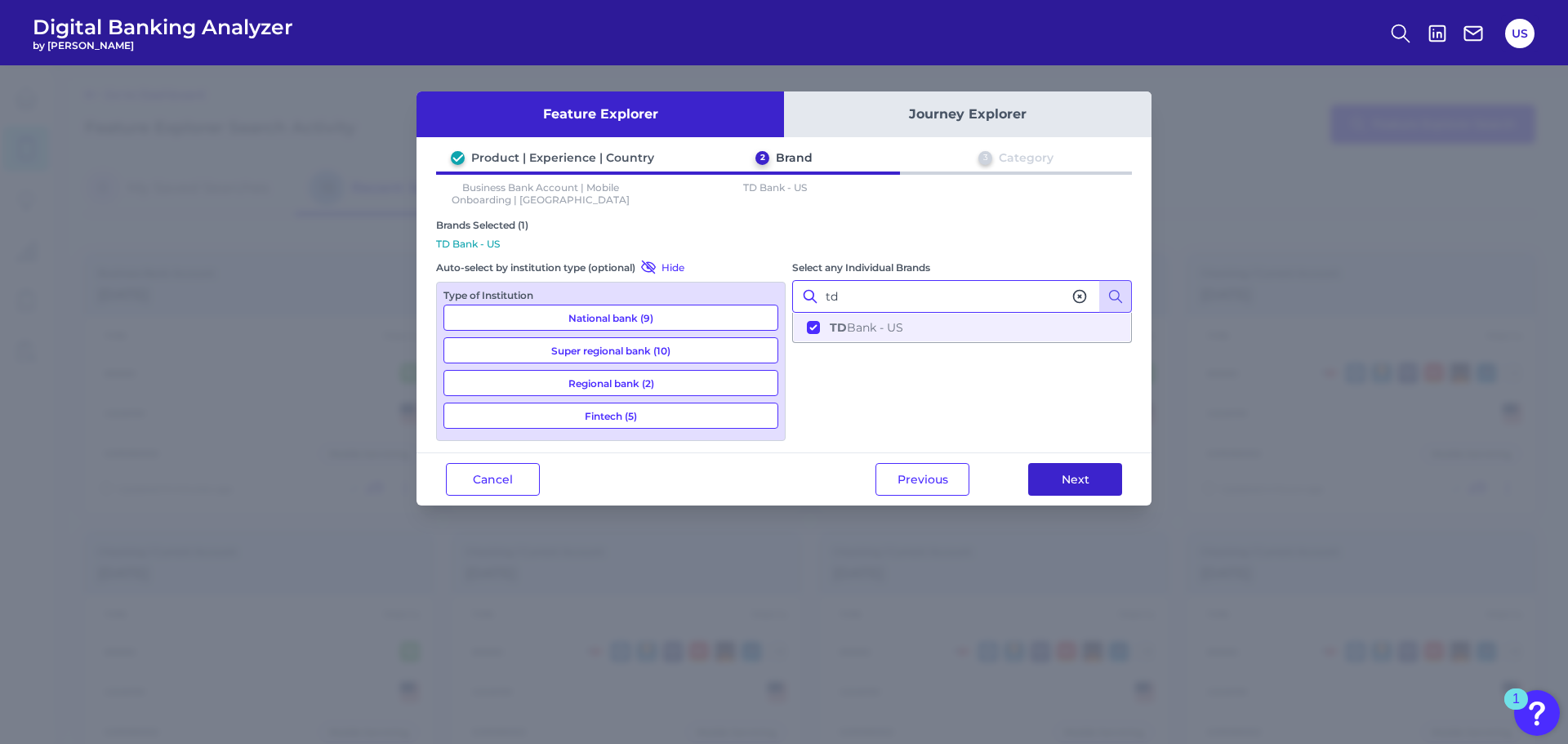
type input "td"
click at [1091, 495] on button "Next" at bounding box center [1075, 479] width 94 height 32
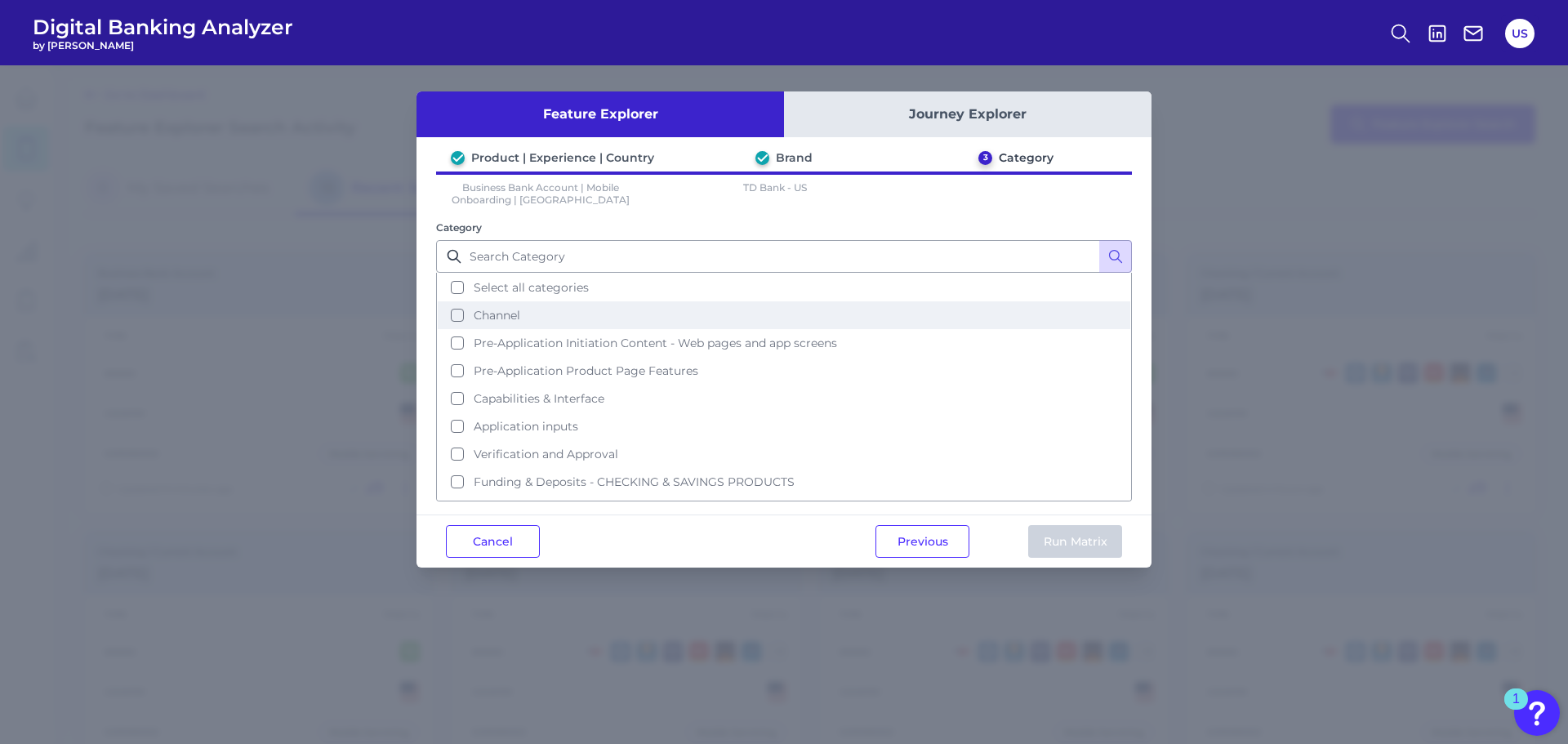
click at [681, 303] on button "Channel" at bounding box center [784, 315] width 692 height 28
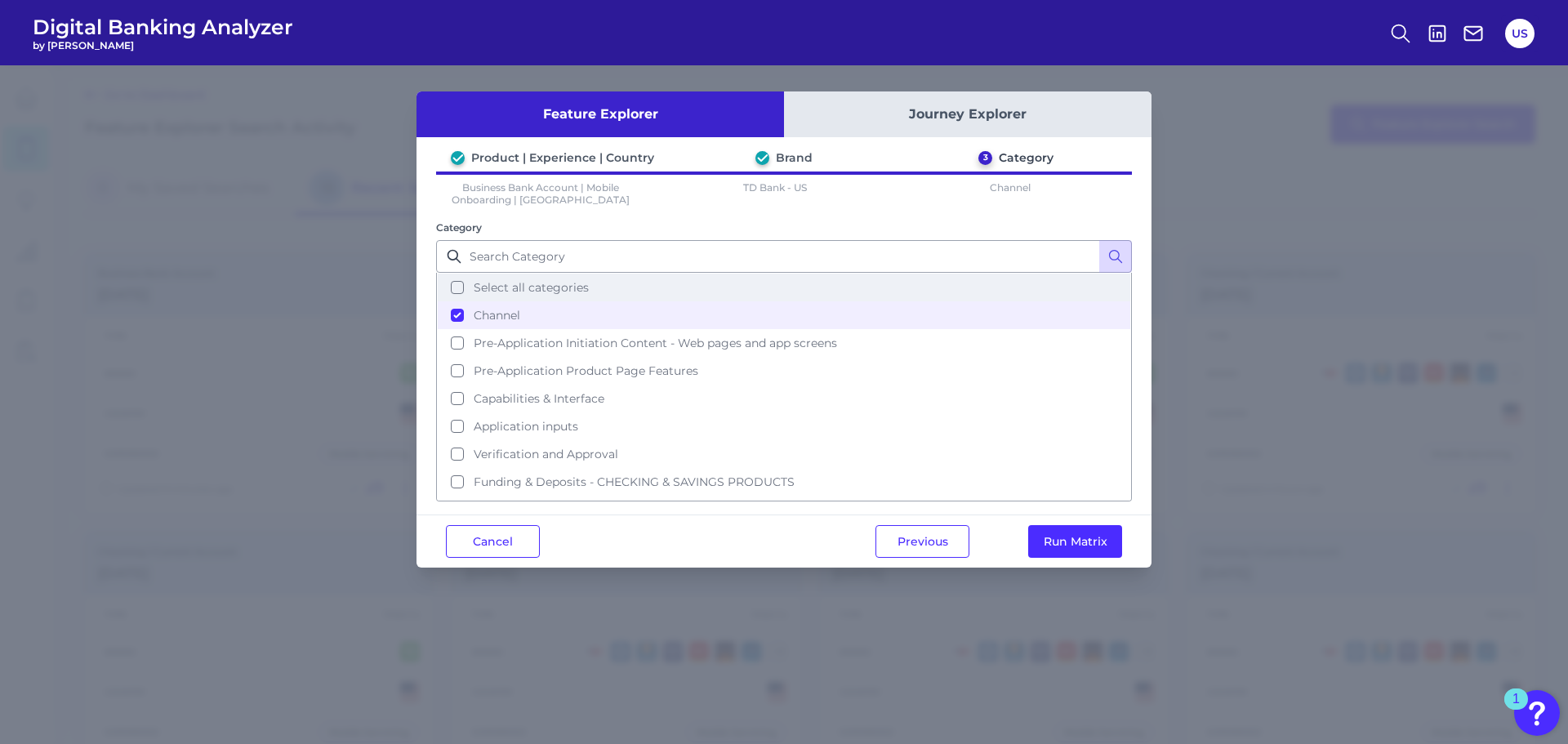
click at [682, 292] on button "Select all categories" at bounding box center [784, 286] width 692 height 28
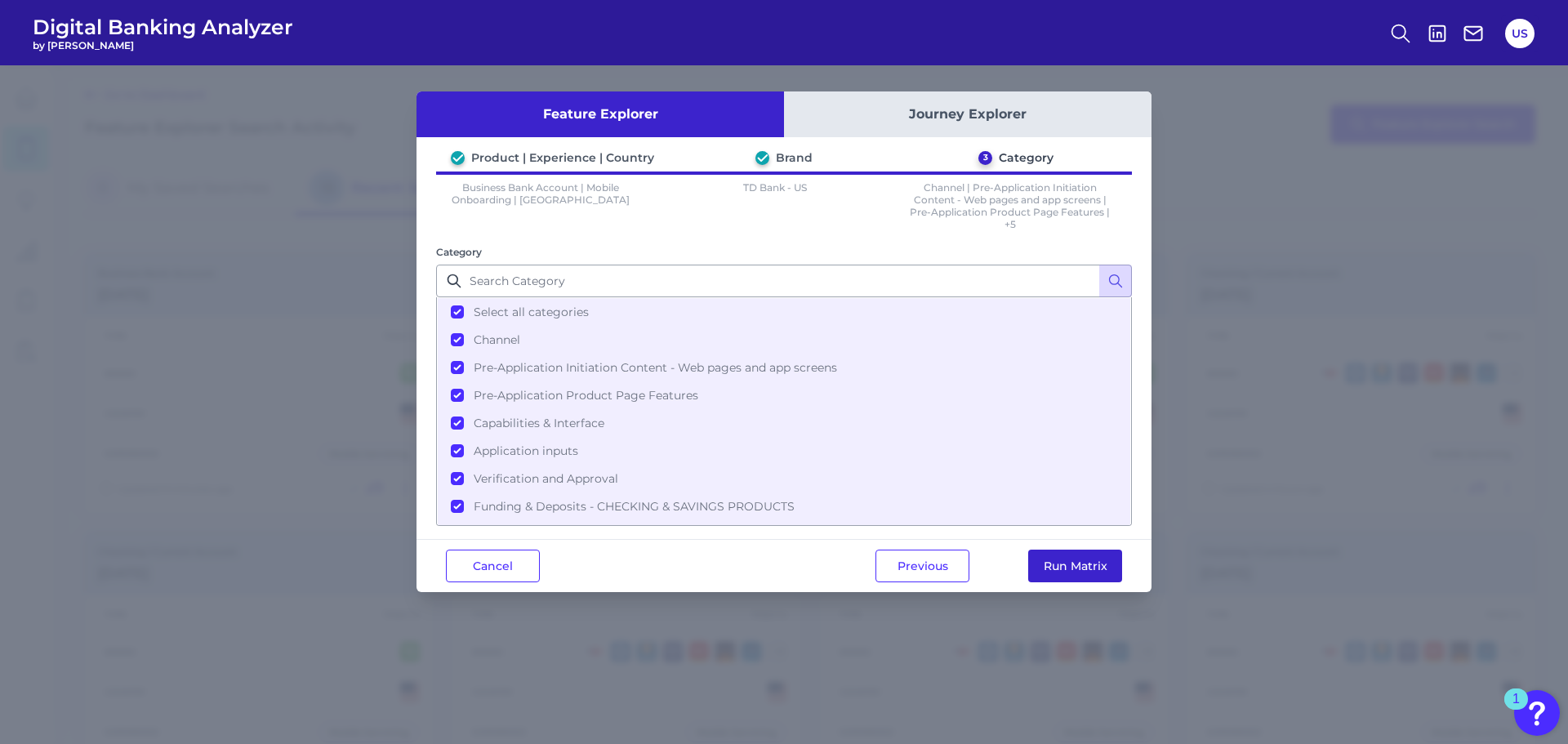
click at [1038, 570] on button "Run Matrix" at bounding box center [1075, 565] width 94 height 32
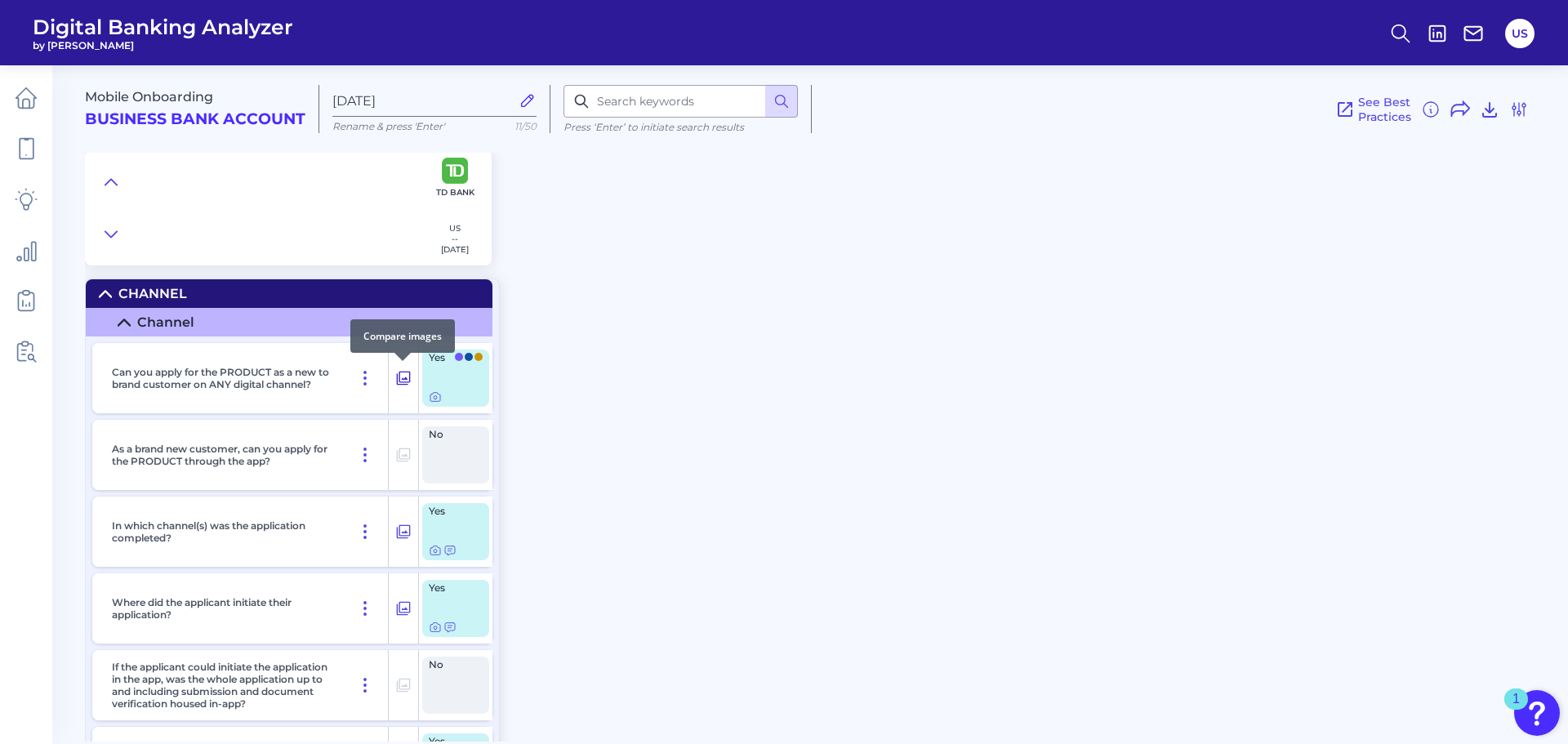
click at [400, 382] on icon at bounding box center [403, 378] width 16 height 20
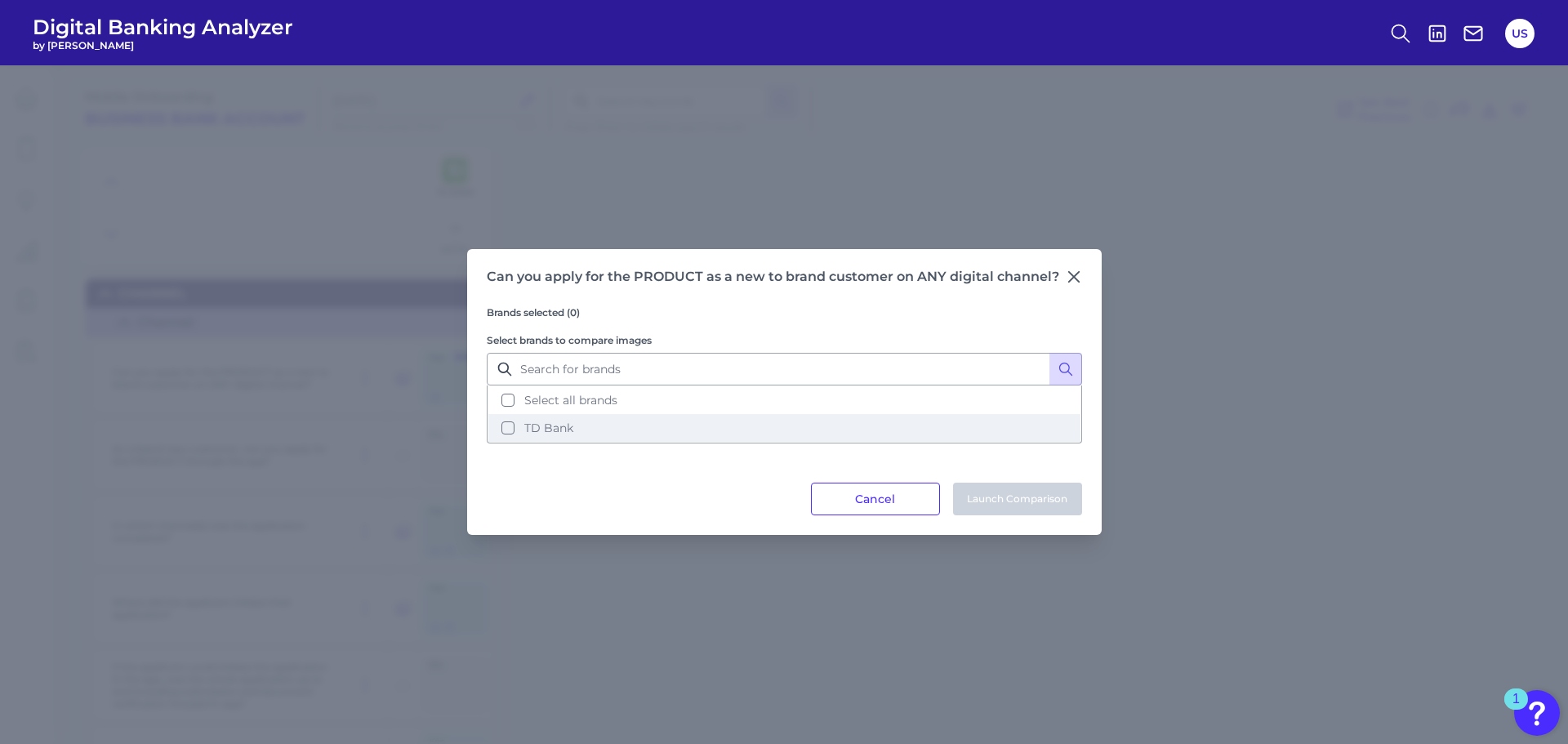
click at [601, 428] on button "TD Bank" at bounding box center [784, 427] width 592 height 28
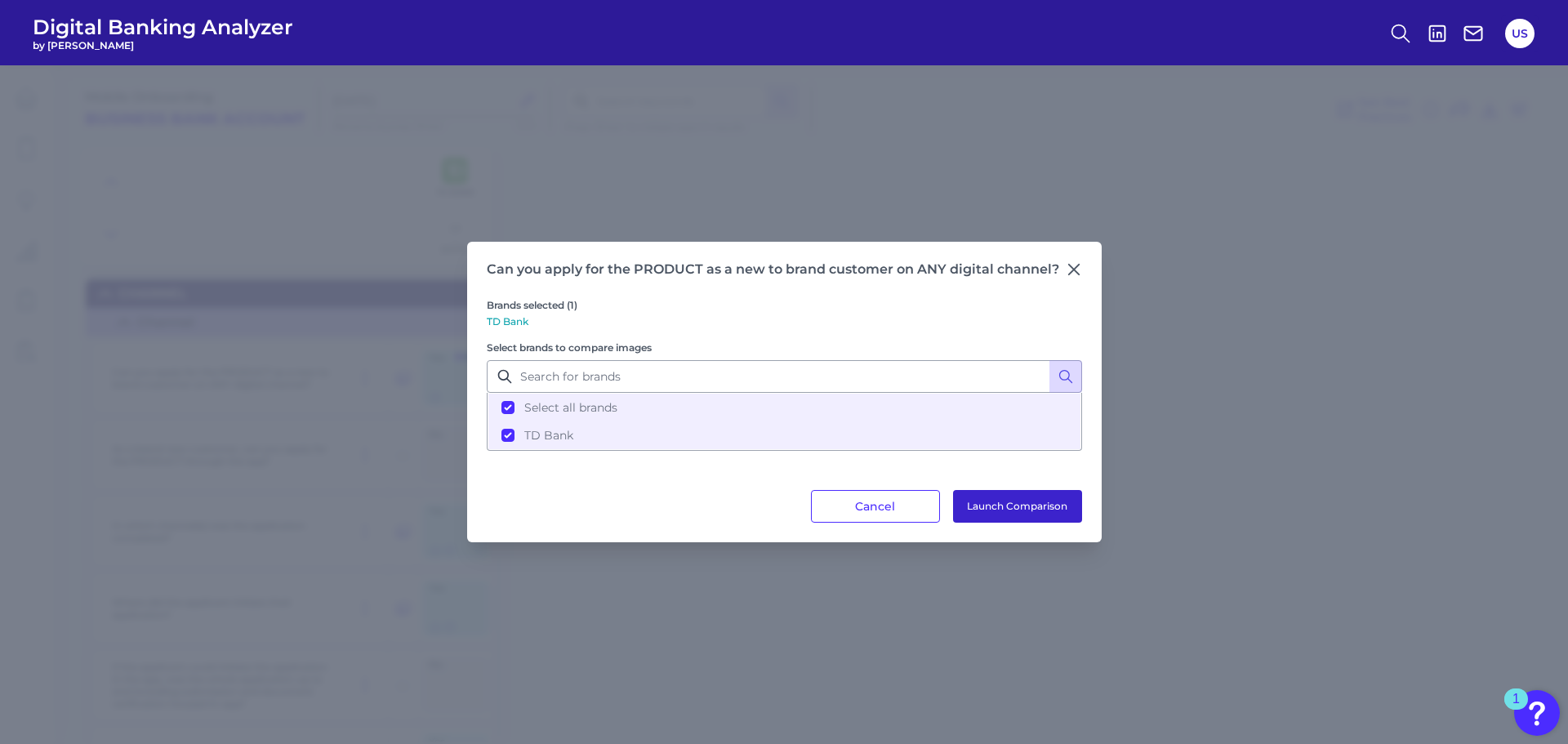
click at [1055, 496] on button "Launch Comparison" at bounding box center [1018, 506] width 129 height 32
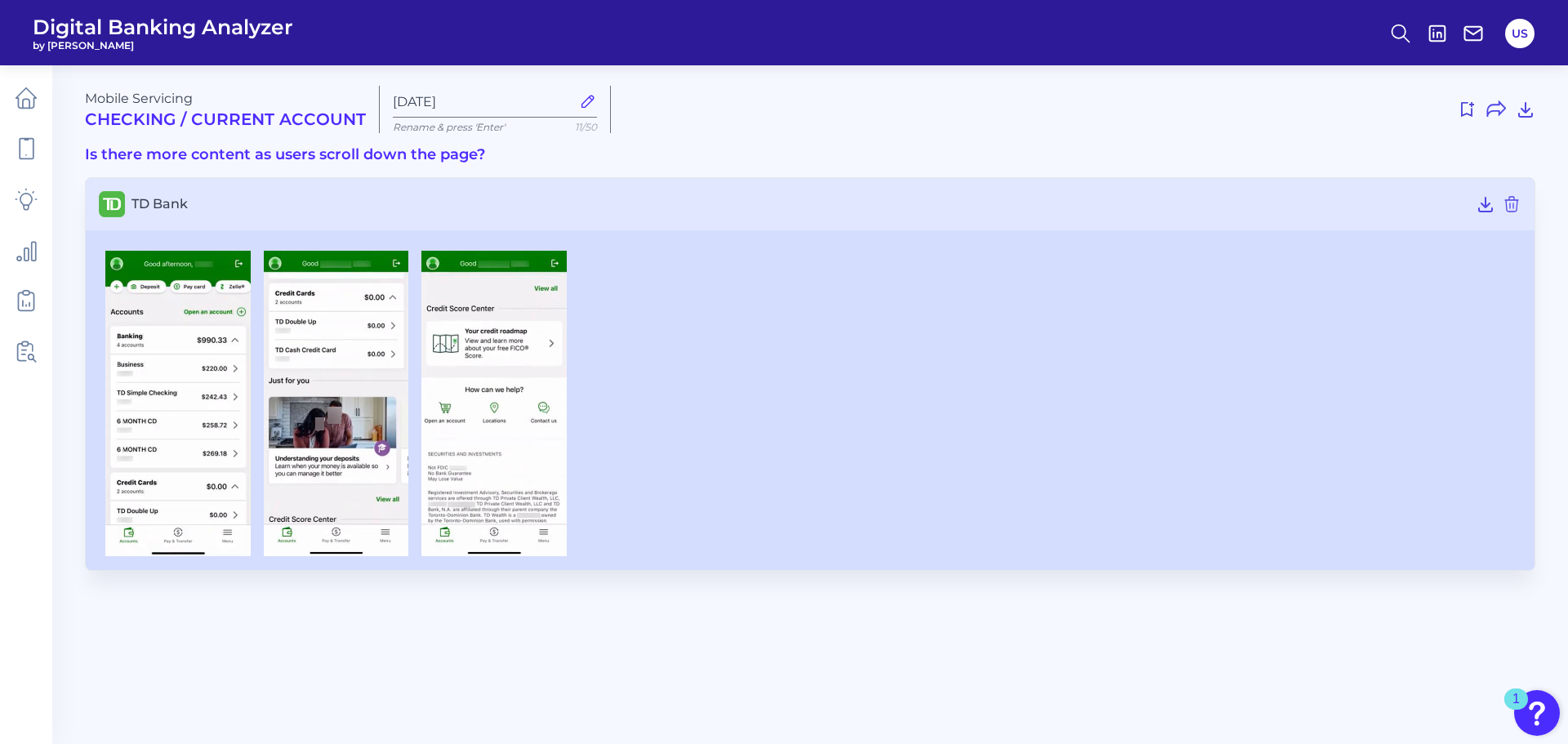
click at [998, 505] on div at bounding box center [810, 402] width 1422 height 305
click at [525, 445] on img at bounding box center [494, 402] width 146 height 305
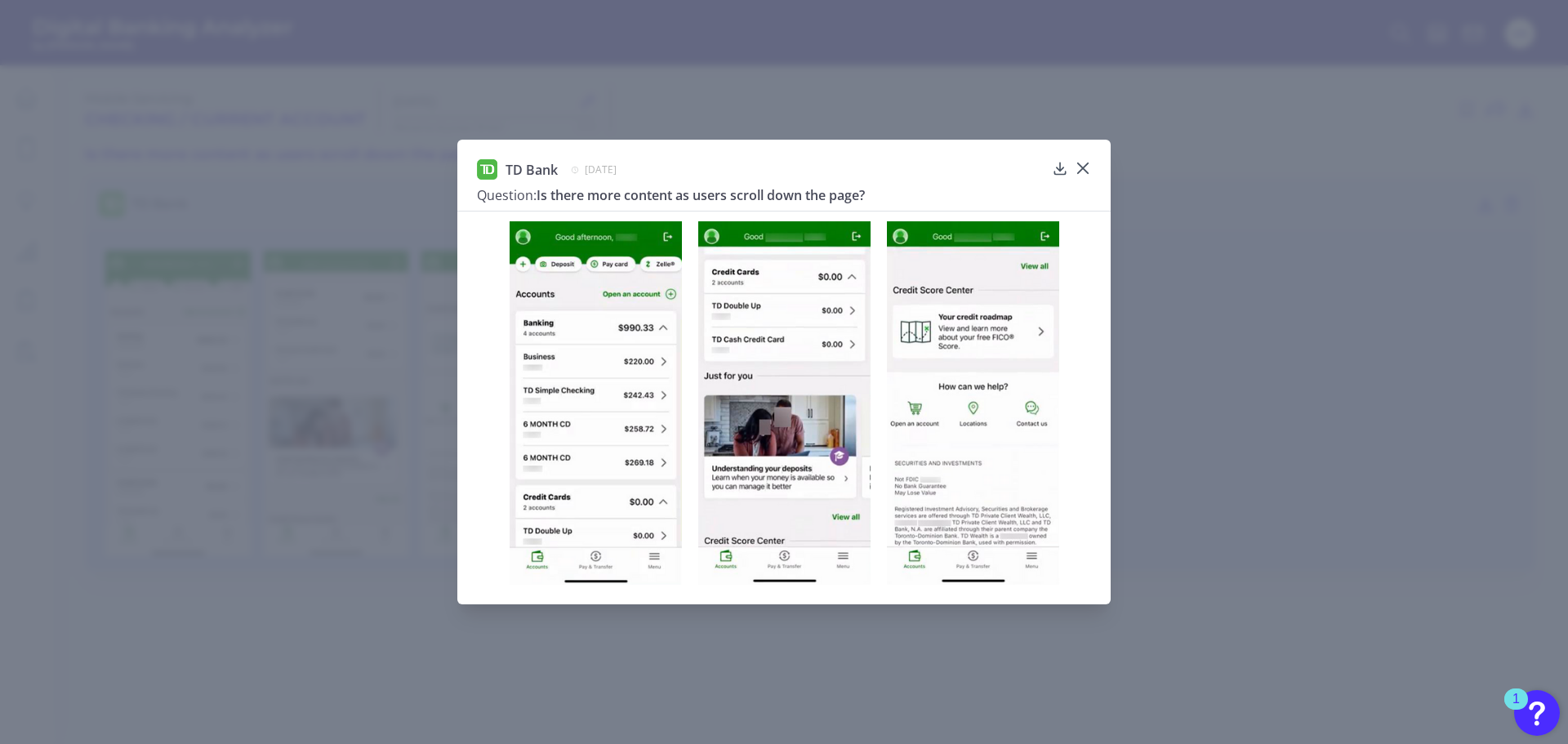
click at [1082, 162] on icon at bounding box center [1082, 167] width 16 height 16
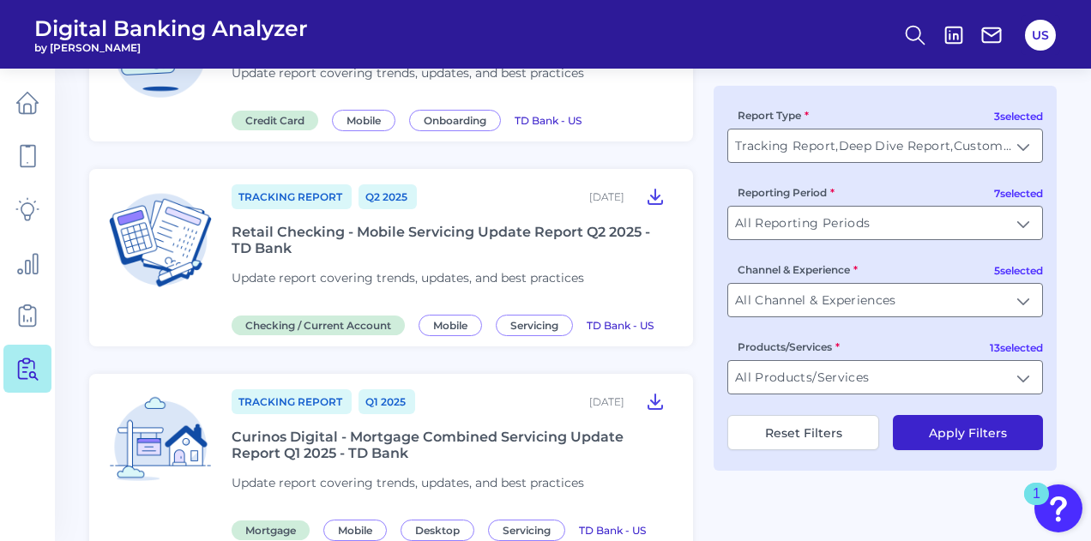
scroll to position [1100, 0]
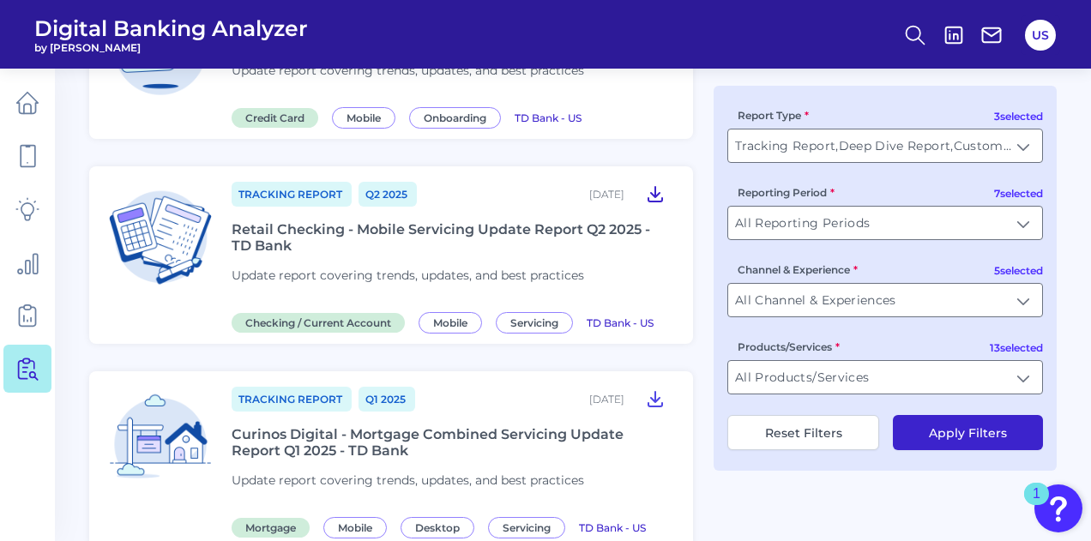
click at [652, 188] on icon at bounding box center [656, 194] width 14 height 15
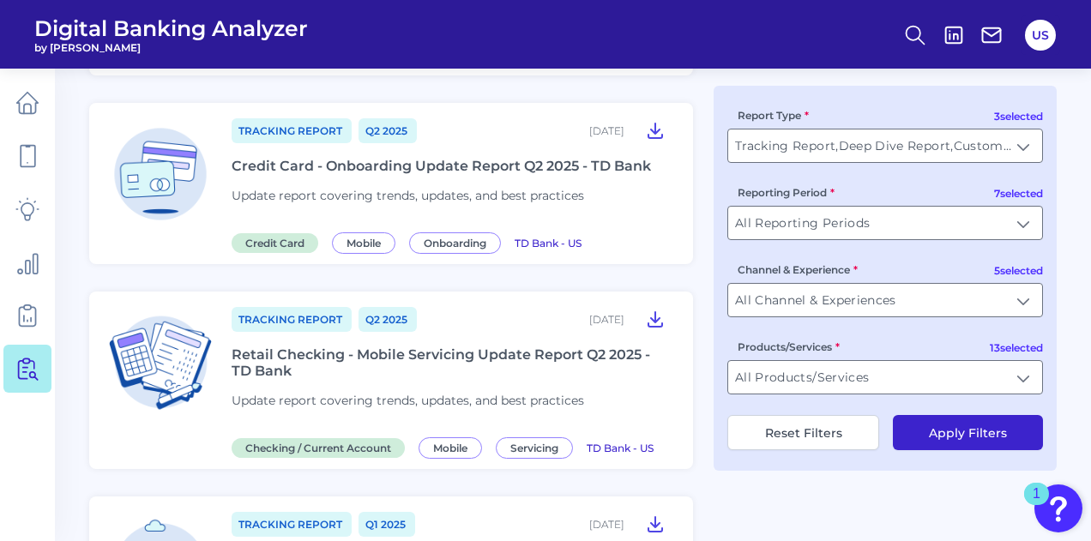
scroll to position [976, 0]
click at [655, 311] on icon at bounding box center [656, 318] width 14 height 15
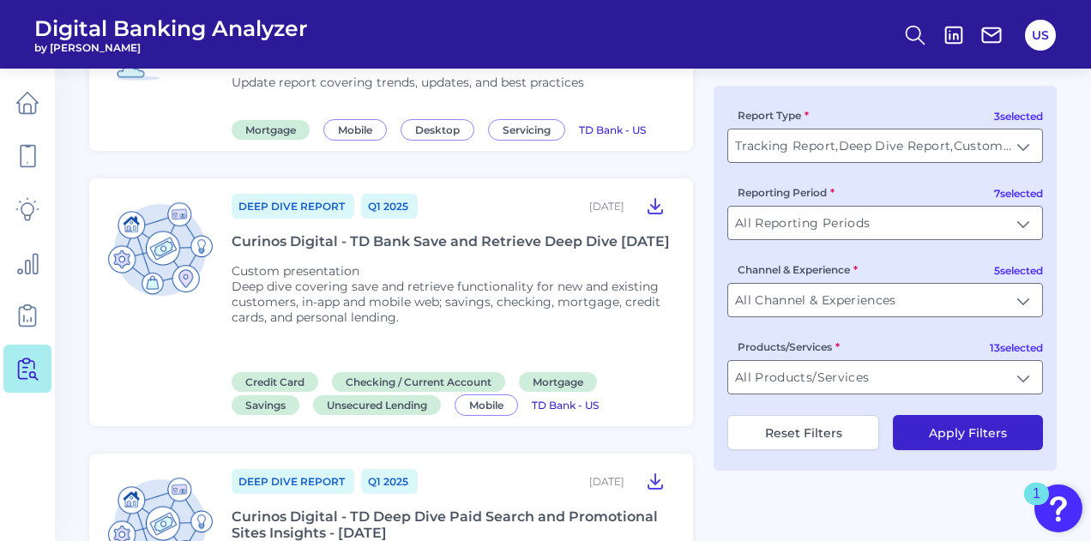
scroll to position [1499, 0]
click at [657, 196] on icon at bounding box center [655, 205] width 21 height 21
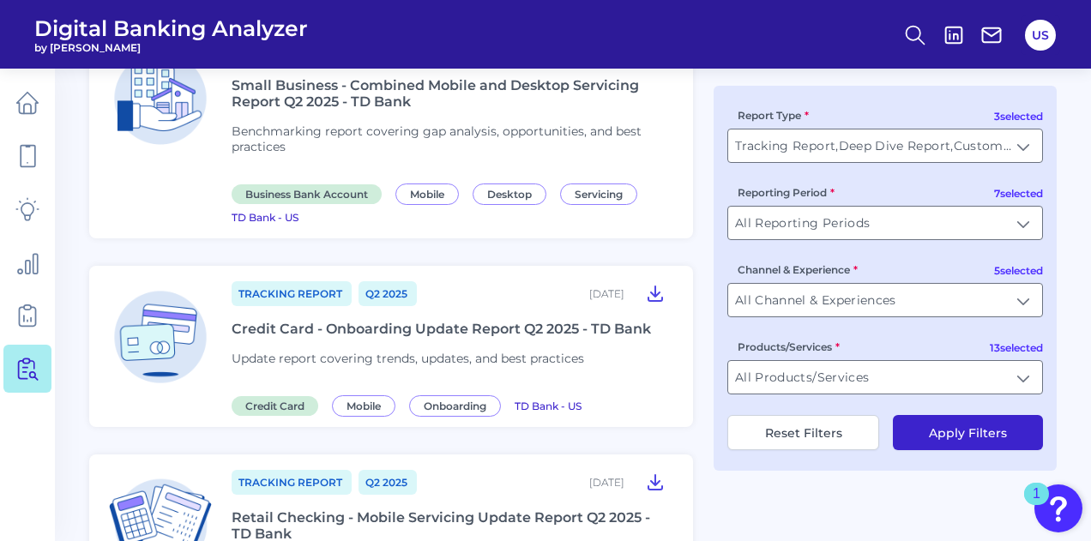
scroll to position [804, 0]
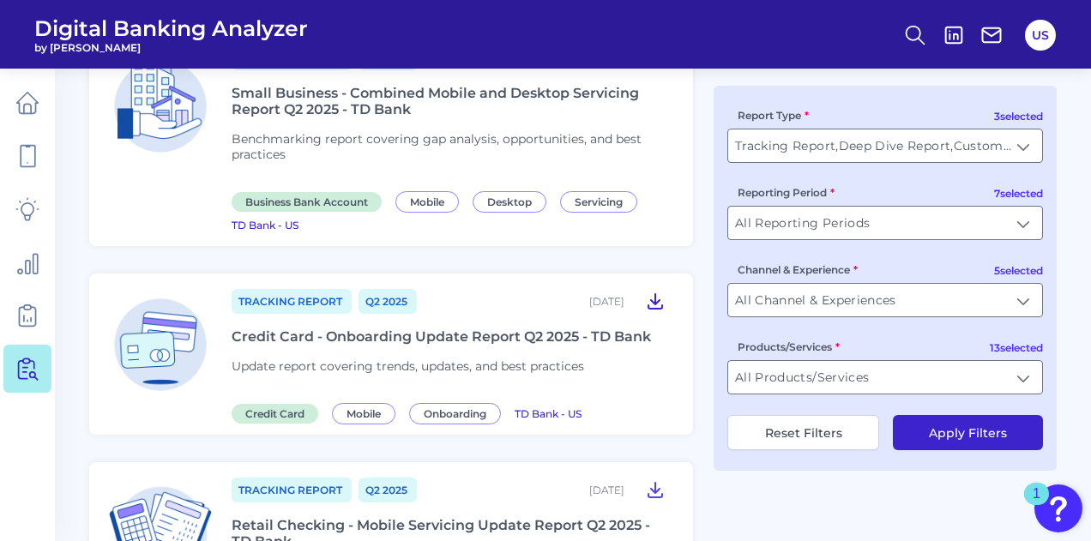
click at [654, 293] on icon at bounding box center [655, 301] width 21 height 21
click at [685, 45] on header "Digital Banking Analyzer by Curinos US" at bounding box center [545, 34] width 1091 height 69
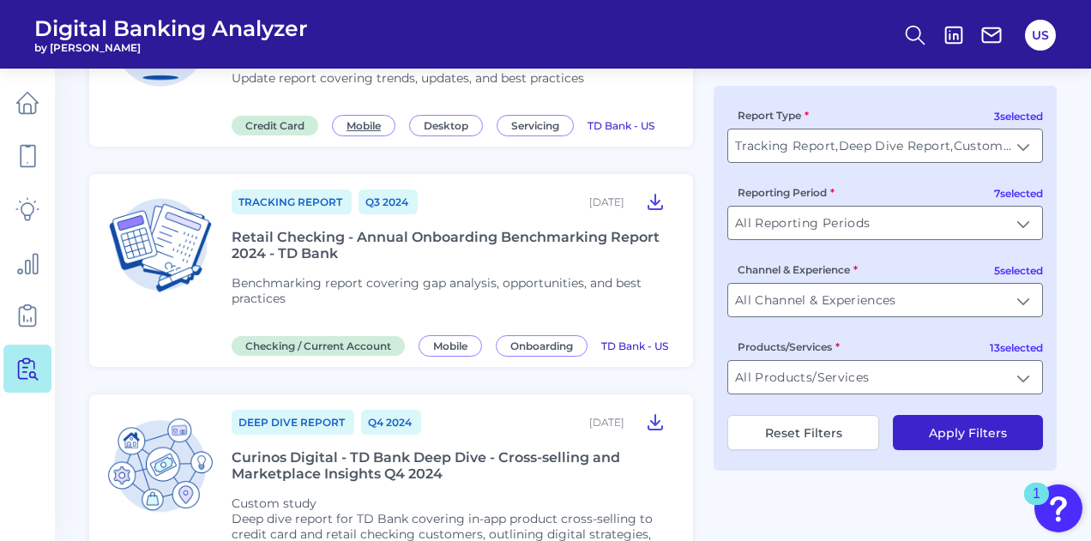
scroll to position [2262, 0]
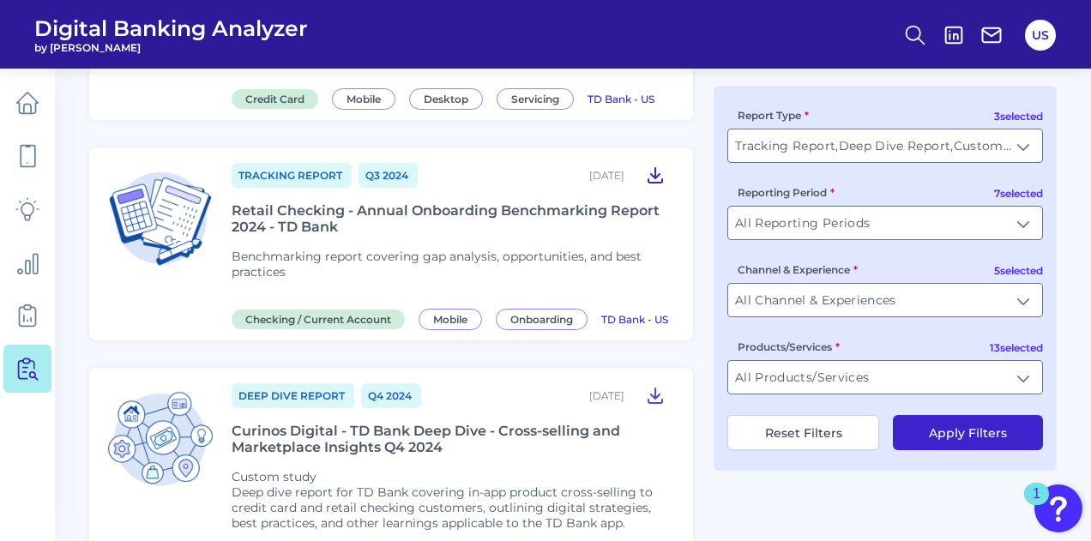
click at [650, 180] on icon at bounding box center [655, 175] width 21 height 21
click at [883, 305] on input "All Channel & Experiences" at bounding box center [885, 300] width 314 height 33
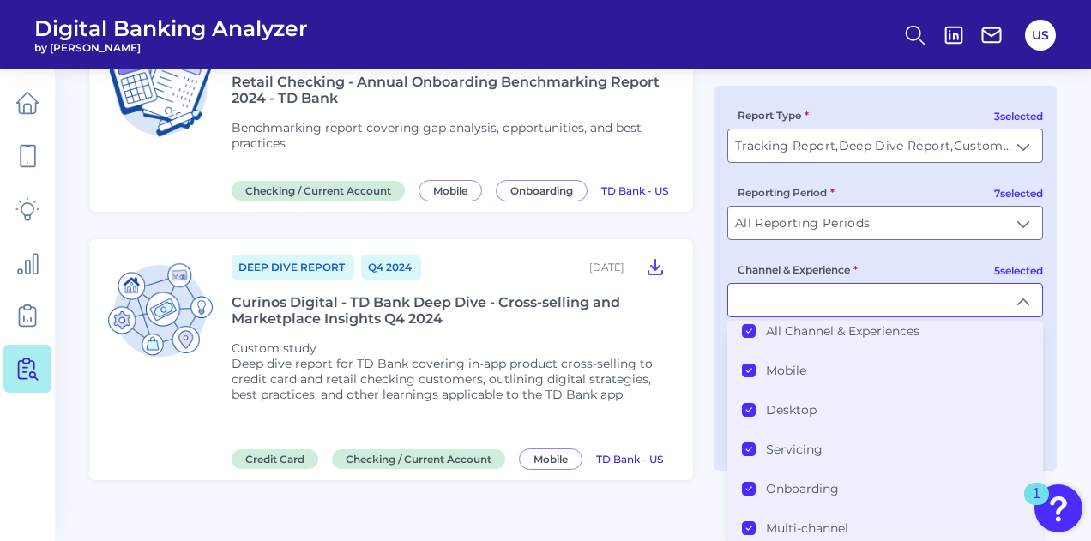
scroll to position [0, 0]
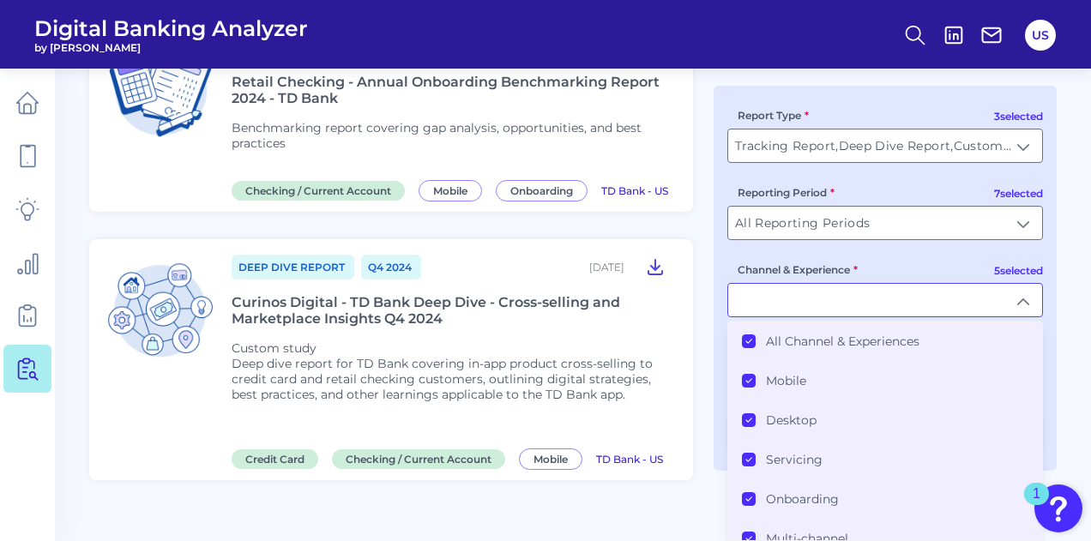
type input "All Channel & Experiences"
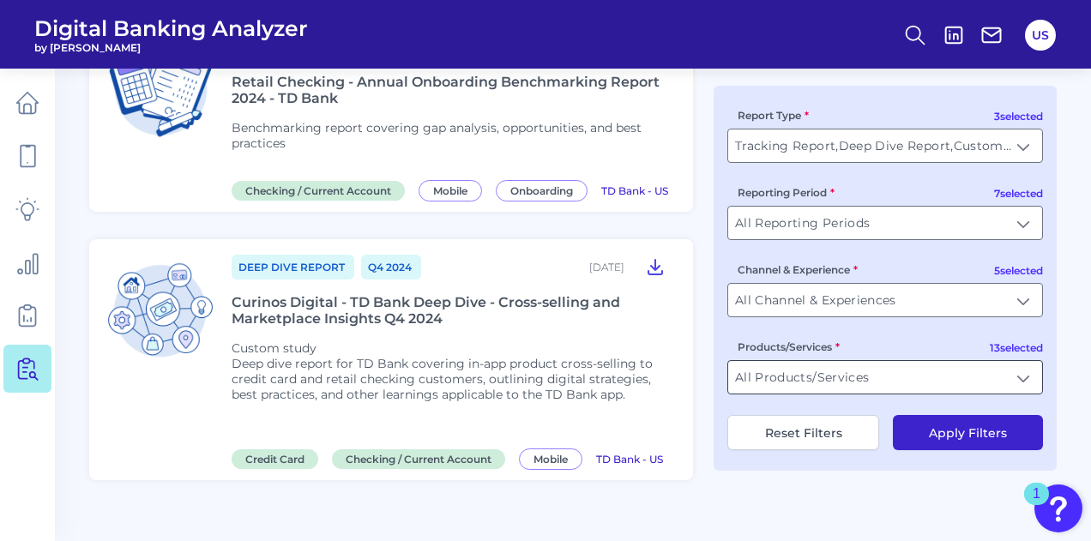
click at [913, 378] on input "All Products/Services" at bounding box center [885, 377] width 314 height 33
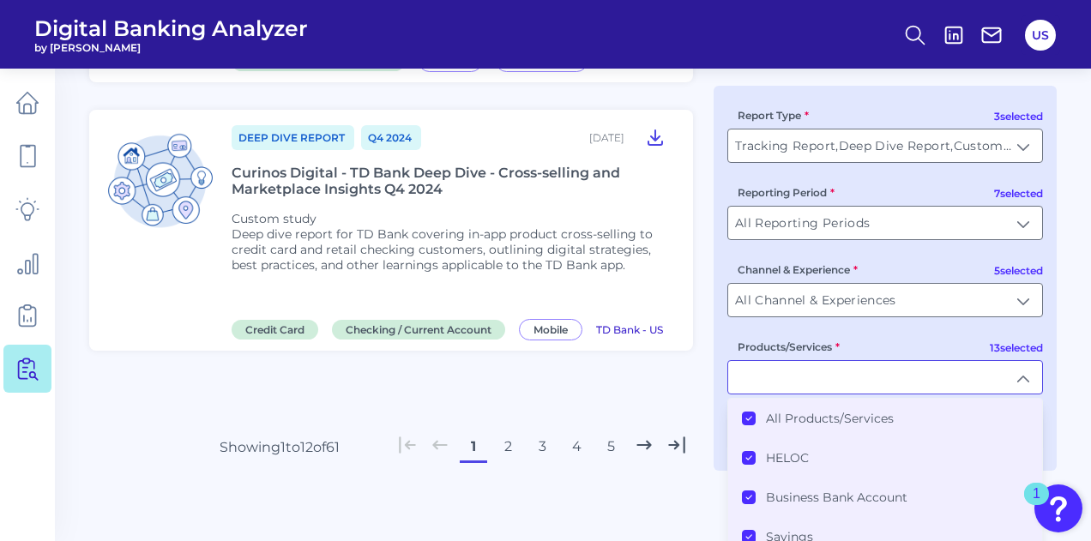
click at [749, 419] on icon at bounding box center [749, 418] width 9 height 9
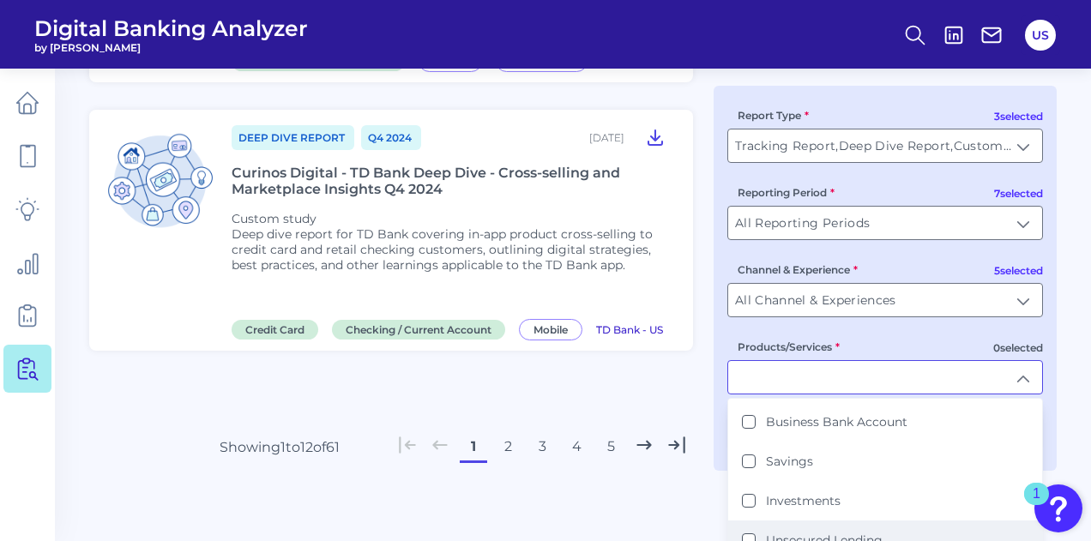
scroll to position [74, 0]
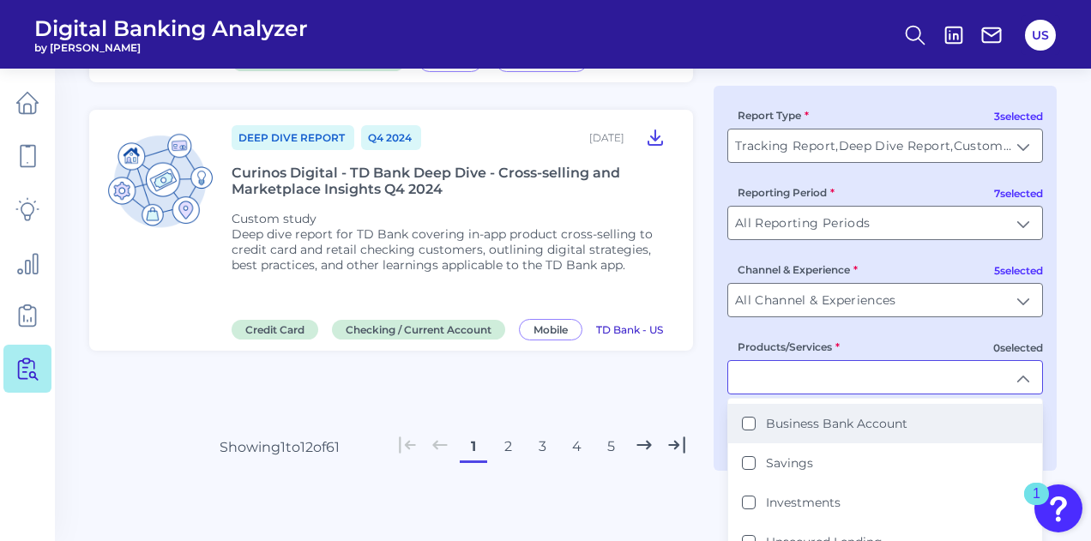
click at [751, 430] on Account "Business Bank Account" at bounding box center [749, 424] width 14 height 14
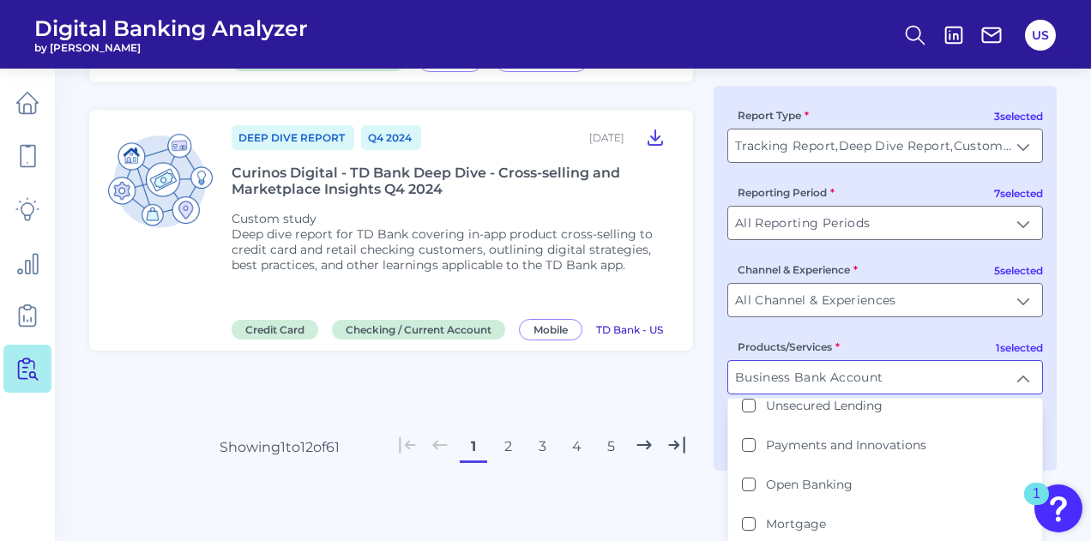
scroll to position [286, 0]
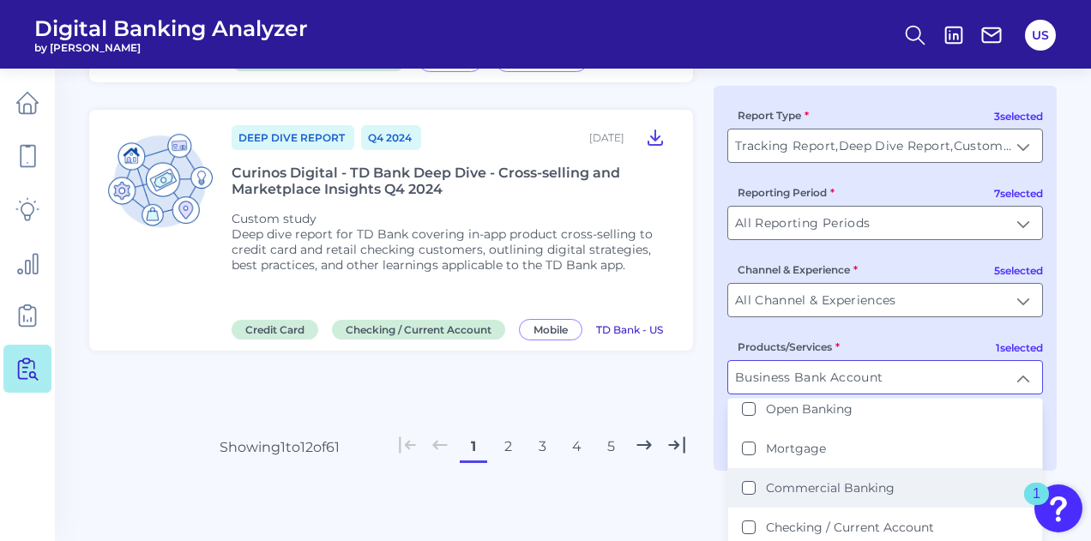
click at [780, 480] on label "Commercial Banking" at bounding box center [830, 487] width 129 height 15
type input "Business Bank Account, Commercial Banking"
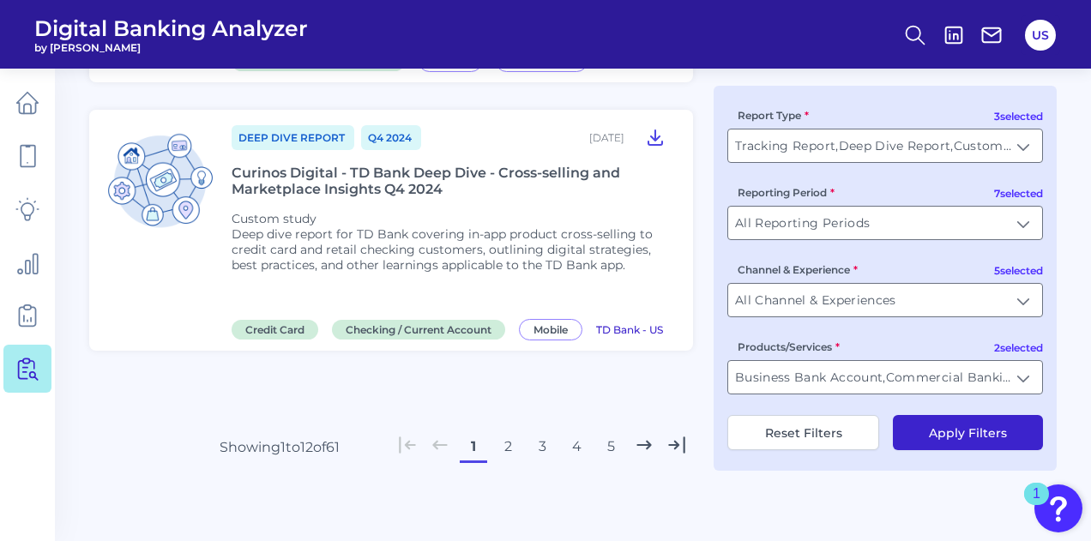
click at [945, 434] on button "Apply Filters" at bounding box center [968, 432] width 150 height 35
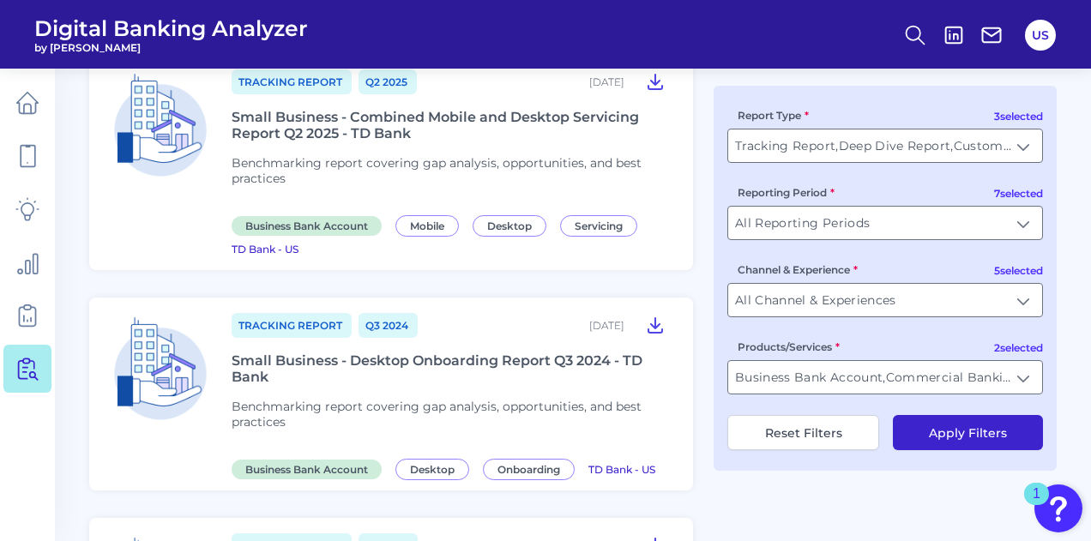
scroll to position [0, 0]
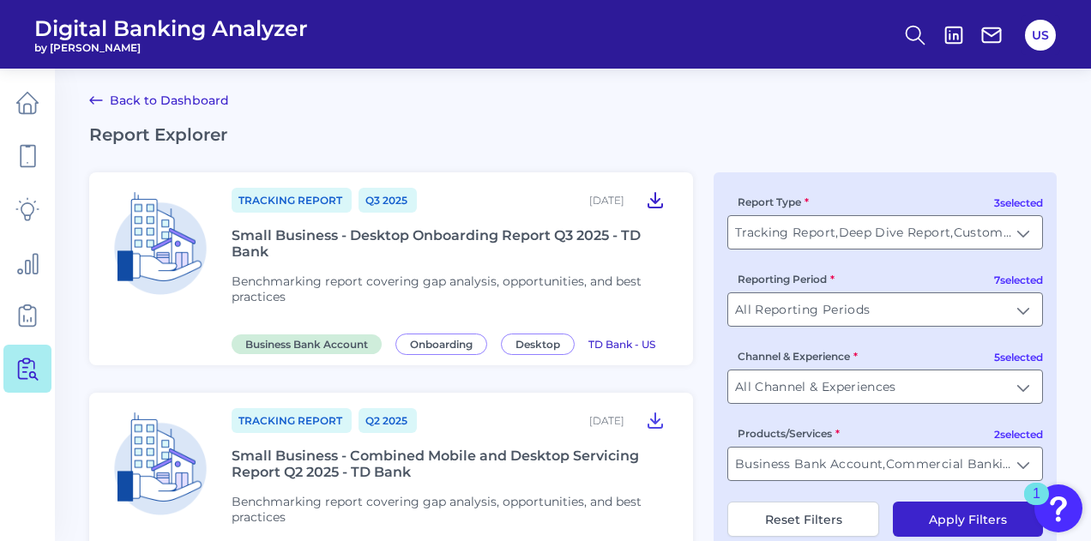
click at [652, 199] on icon at bounding box center [656, 200] width 14 height 15
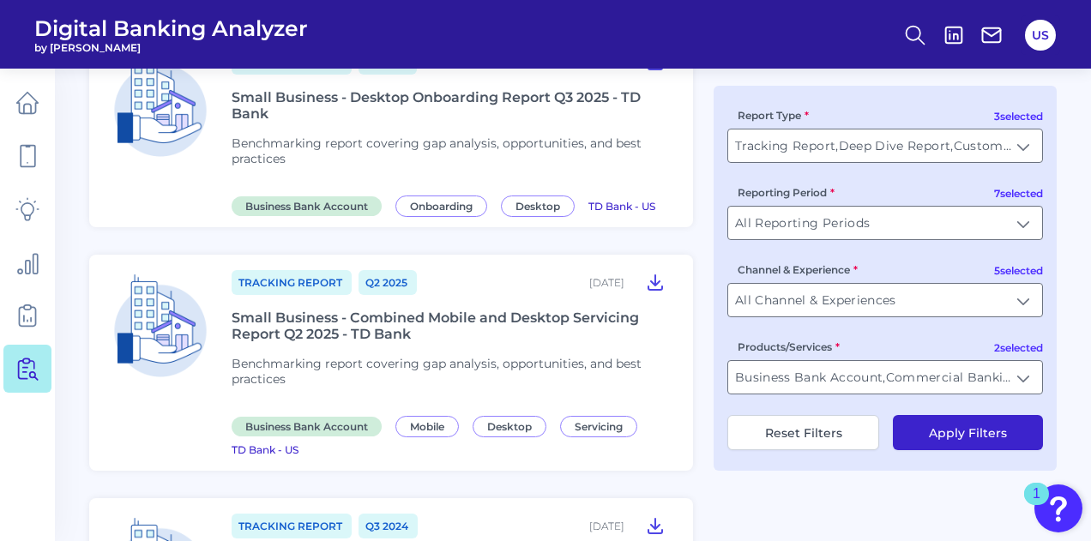
scroll to position [173, 0]
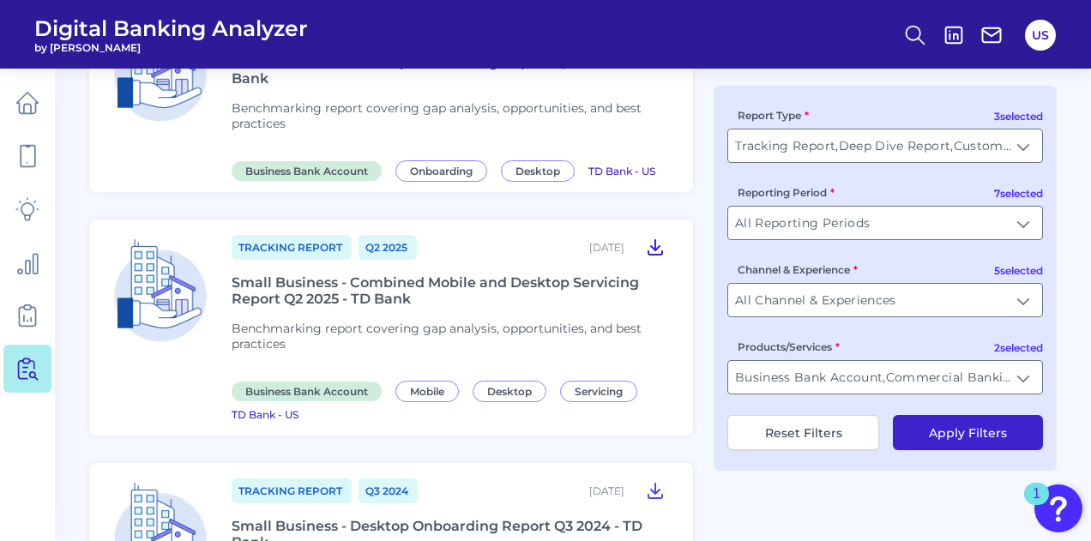
click at [659, 246] on icon at bounding box center [656, 247] width 14 height 15
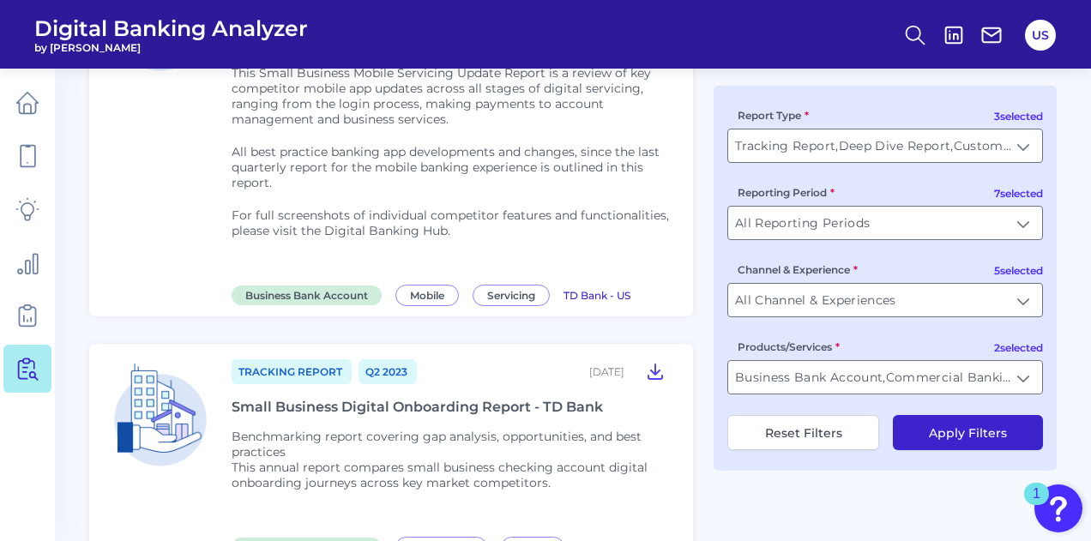
scroll to position [1458, 0]
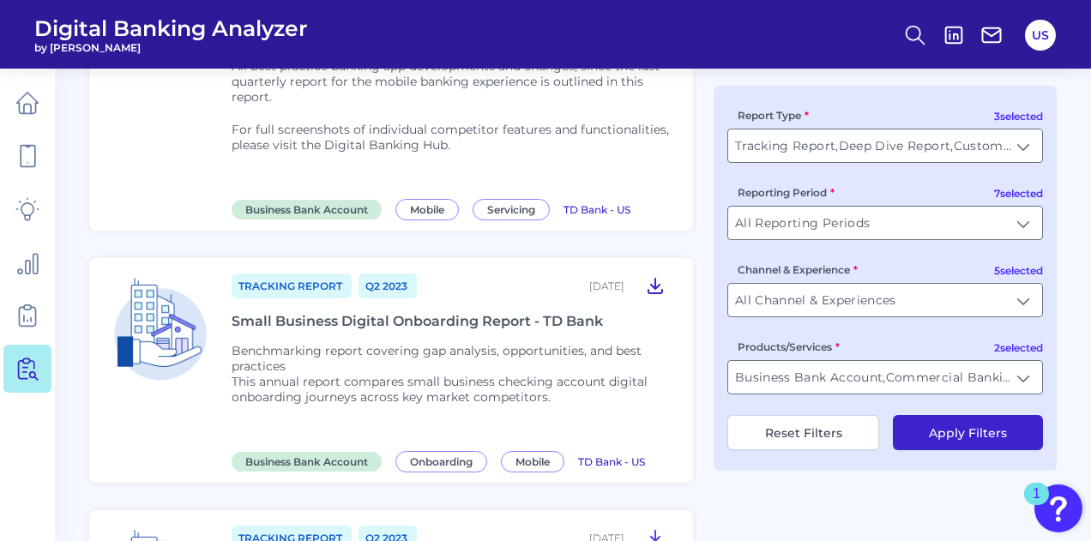
click at [664, 275] on icon at bounding box center [655, 285] width 21 height 21
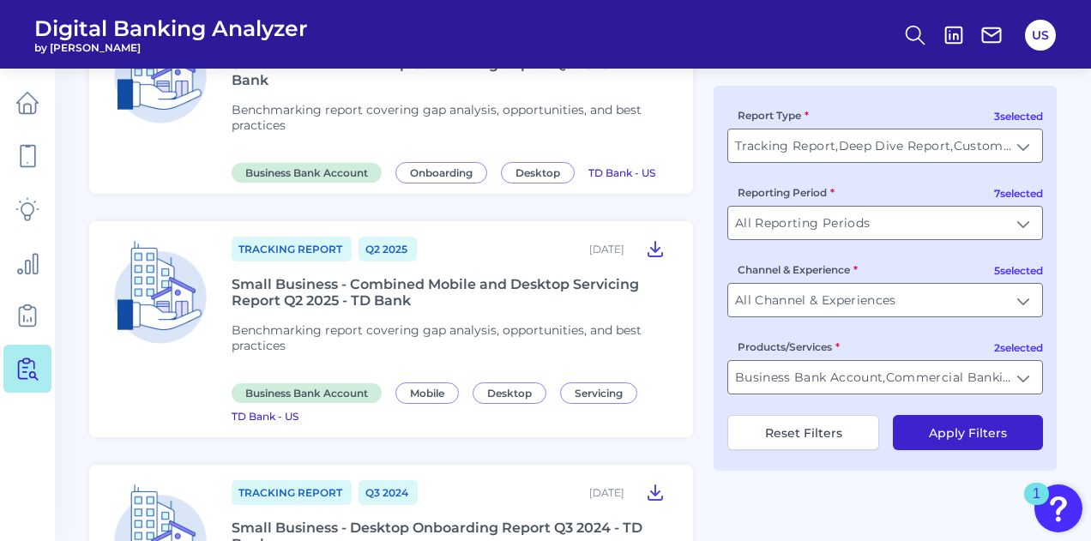
scroll to position [0, 0]
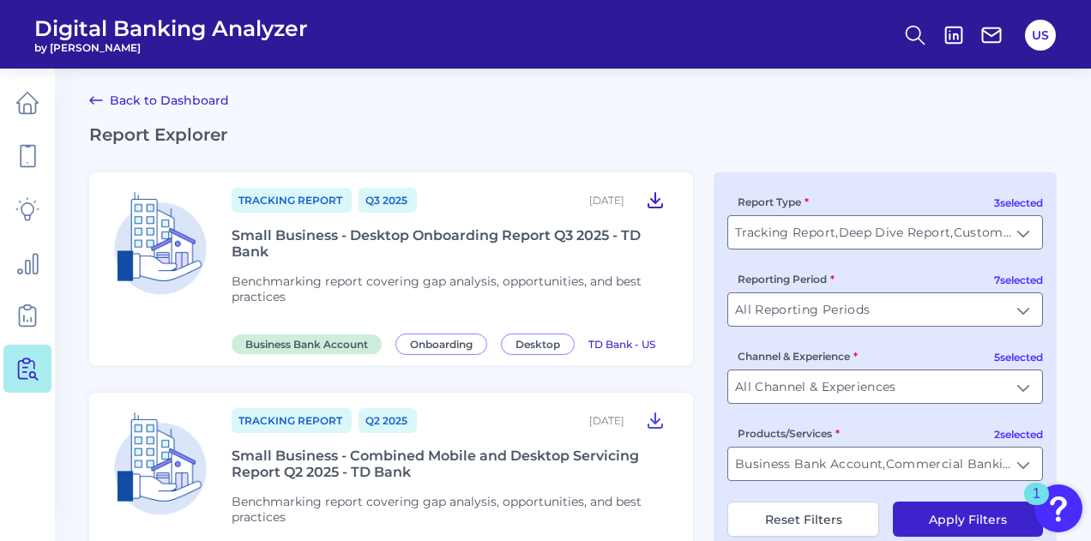
click at [662, 206] on icon at bounding box center [656, 200] width 14 height 15
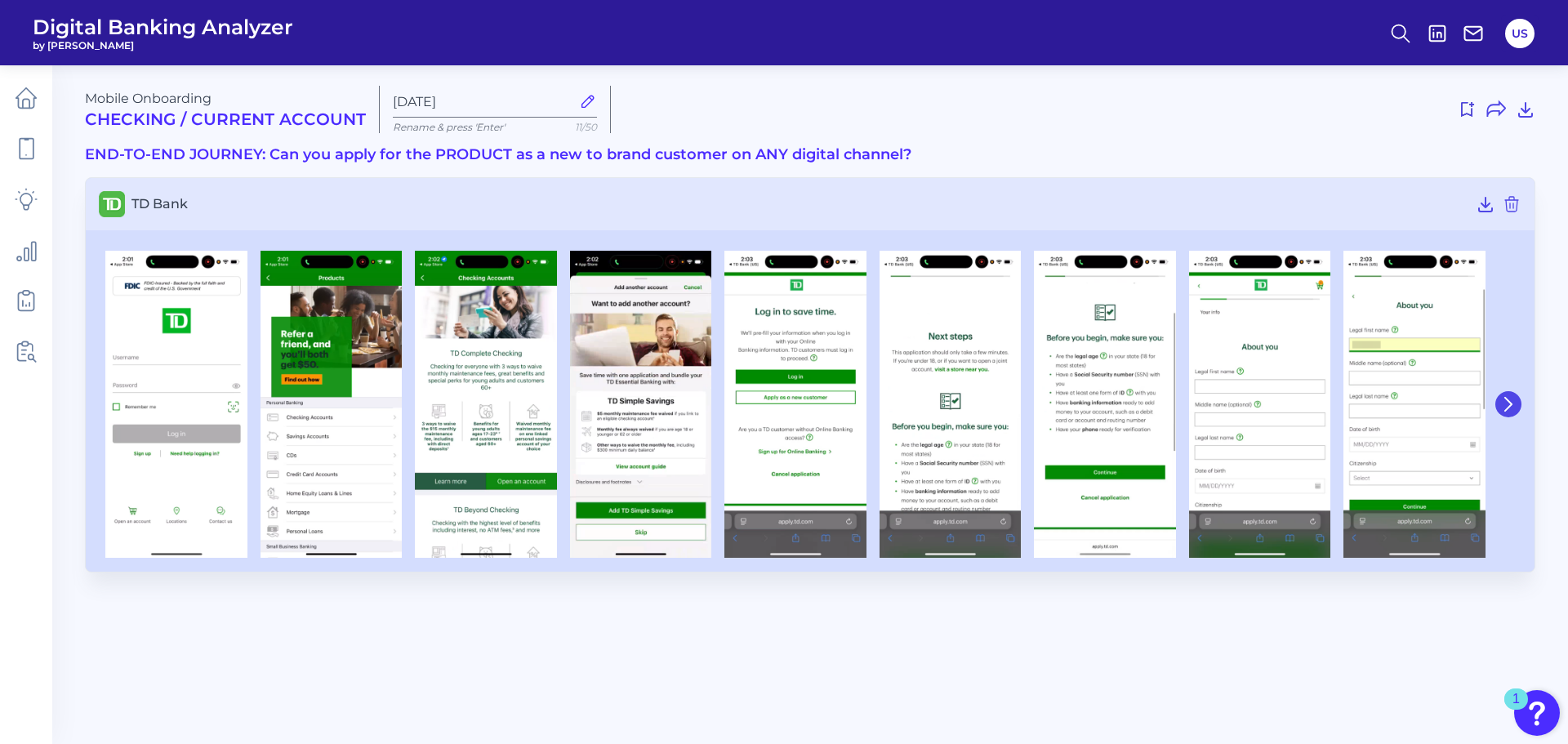
click at [1502, 411] on icon at bounding box center [1508, 403] width 14 height 14
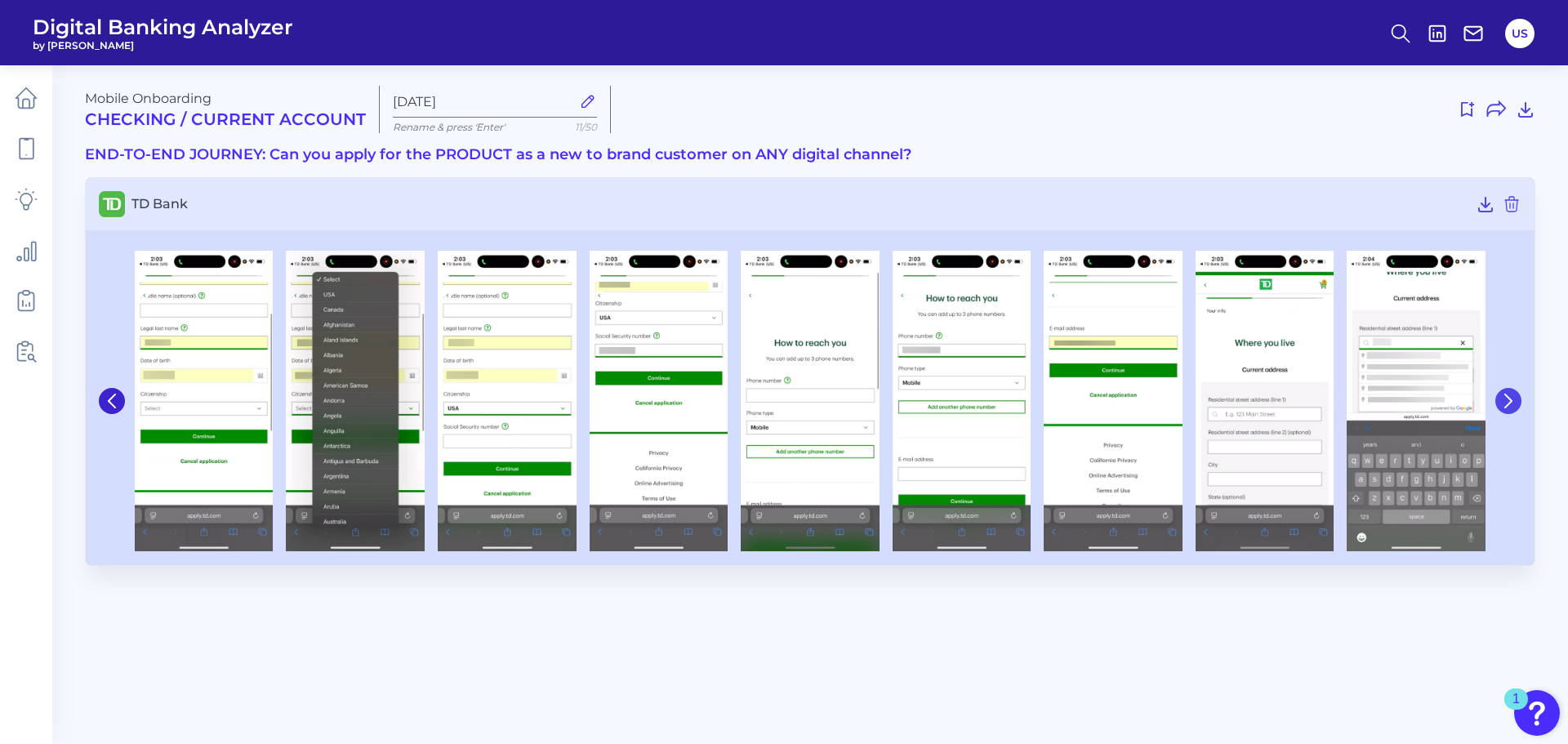
drag, startPoint x: 1502, startPoint y: 411, endPoint x: 1517, endPoint y: 393, distance: 23.4
click at [1517, 393] on button at bounding box center [1508, 400] width 26 height 26
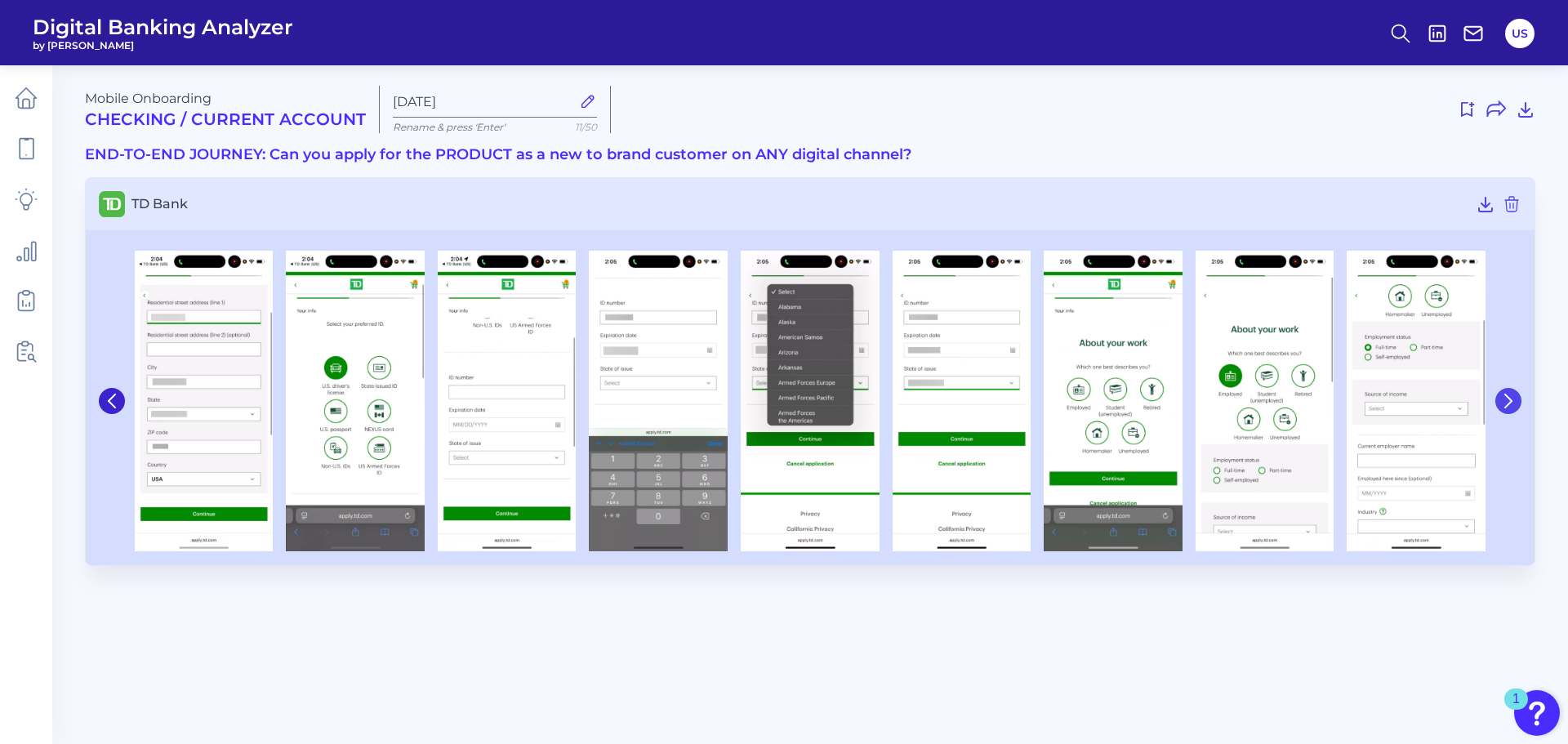
click at [1518, 394] on button at bounding box center [1508, 400] width 26 height 26
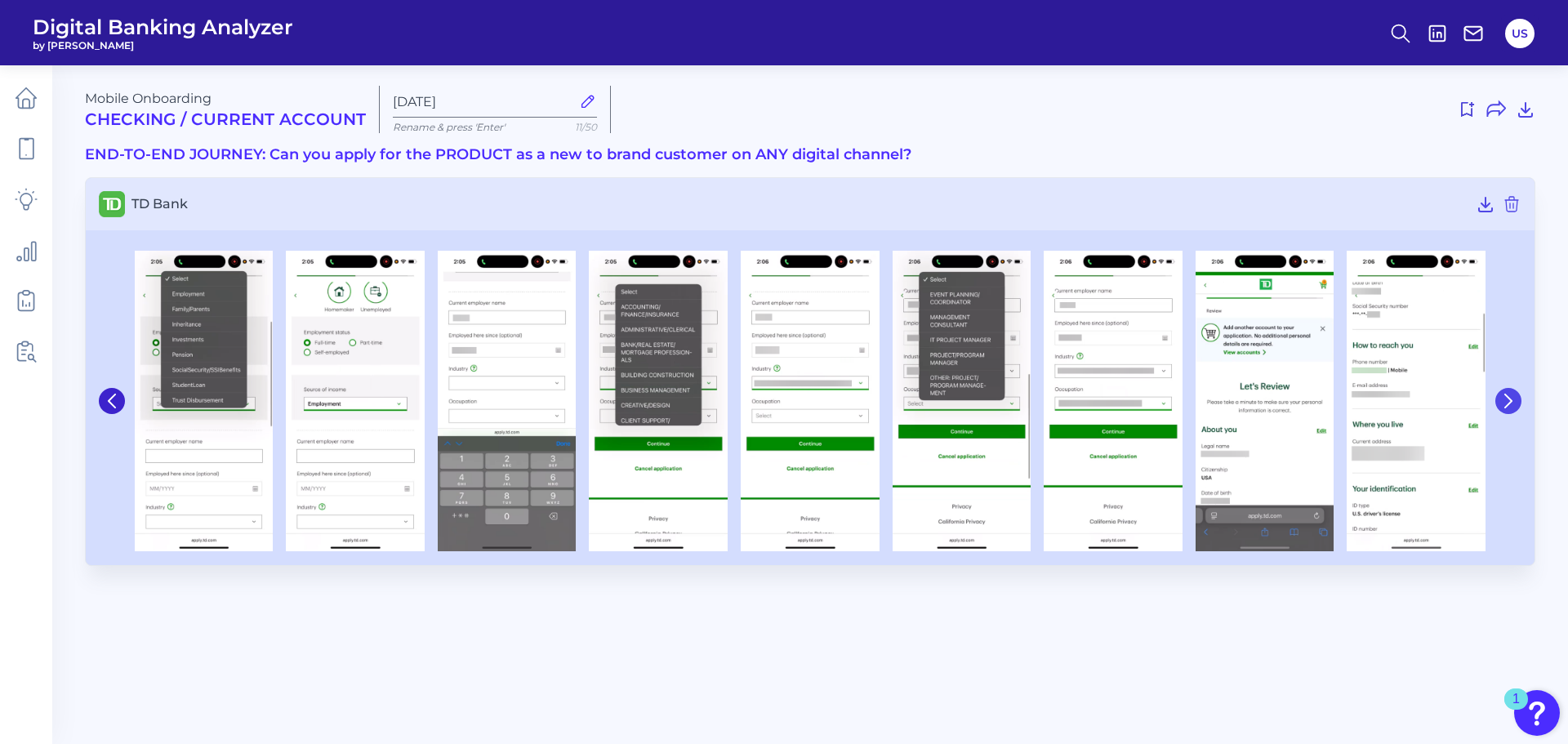
click at [1518, 394] on button at bounding box center [1508, 400] width 26 height 26
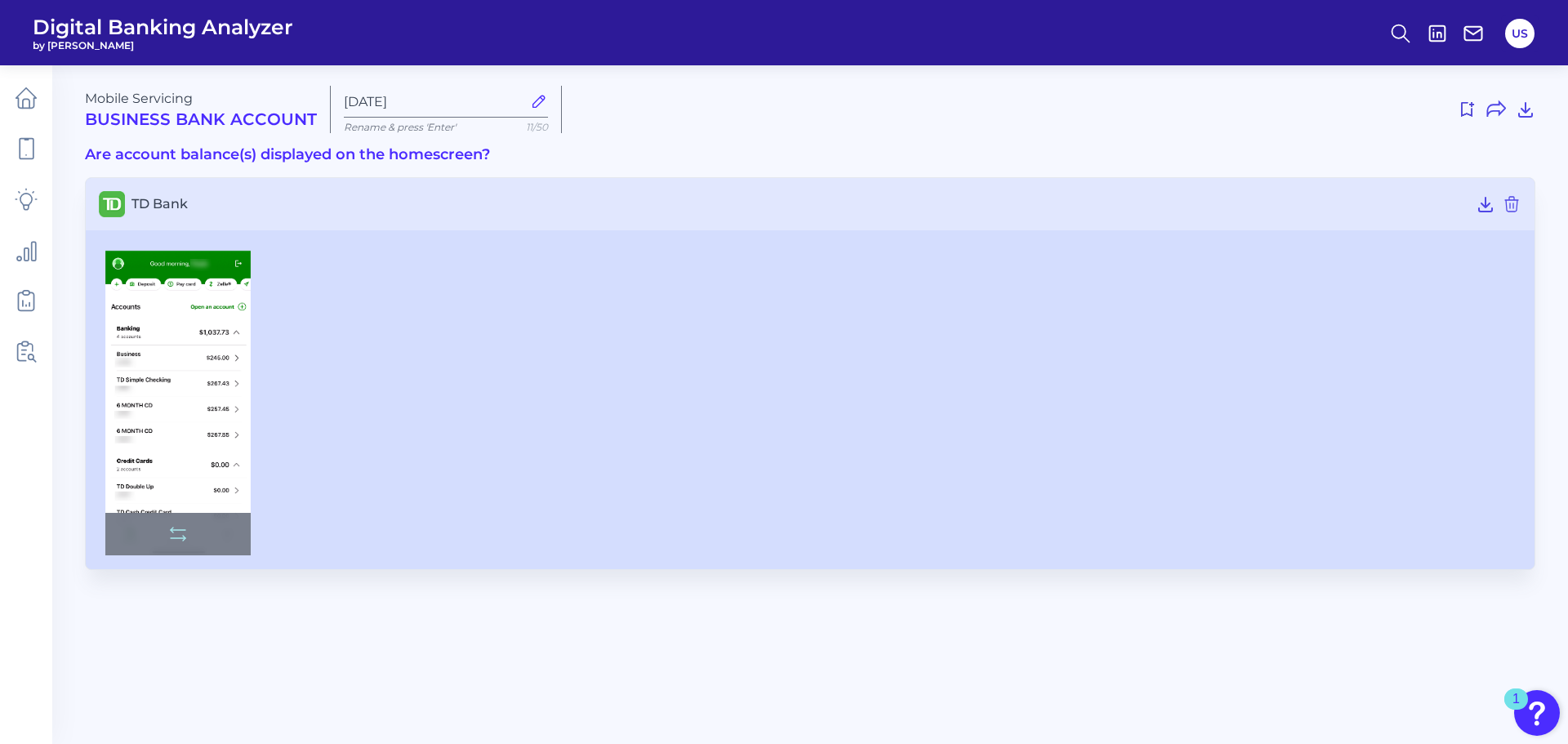
click at [131, 415] on img at bounding box center [178, 402] width 146 height 304
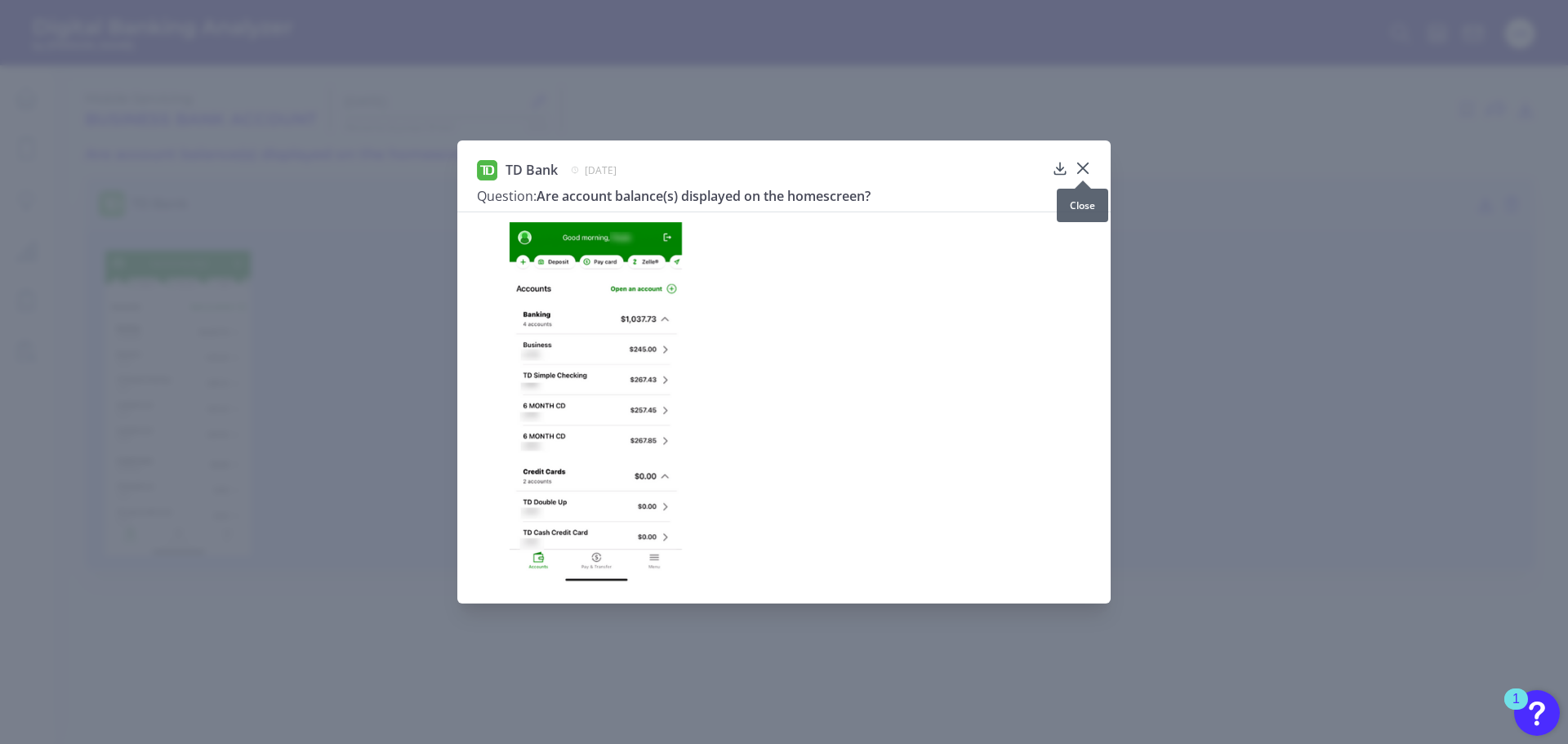
click at [1086, 171] on icon at bounding box center [1082, 168] width 10 height 10
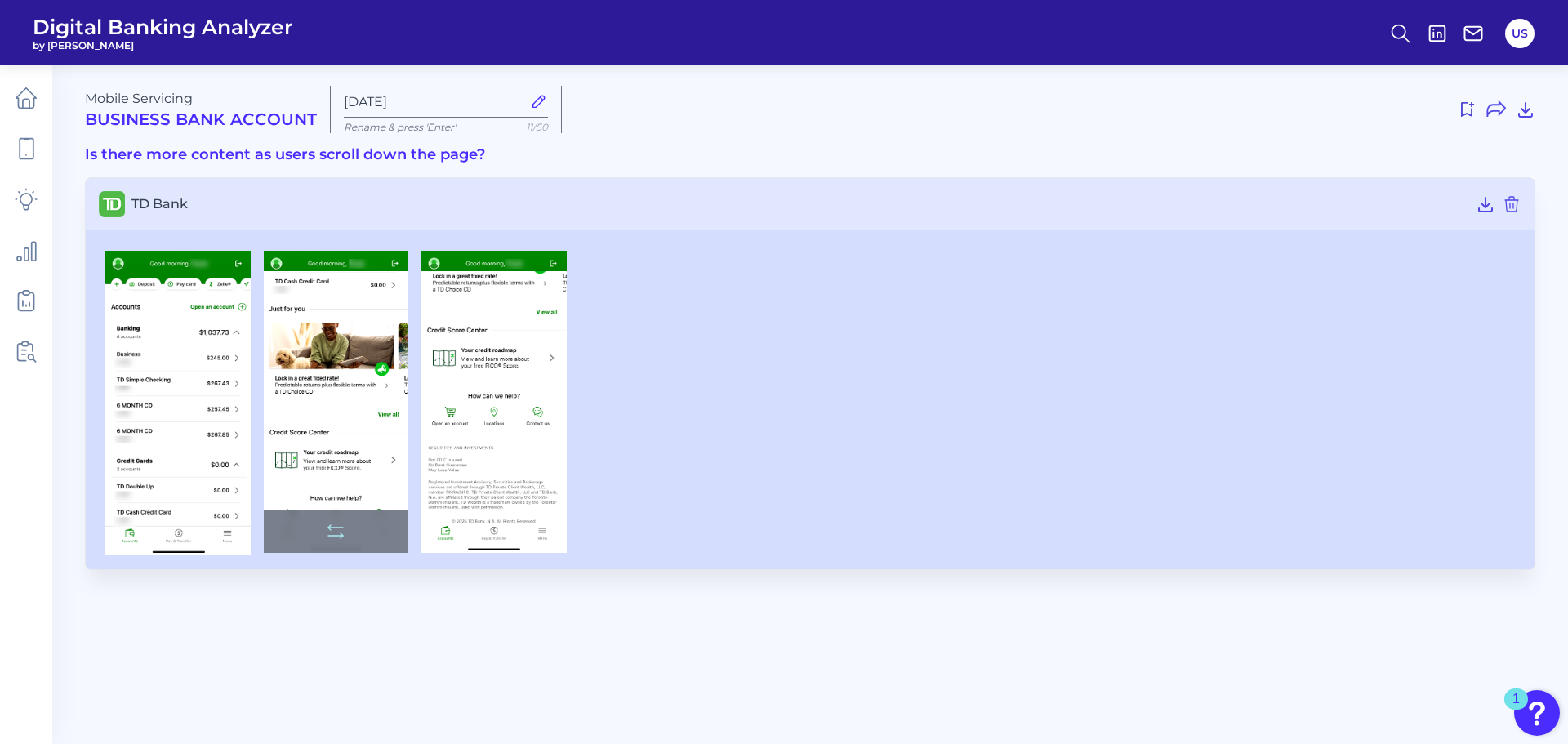
drag, startPoint x: 295, startPoint y: 573, endPoint x: 316, endPoint y: 518, distance: 58.9
click at [316, 518] on main "Mobile Servicing Business Bank Account Sep 19 2025 Rename & press 'Enter' 11/50…" at bounding box center [784, 372] width 1568 height 744
click at [337, 620] on main "Mobile Servicing Business Bank Account Sep 19 2025 Rename & press 'Enter' 11/50…" at bounding box center [784, 372] width 1568 height 744
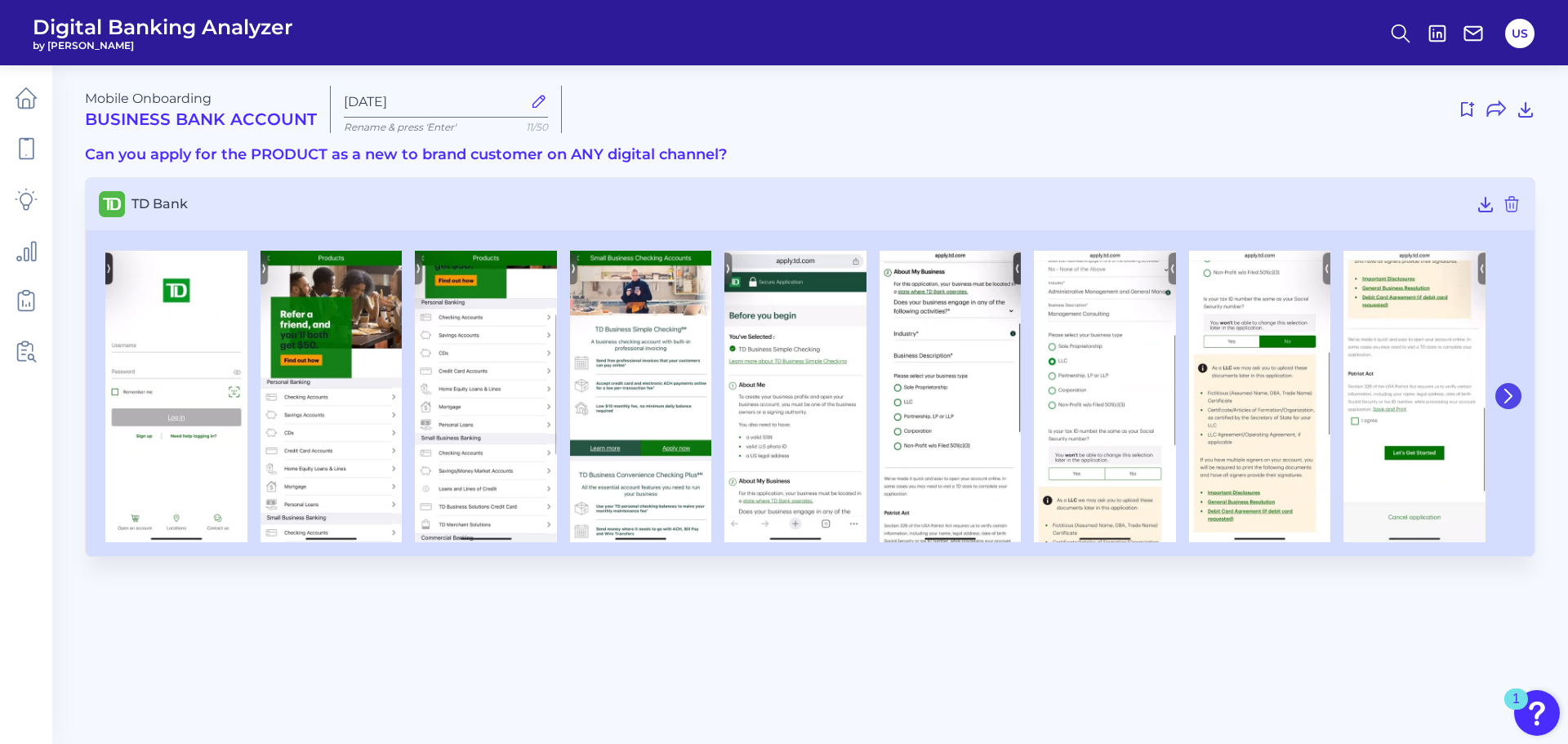
click at [1503, 387] on button at bounding box center [1508, 395] width 26 height 26
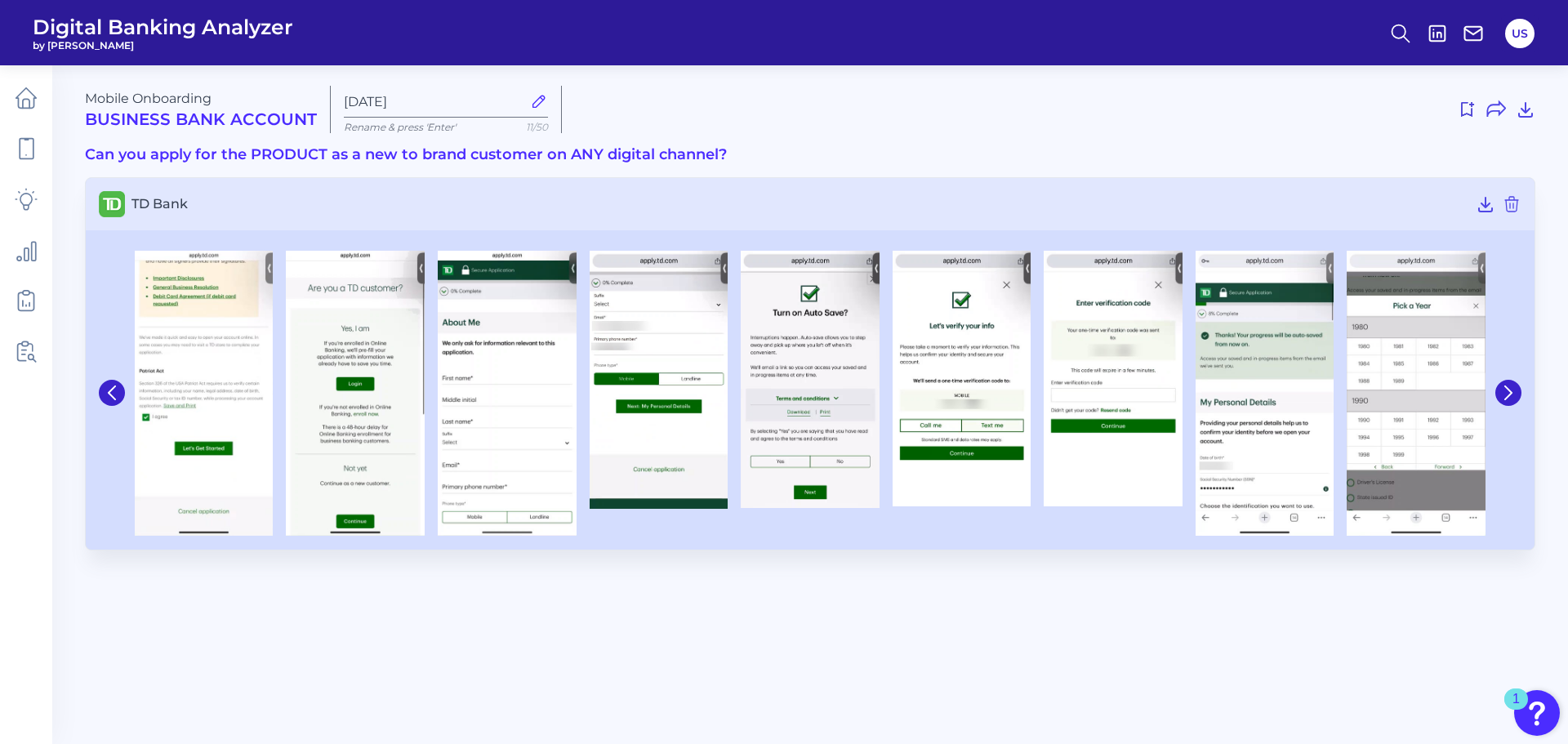
click at [1517, 403] on div at bounding box center [1506, 393] width 30 height 300
click at [1514, 395] on icon at bounding box center [1508, 392] width 14 height 14
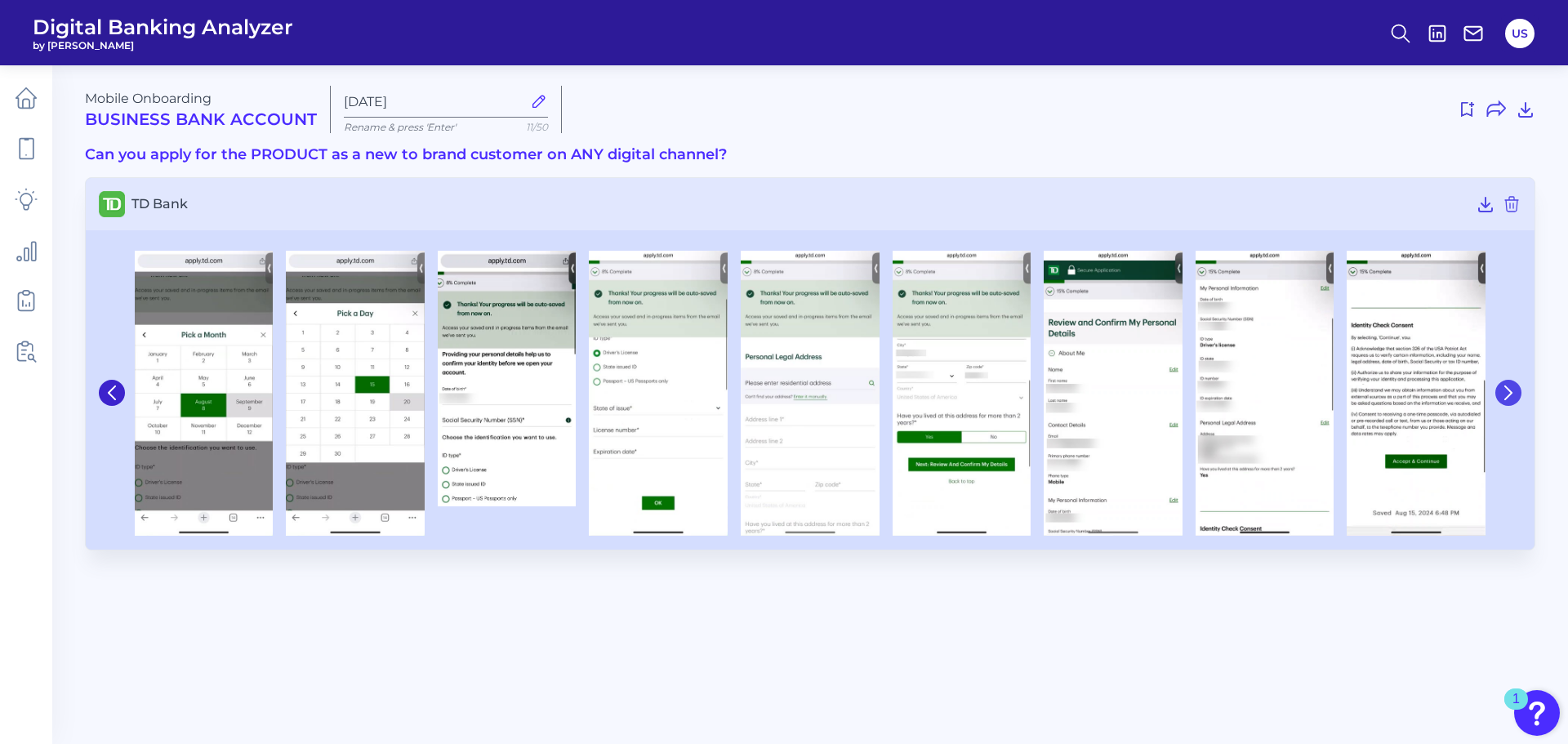
click at [1508, 392] on icon at bounding box center [1508, 392] width 14 height 14
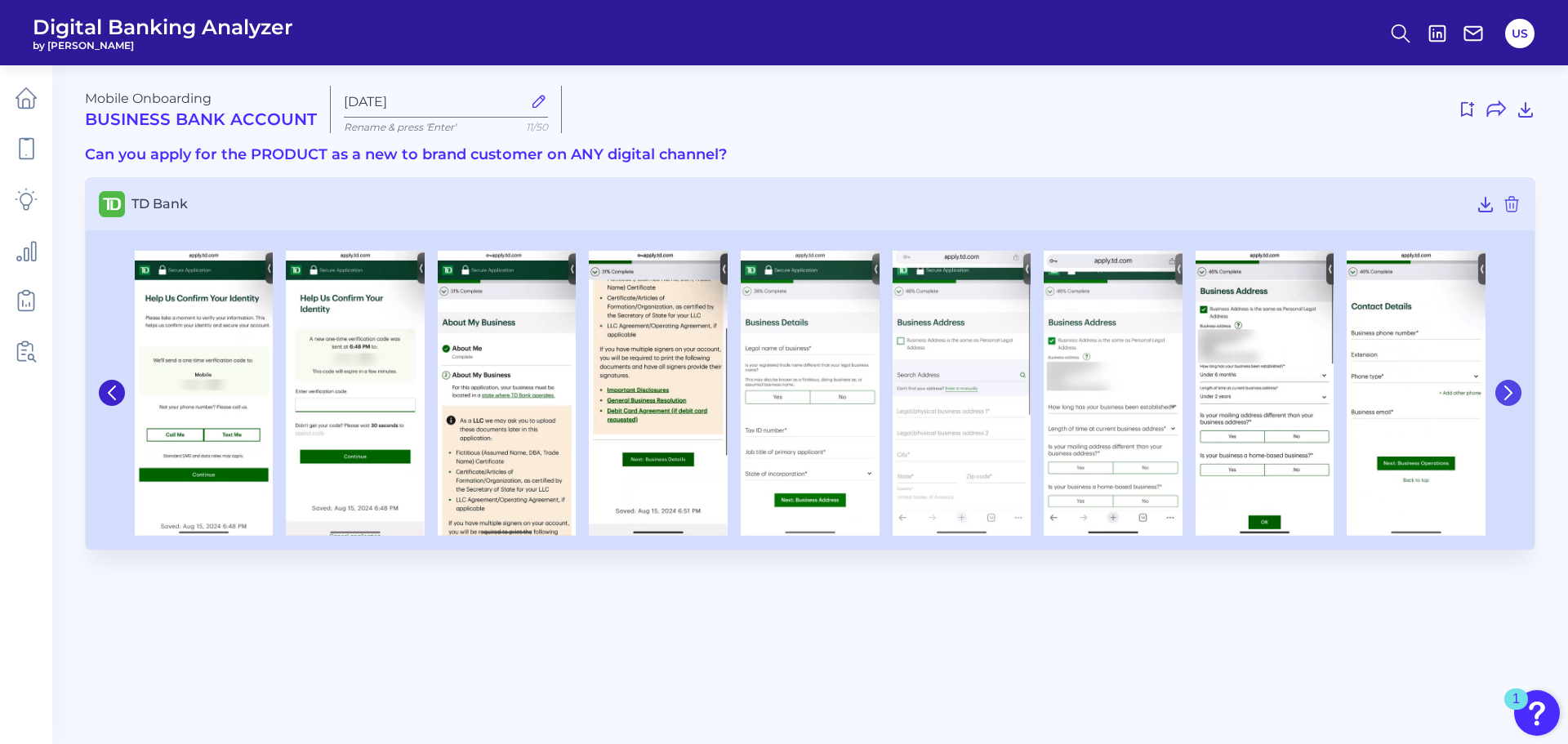
click at [1508, 392] on icon at bounding box center [1508, 392] width 14 height 14
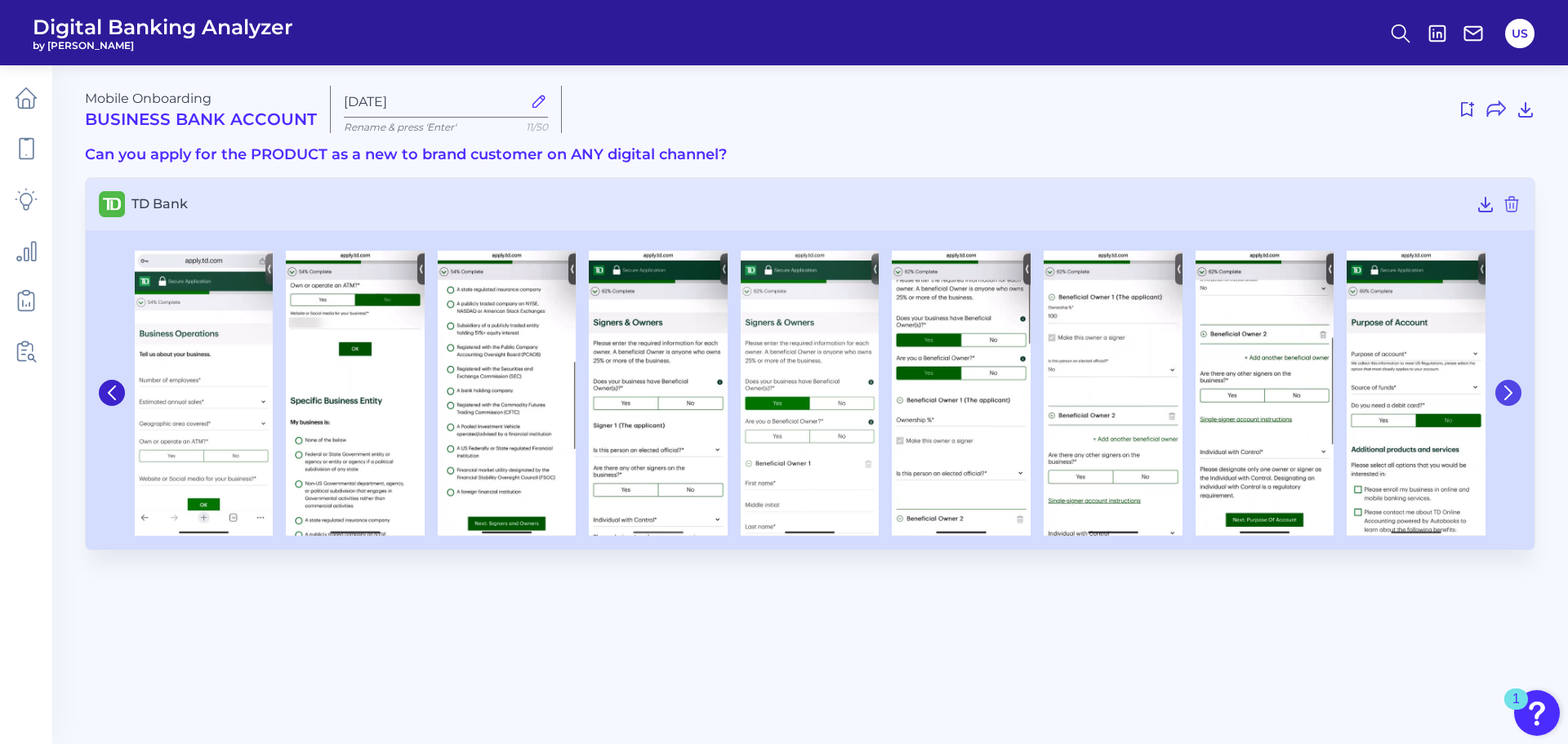
click at [1508, 392] on icon at bounding box center [1508, 392] width 14 height 14
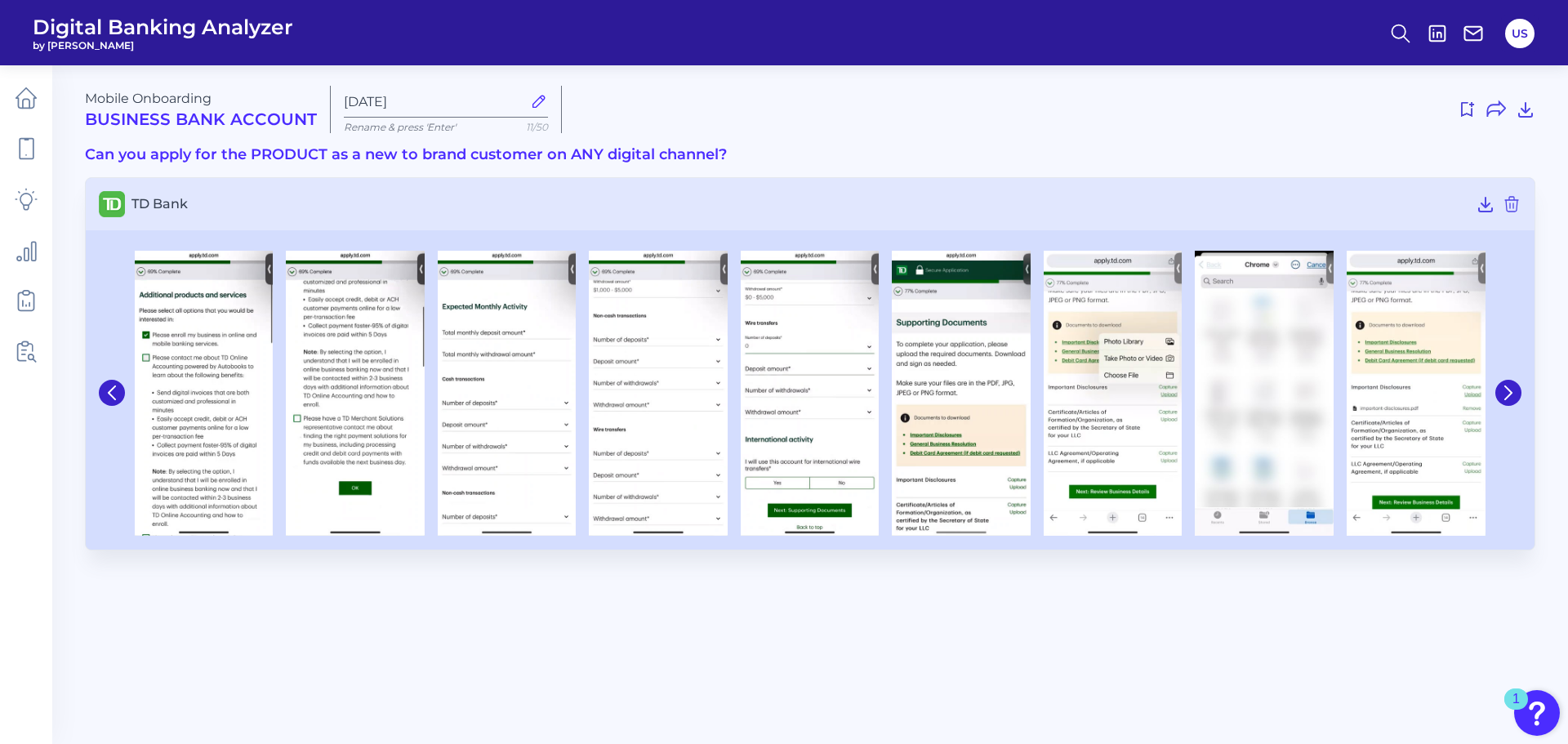
click at [129, 396] on div at bounding box center [205, 392] width 152 height 284
click at [111, 385] on icon at bounding box center [111, 392] width 14 height 14
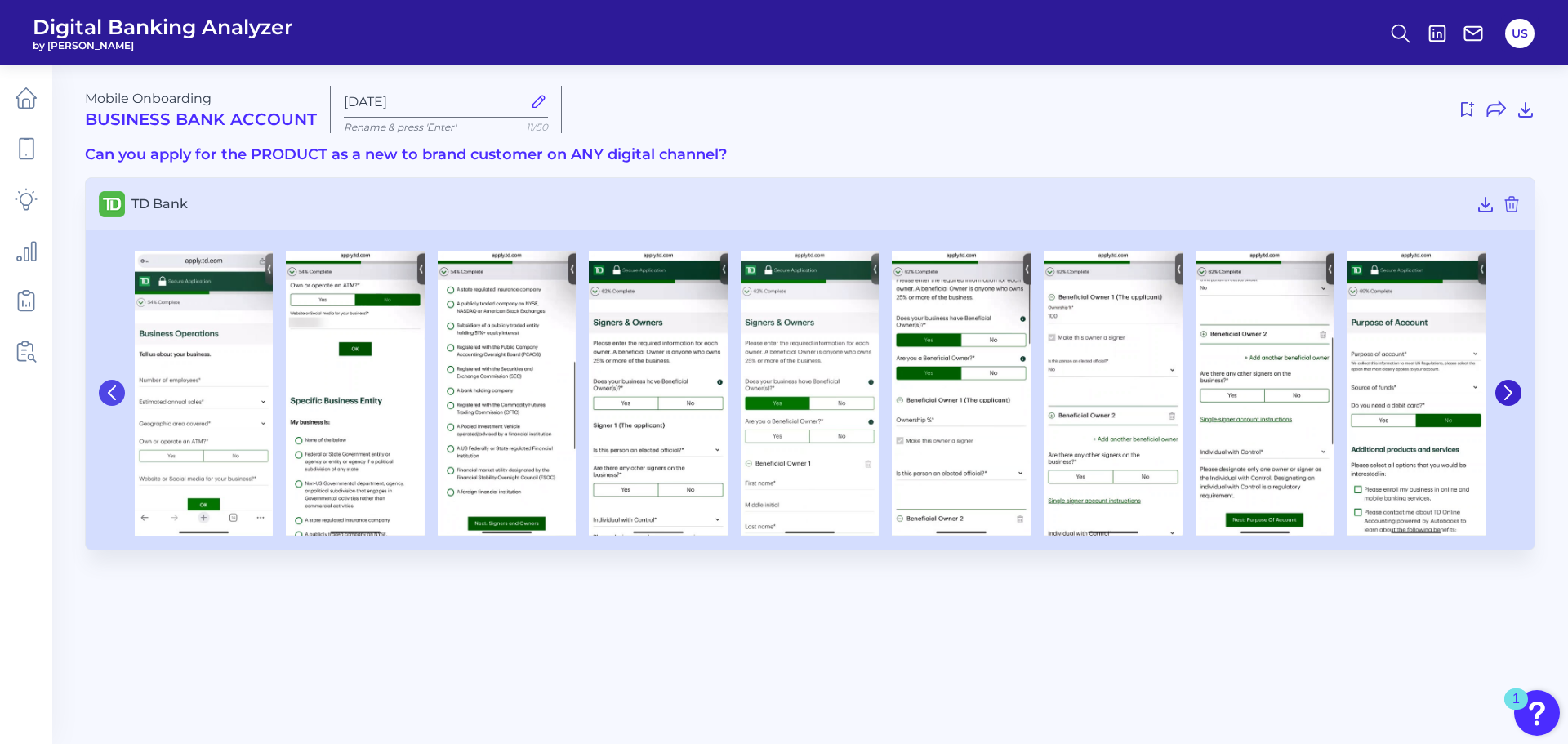
click at [111, 385] on icon at bounding box center [111, 392] width 14 height 14
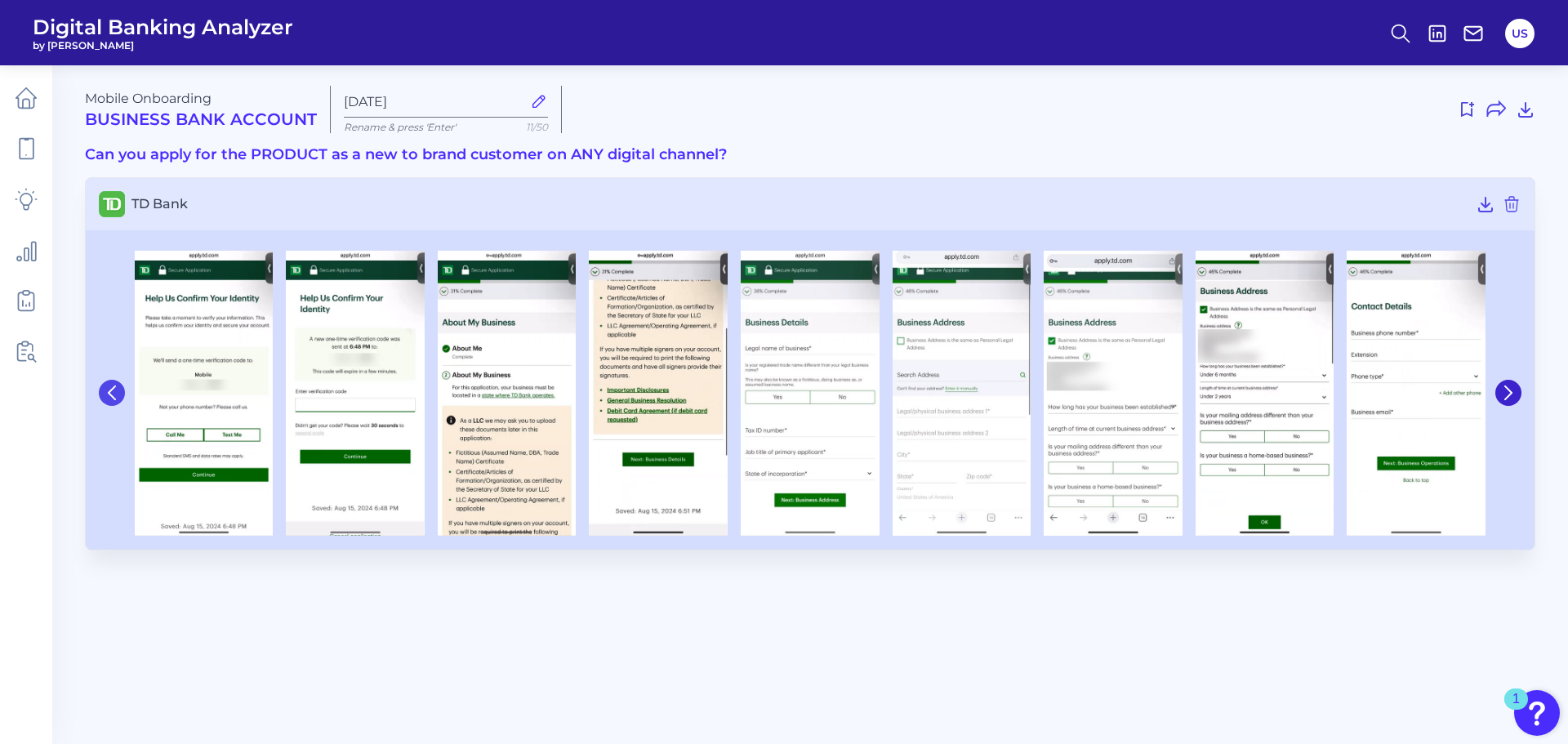
click at [111, 385] on icon at bounding box center [111, 392] width 14 height 14
